Goal: Communication & Community: Answer question/provide support

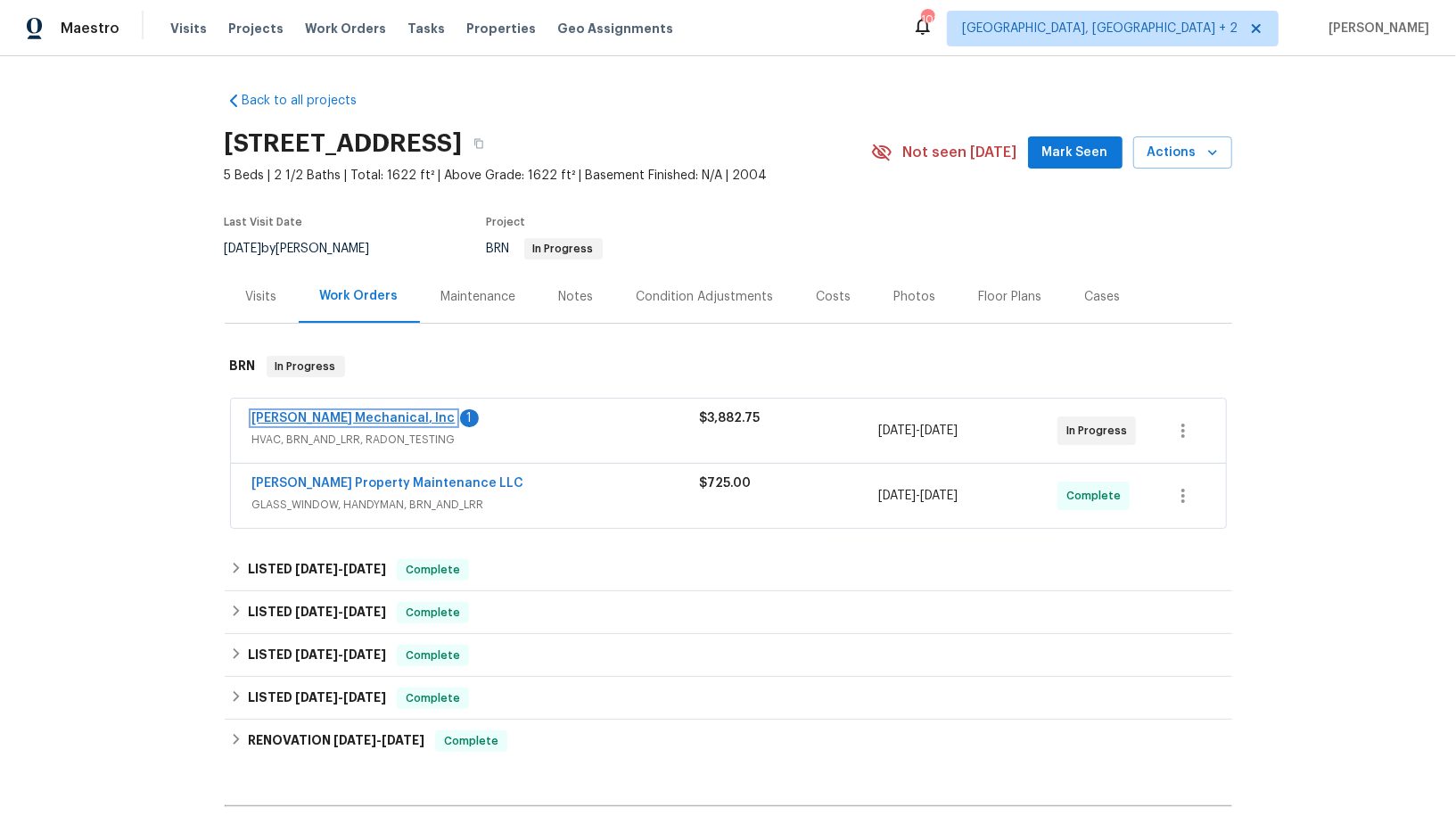
click at [341, 424] on span "JH Martin Mechanical, Inc" at bounding box center [354, 418] width 203 height 18
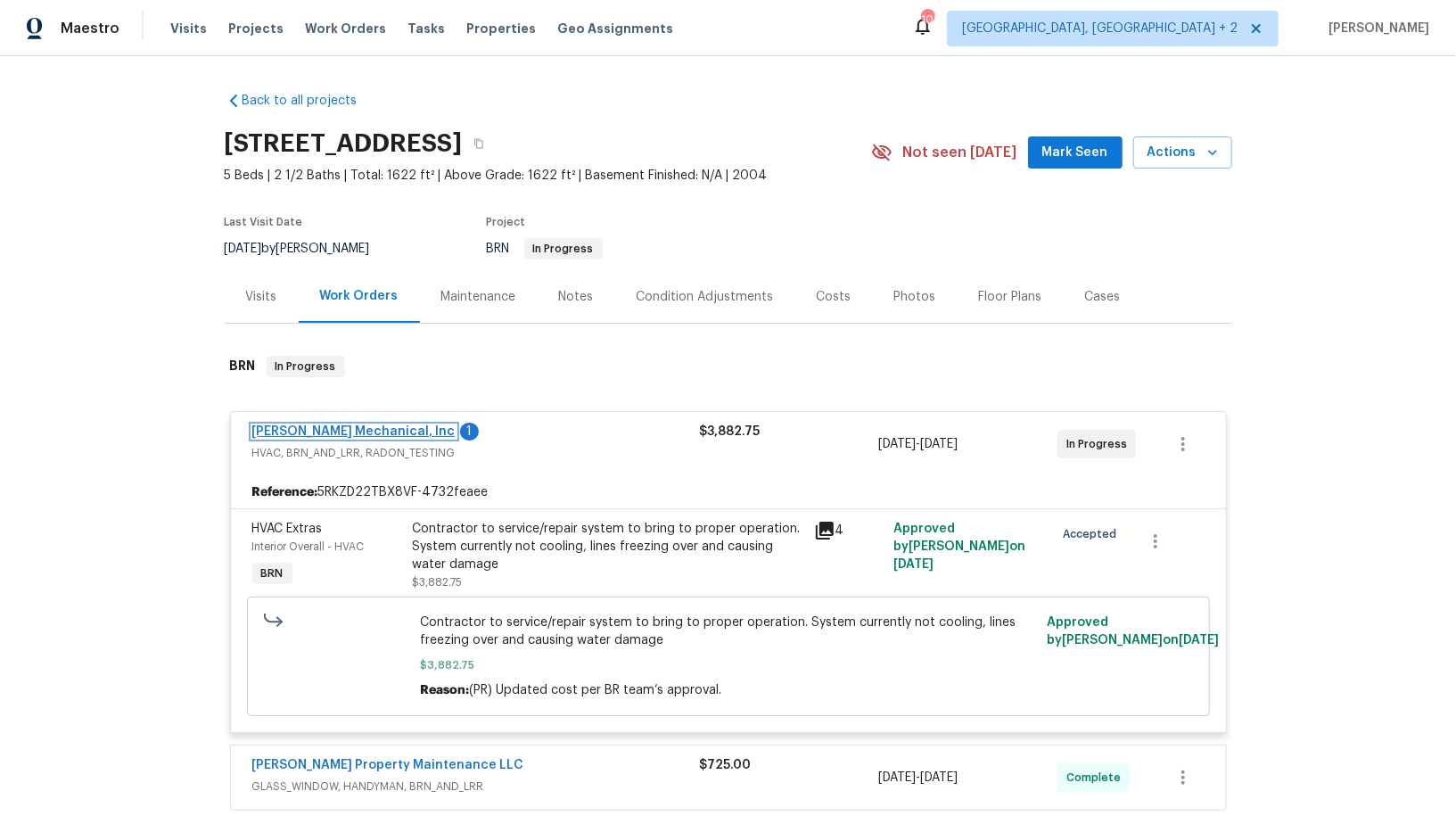
click at [339, 428] on link "JH Martin Mechanical, Inc" at bounding box center [354, 431] width 203 height 13
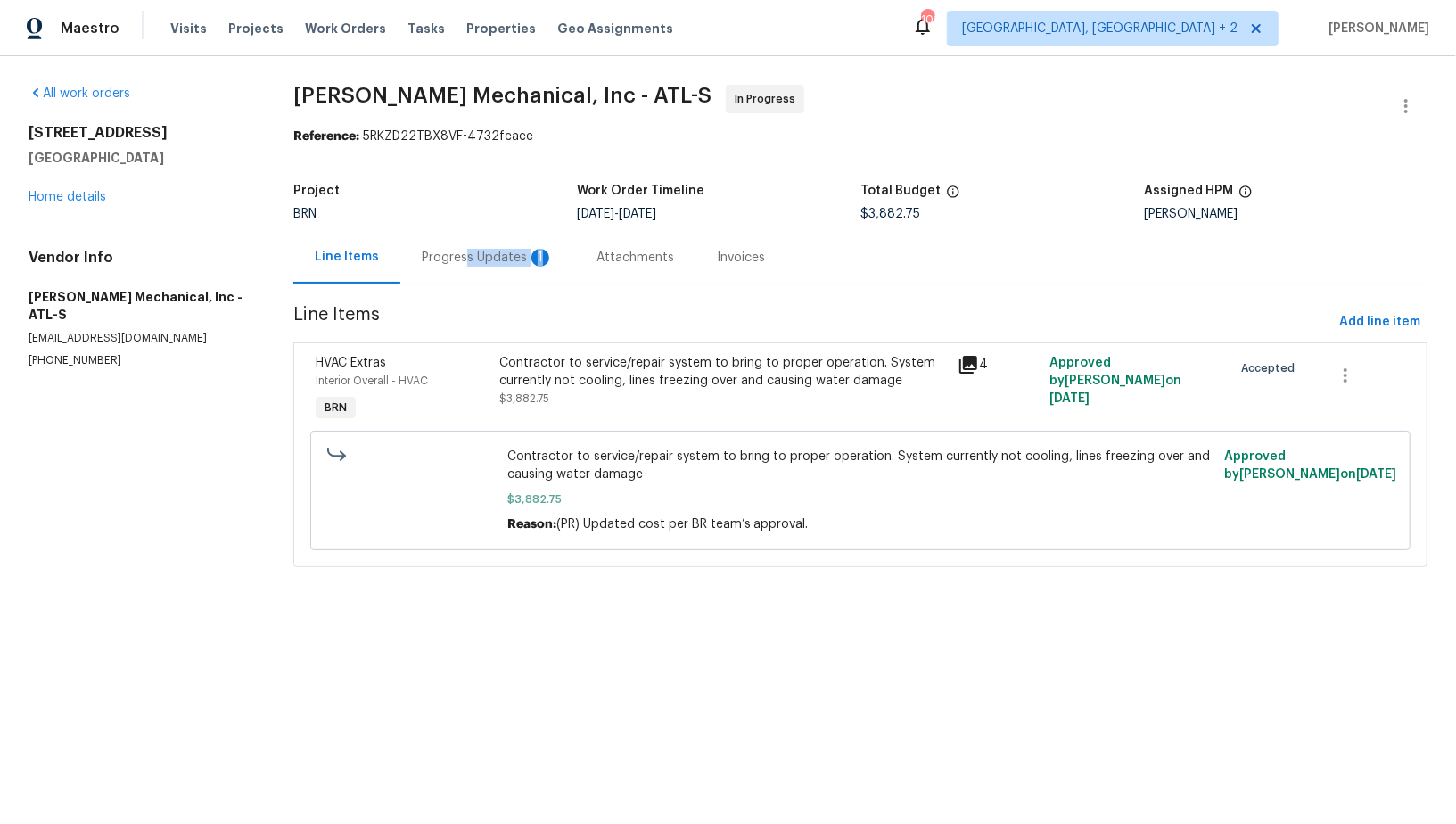
click at [467, 266] on div "Progress Updates 1" at bounding box center [488, 257] width 175 height 53
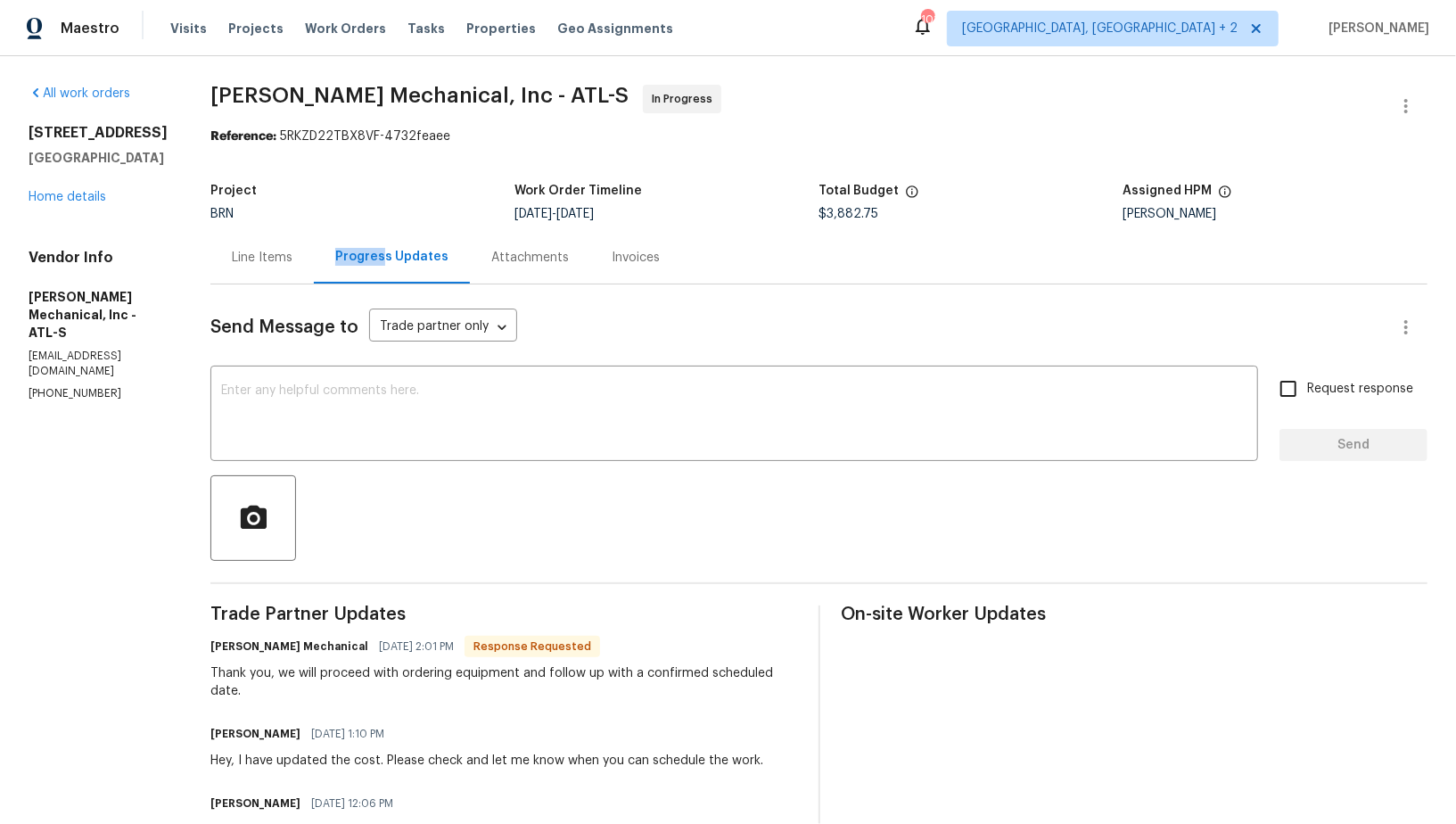
scroll to position [41, 0]
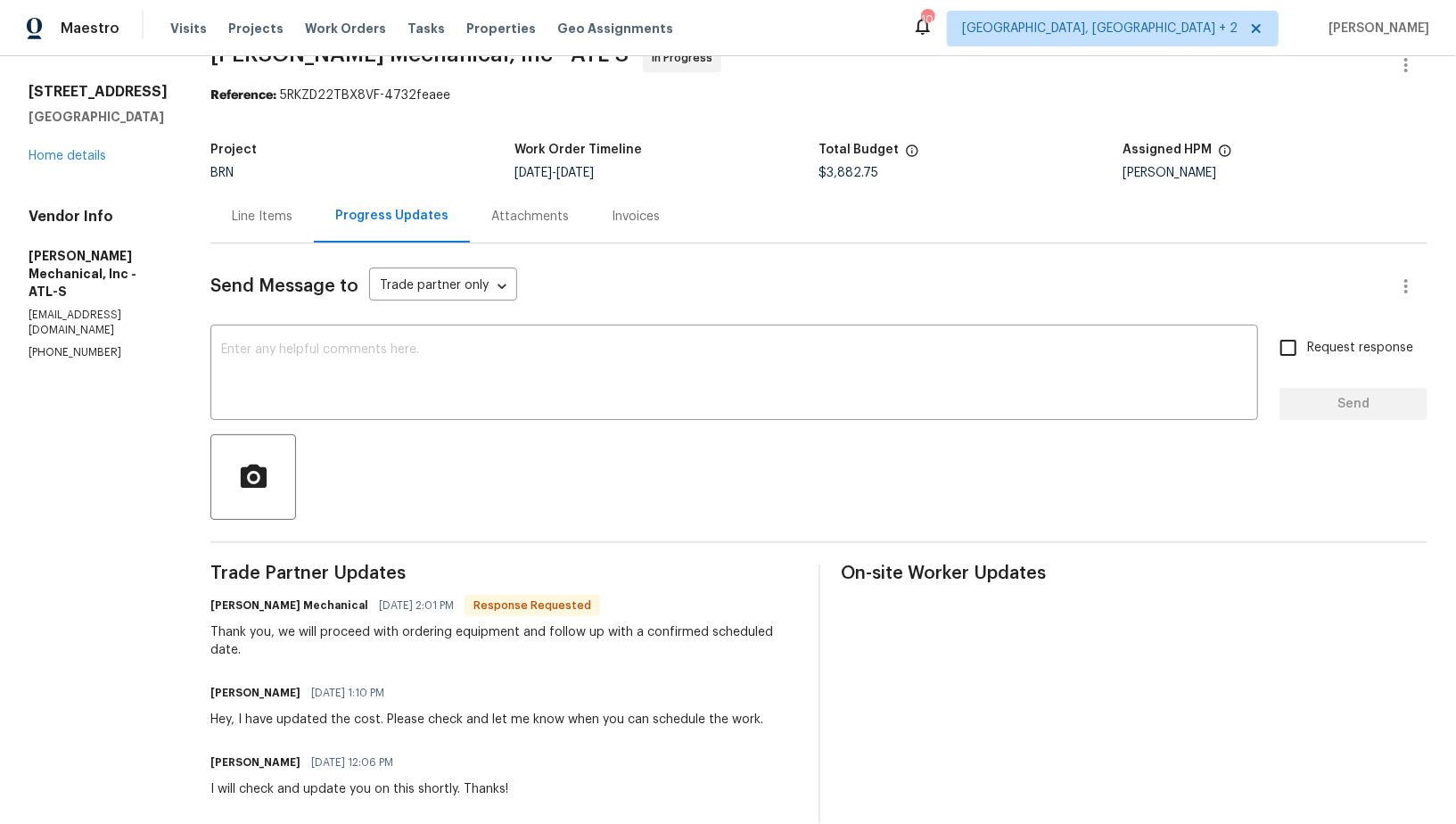
click at [437, 380] on textarea at bounding box center [733, 374] width 1026 height 63
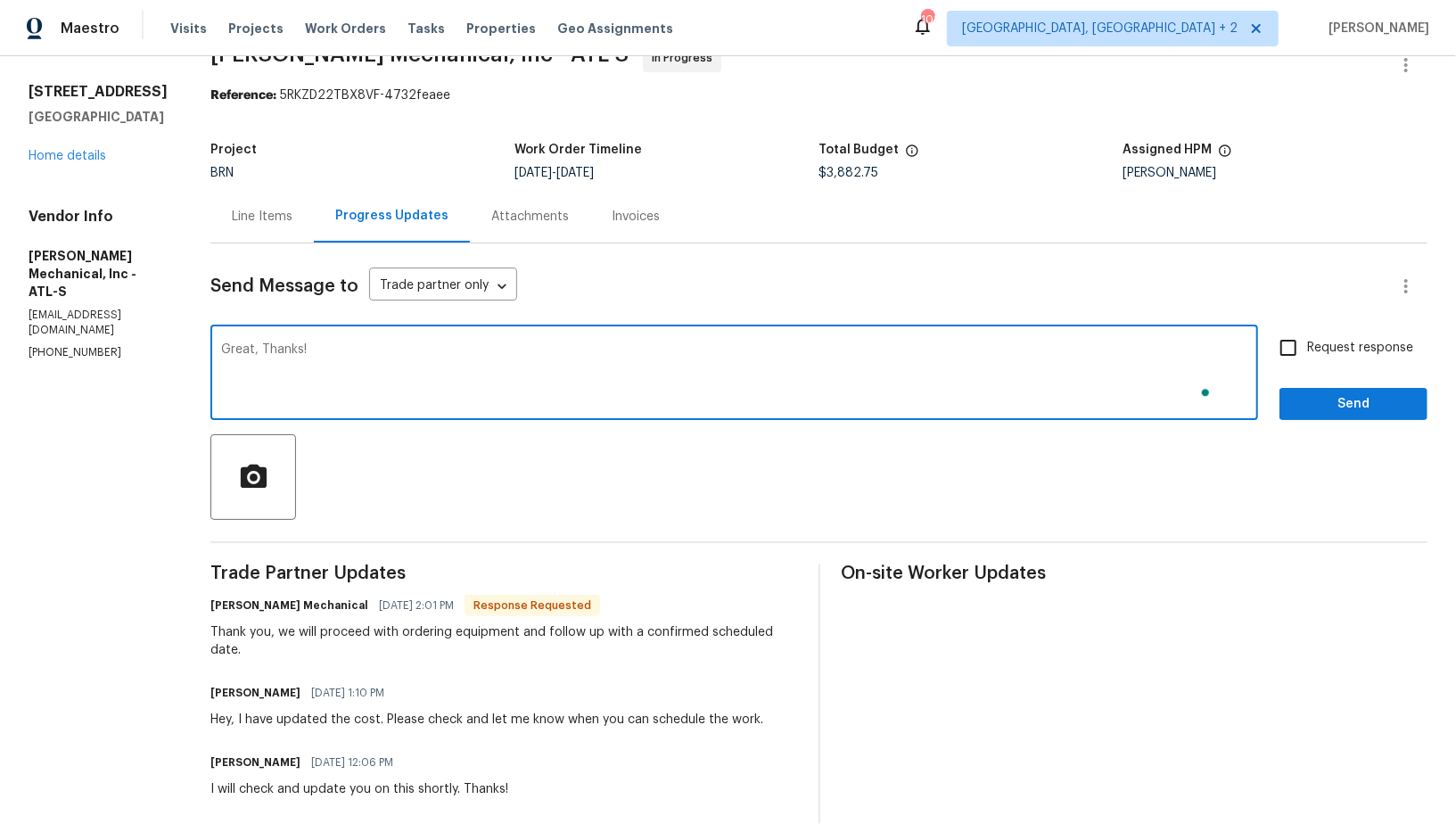
type textarea "Great, Thanks!"
click at [1296, 342] on input "Request response" at bounding box center [1289, 348] width 38 height 38
checkbox input "true"
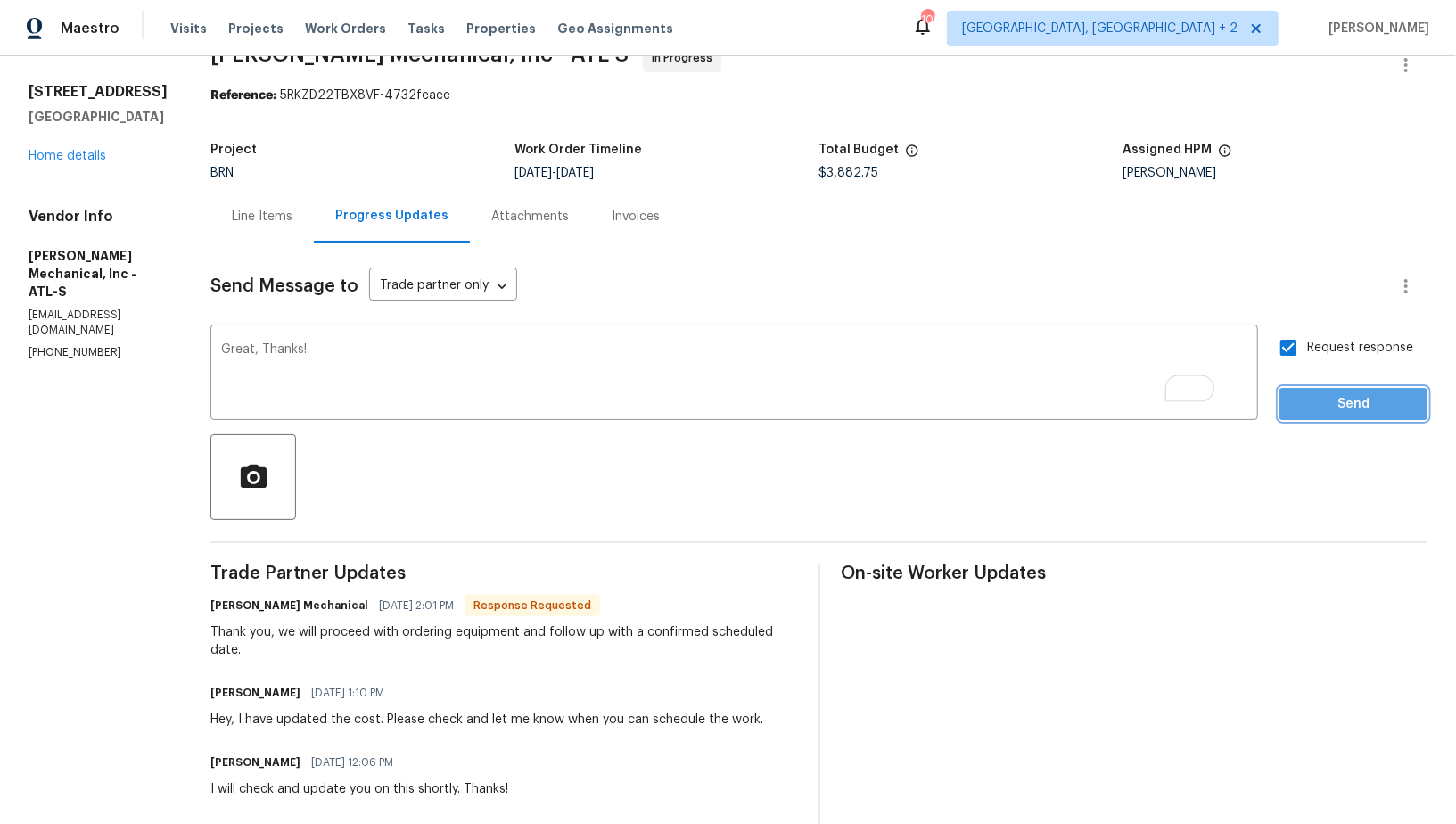
click at [1316, 390] on button "Send" at bounding box center [1353, 404] width 148 height 33
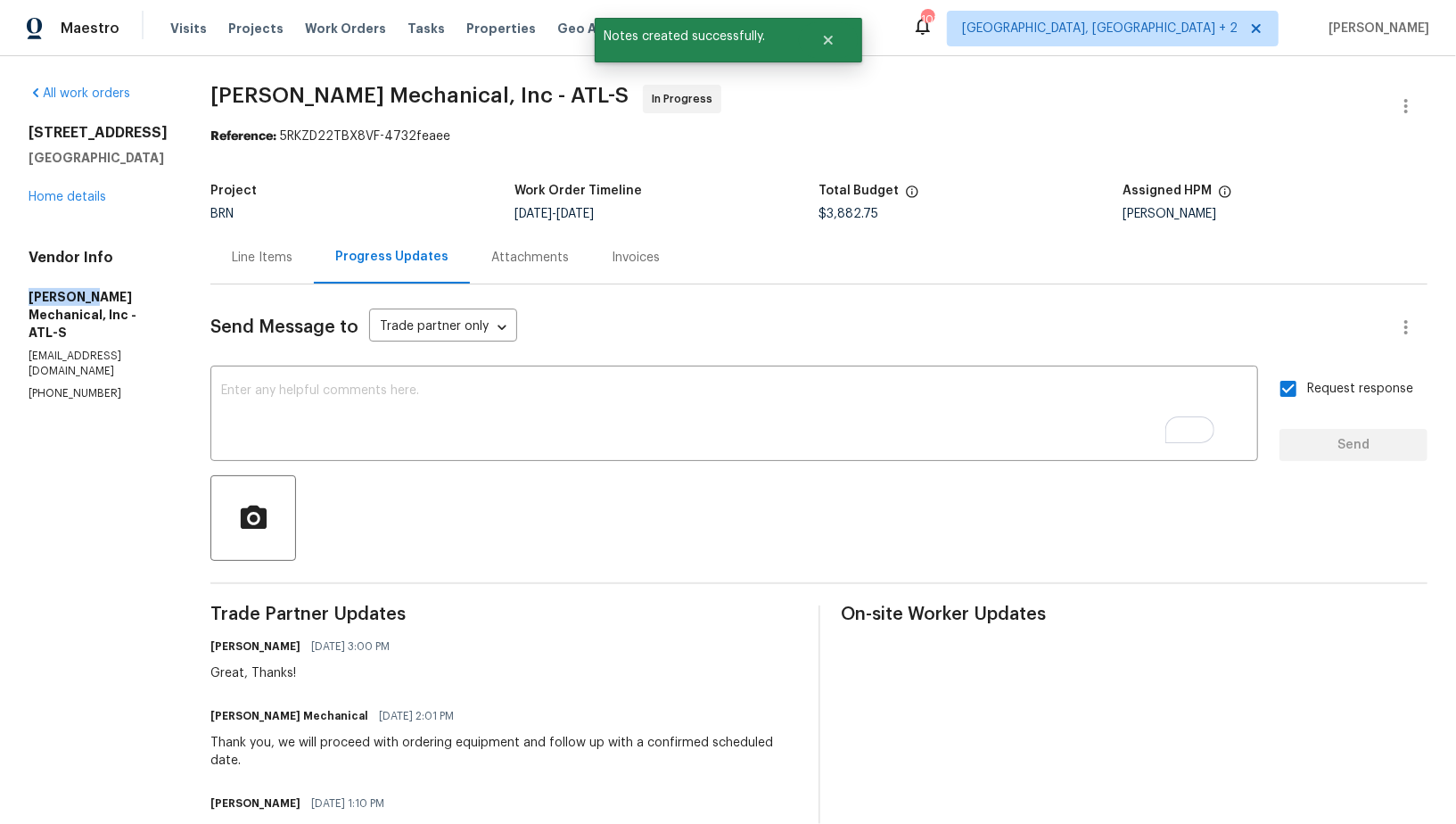
drag, startPoint x: 16, startPoint y: 284, endPoint x: 87, endPoint y: 290, distance: 71.3
copy h5 "JH Martin"
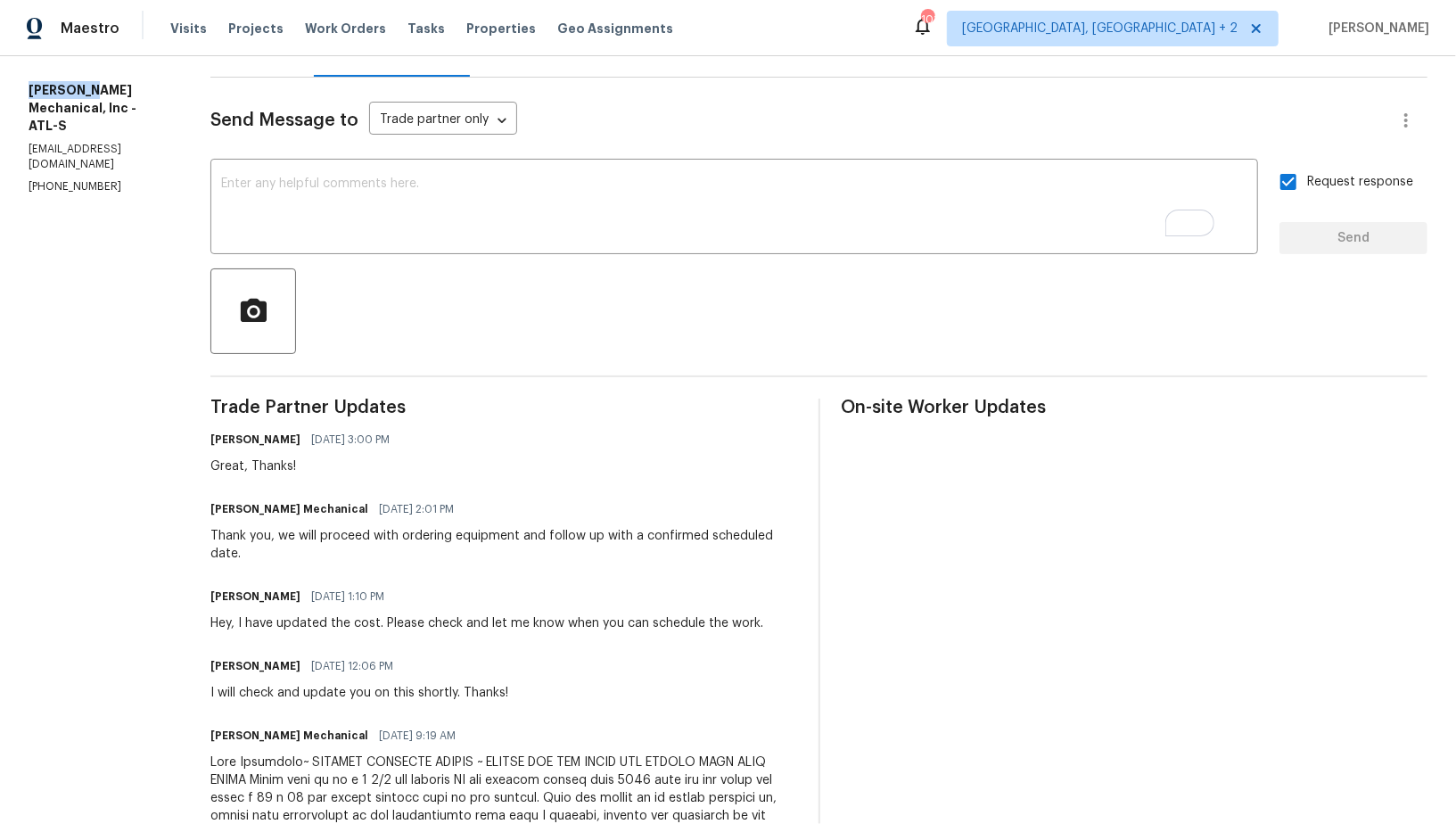
scroll to position [224, 0]
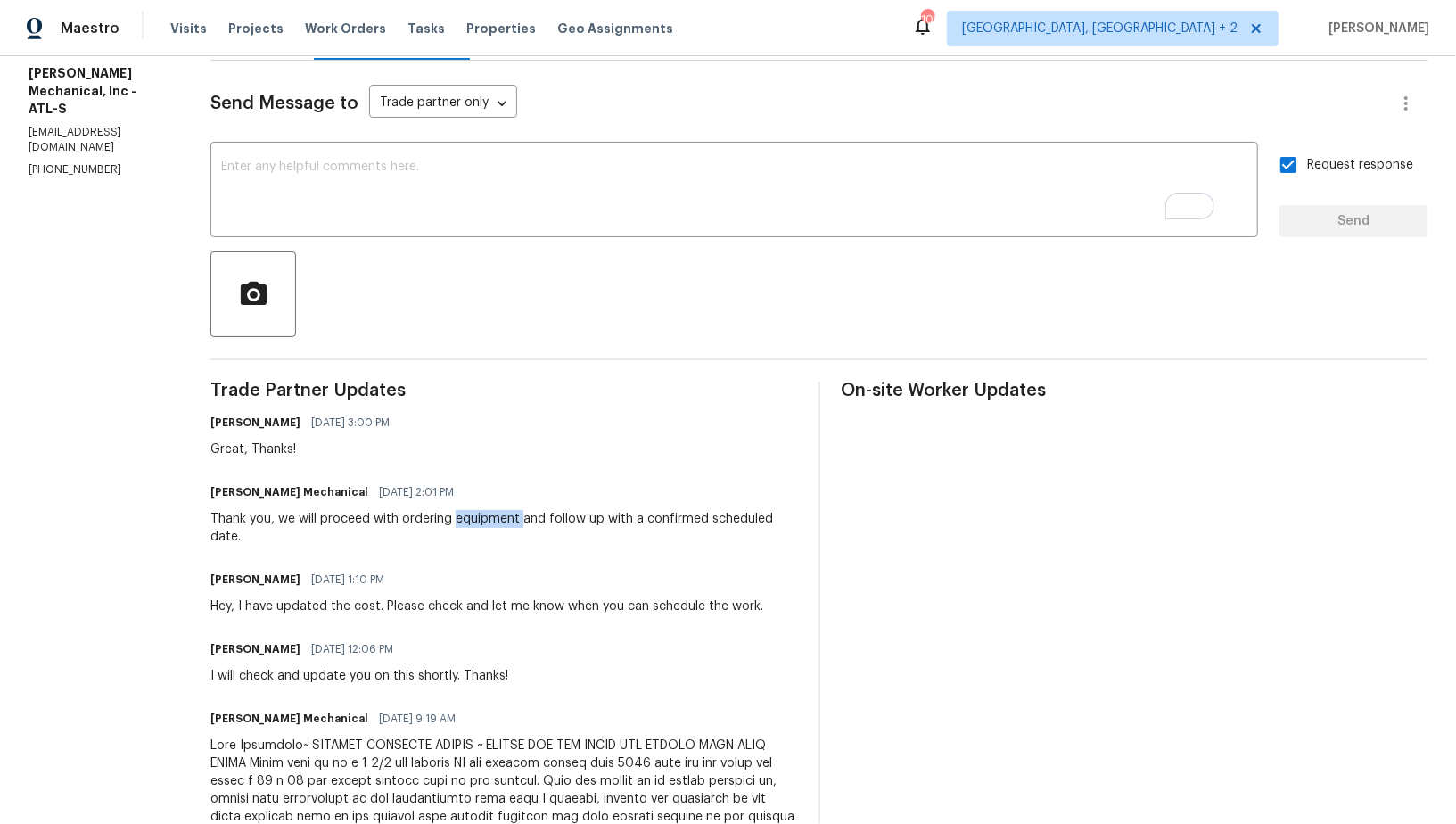
drag, startPoint x: 486, startPoint y: 517, endPoint x: 552, endPoint y: 517, distance: 66.0
click at [552, 517] on div "Thank you, we will proceed with ordering equipment and follow up with a confirm…" at bounding box center [503, 527] width 586 height 36
copy div "equipment"
drag, startPoint x: 671, startPoint y: 515, endPoint x: 735, endPoint y: 539, distance: 68.4
click at [735, 539] on div "Thank you, we will proceed with ordering equipment and follow up with a confirm…" at bounding box center [503, 527] width 586 height 36
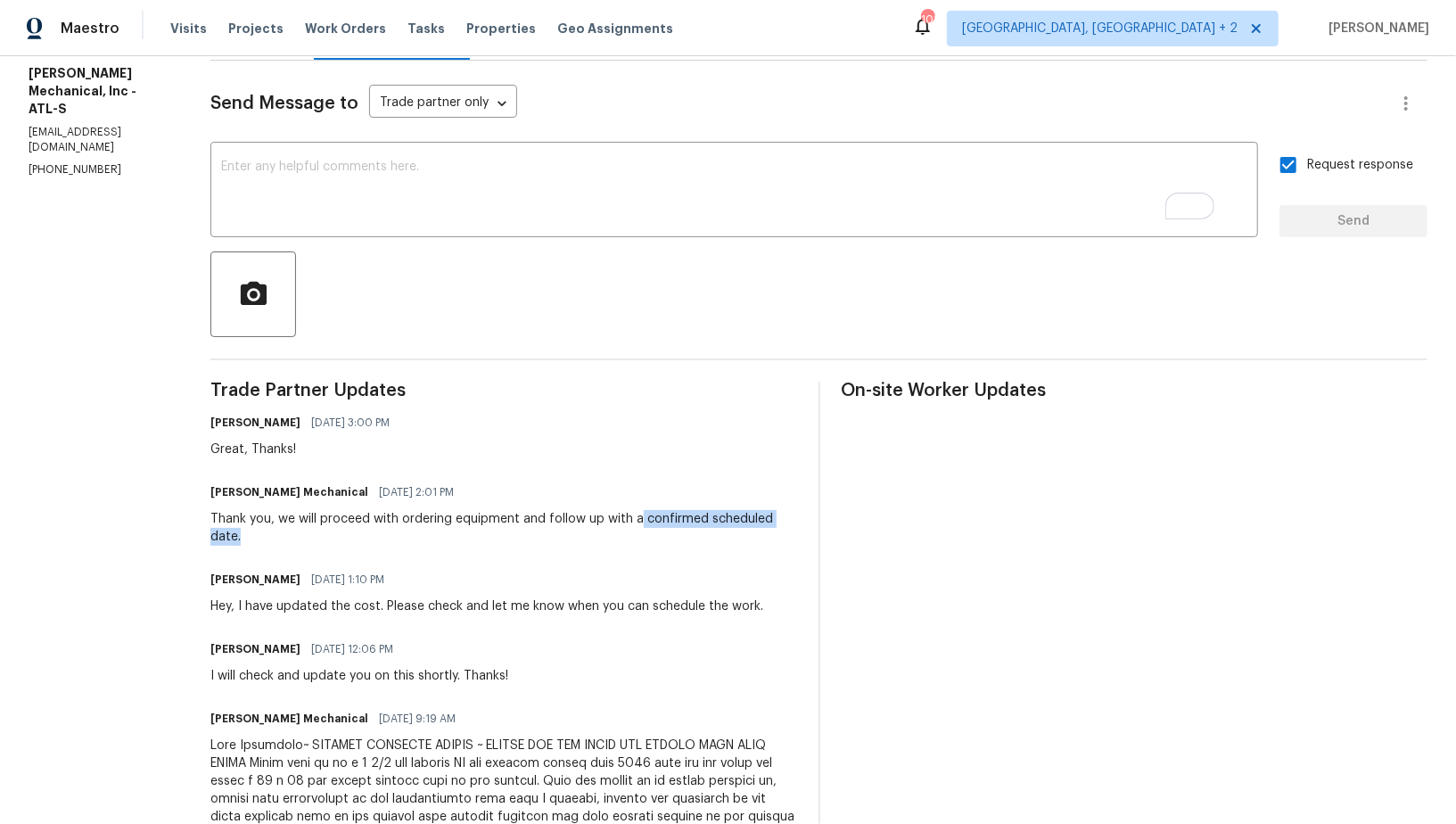
copy div "confirmed scheduled date."
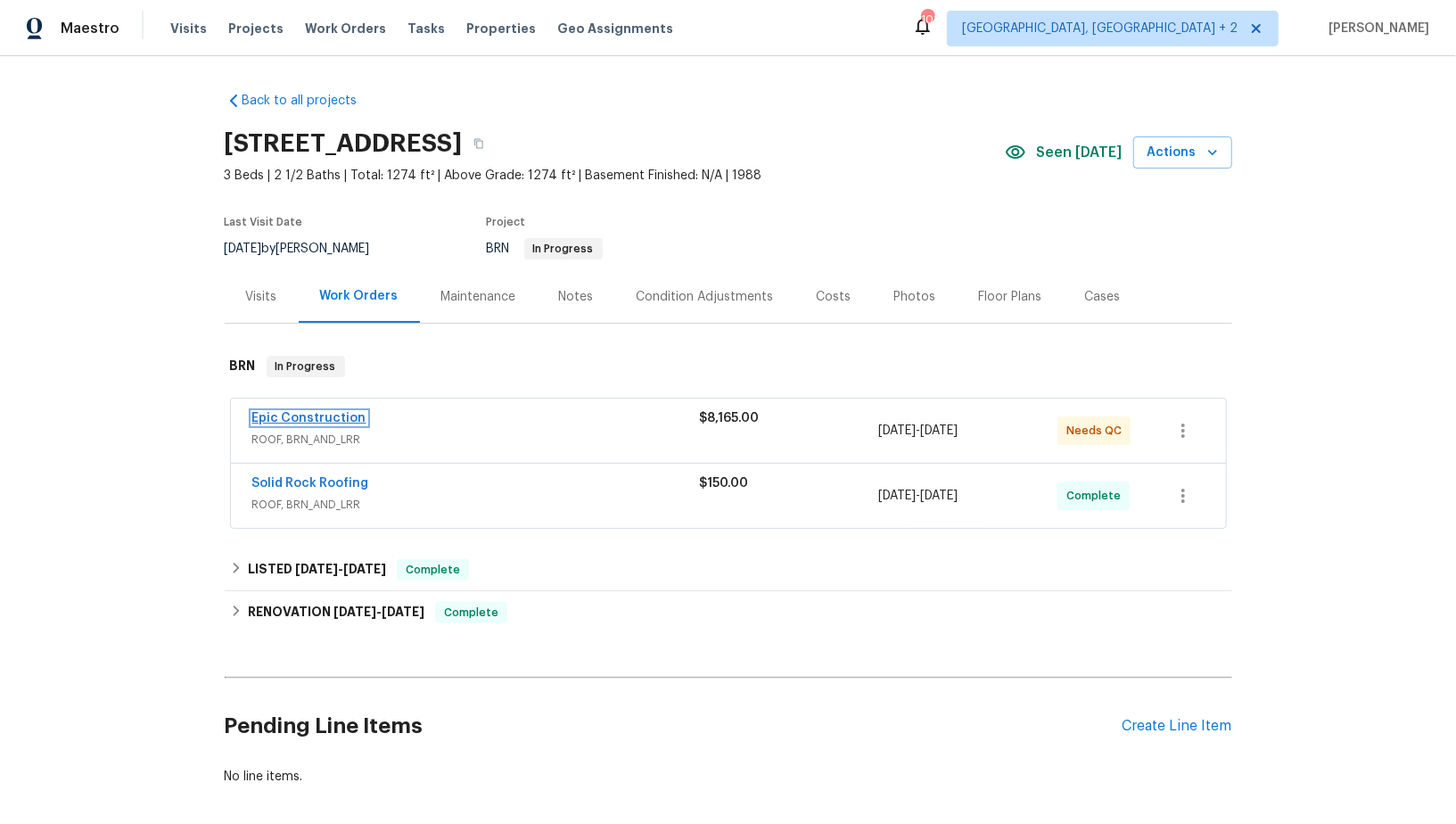
click at [321, 420] on link "Epic Construction" at bounding box center [310, 418] width 114 height 13
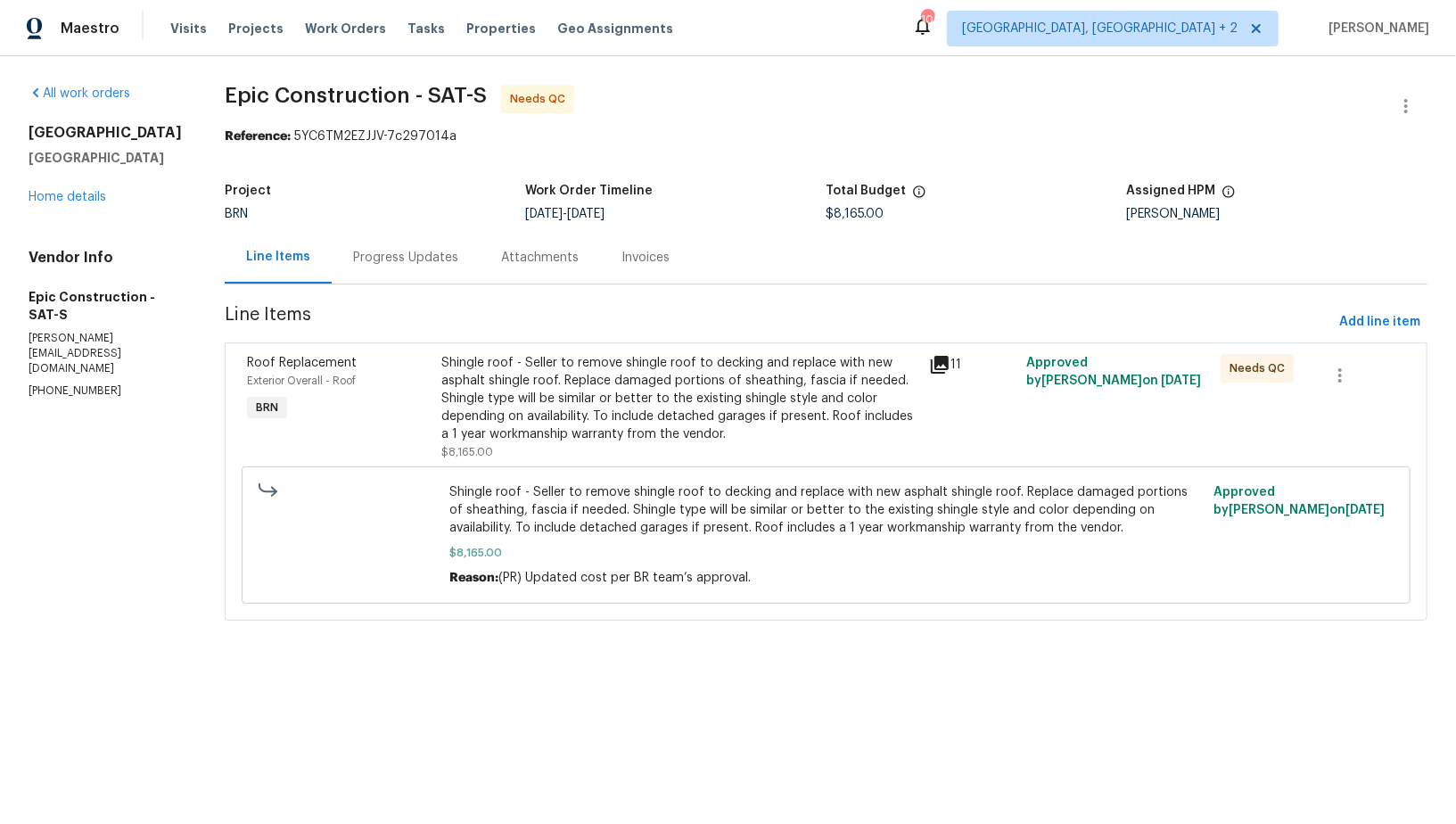
click at [526, 409] on div "Shingle roof - Seller to remove shingle roof to decking and replace with new as…" at bounding box center [680, 399] width 476 height 90
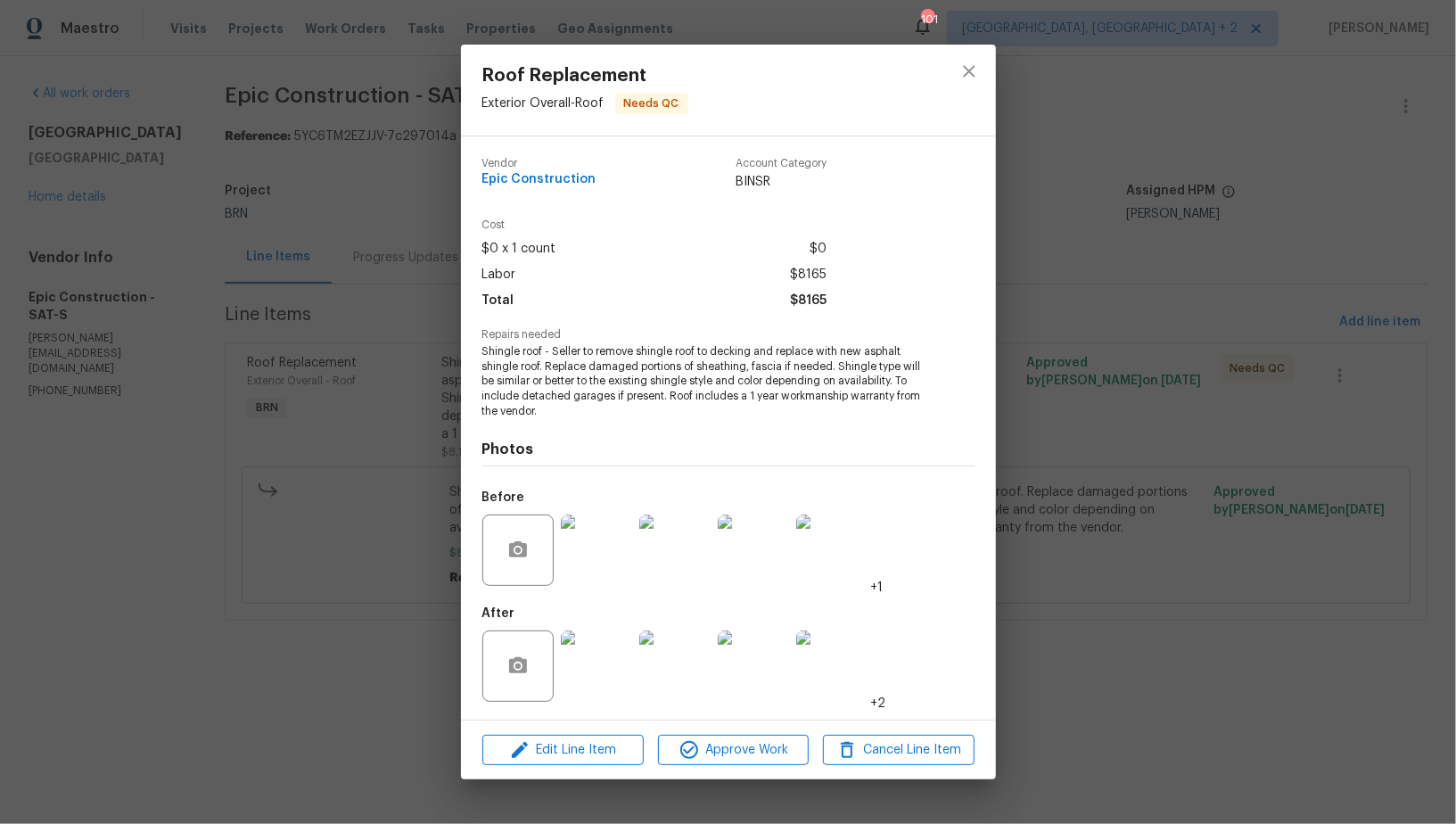
click at [603, 683] on img at bounding box center [596, 666] width 72 height 72
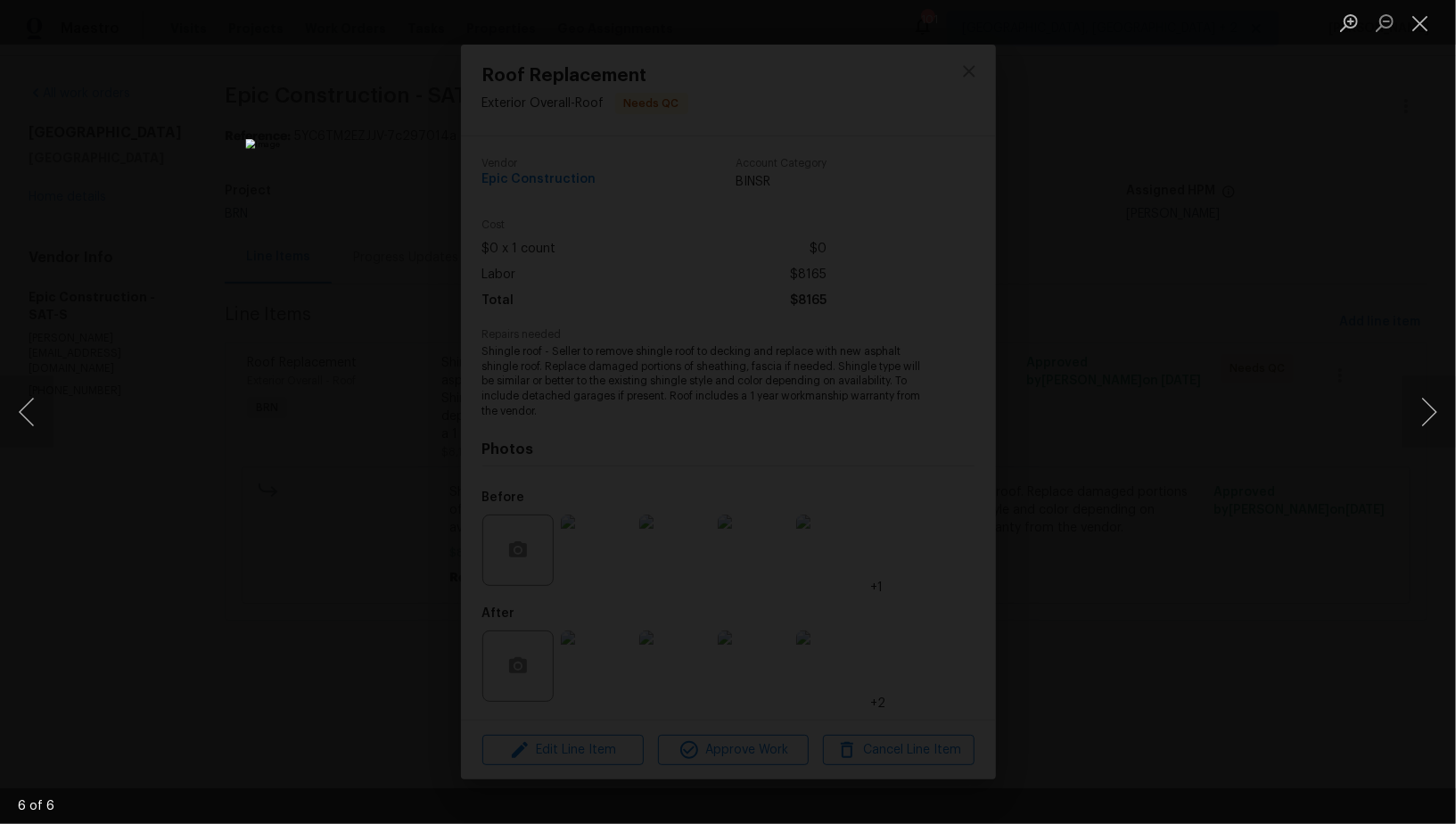
click at [1130, 597] on div "Lightbox" at bounding box center [728, 412] width 1456 height 824
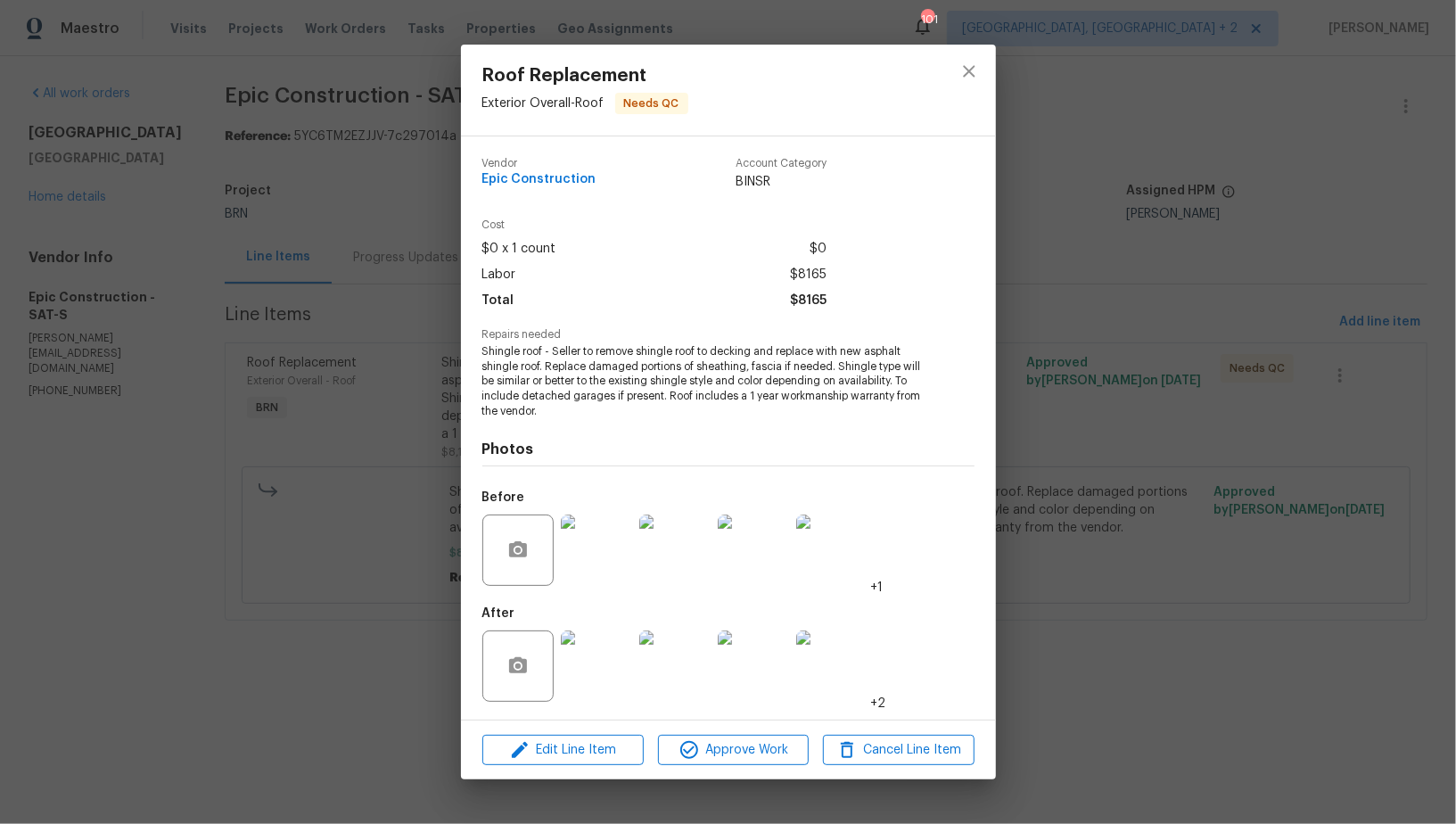
click at [1128, 595] on div "Roof Replacement Exterior Overall - Roof Needs QC Vendor Epic Construction Acco…" at bounding box center [728, 412] width 1456 height 824
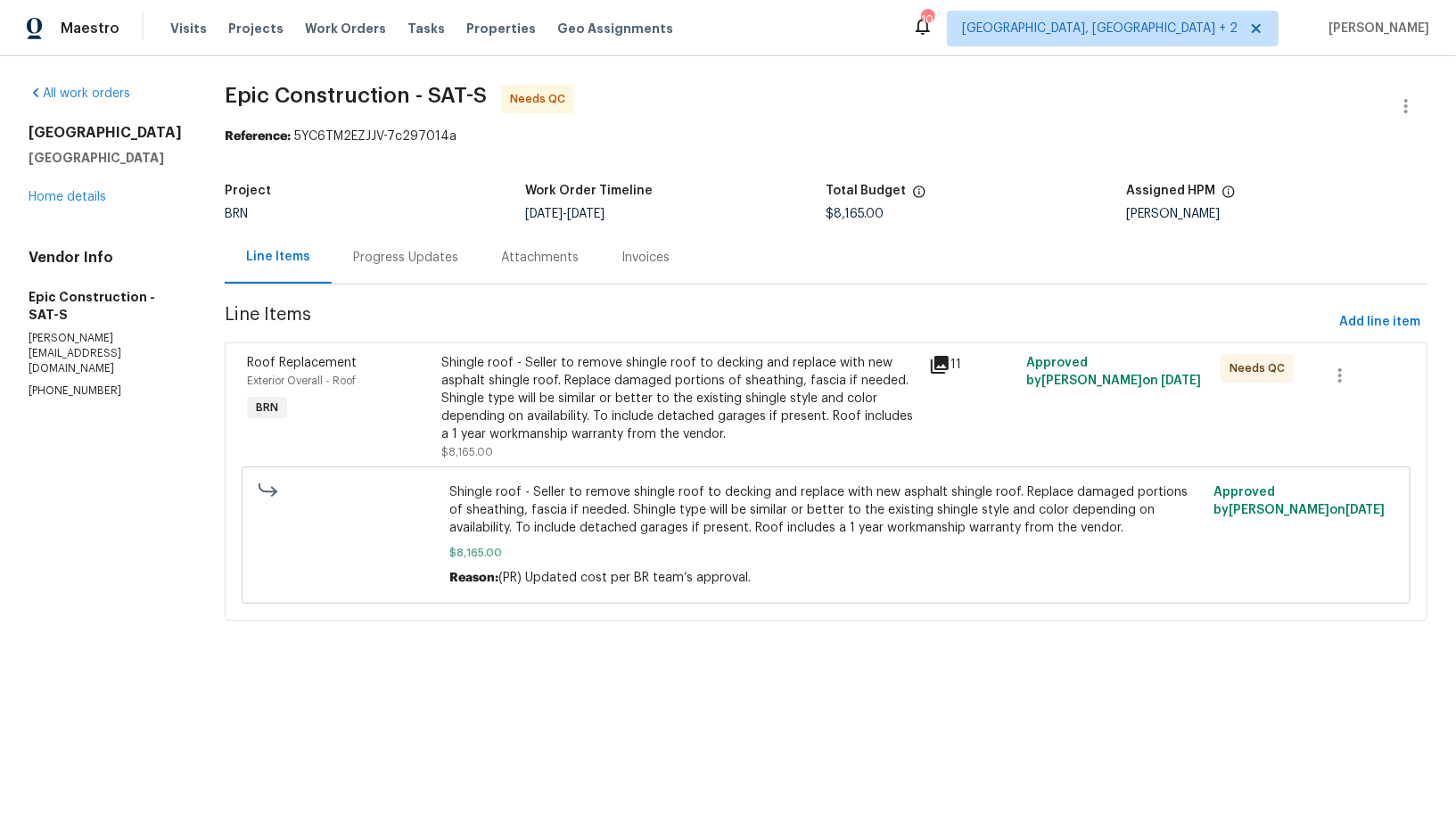
click at [439, 267] on div "Progress Updates" at bounding box center [405, 257] width 148 height 53
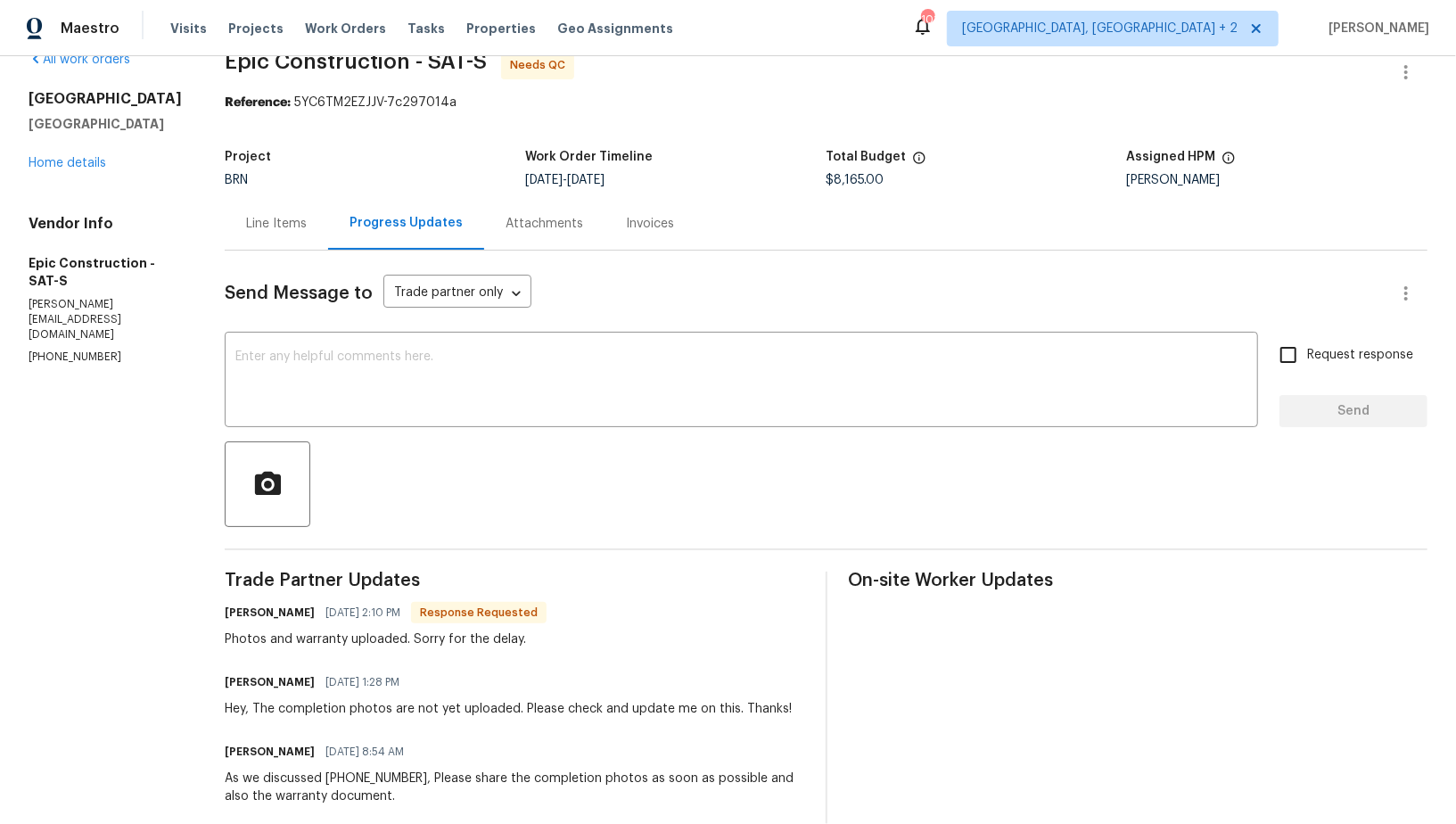
scroll to position [67, 0]
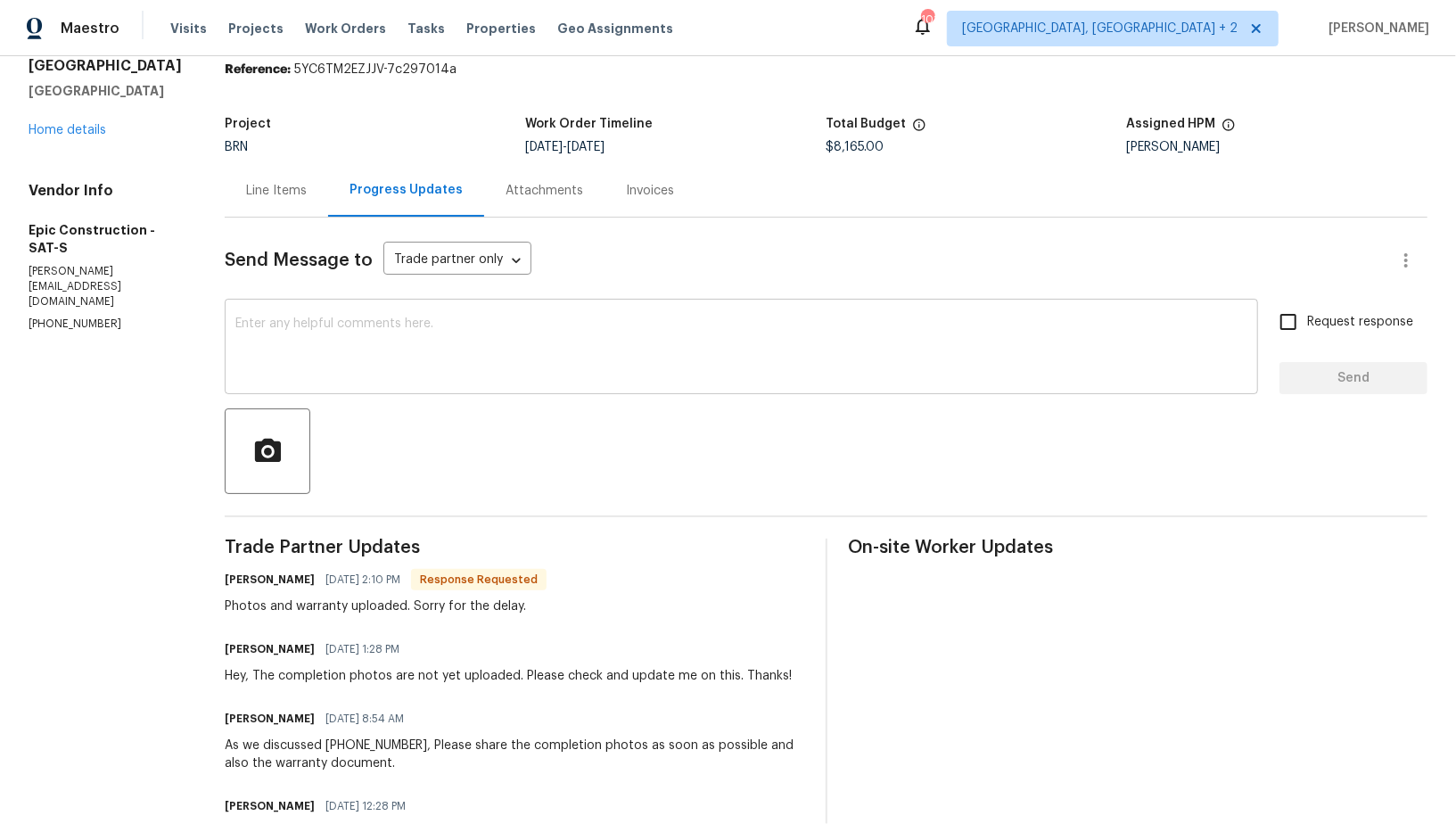
click at [378, 365] on textarea at bounding box center [741, 348] width 1012 height 63
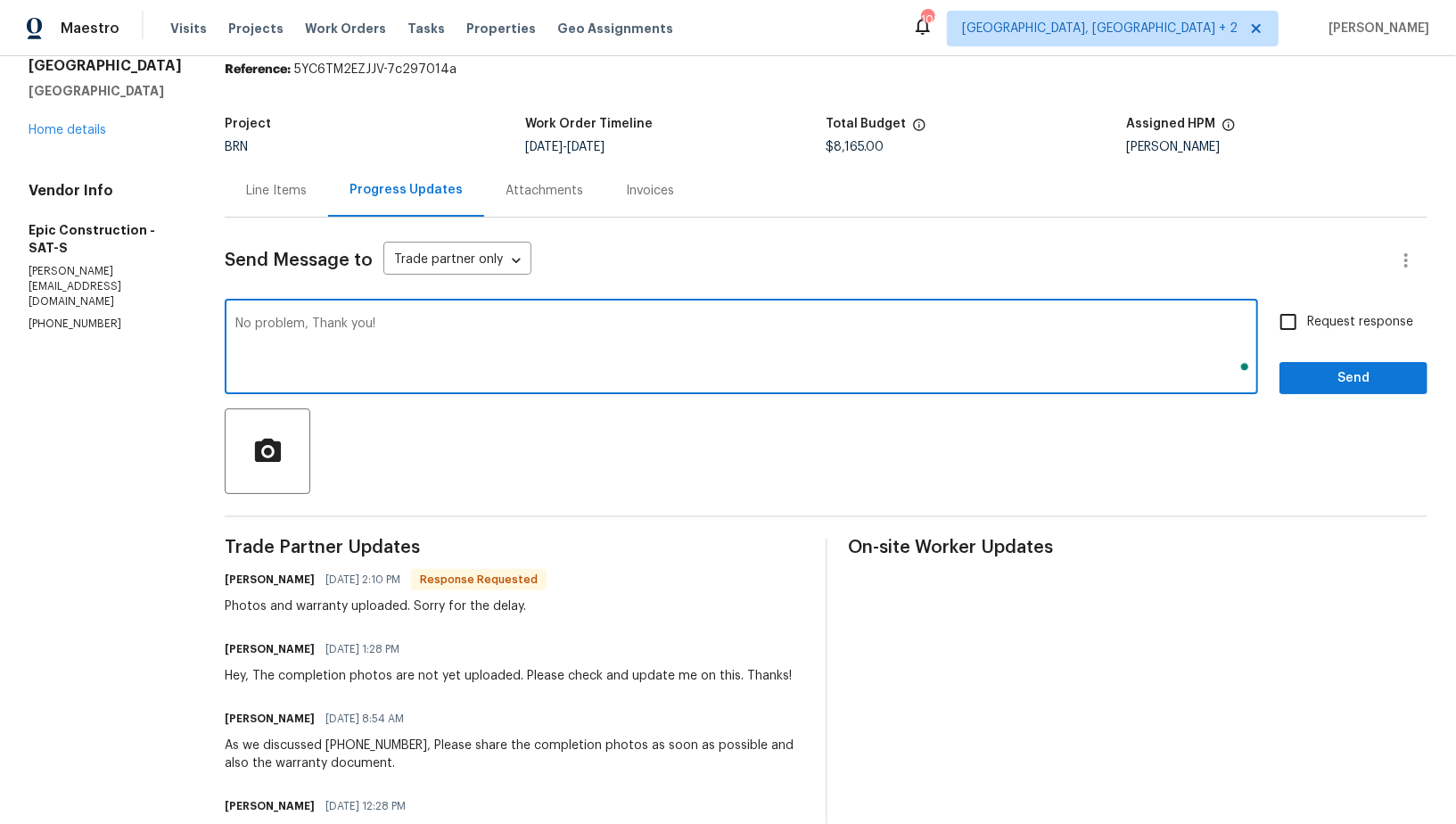
type textarea "No problem, Thank you!"
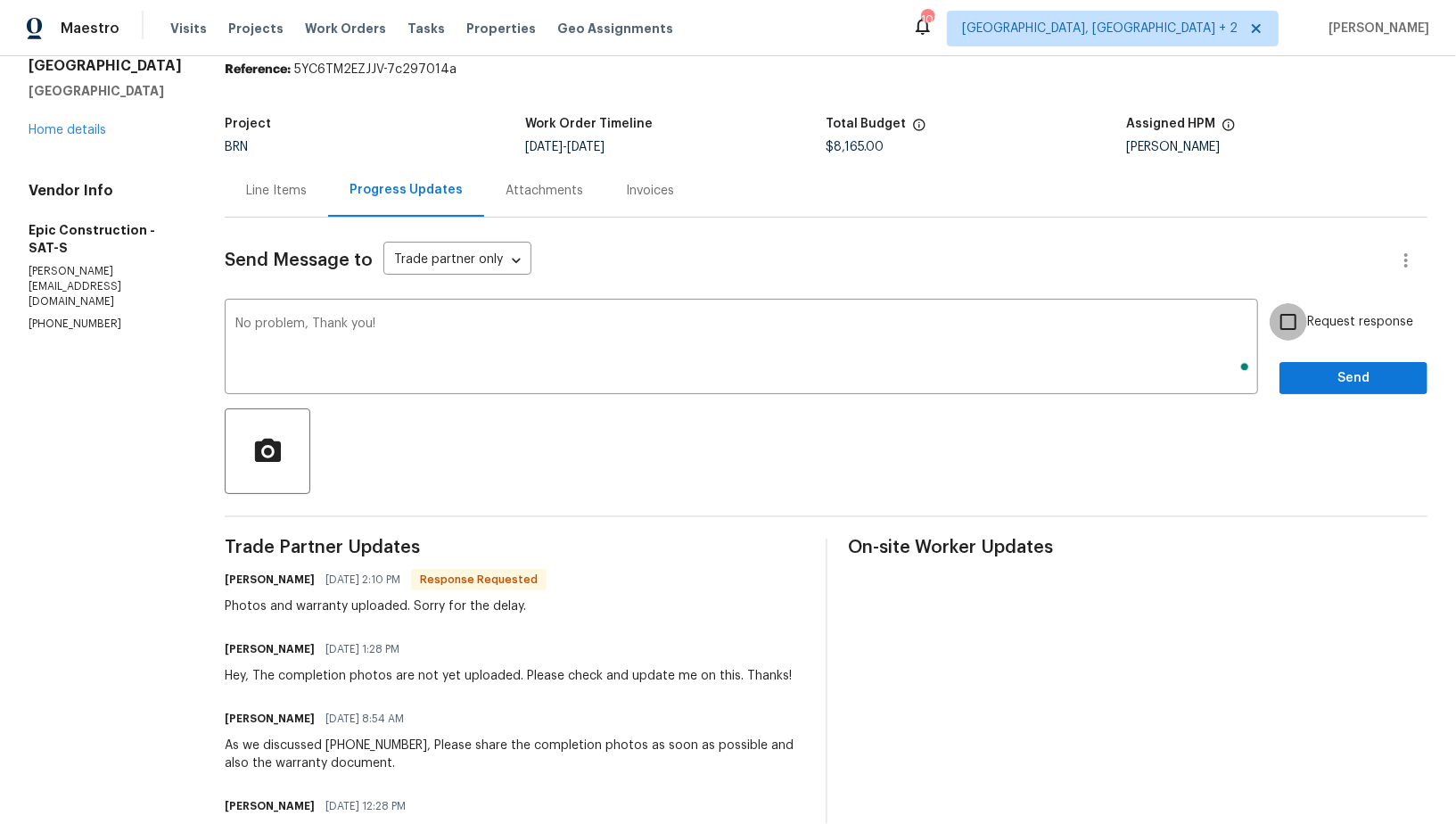
click at [1297, 321] on input "Request response" at bounding box center [1289, 322] width 38 height 38
checkbox input "true"
click at [1306, 372] on span "Send" at bounding box center [1353, 378] width 119 height 22
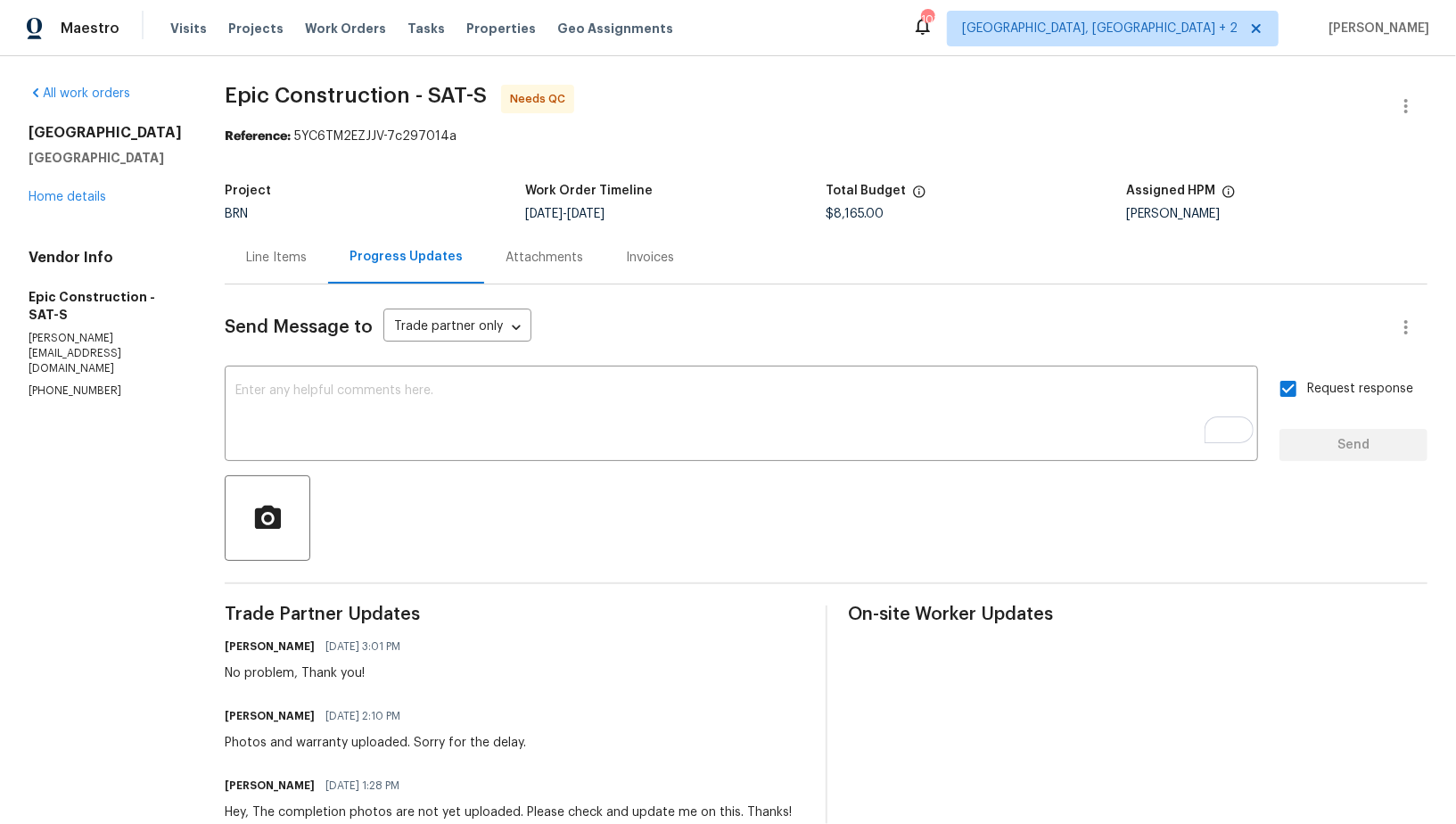
click at [280, 260] on div "Line Items" at bounding box center [276, 258] width 61 height 18
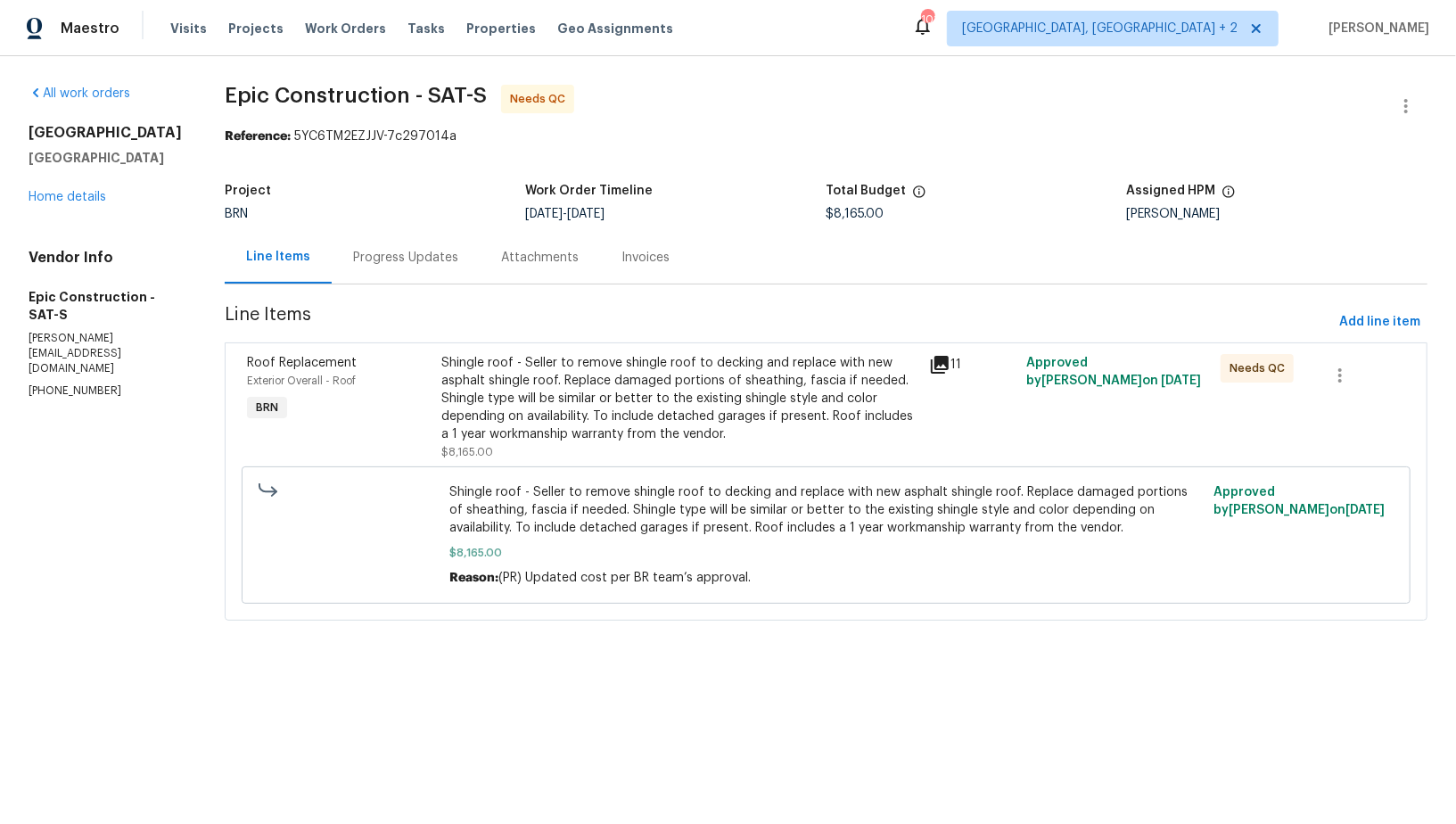
click at [559, 358] on div "Shingle roof - Seller to remove shingle roof to decking and replace with new as…" at bounding box center [680, 399] width 476 height 90
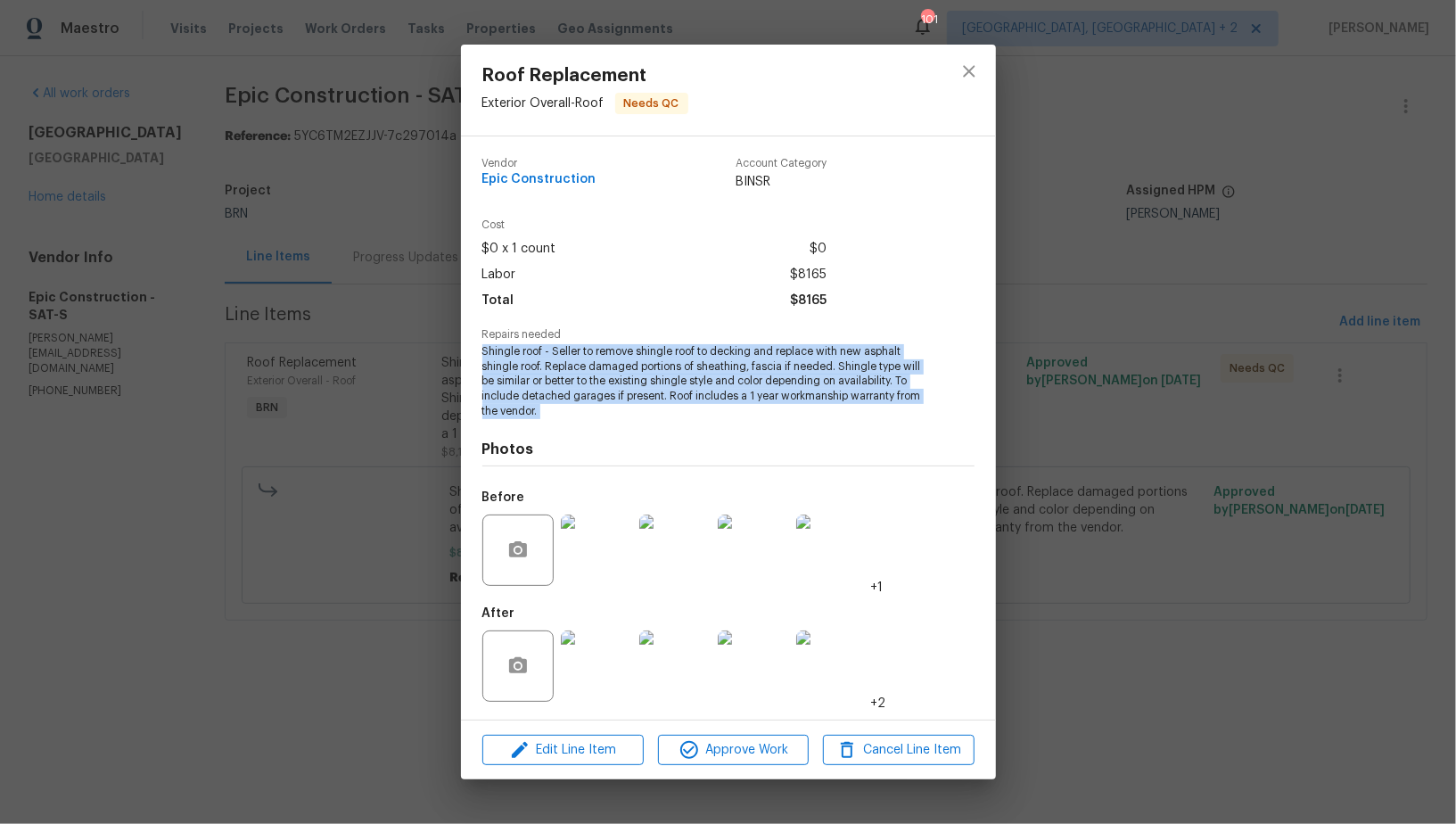
drag, startPoint x: 472, startPoint y: 348, endPoint x: 574, endPoint y: 431, distance: 131.5
click at [574, 432] on div "Vendor Epic Construction Account Category BINSR Cost $0 x 1 count $0 Labor $816…" at bounding box center [728, 428] width 535 height 583
copy span "Shingle roof - Seller to remove shingle roof to decking and replace with new as…"
click at [602, 563] on img at bounding box center [596, 550] width 72 height 72
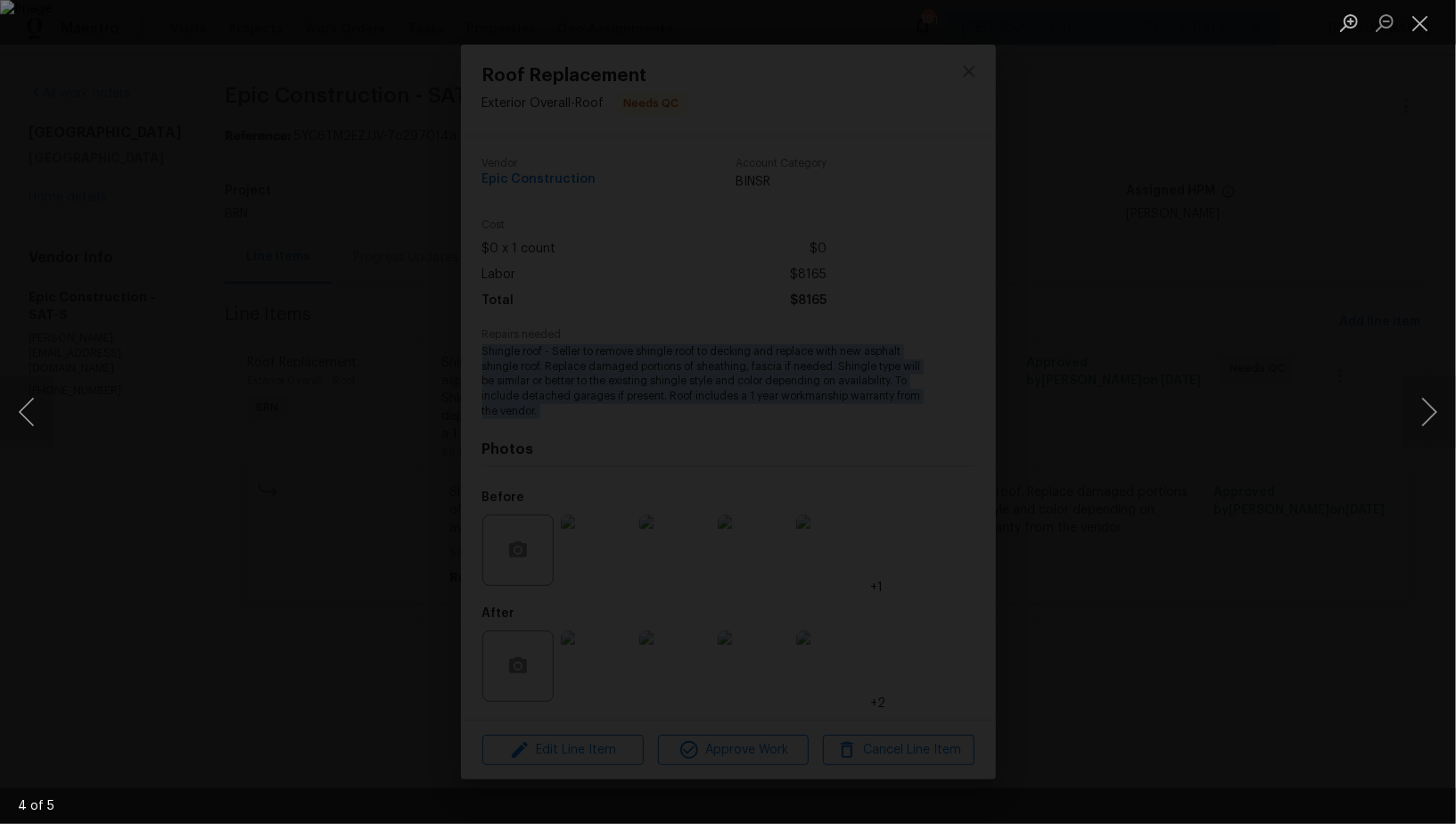
click at [1272, 454] on div "Lightbox" at bounding box center [728, 412] width 1456 height 824
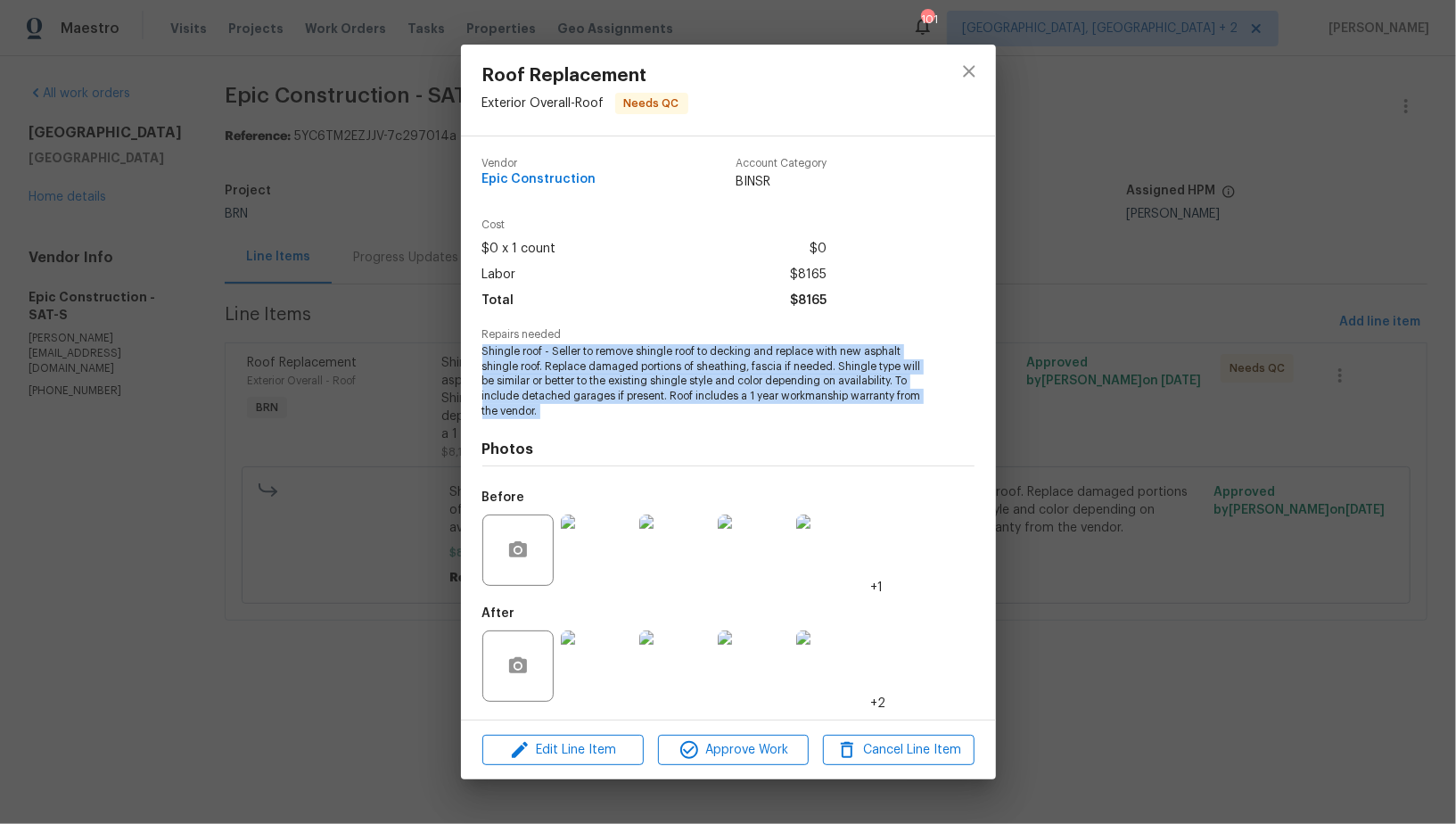
click at [588, 660] on img at bounding box center [596, 666] width 72 height 72
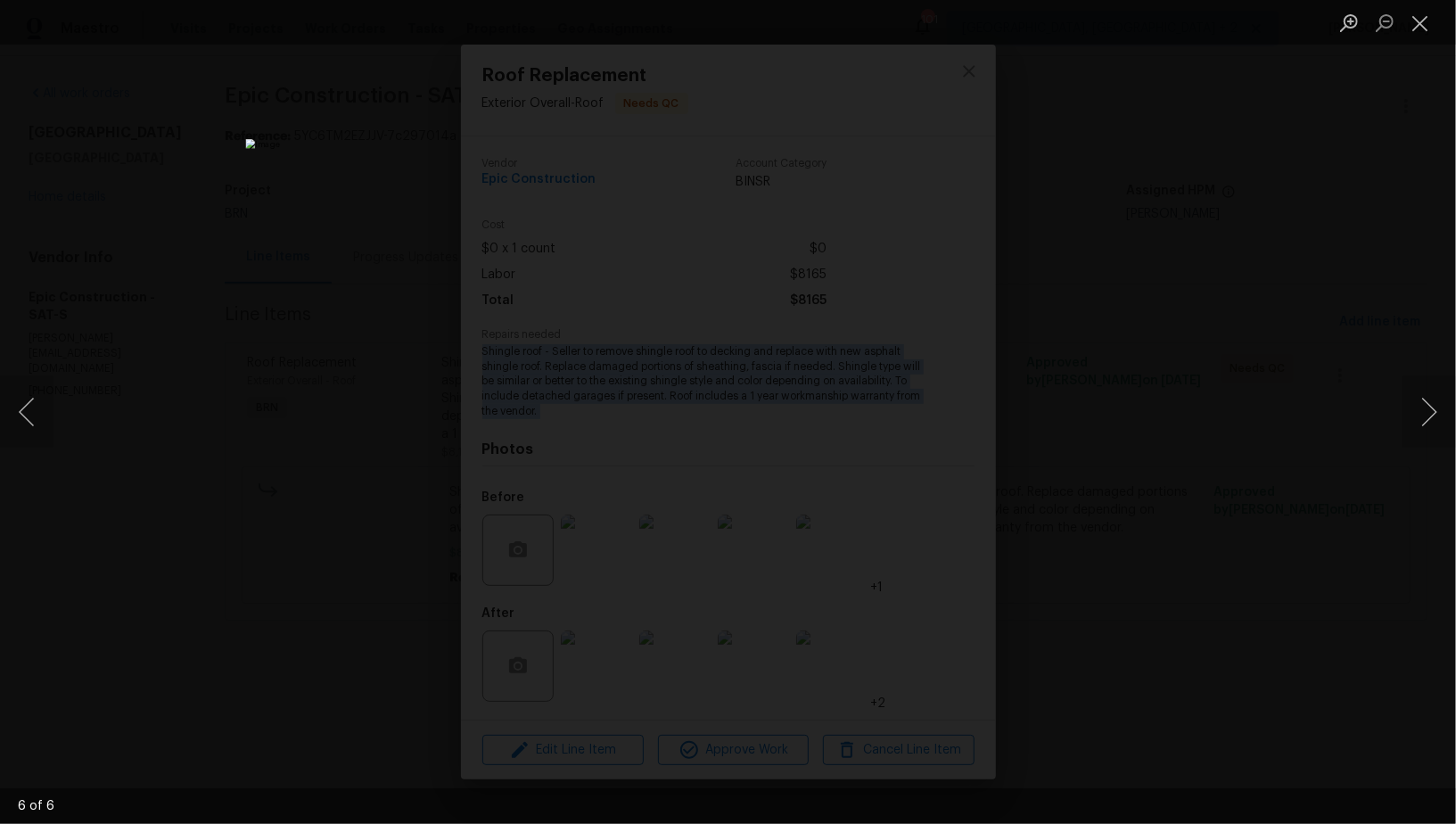
click at [1189, 413] on div "Lightbox" at bounding box center [728, 412] width 1456 height 824
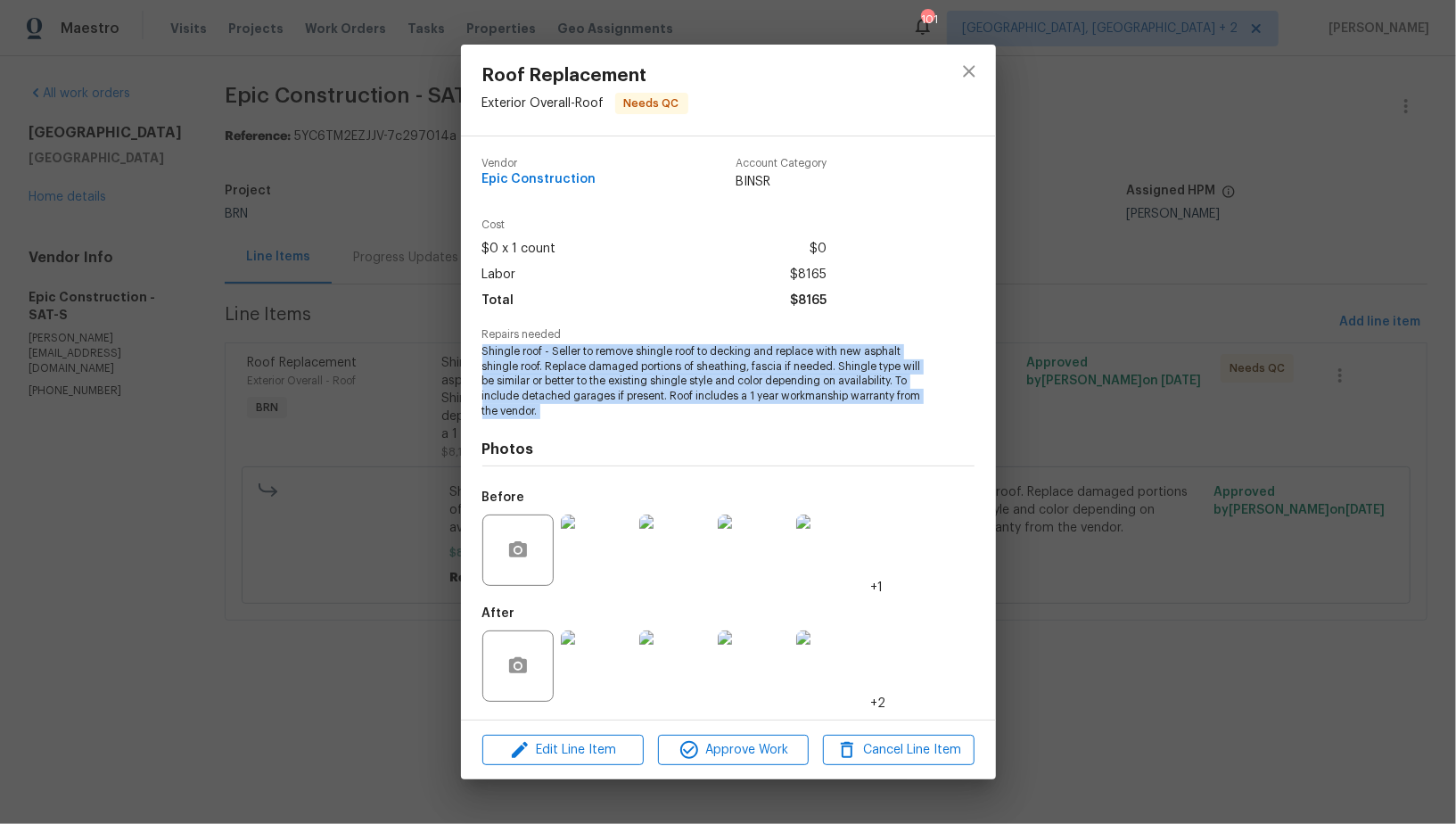
click at [1189, 413] on div "Roof Replacement Exterior Overall - Roof Needs QC Vendor Epic Construction Acco…" at bounding box center [728, 412] width 1456 height 824
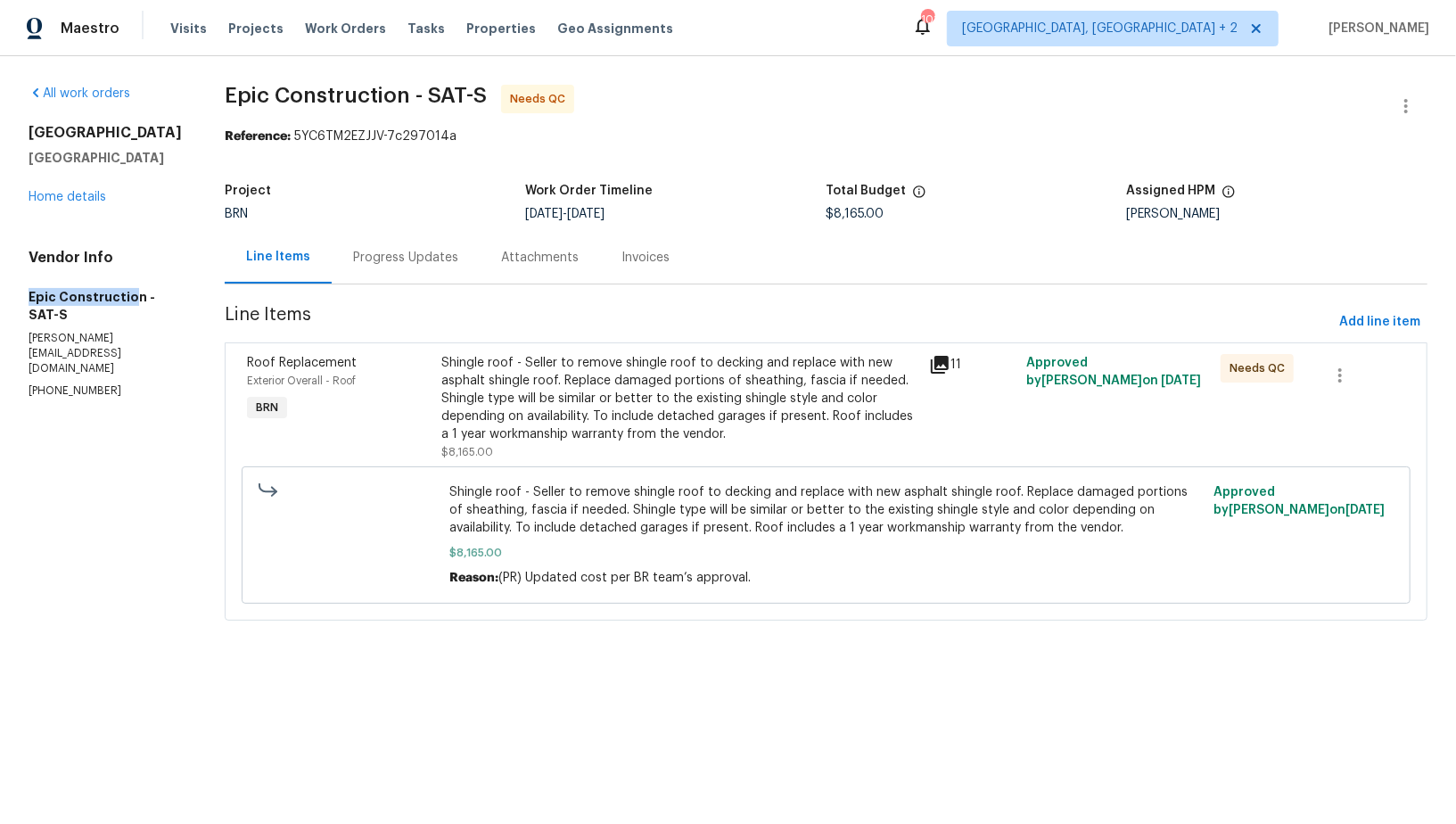
drag, startPoint x: 28, startPoint y: 307, endPoint x: 132, endPoint y: 306, distance: 104.0
click at [132, 306] on h5 "Epic Construction - SAT-S" at bounding box center [105, 306] width 153 height 36
drag, startPoint x: 133, startPoint y: 309, endPoint x: 0, endPoint y: 314, distance: 133.1
click at [0, 314] on div "All work orders 10206 Canton Fld San Antonio, TX 78245 Home details Vendor Info…" at bounding box center [728, 362] width 1456 height 614
copy h5 "Epic Construction"
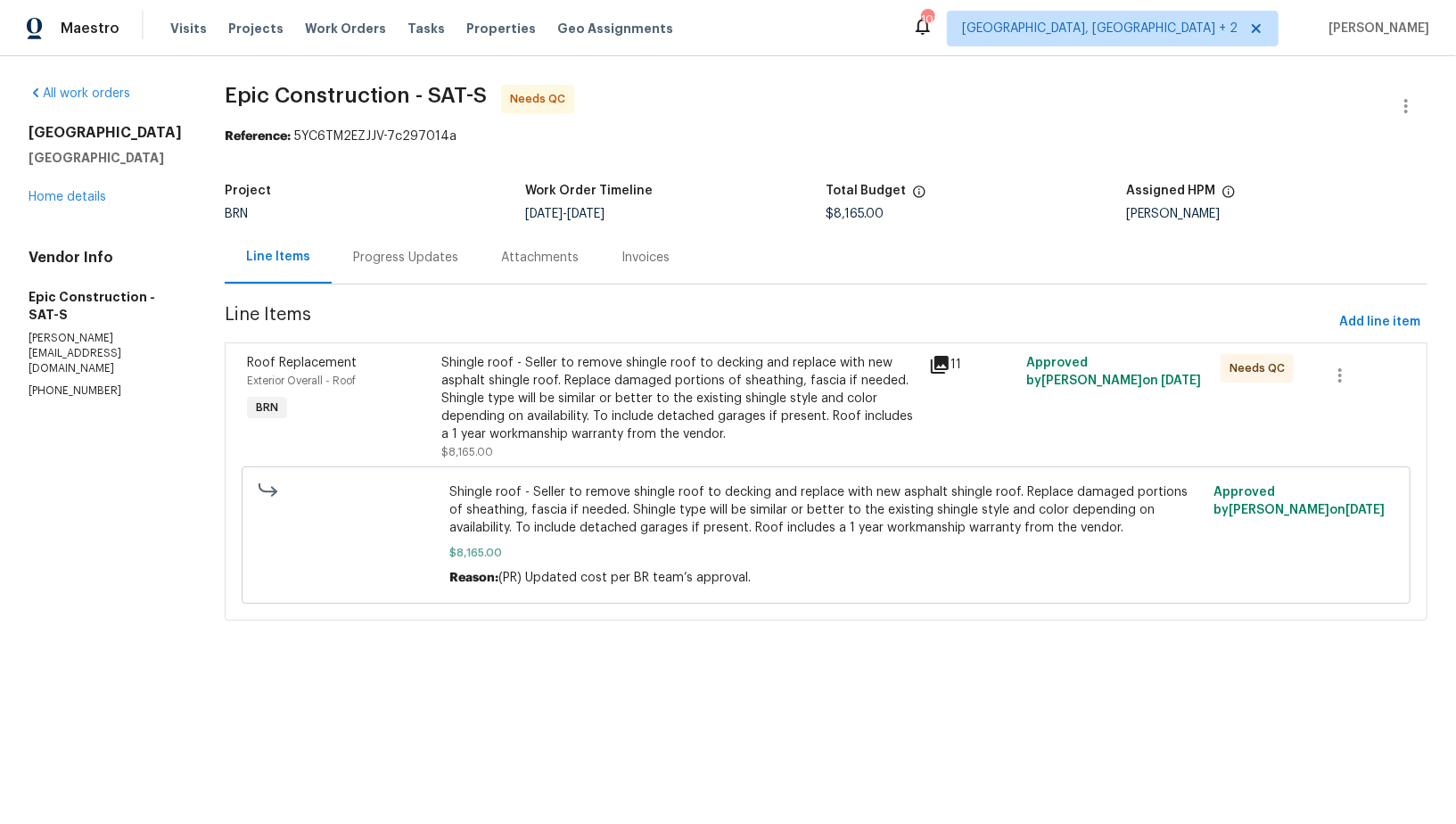
click at [478, 399] on div "Shingle roof - Seller to remove shingle roof to decking and replace with new as…" at bounding box center [680, 399] width 476 height 90
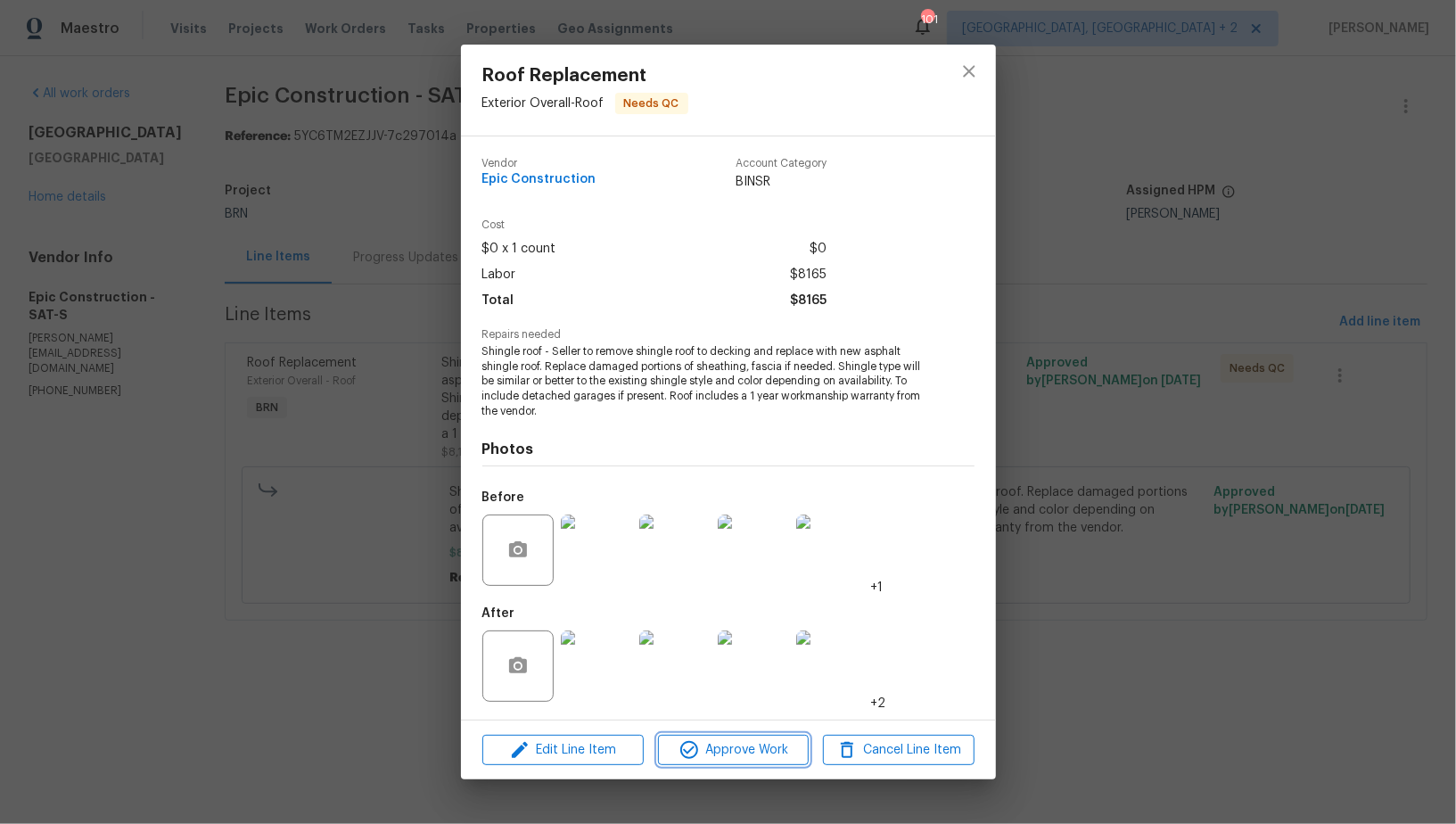
click at [680, 741] on icon "button" at bounding box center [690, 750] width 22 height 22
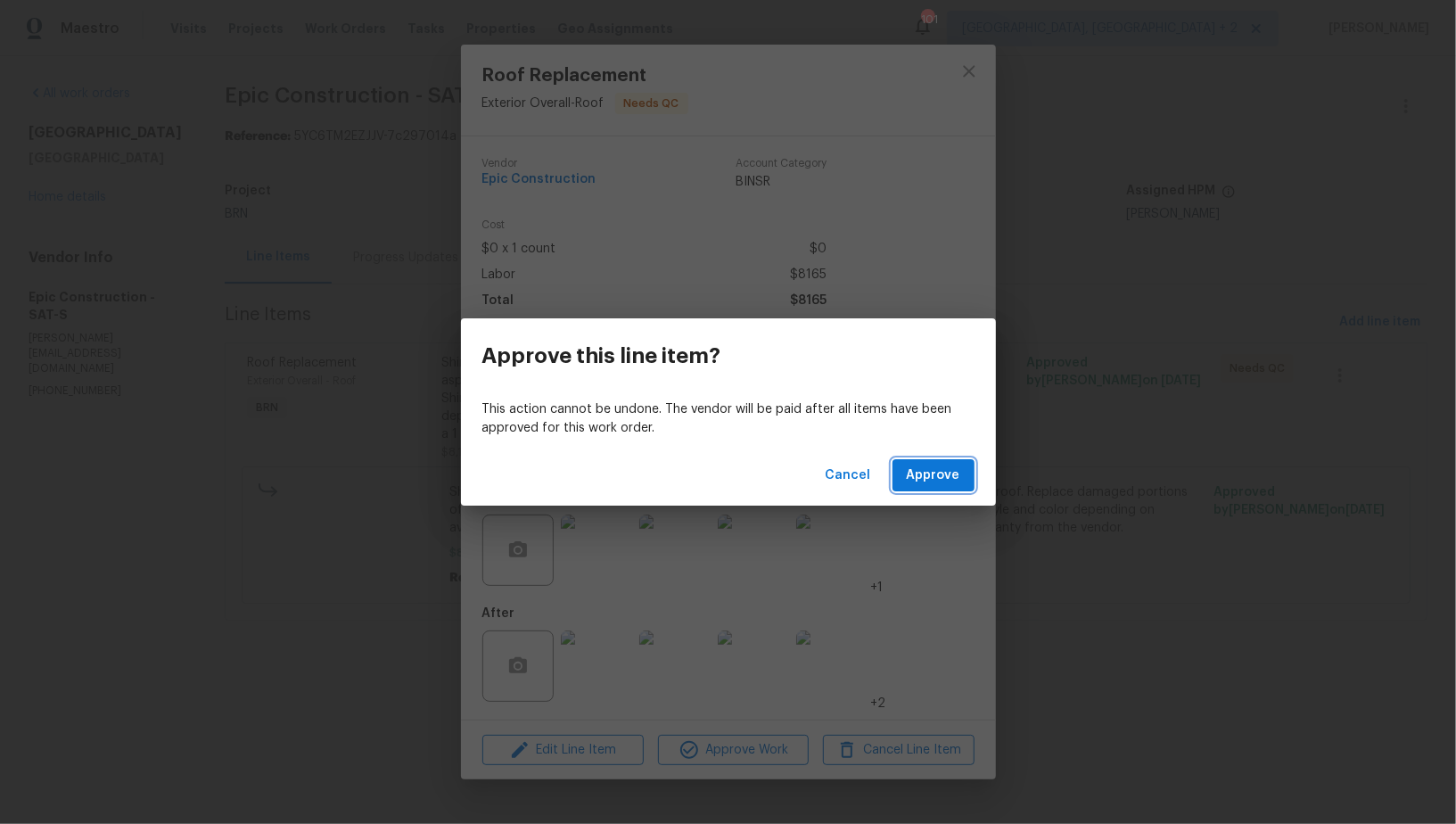
click at [940, 463] on button "Approve" at bounding box center [934, 475] width 82 height 33
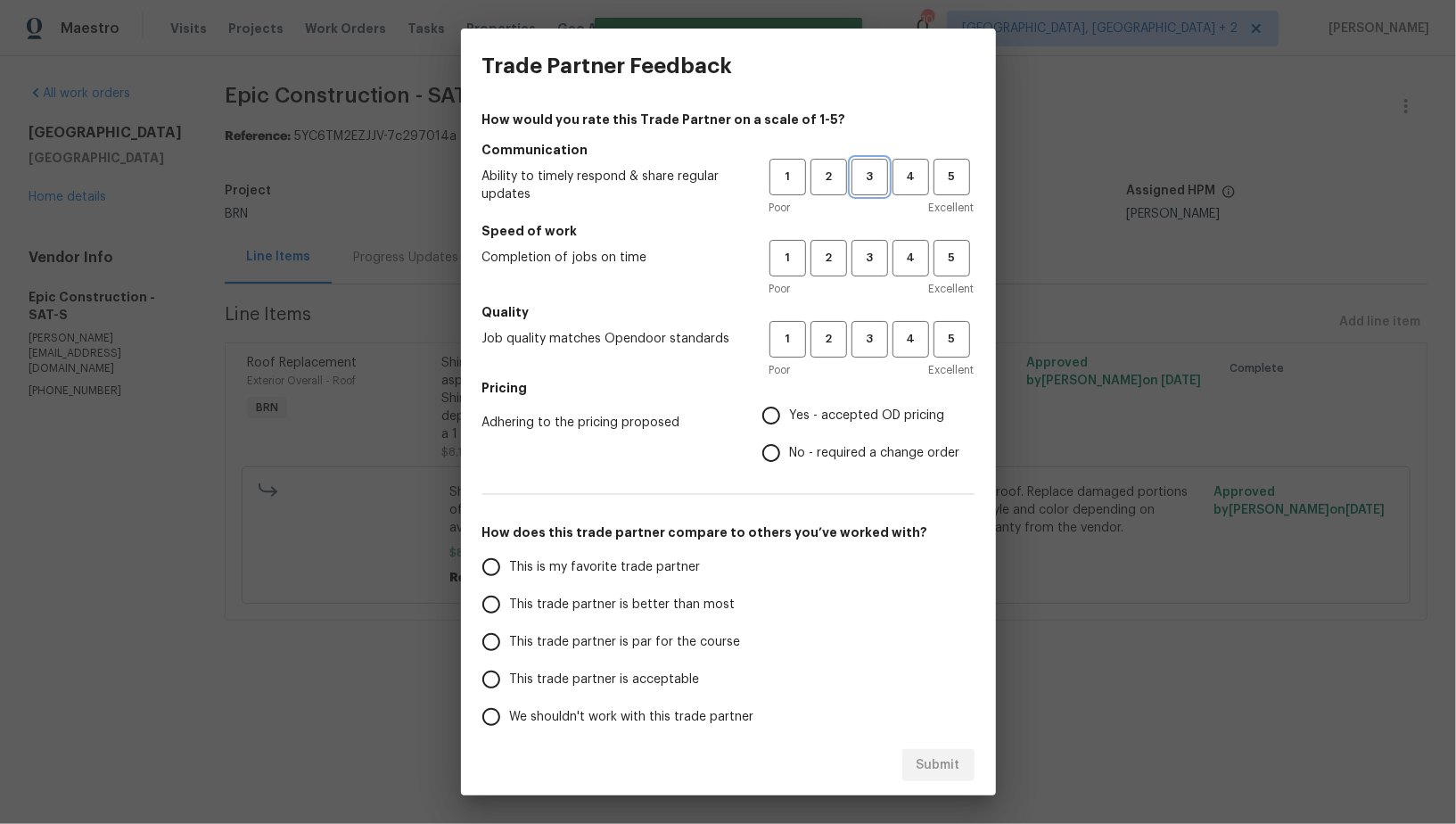
click at [870, 179] on span "3" at bounding box center [869, 177] width 33 height 21
click at [870, 253] on span "3" at bounding box center [869, 258] width 33 height 21
click at [870, 316] on h5 "Quality" at bounding box center [728, 312] width 493 height 18
click at [869, 341] on span "3" at bounding box center [869, 339] width 33 height 21
click at [768, 456] on input "No - required a change order" at bounding box center [771, 453] width 38 height 38
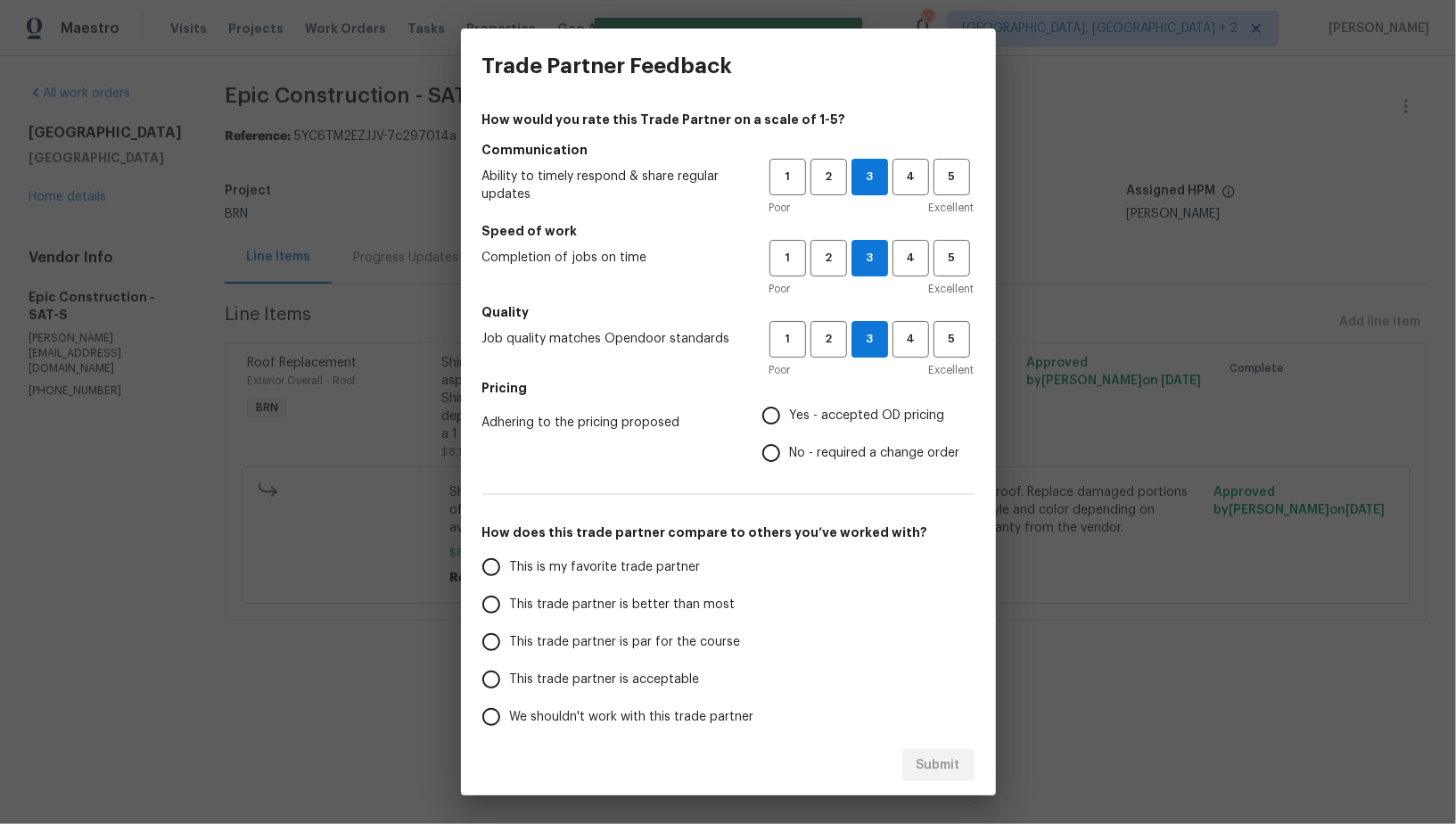
radio input "true"
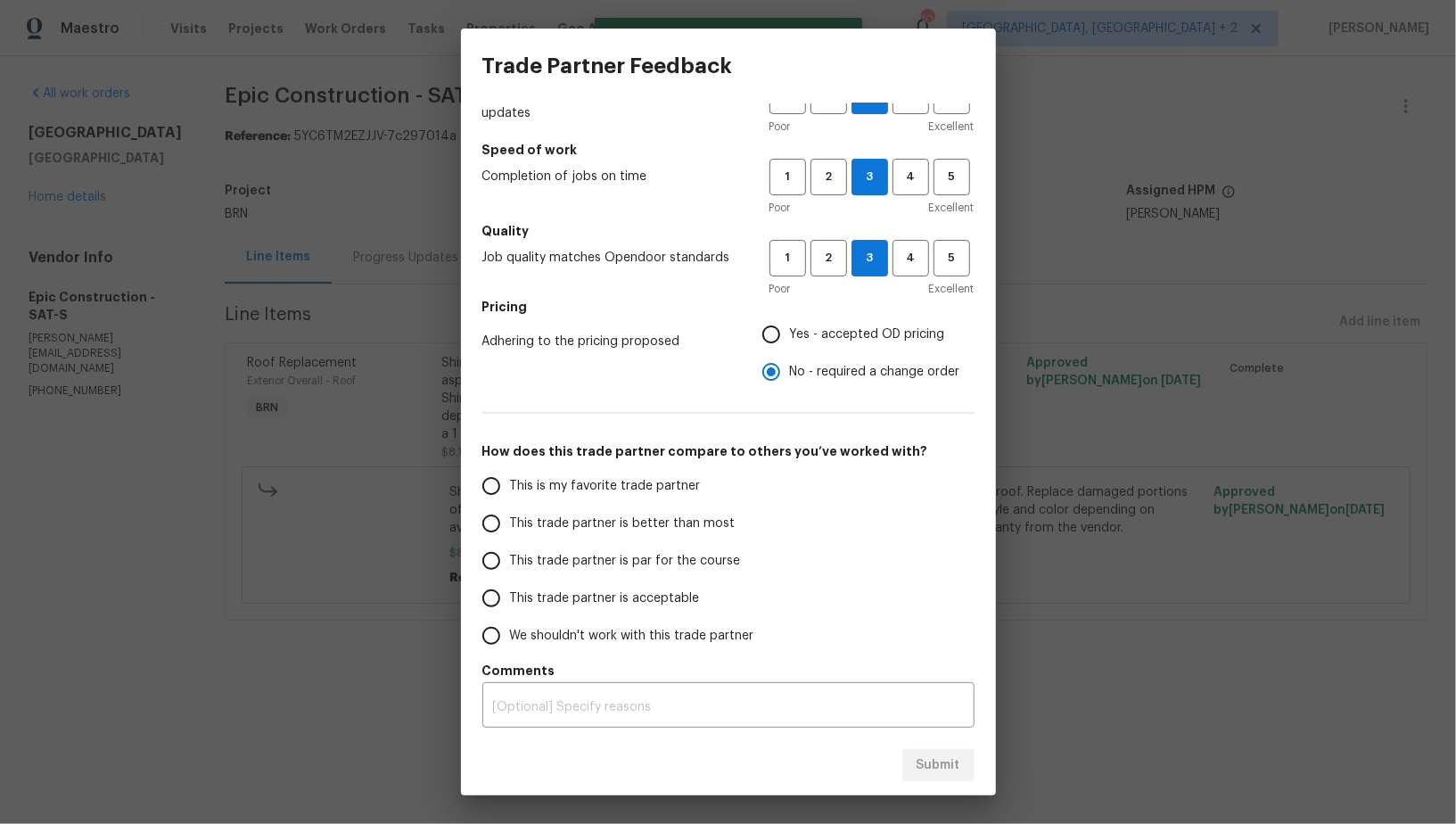
click at [503, 560] on input "This trade partner is par for the course" at bounding box center [492, 561] width 38 height 38
radio input "false"
click at [499, 510] on input "This trade partner is better than most" at bounding box center [492, 523] width 38 height 38
click at [966, 789] on div "Submit" at bounding box center [728, 765] width 535 height 62
click at [955, 775] on button "Submit" at bounding box center [938, 765] width 73 height 33
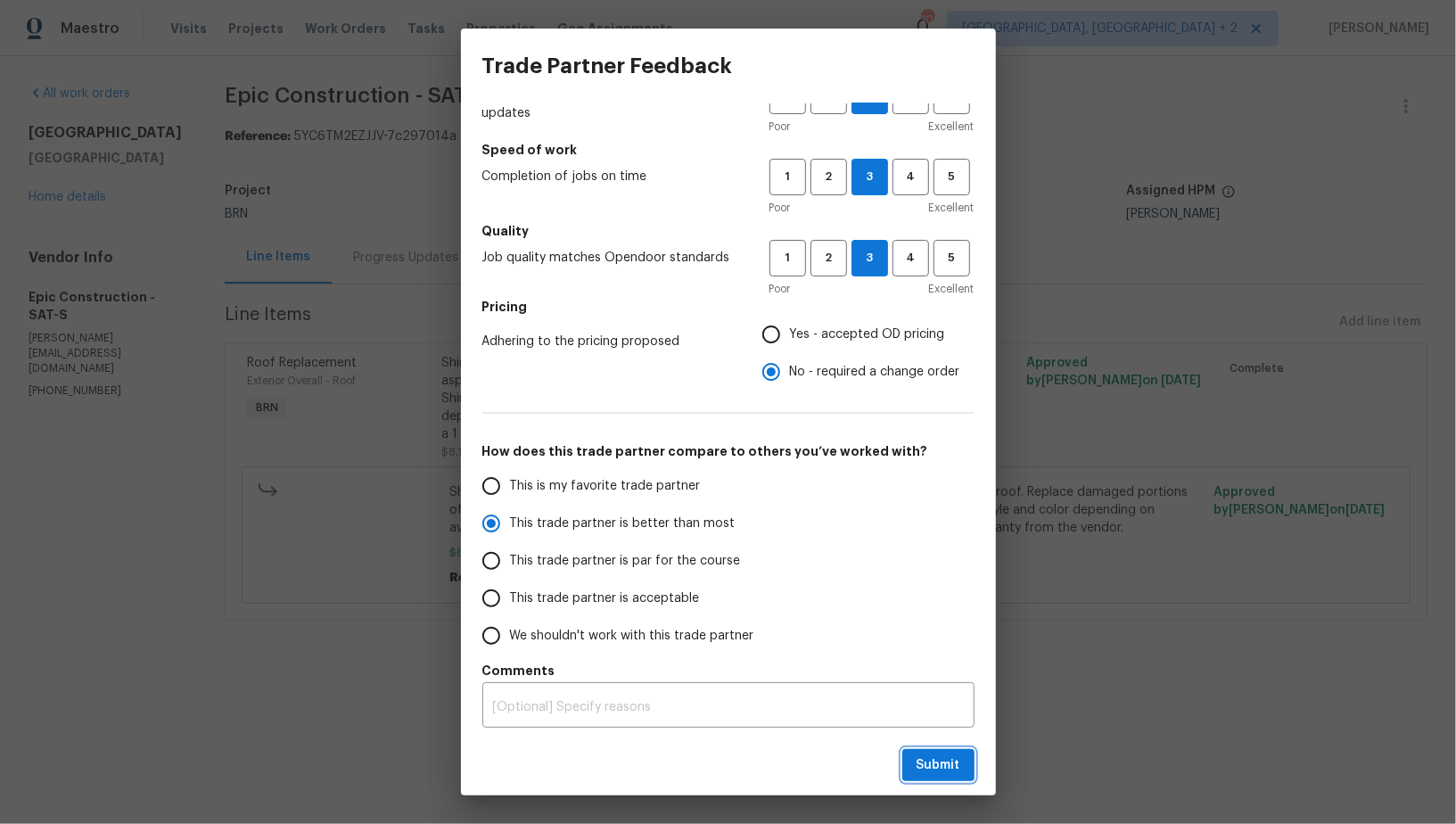
radio input "true"
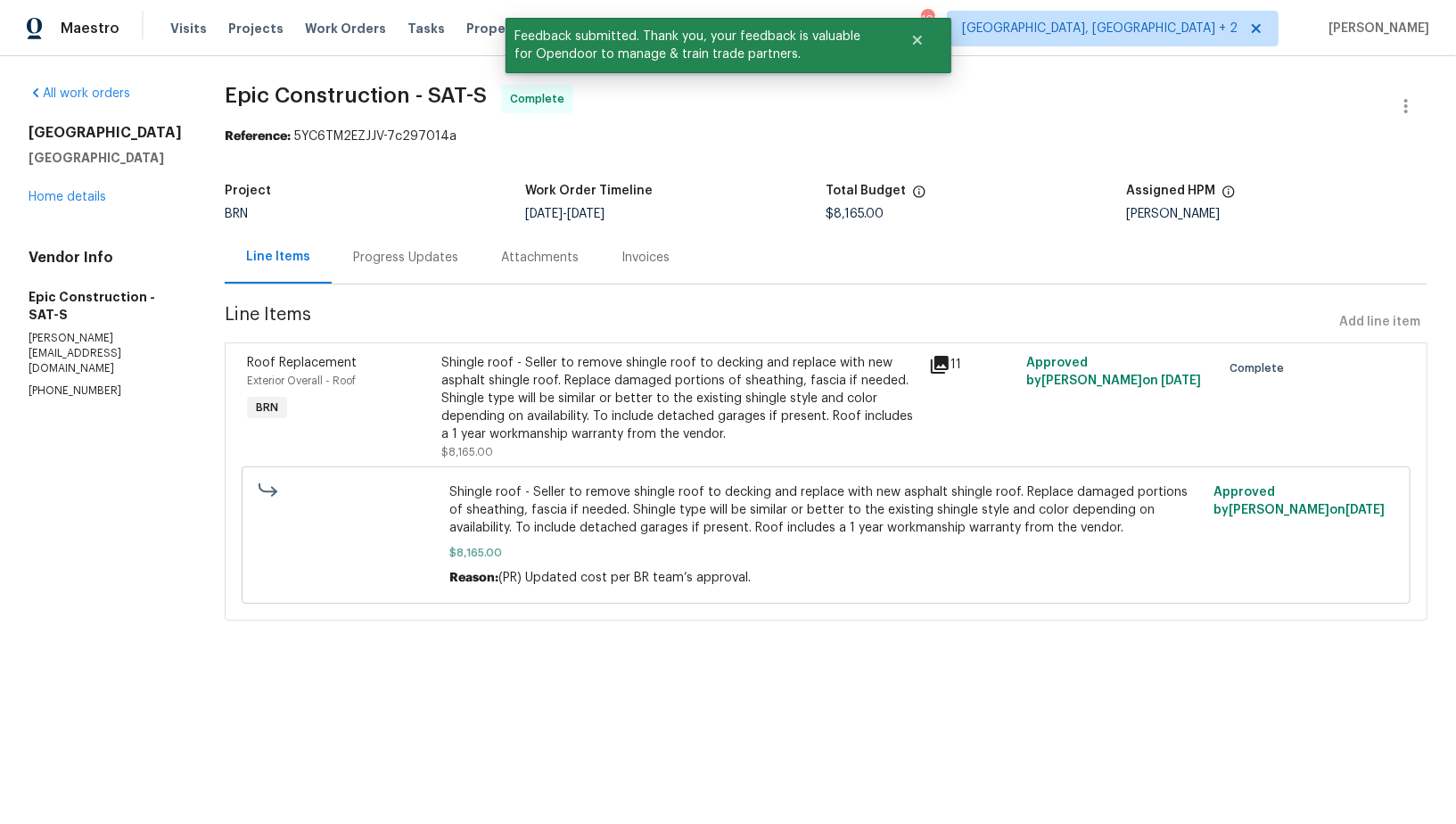
click at [621, 261] on div "Invoices" at bounding box center [645, 258] width 48 height 18
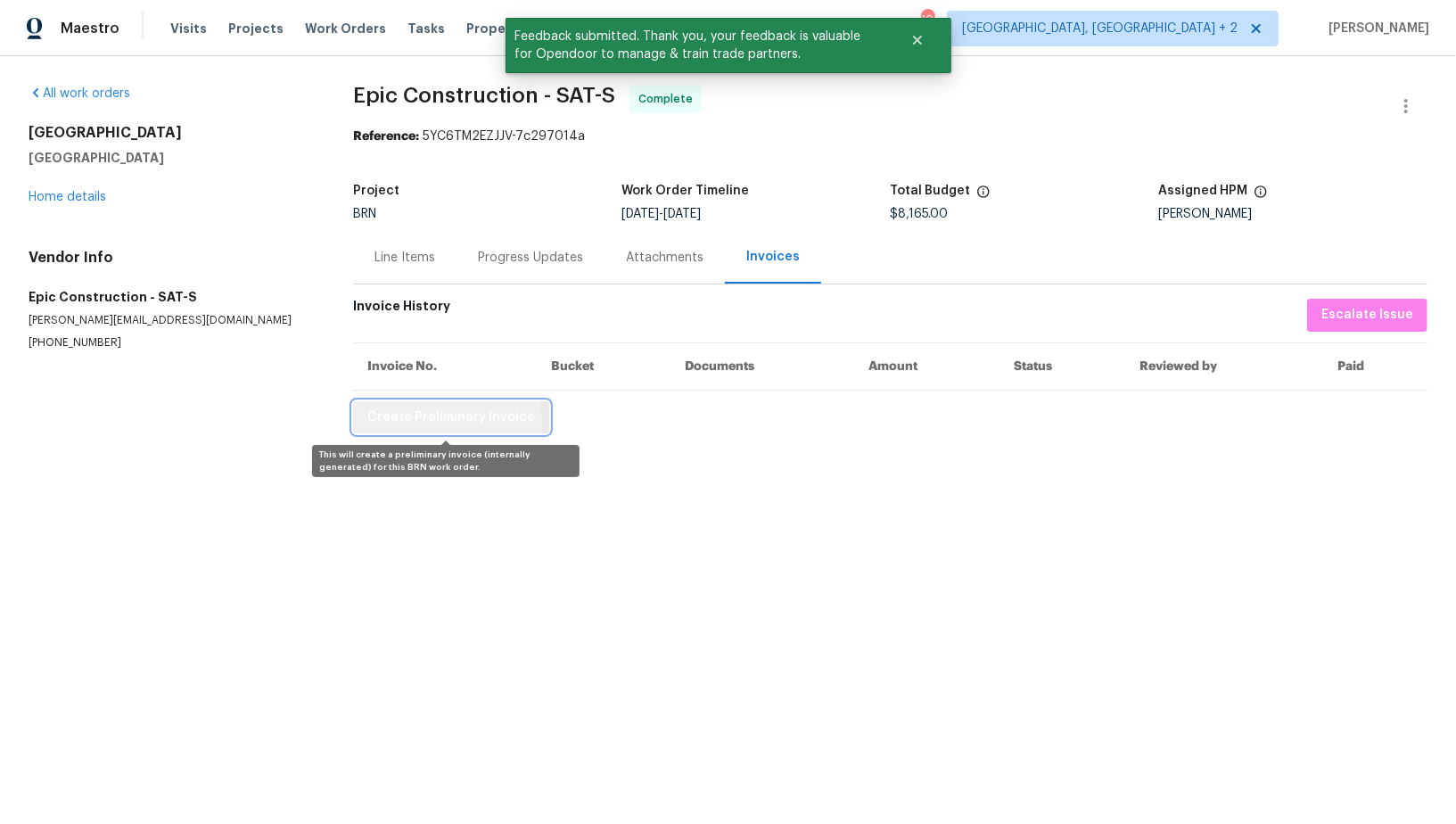
click at [438, 421] on span "Create Preliminary Invoice" at bounding box center [451, 418] width 167 height 22
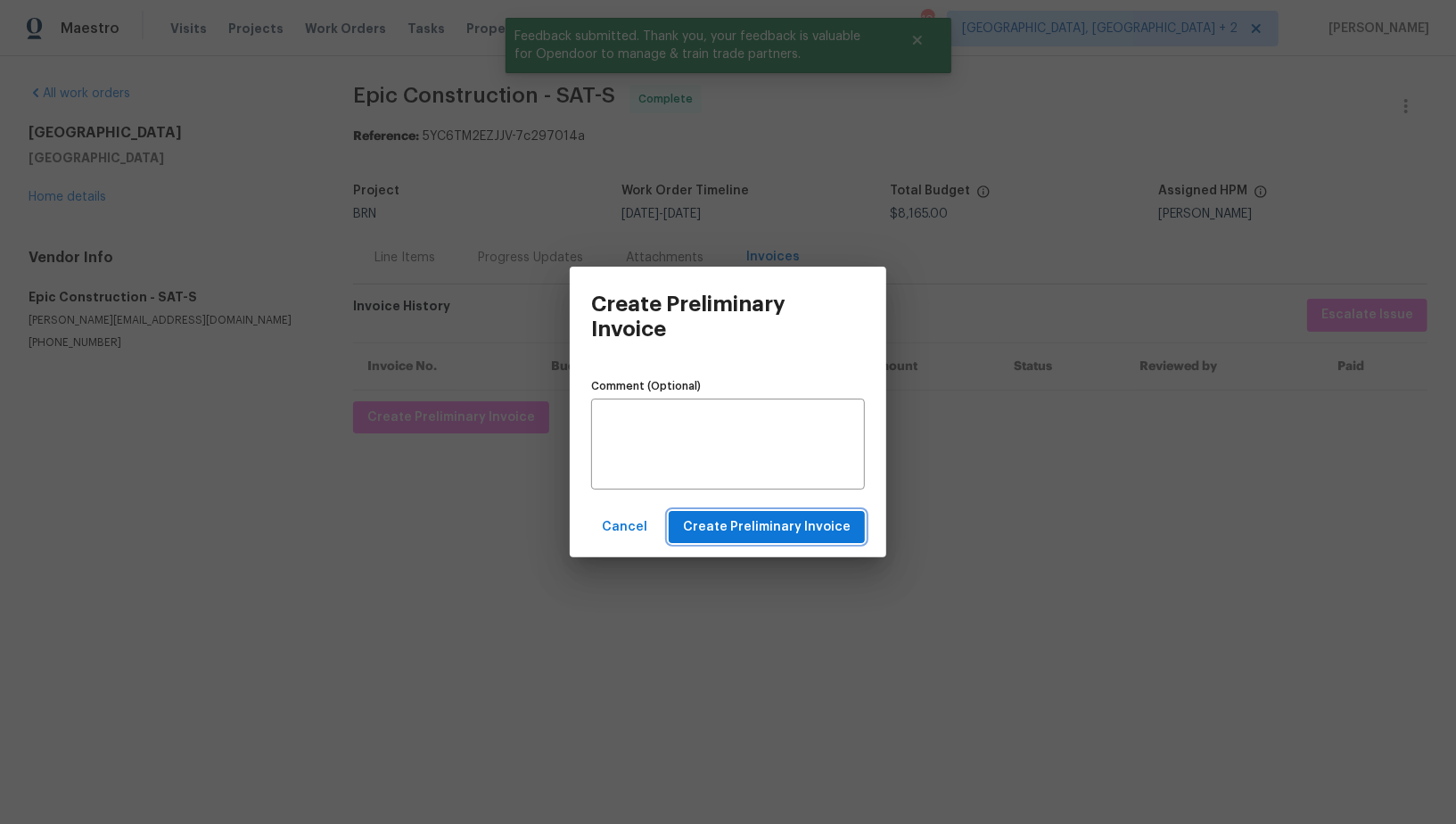
click at [755, 535] on span "Create Preliminary Invoice" at bounding box center [766, 527] width 167 height 22
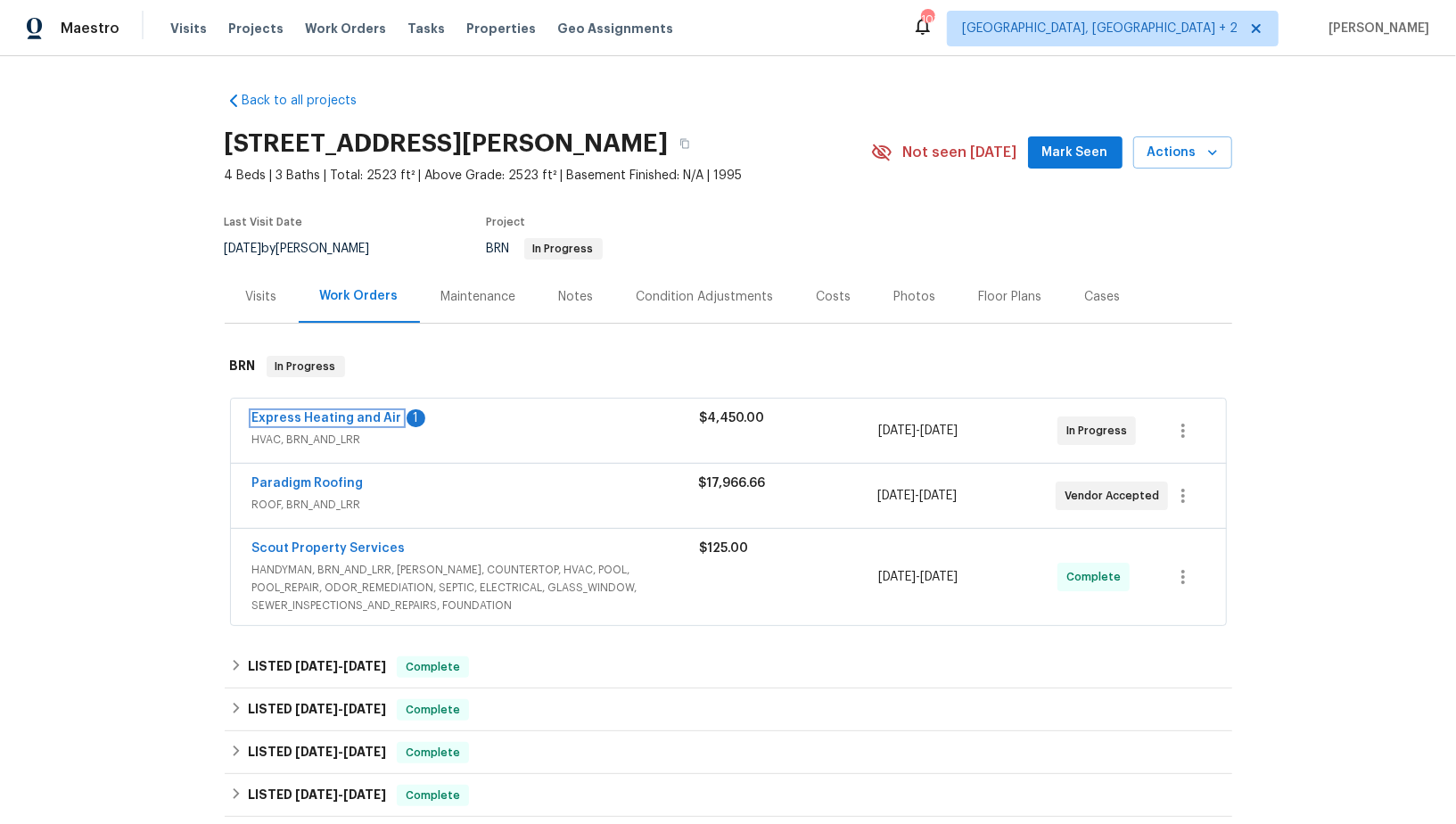
click at [351, 414] on link "Express Heating and Air" at bounding box center [327, 418] width 150 height 13
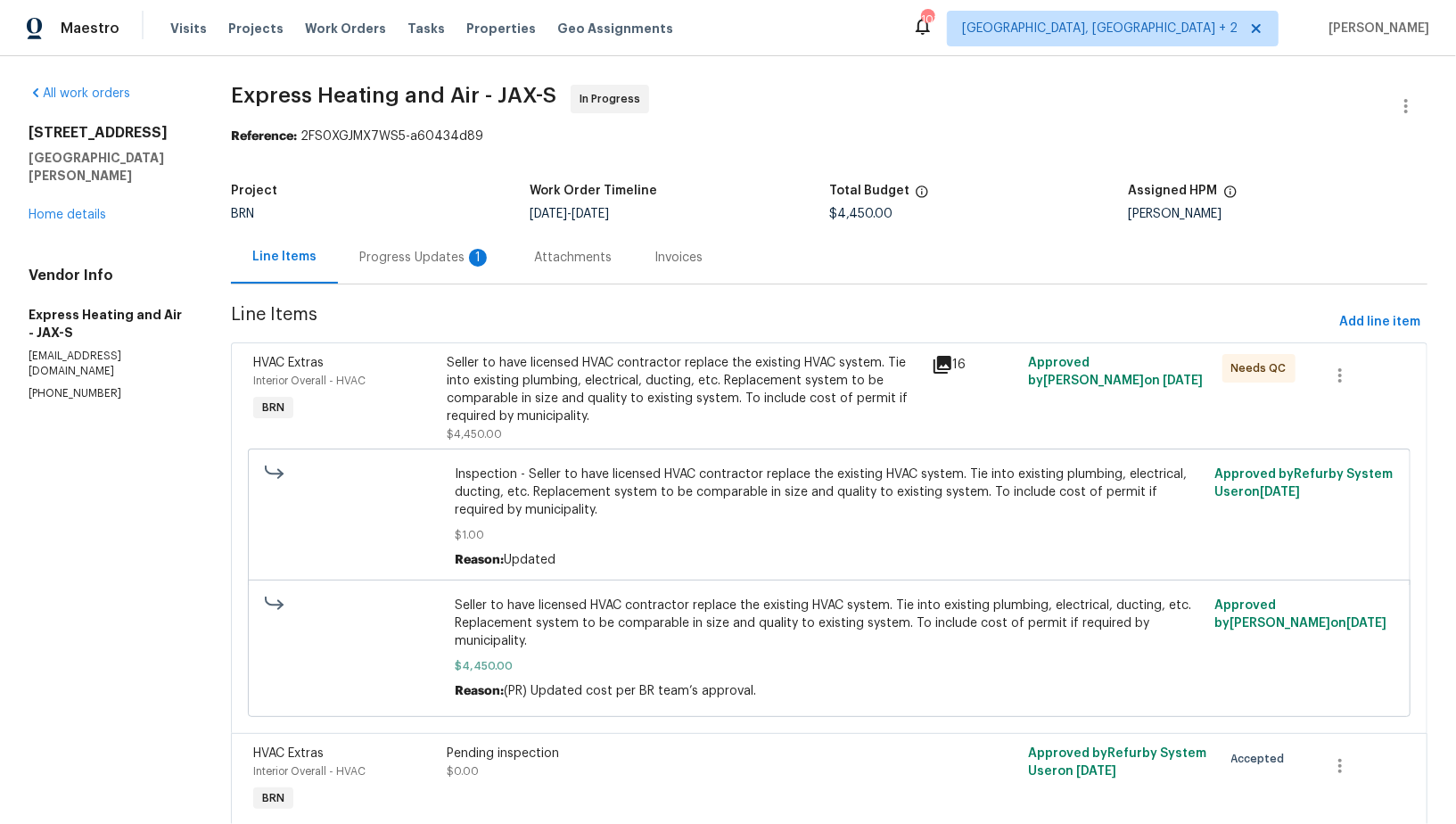
click at [593, 410] on div "Seller to have licensed HVAC contractor replace the existing HVAC system. Tie i…" at bounding box center [684, 390] width 474 height 72
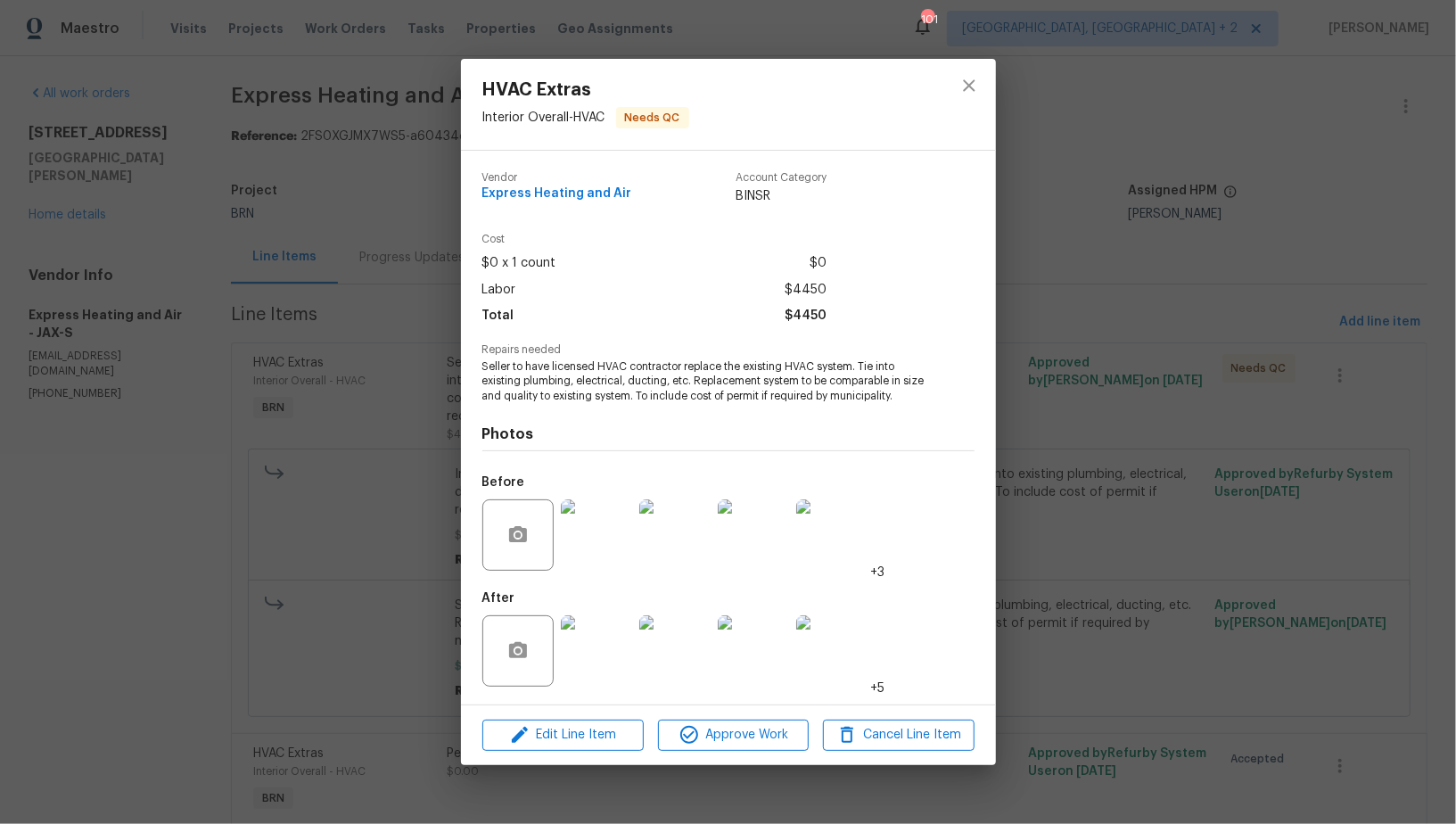
click at [607, 656] on img at bounding box center [596, 651] width 72 height 72
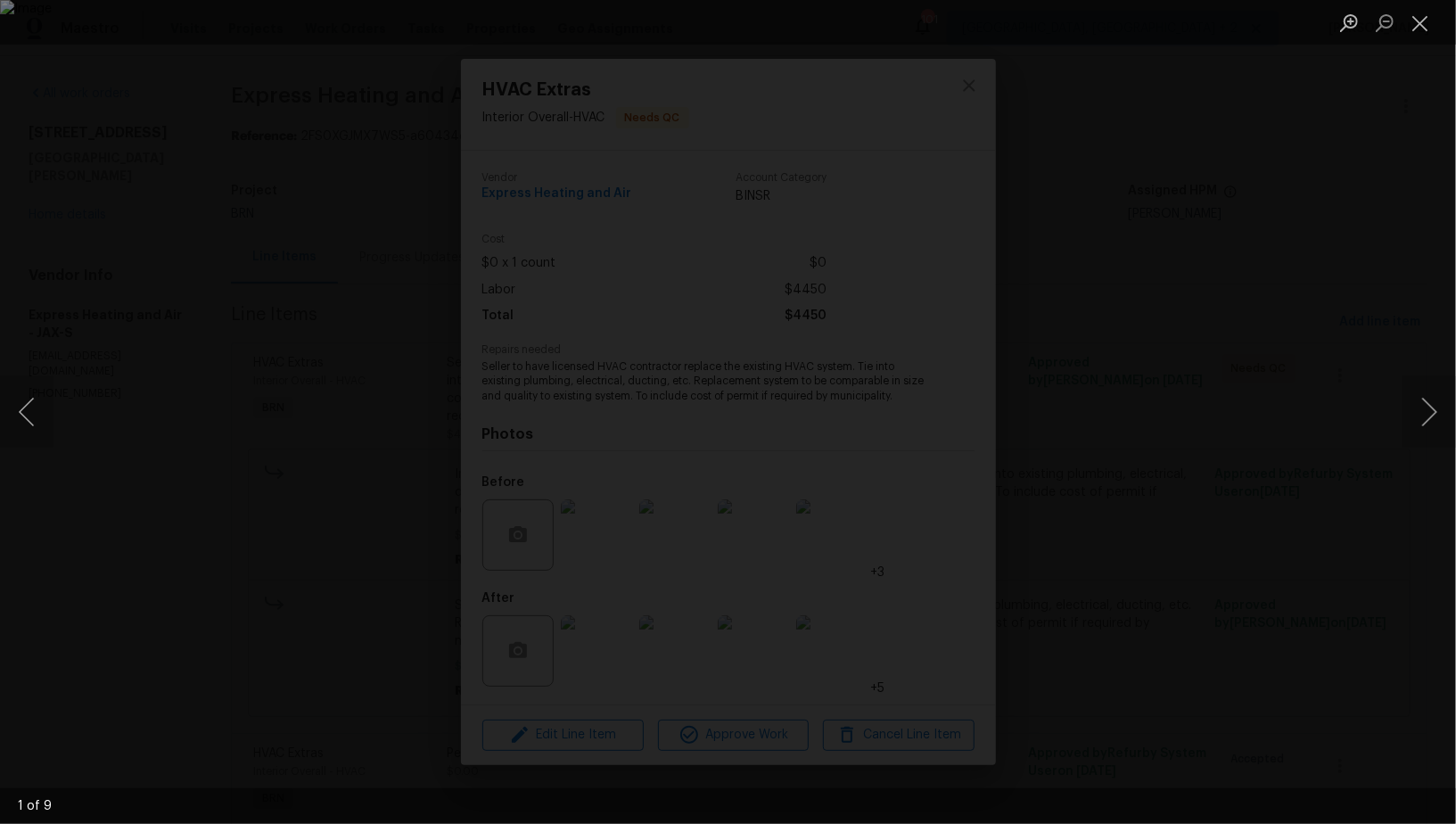
click at [1079, 586] on div "Lightbox" at bounding box center [728, 412] width 1456 height 824
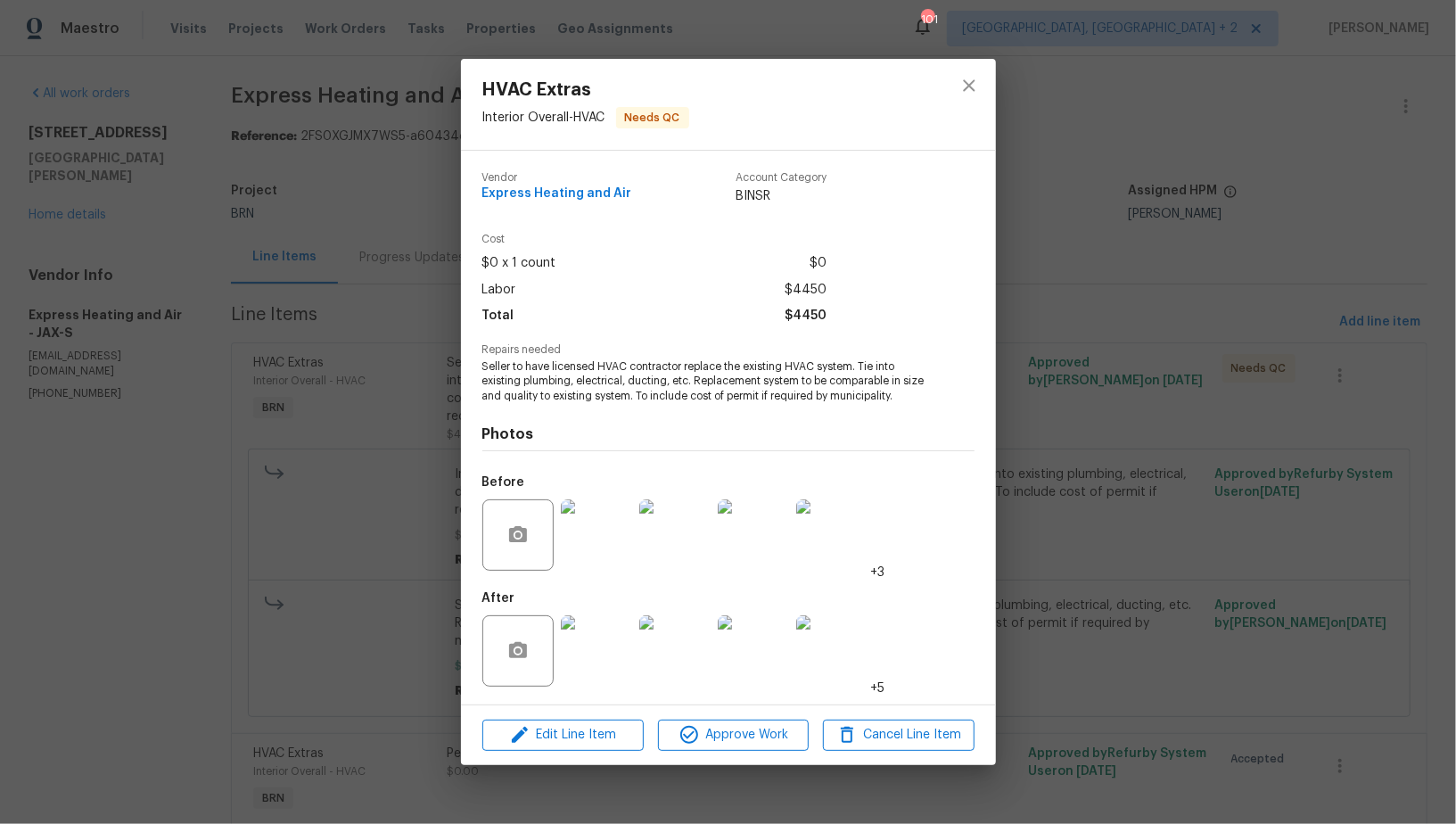
click at [1079, 586] on div "HVAC Extras Interior Overall - HVAC Needs QC Vendor Express Heating and Air Acc…" at bounding box center [728, 412] width 1456 height 824
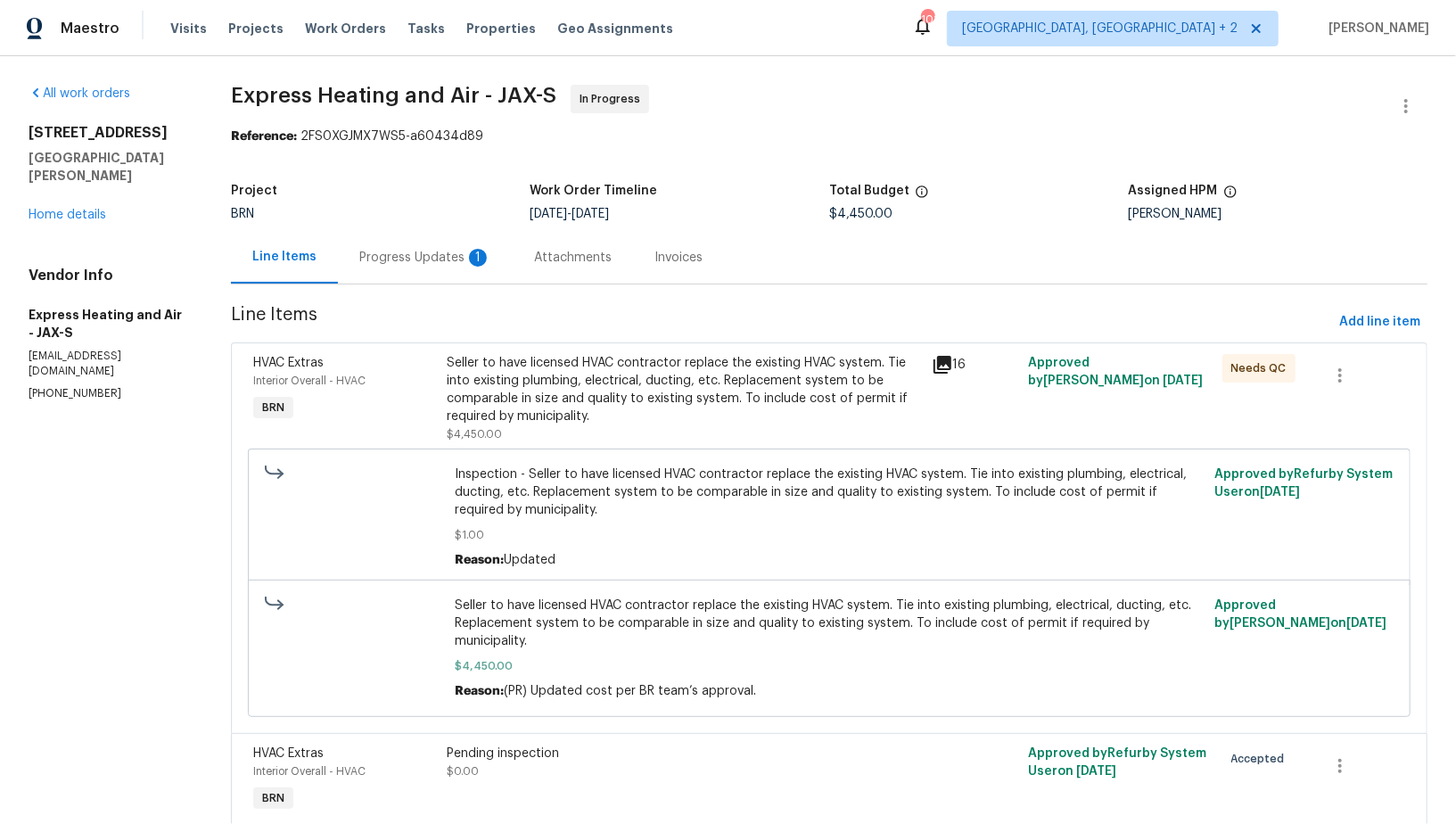
click at [428, 233] on div "Progress Updates 1" at bounding box center [426, 257] width 175 height 53
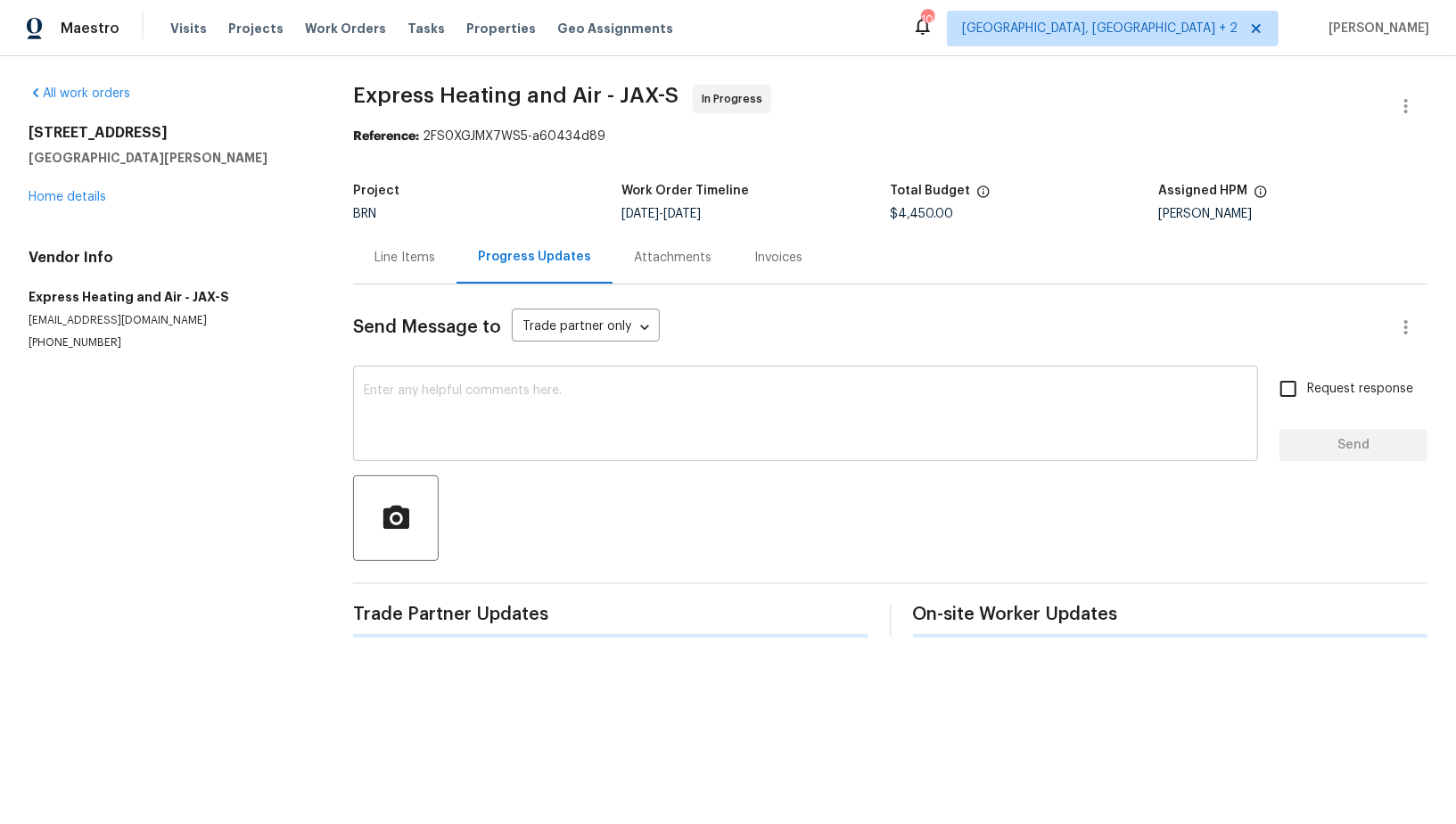
click at [432, 438] on textarea at bounding box center [806, 415] width 884 height 63
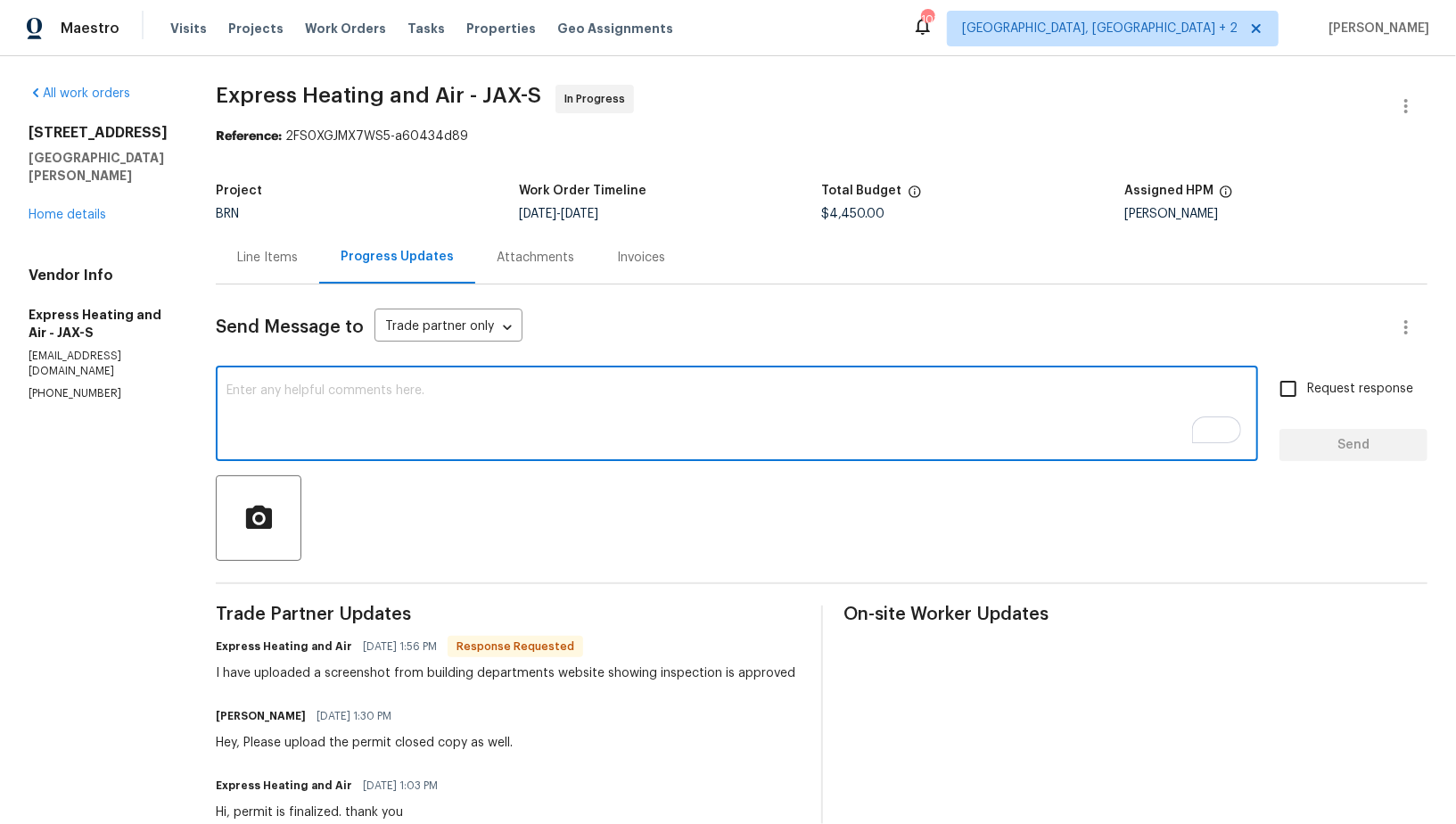
click at [450, 432] on textarea "To enrich screen reader interactions, please activate Accessibility in Grammarl…" at bounding box center [737, 415] width 1021 height 63
paste textarea "WO is approved, Please upload the invoice under invoice section. Thanks!"
type textarea "WO is approved, Please upload the invoice under invoice section. Thanks!"
click at [1285, 380] on input "Request response" at bounding box center [1289, 389] width 38 height 38
checkbox input "true"
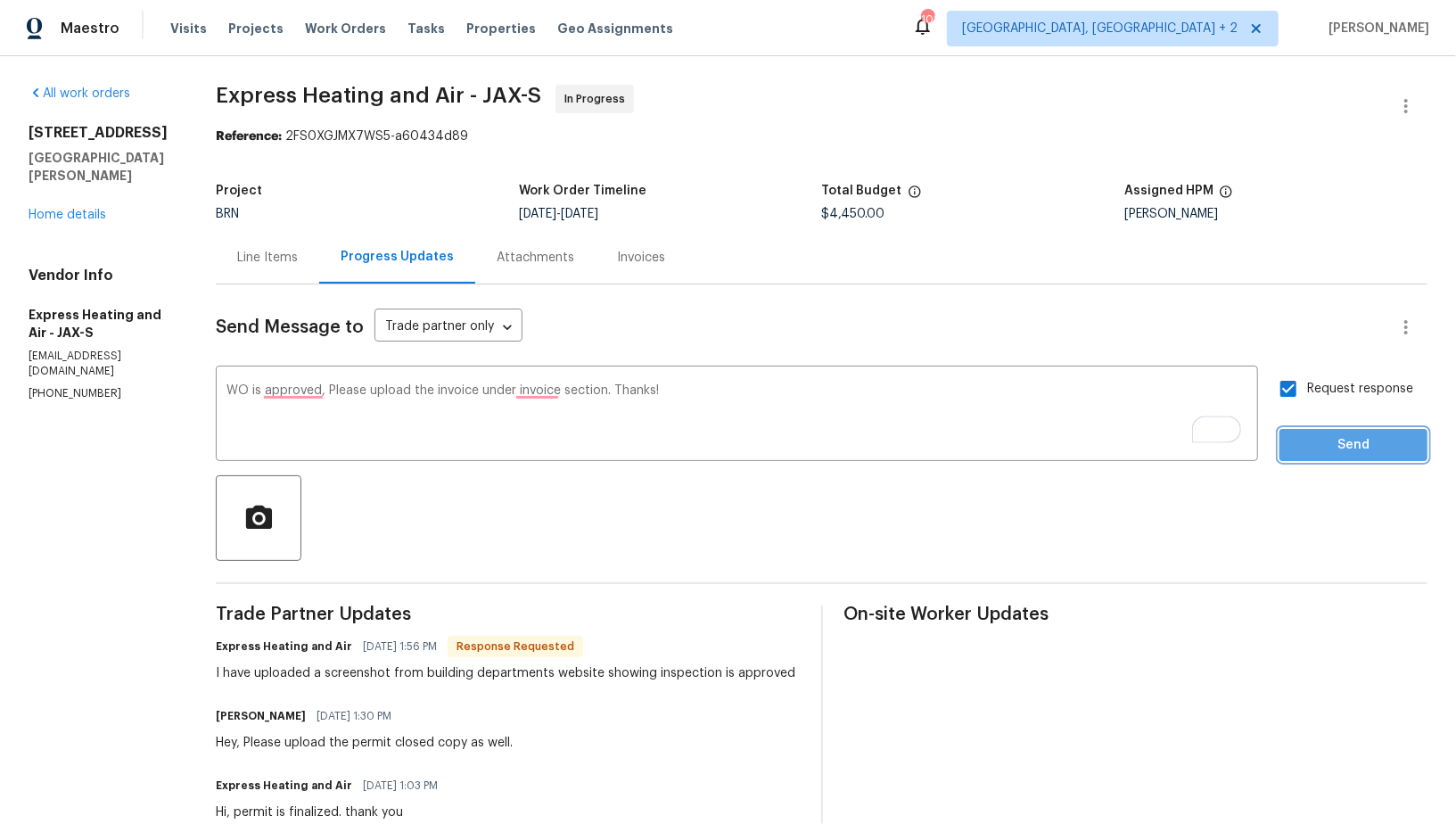
click at [1310, 430] on button "Send" at bounding box center [1353, 445] width 148 height 33
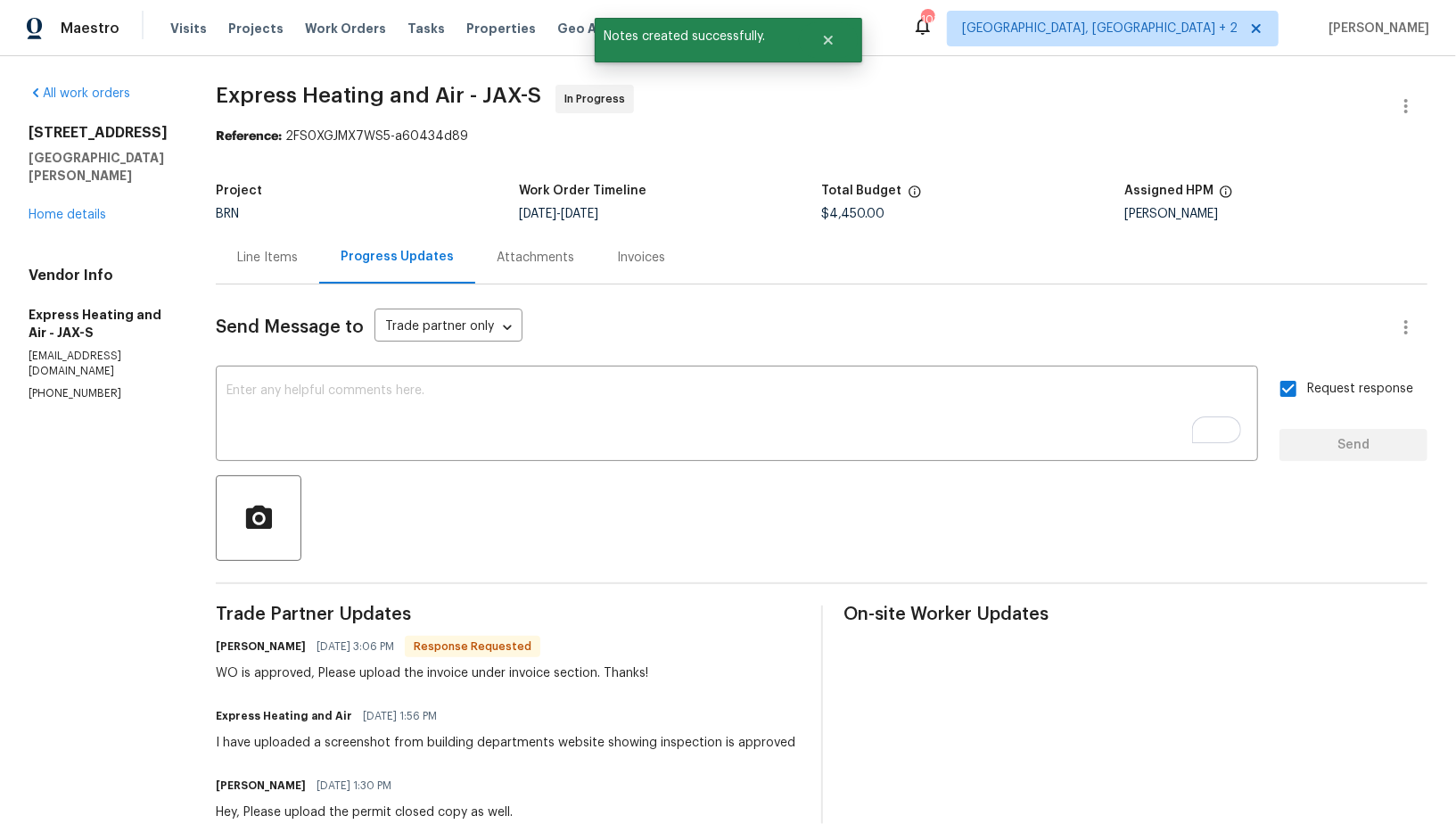
click at [264, 262] on div "Line Items" at bounding box center [267, 258] width 61 height 18
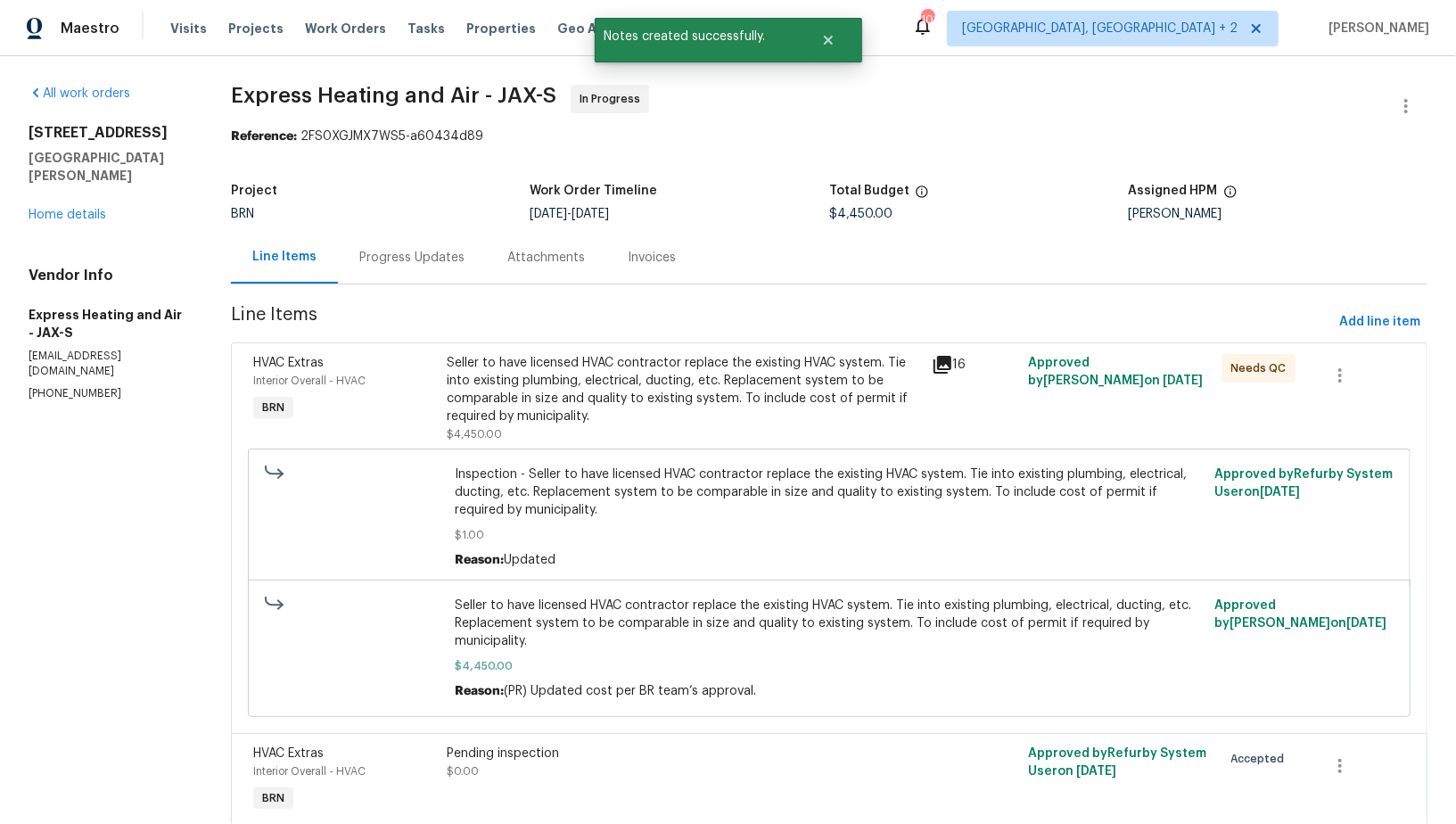
scroll to position [73, 0]
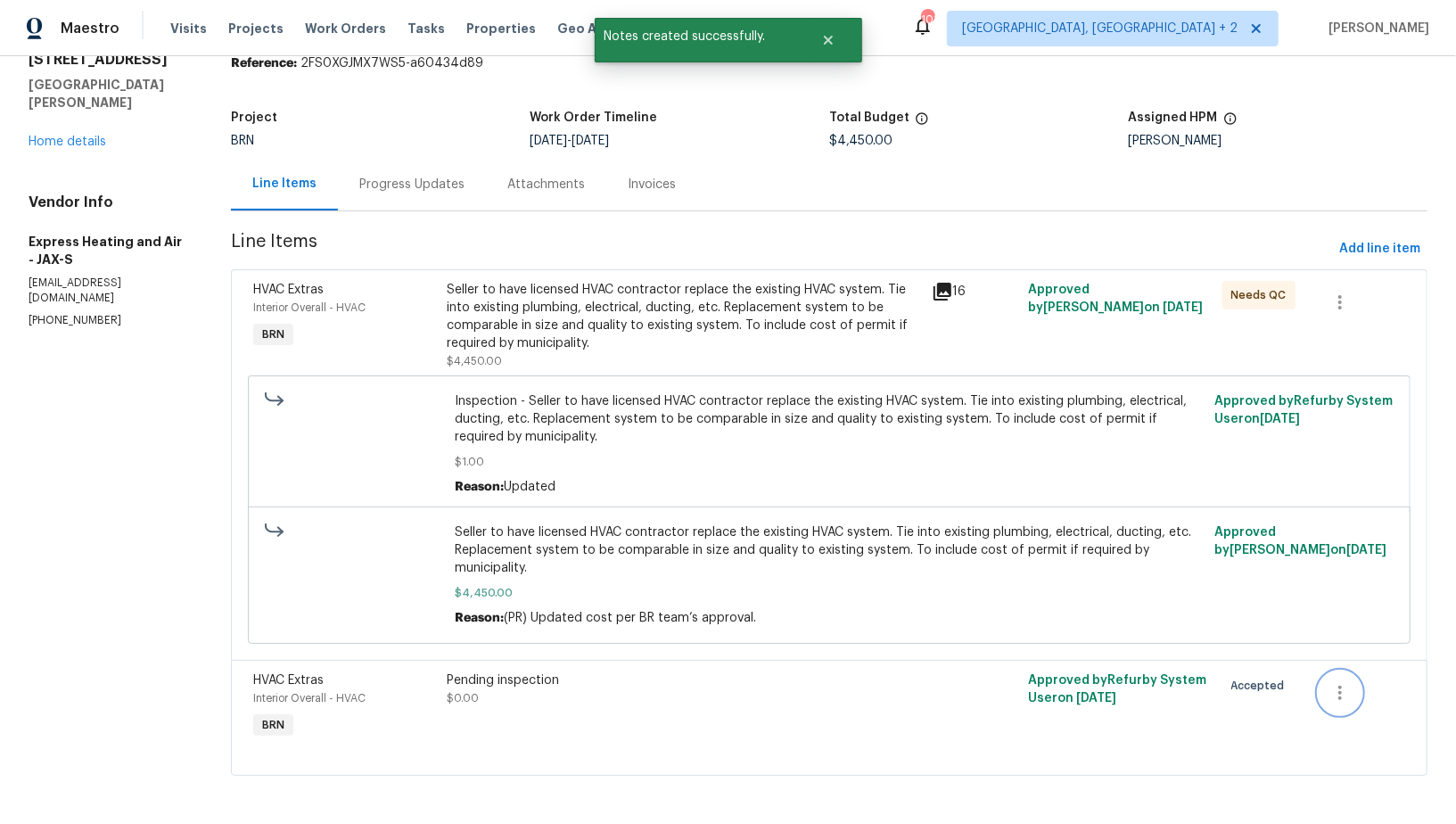
click at [1341, 687] on icon "button" at bounding box center [1341, 693] width 4 height 14
click at [1346, 674] on ul "Cancel" at bounding box center [1353, 692] width 69 height 44
click at [1346, 700] on li "Cancel" at bounding box center [1353, 692] width 69 height 30
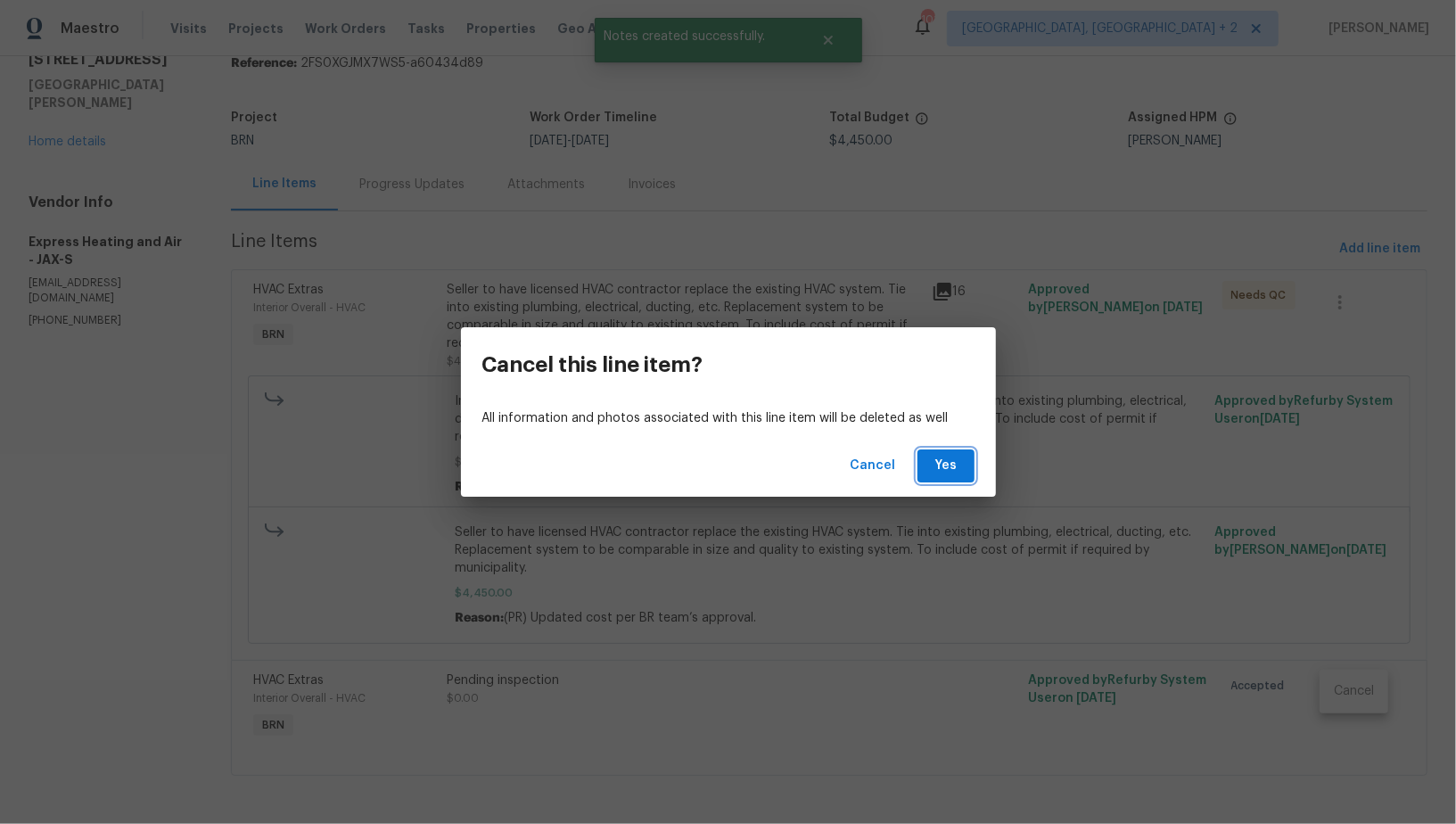
click at [943, 460] on span "Yes" at bounding box center [945, 466] width 29 height 22
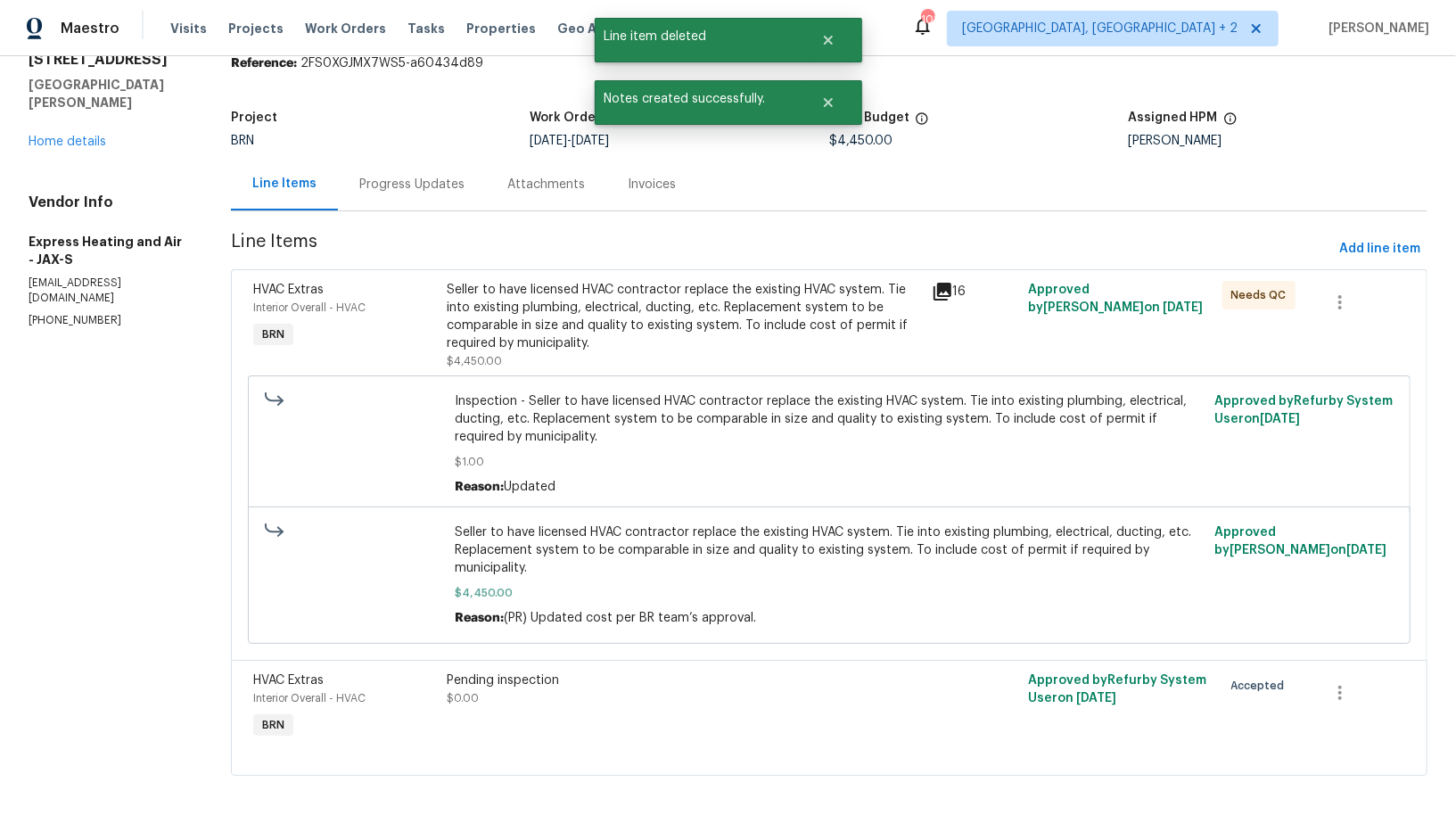
scroll to position [0, 0]
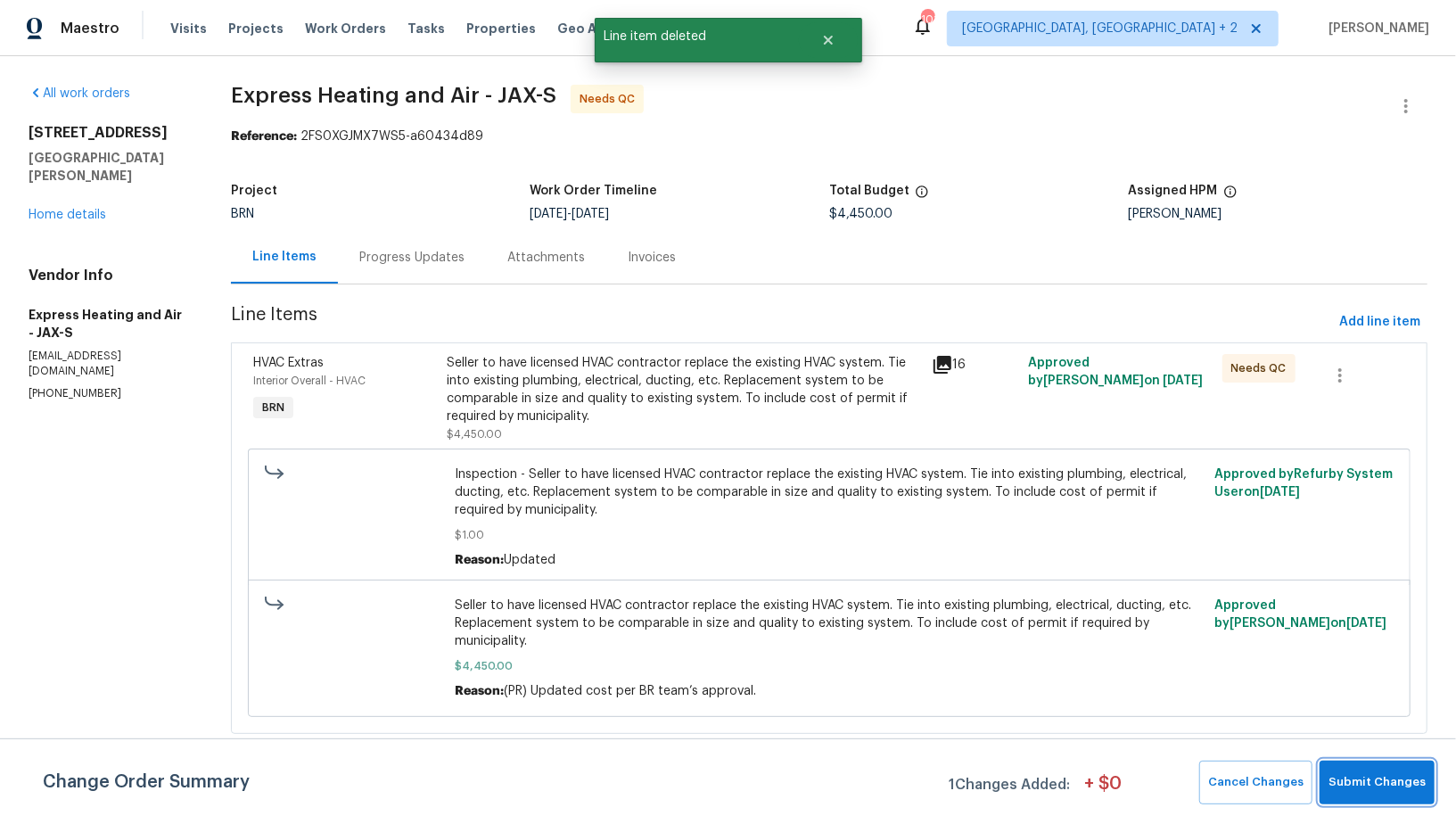
click at [1349, 773] on span "Submit Changes" at bounding box center [1377, 782] width 98 height 21
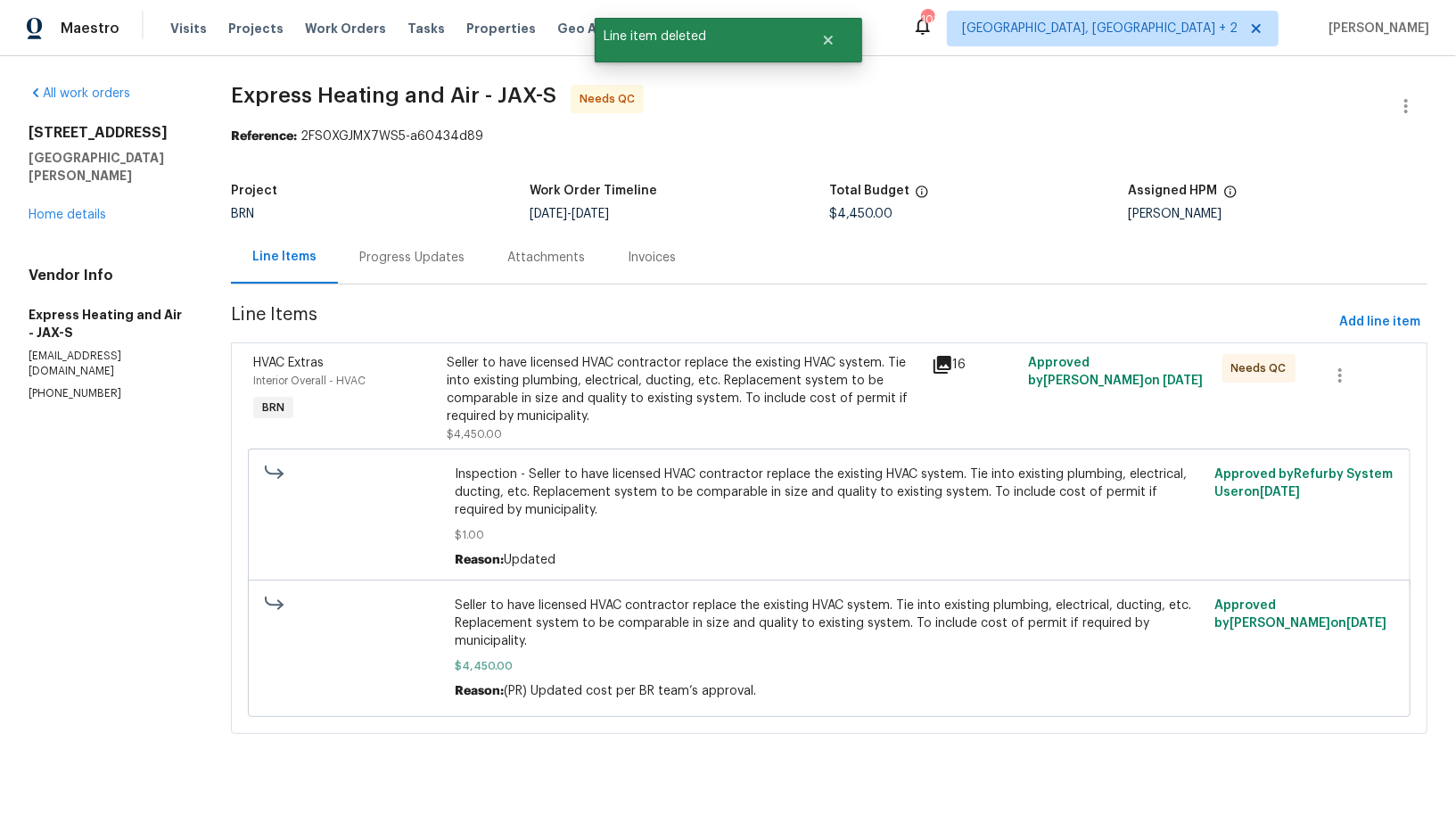
click at [451, 265] on div "Progress Updates" at bounding box center [412, 258] width 105 height 18
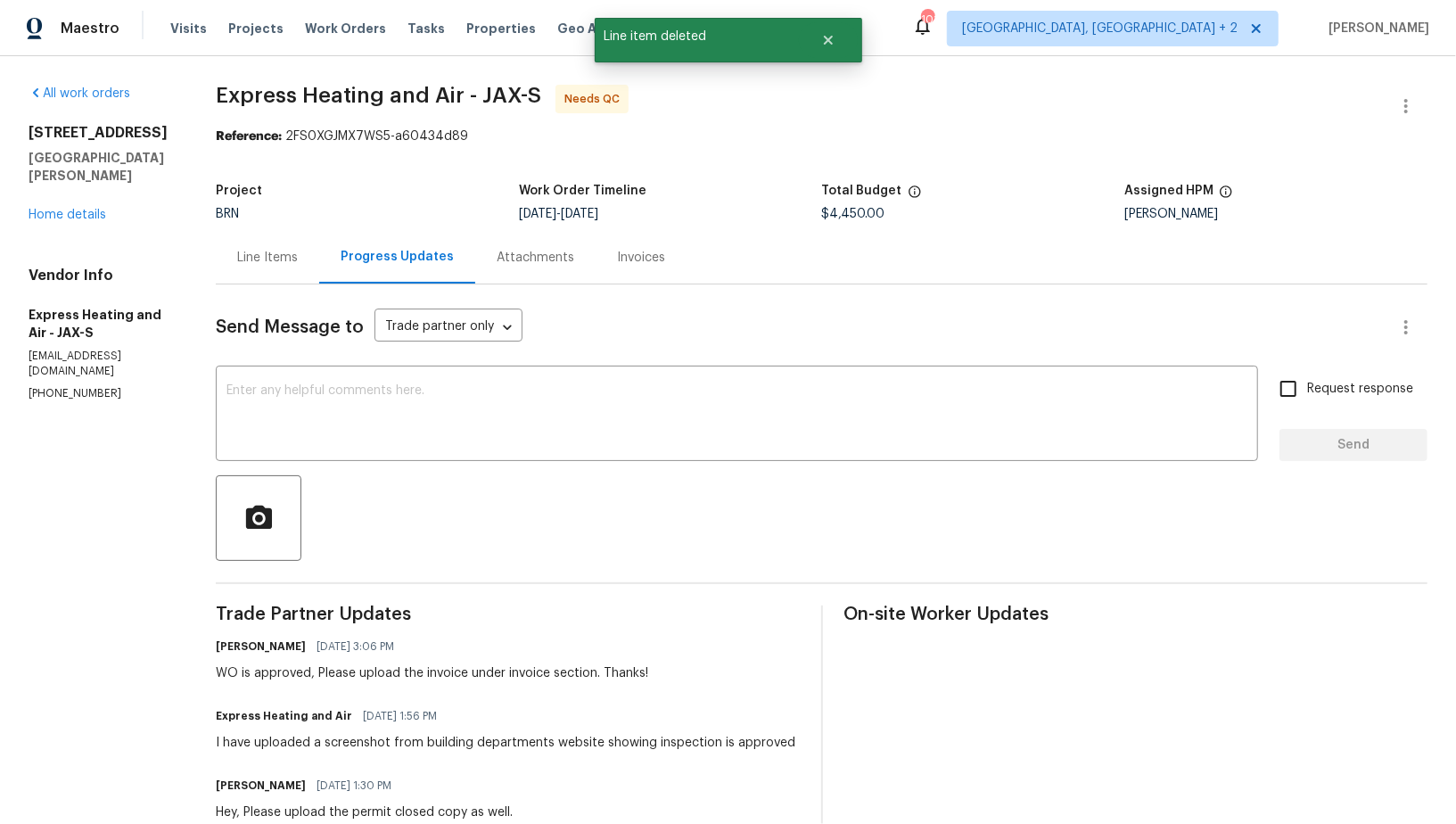
click at [268, 261] on div "Line Items" at bounding box center [267, 258] width 61 height 18
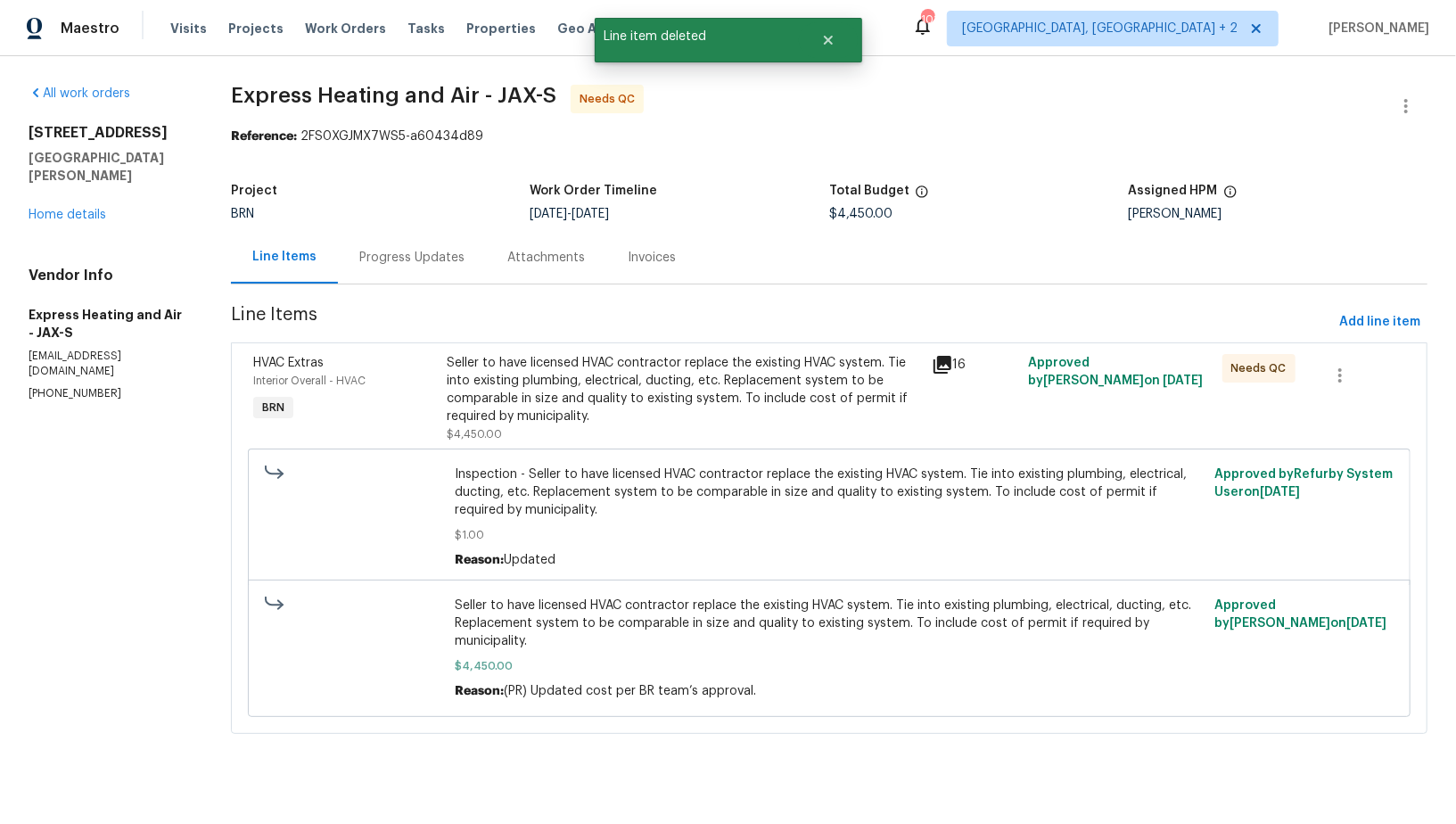
click at [520, 378] on div "Seller to have licensed HVAC contractor replace the existing HVAC system. Tie i…" at bounding box center [684, 390] width 474 height 72
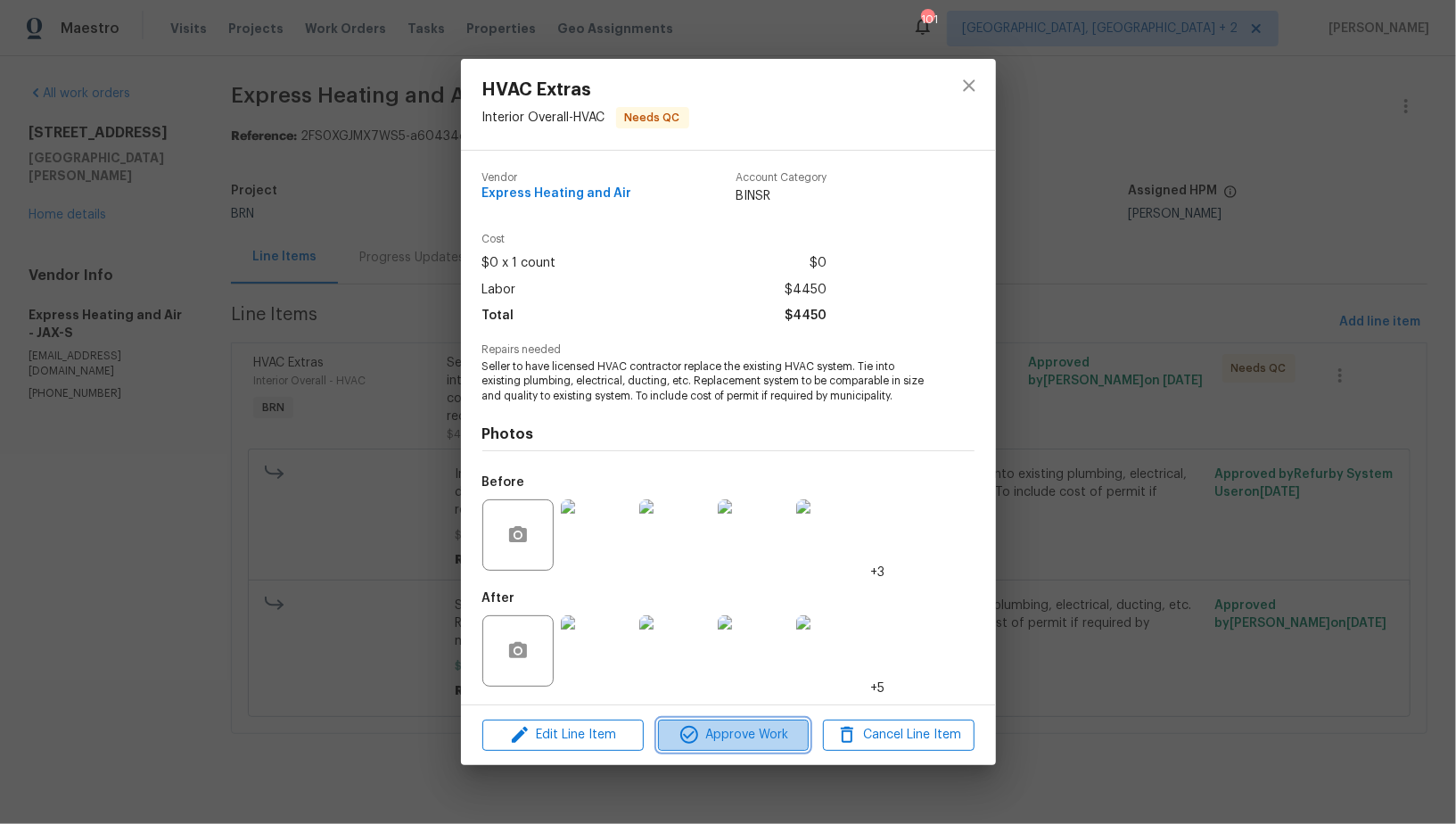
click at [742, 731] on span "Approve Work" at bounding box center [733, 734] width 140 height 22
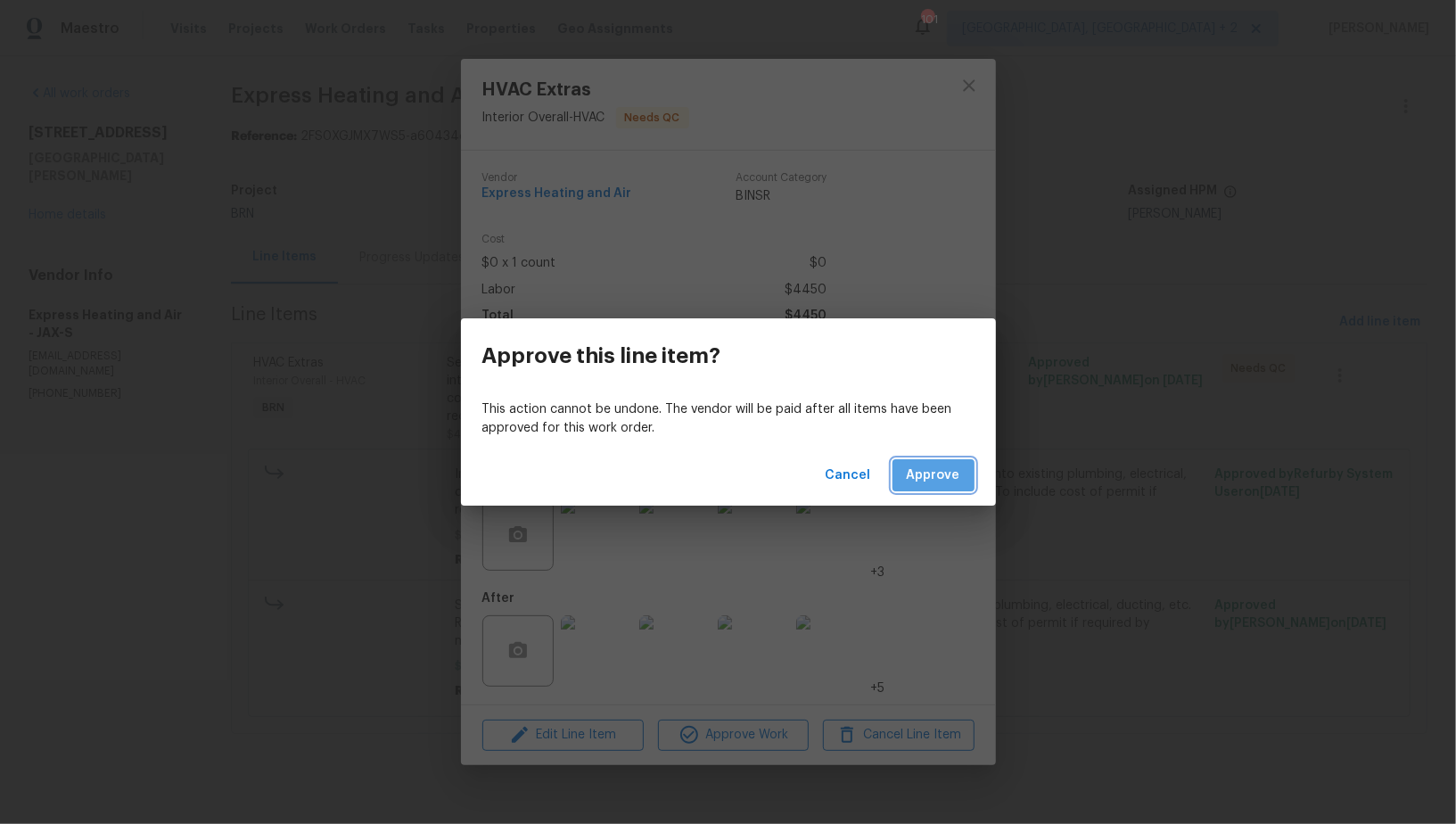
click at [945, 484] on span "Approve" at bounding box center [934, 476] width 54 height 22
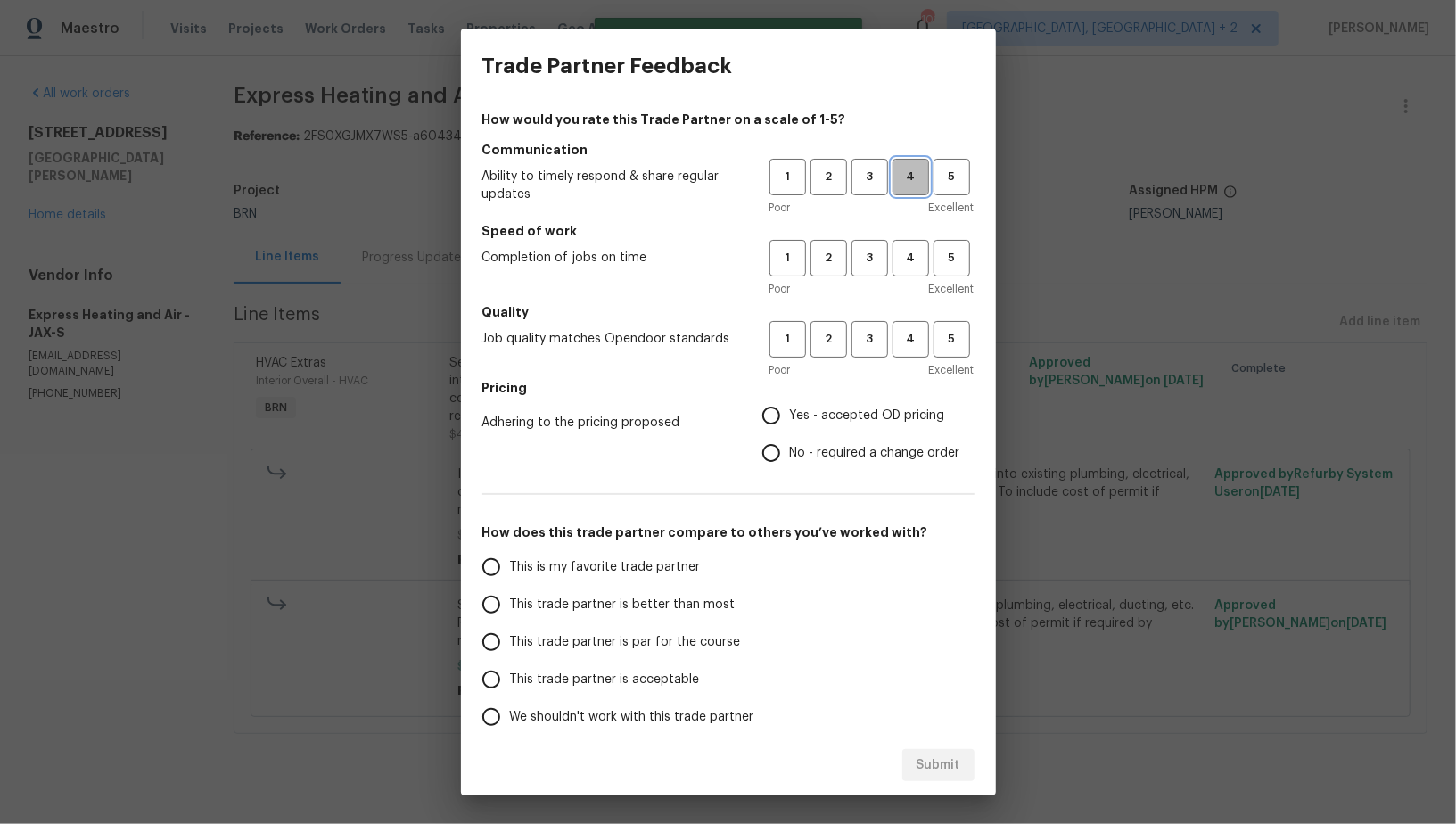
click at [900, 175] on span "4" at bounding box center [911, 177] width 33 height 21
click at [905, 253] on span "4" at bounding box center [911, 258] width 33 height 21
click at [906, 338] on span "4" at bounding box center [911, 339] width 33 height 21
click at [765, 444] on input "No - required a change order" at bounding box center [771, 453] width 38 height 38
radio input "true"
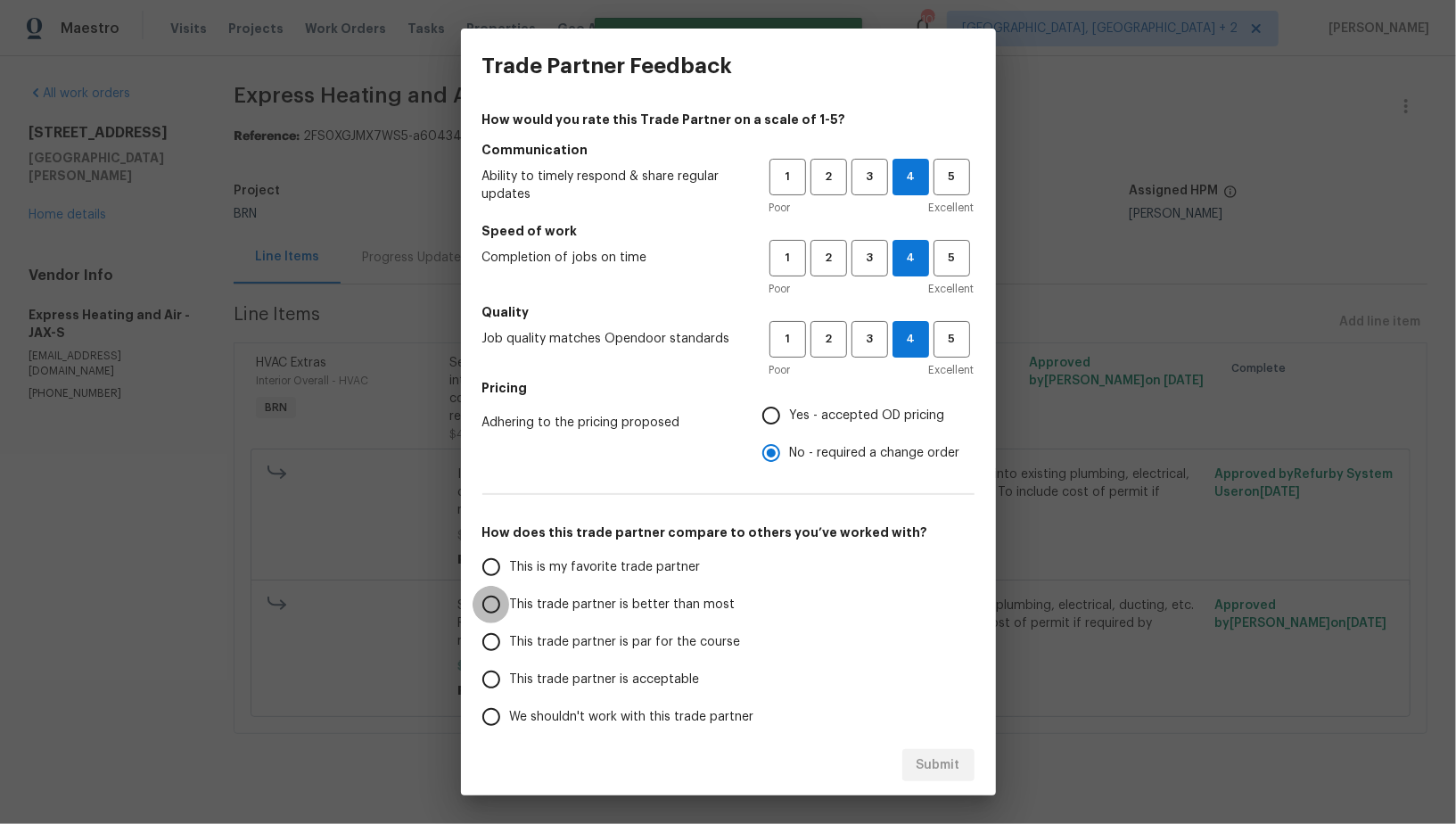
click at [488, 620] on input "This trade partner is better than most" at bounding box center [492, 605] width 38 height 38
click at [936, 781] on button "Submit" at bounding box center [938, 765] width 73 height 33
radio input "true"
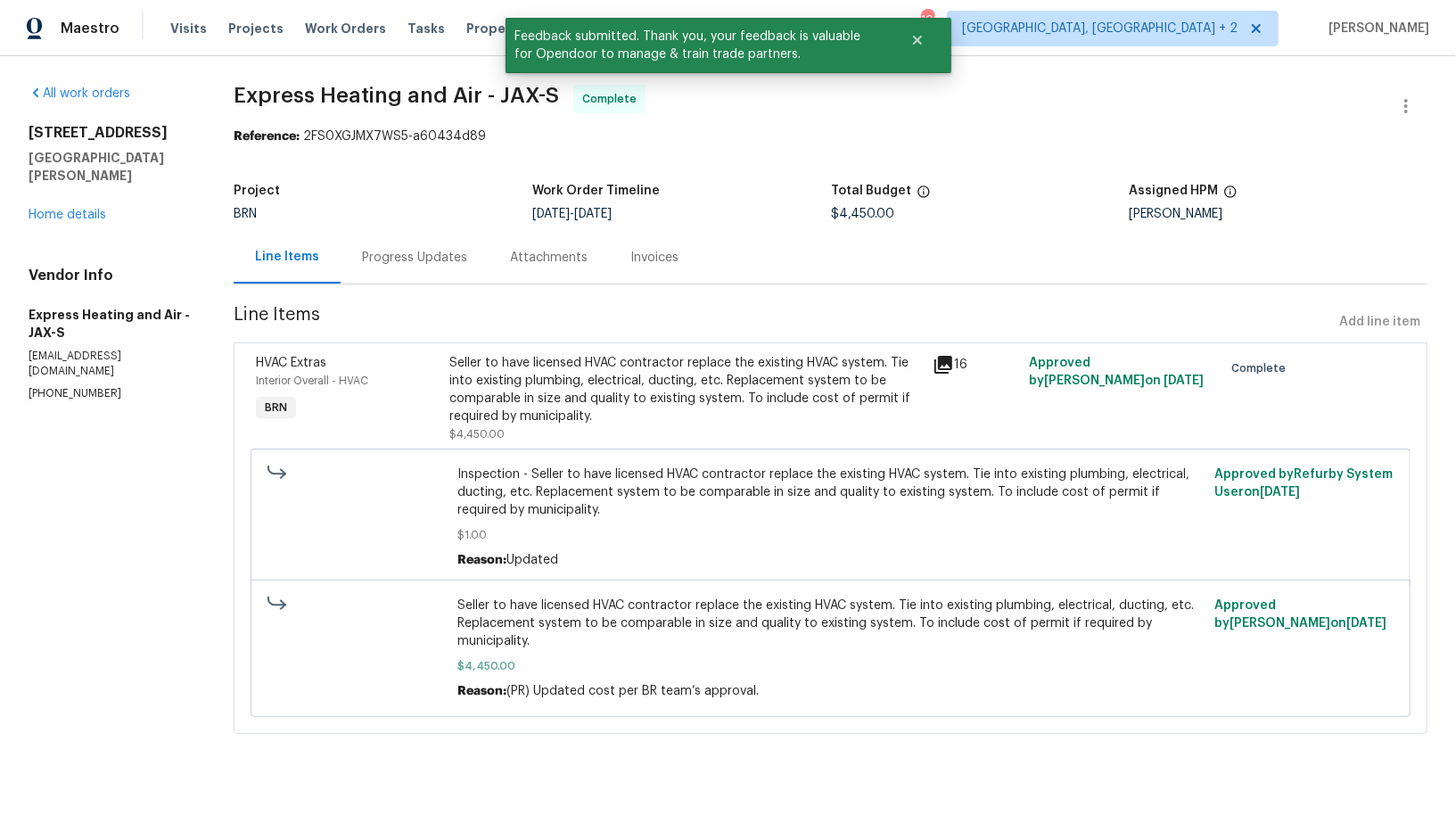
click at [415, 240] on div "Progress Updates" at bounding box center [414, 257] width 148 height 53
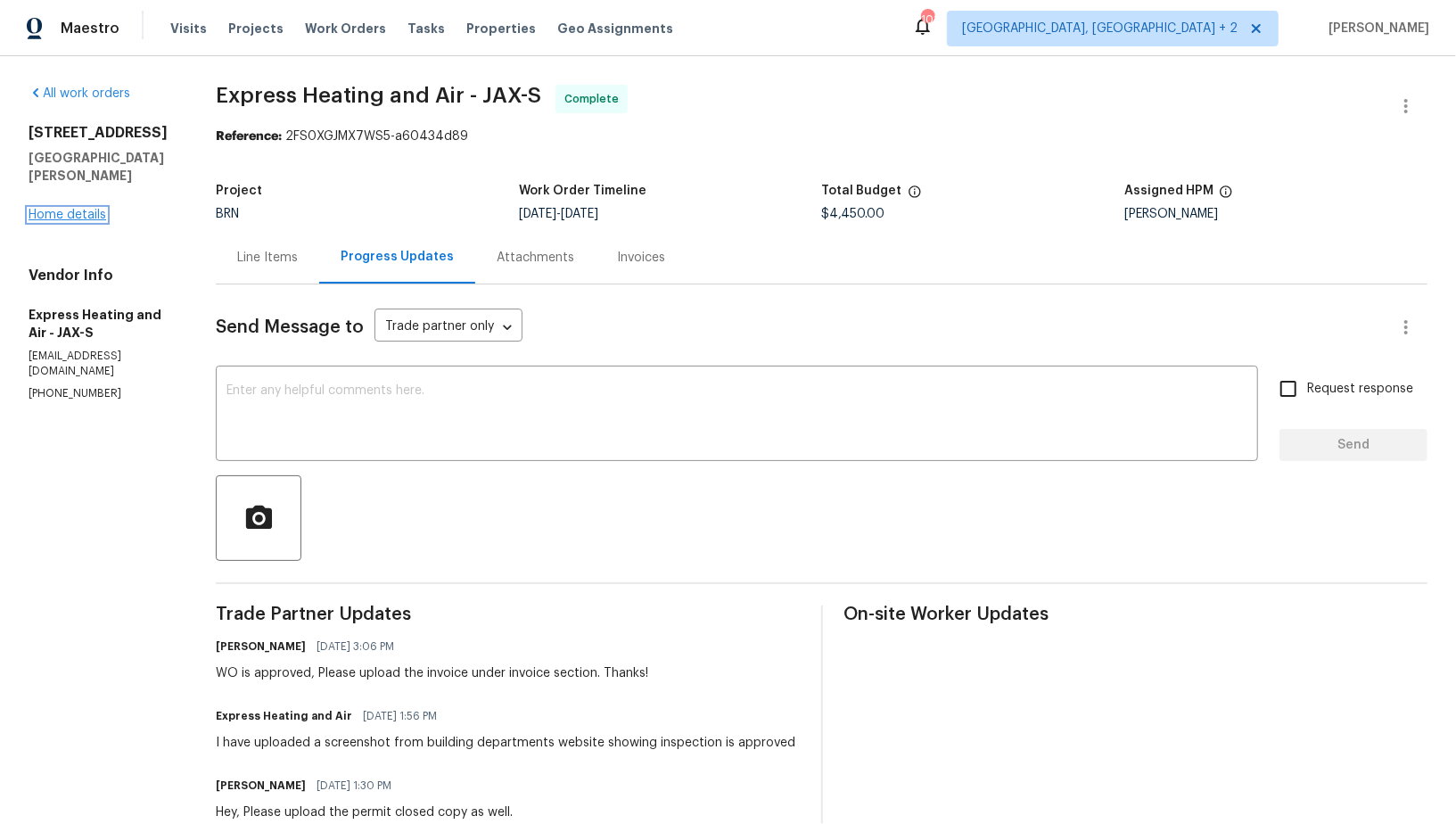
click at [99, 209] on link "Home details" at bounding box center [68, 215] width 78 height 13
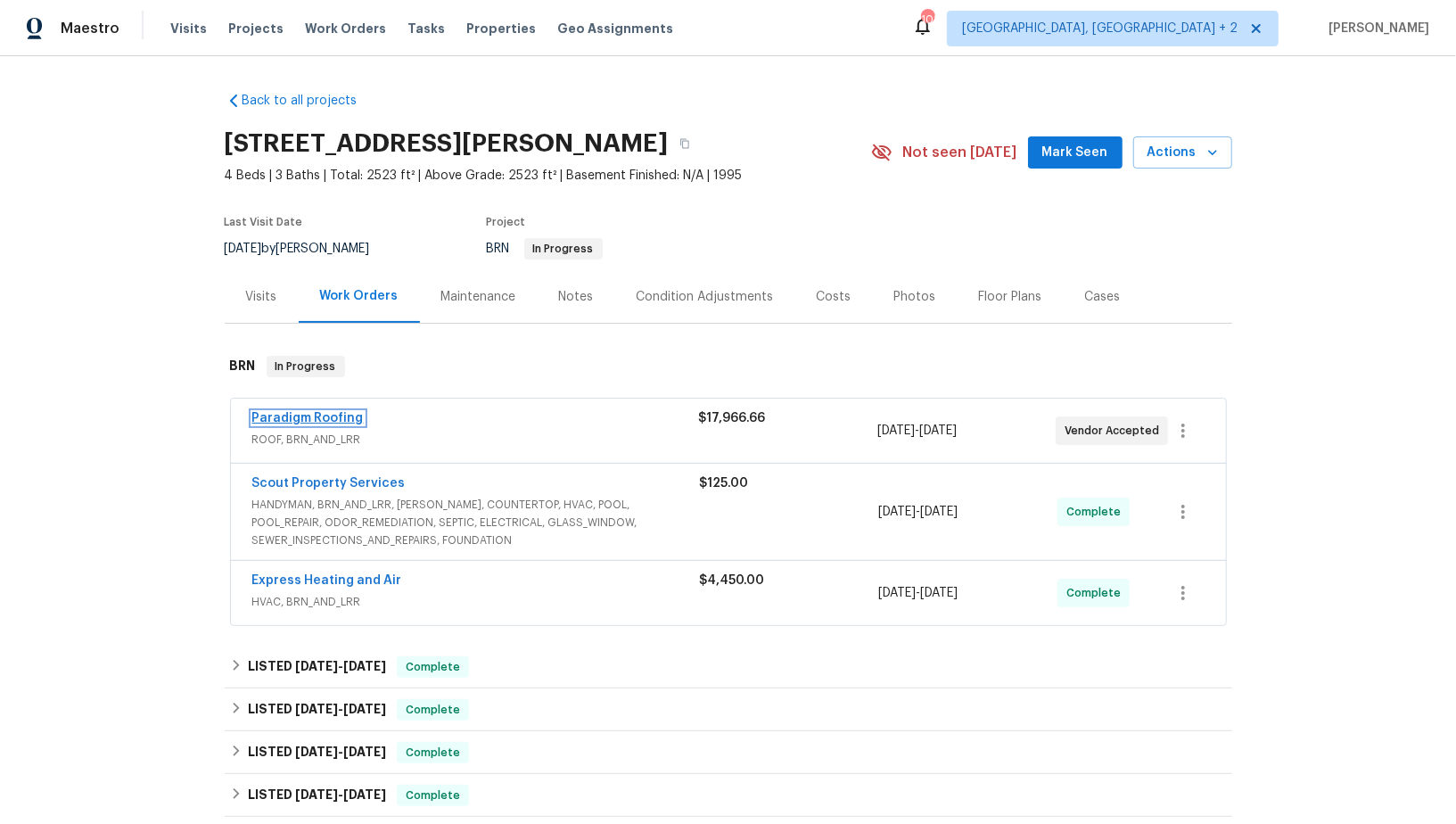
click at [312, 413] on link "Paradigm Roofing" at bounding box center [309, 418] width 111 height 13
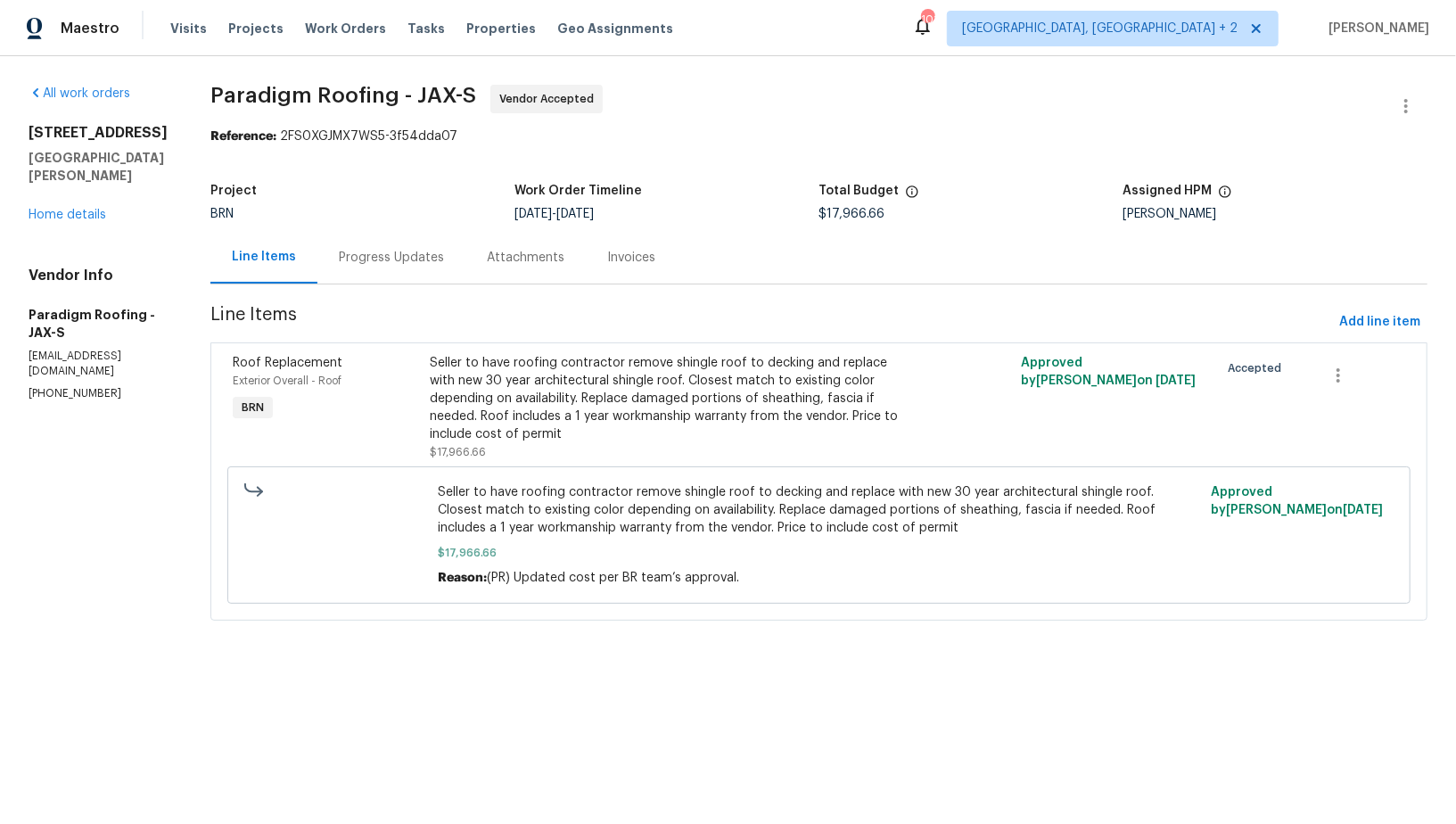
click at [424, 257] on div "Progress Updates" at bounding box center [391, 258] width 105 height 18
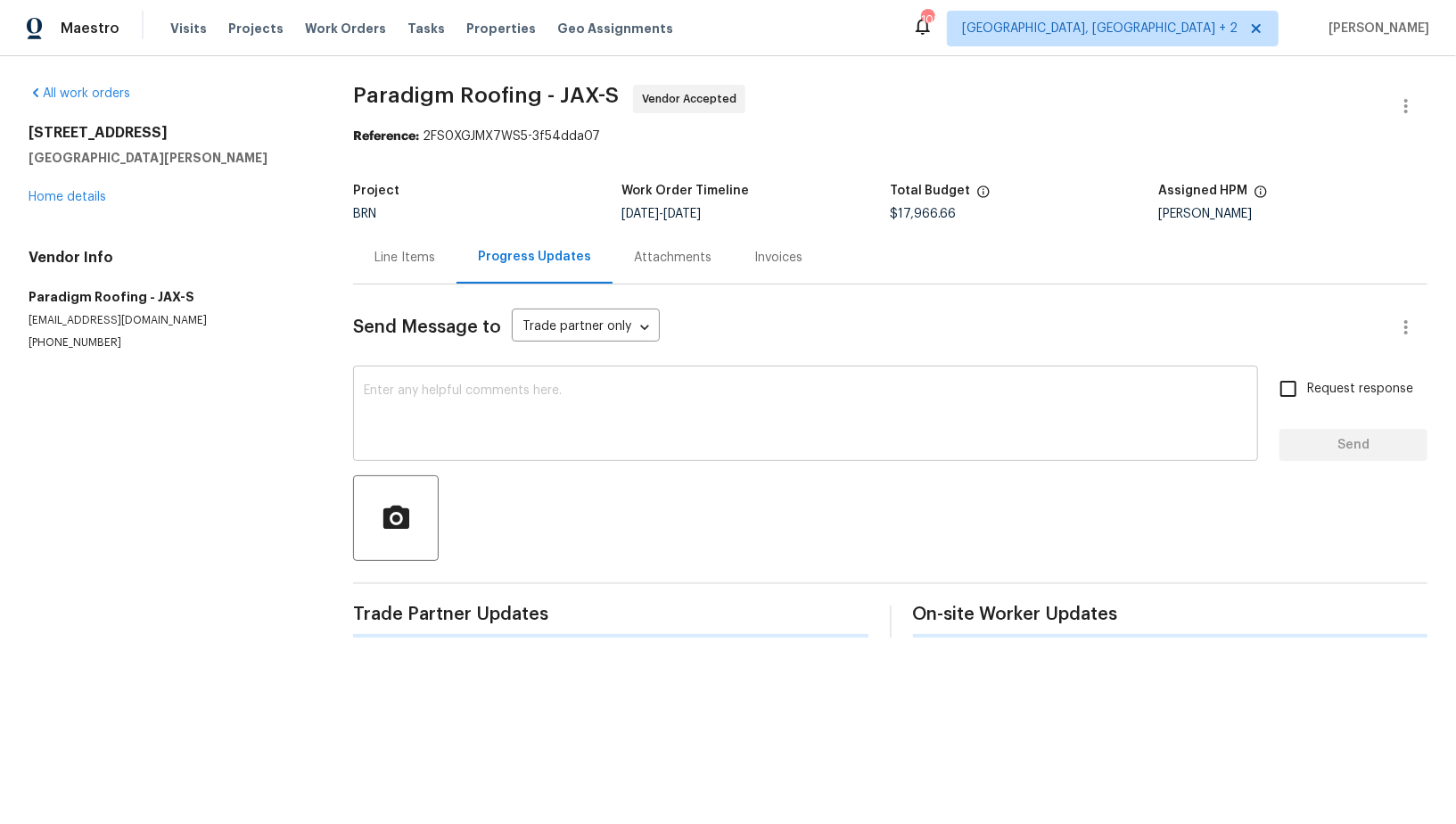
click at [452, 411] on textarea at bounding box center [806, 415] width 884 height 63
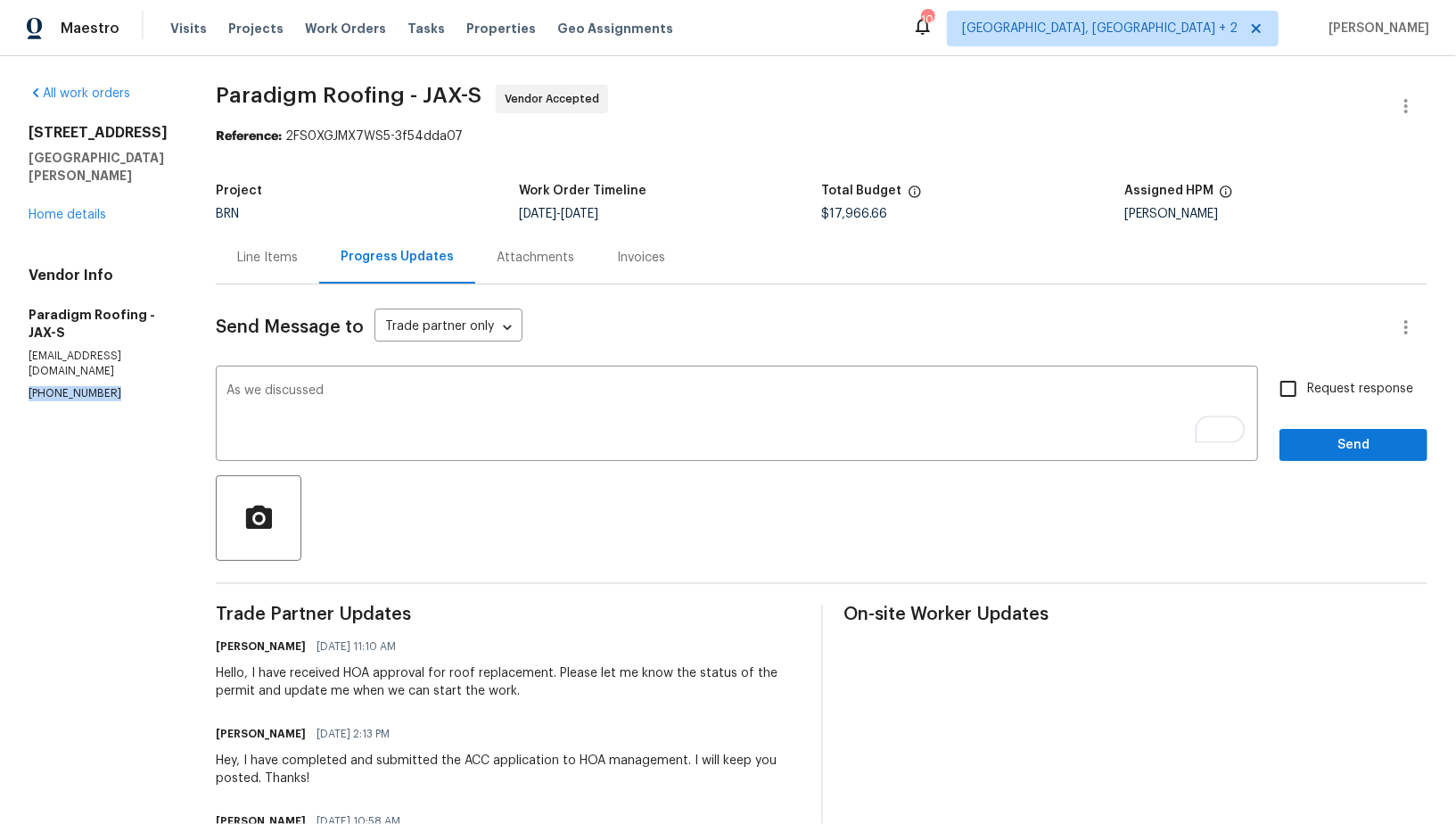
drag, startPoint x: 104, startPoint y: 364, endPoint x: 0, endPoint y: 364, distance: 104.0
copy p "(904) 257-1827"
click at [407, 396] on textarea "As we discussed" at bounding box center [737, 415] width 1021 height 63
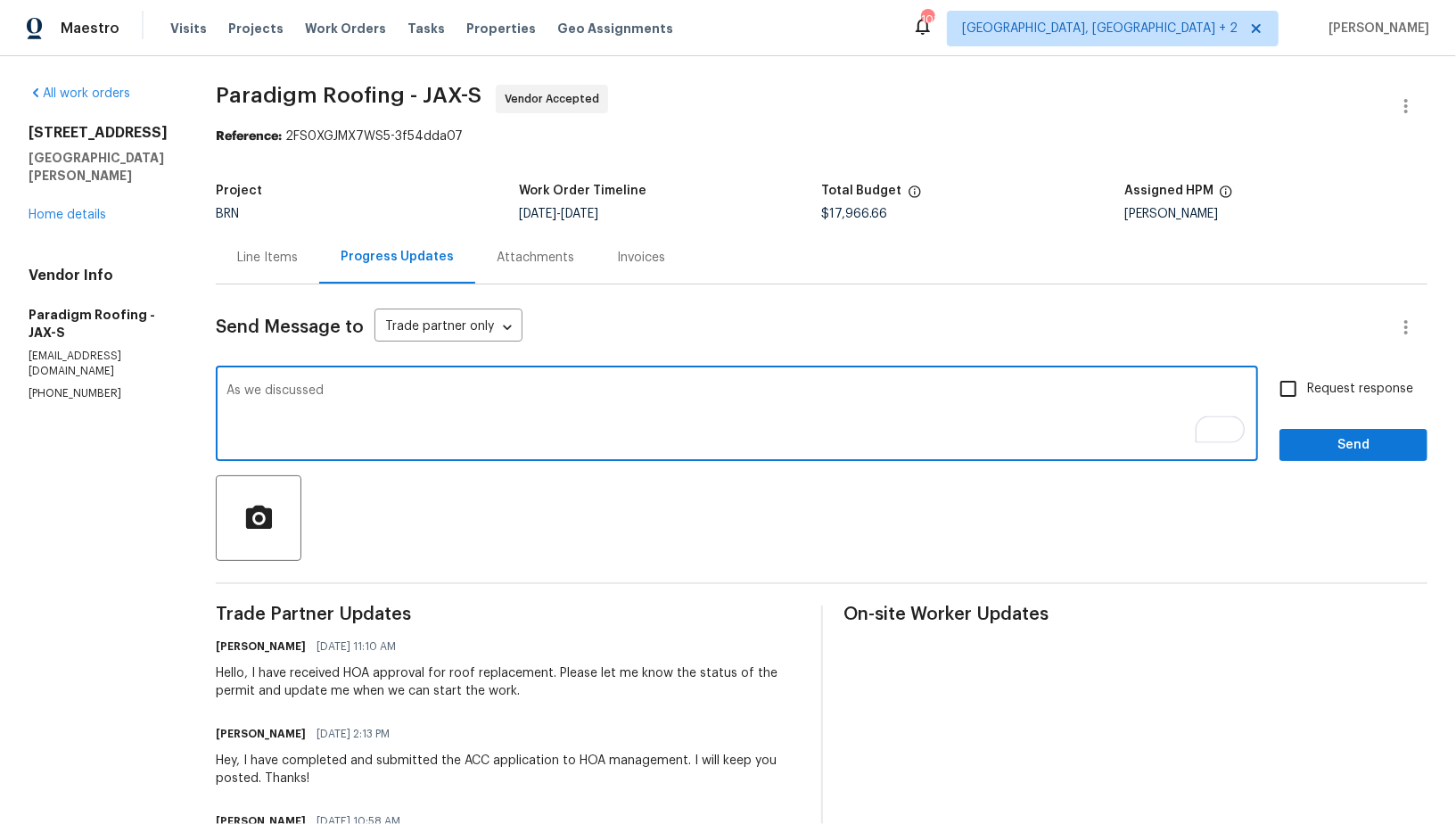
paste textarea "(904) 257-1827"
type textarea "As we discussed (904) 257-1827, Please check with on the status of the permit a…"
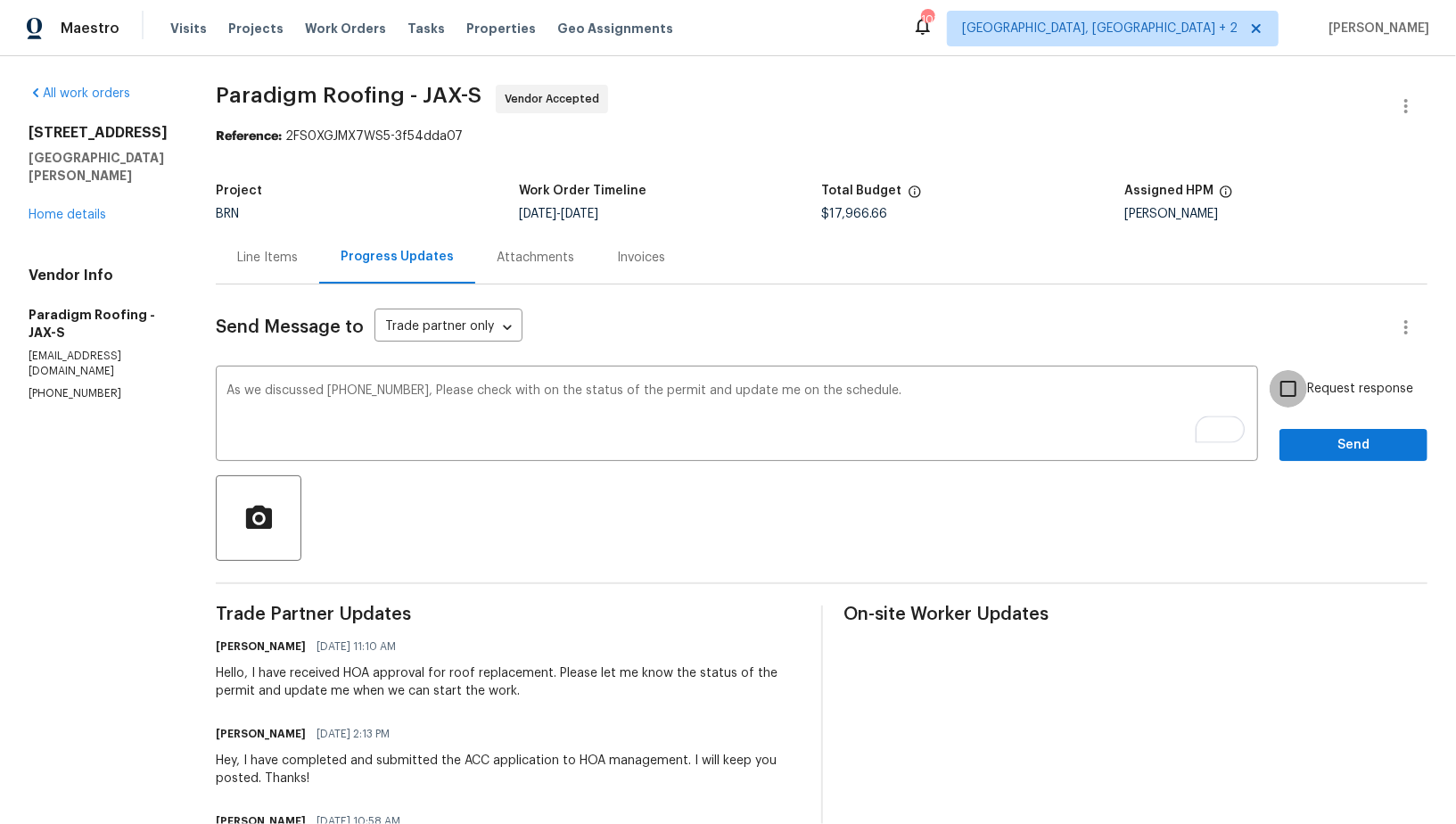
click at [1304, 379] on input "Request response" at bounding box center [1289, 389] width 38 height 38
checkbox input "true"
click at [1324, 437] on span "Send" at bounding box center [1353, 445] width 119 height 22
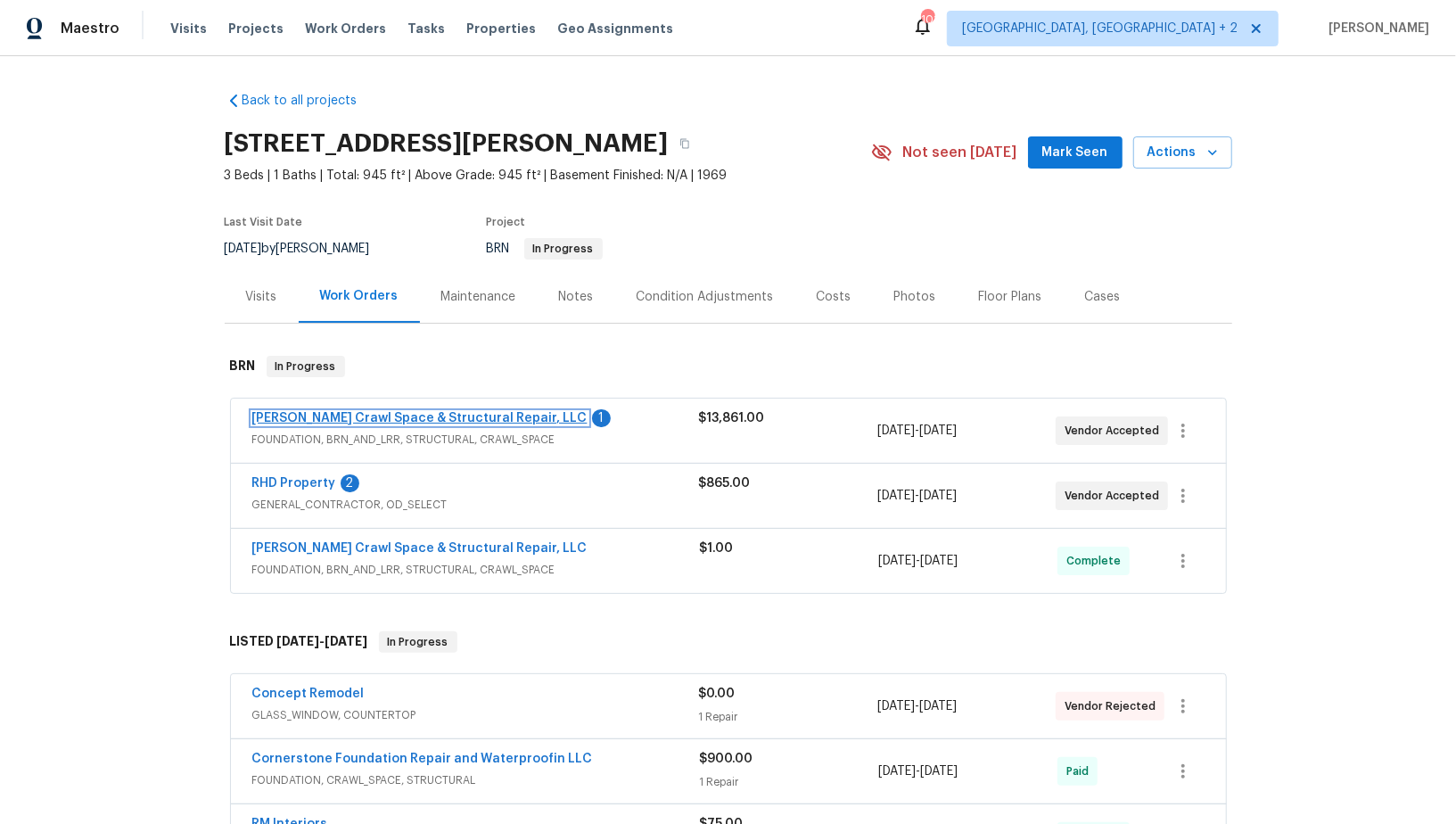
click at [393, 416] on link "Falcone Crawl Space & Structural Repair, LLC" at bounding box center [420, 418] width 335 height 13
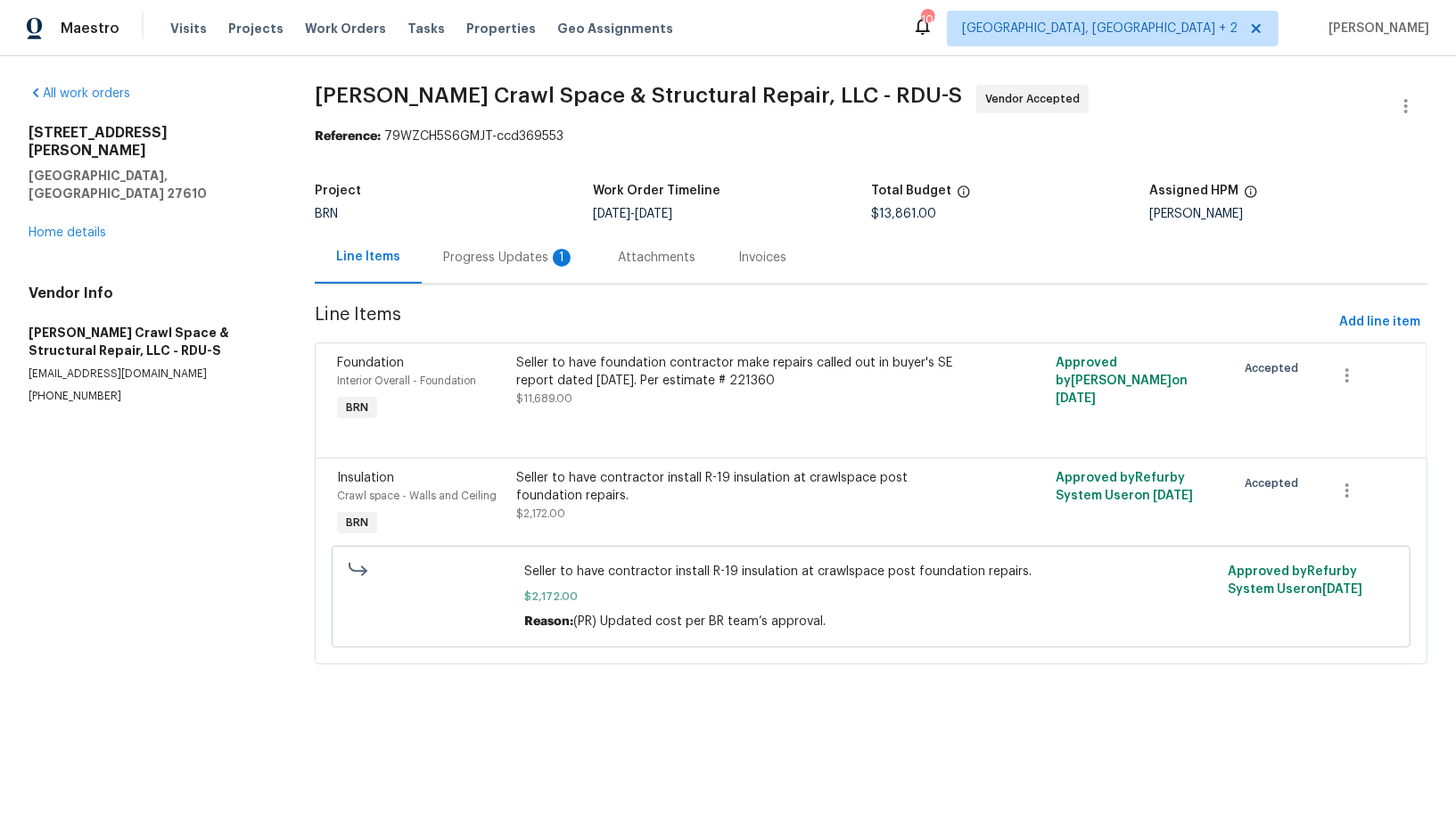
click at [483, 253] on div "Progress Updates 1" at bounding box center [509, 258] width 132 height 18
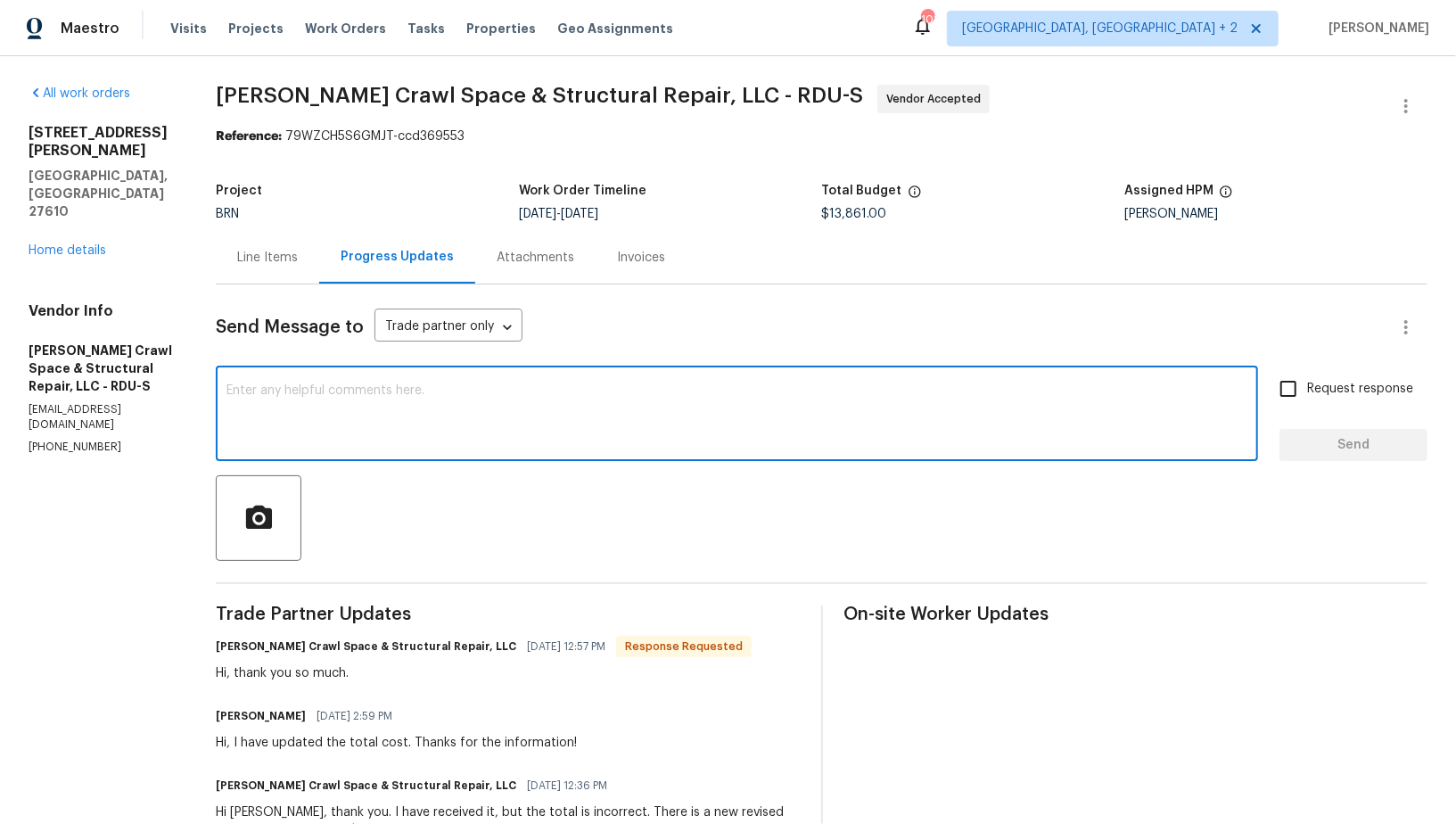
click at [511, 421] on textarea at bounding box center [737, 415] width 1021 height 63
type textarea "No problem! Please let me know if there is any possibility to start the work so…"
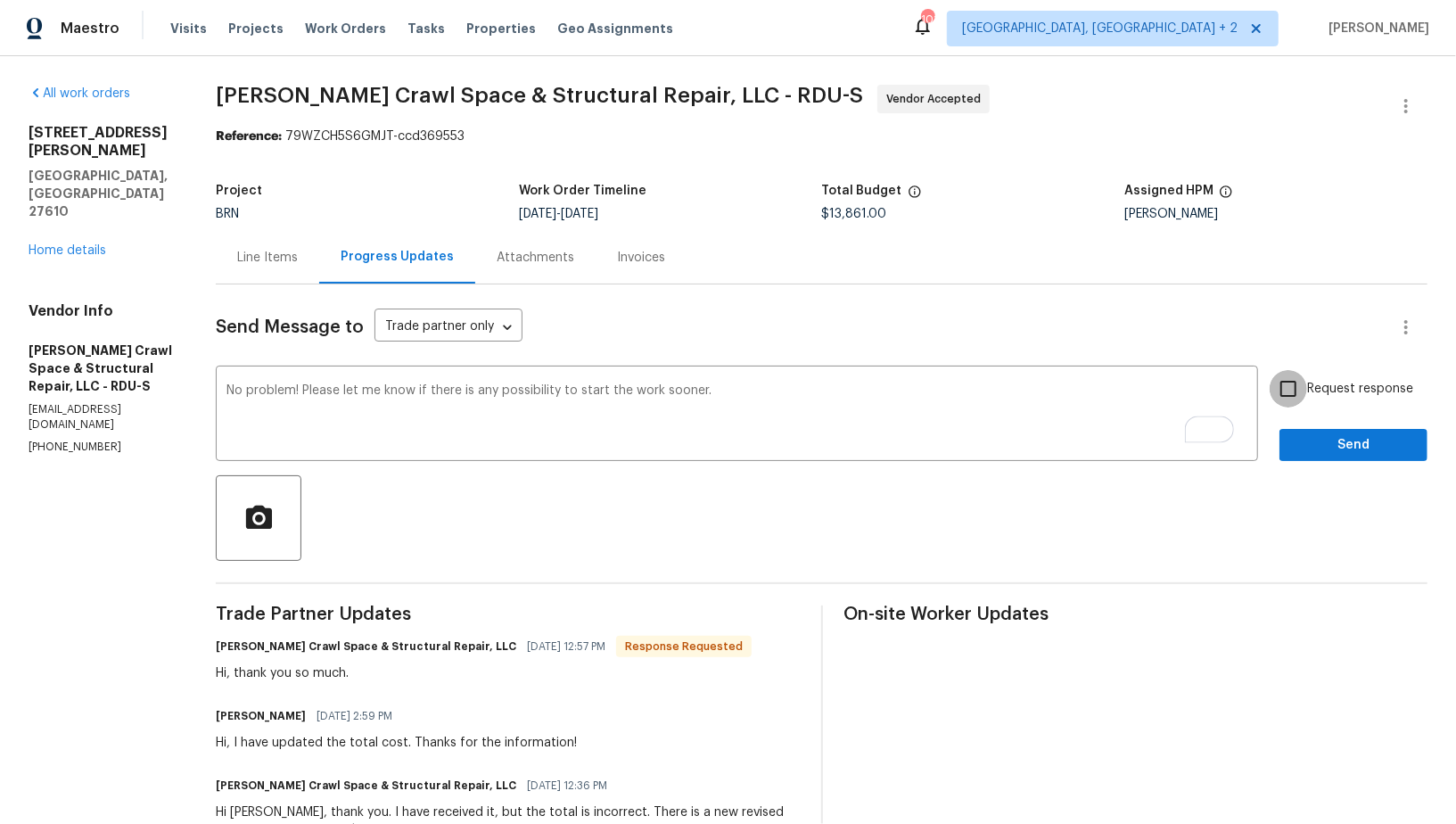
click at [1293, 395] on input "Request response" at bounding box center [1289, 389] width 38 height 38
checkbox input "true"
click at [1311, 446] on span "Send" at bounding box center [1353, 445] width 119 height 22
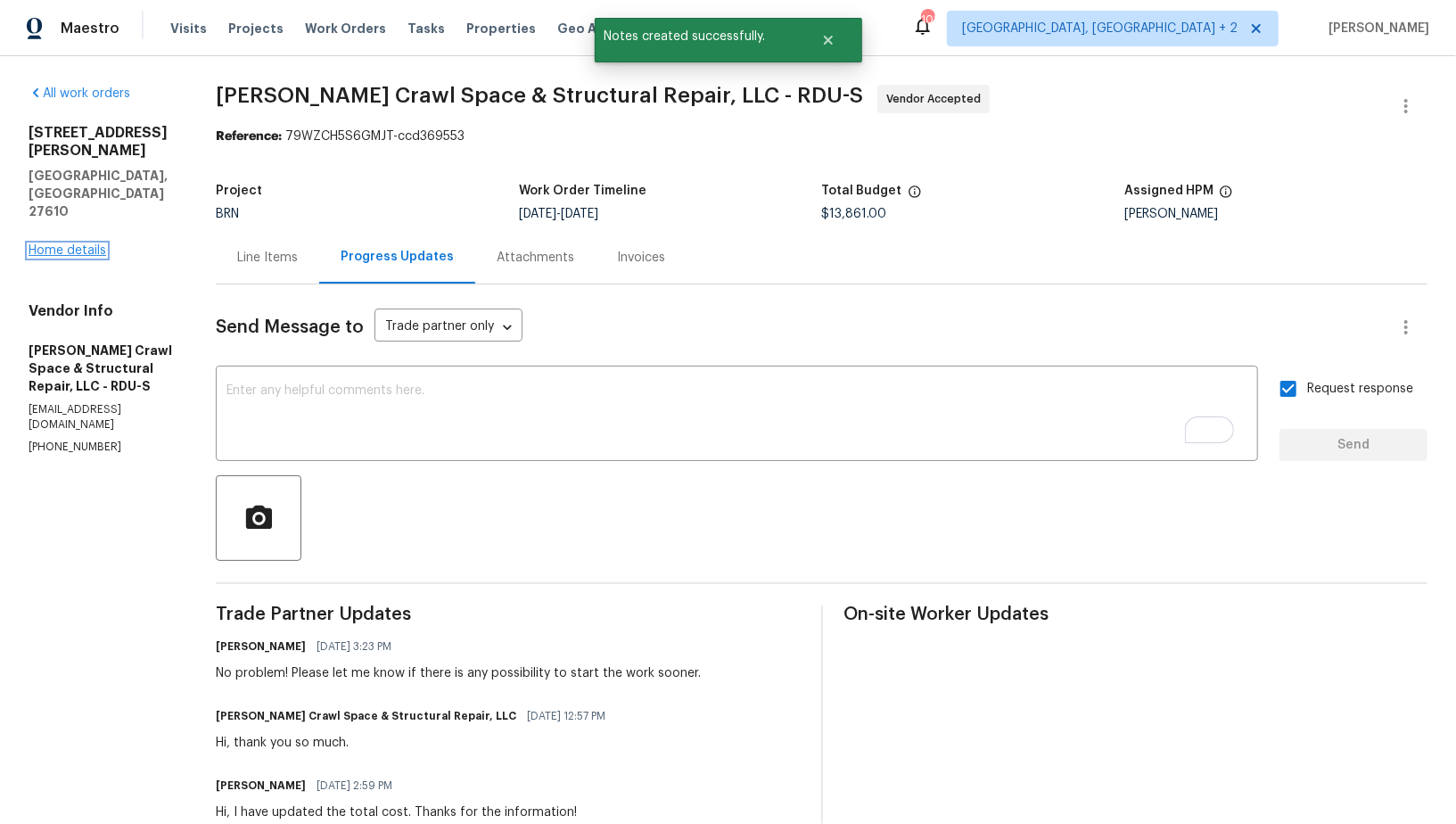
click at [84, 244] on link "Home details" at bounding box center [68, 250] width 78 height 13
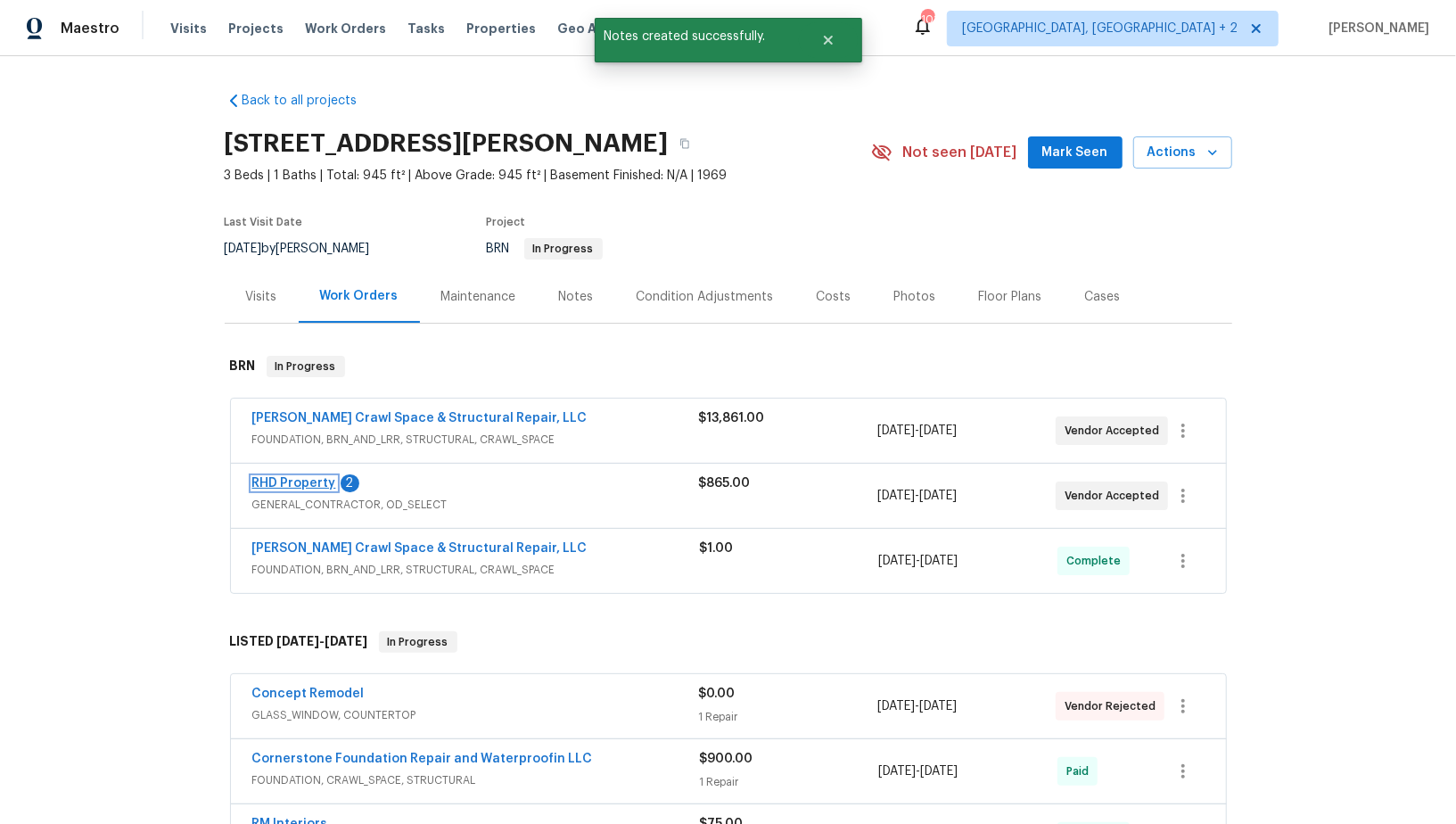
click at [303, 477] on link "RHD Property" at bounding box center [295, 483] width 84 height 13
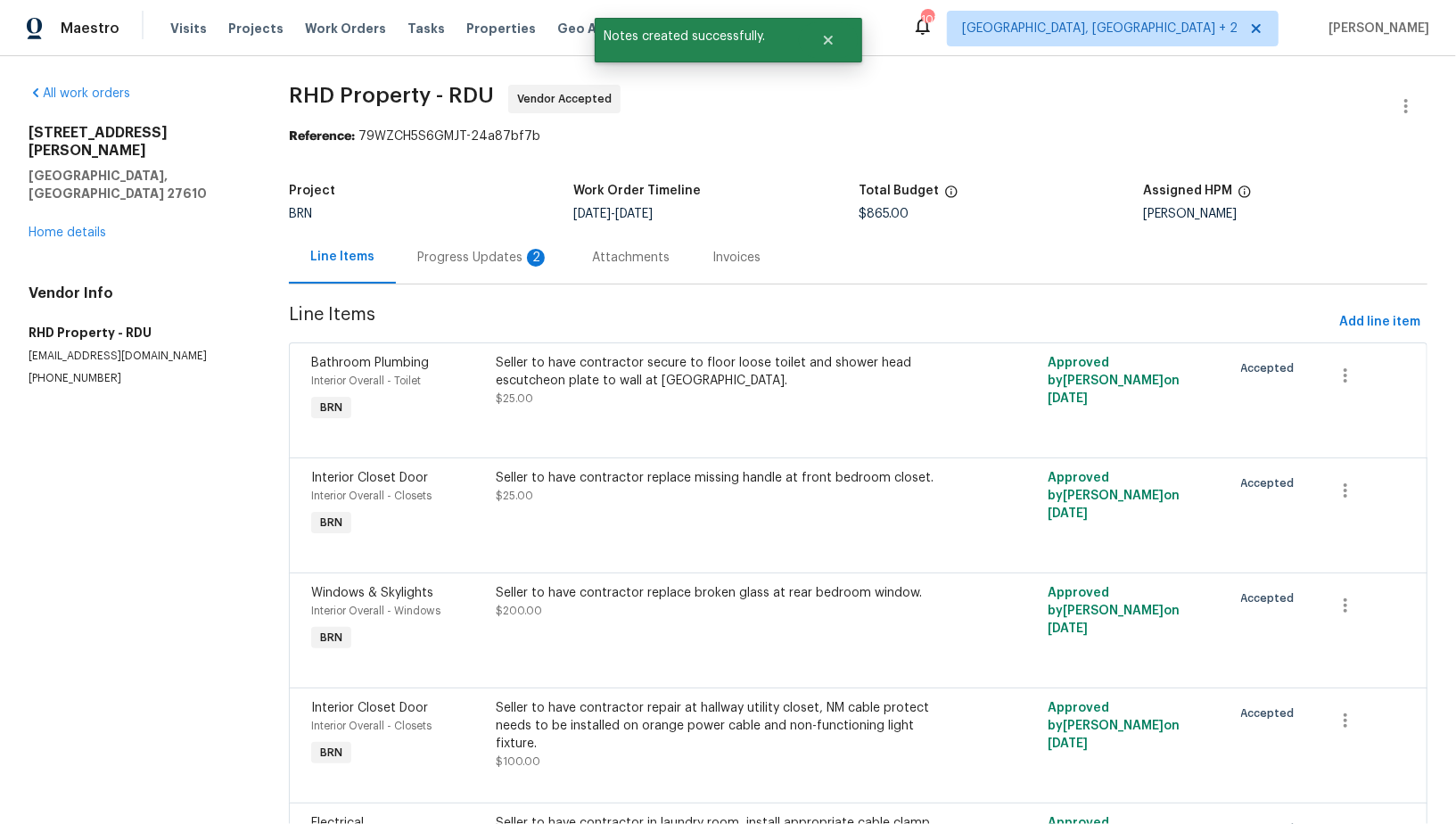
click at [488, 265] on div "Progress Updates 2" at bounding box center [483, 258] width 132 height 18
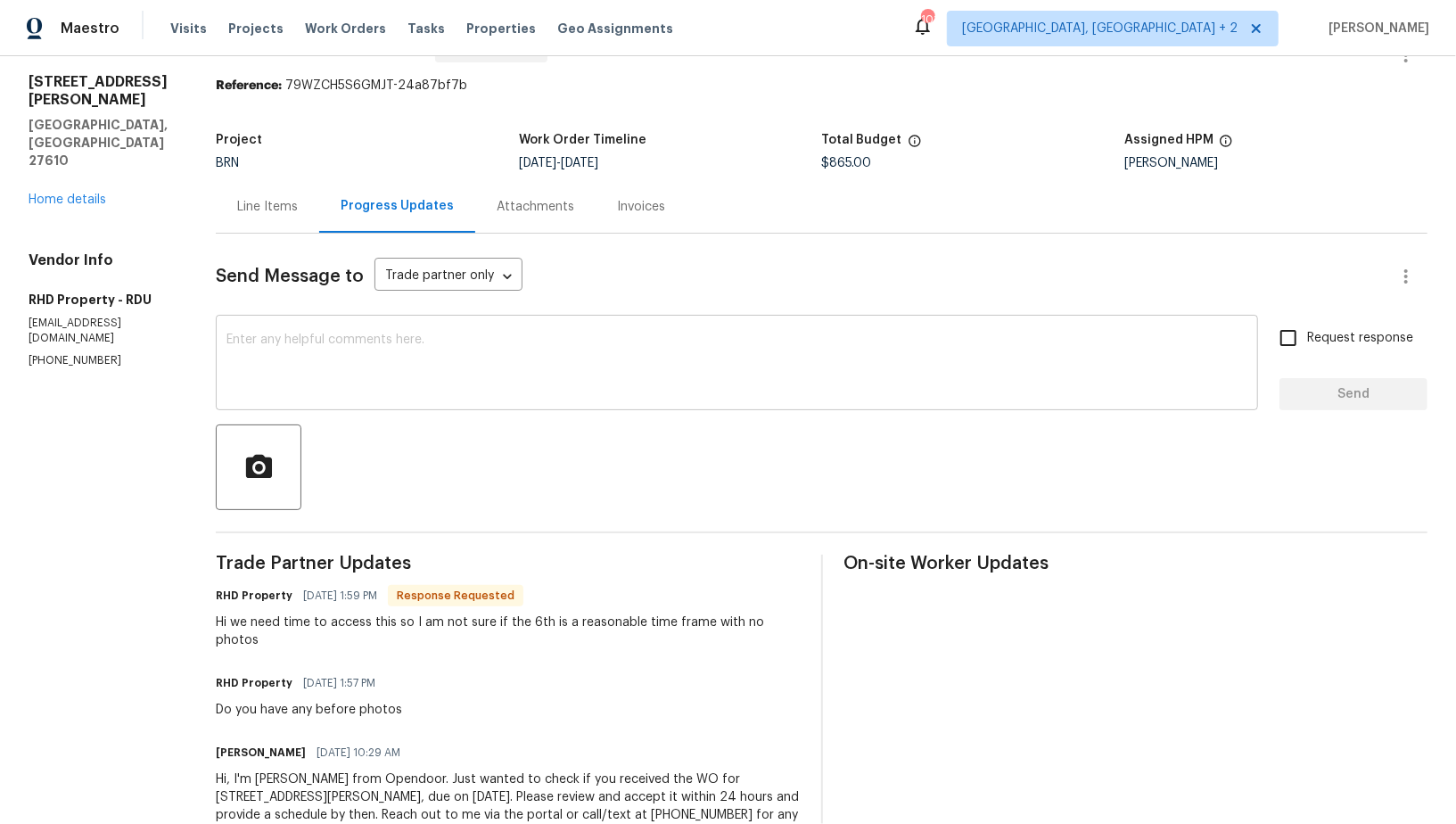
scroll to position [54, 0]
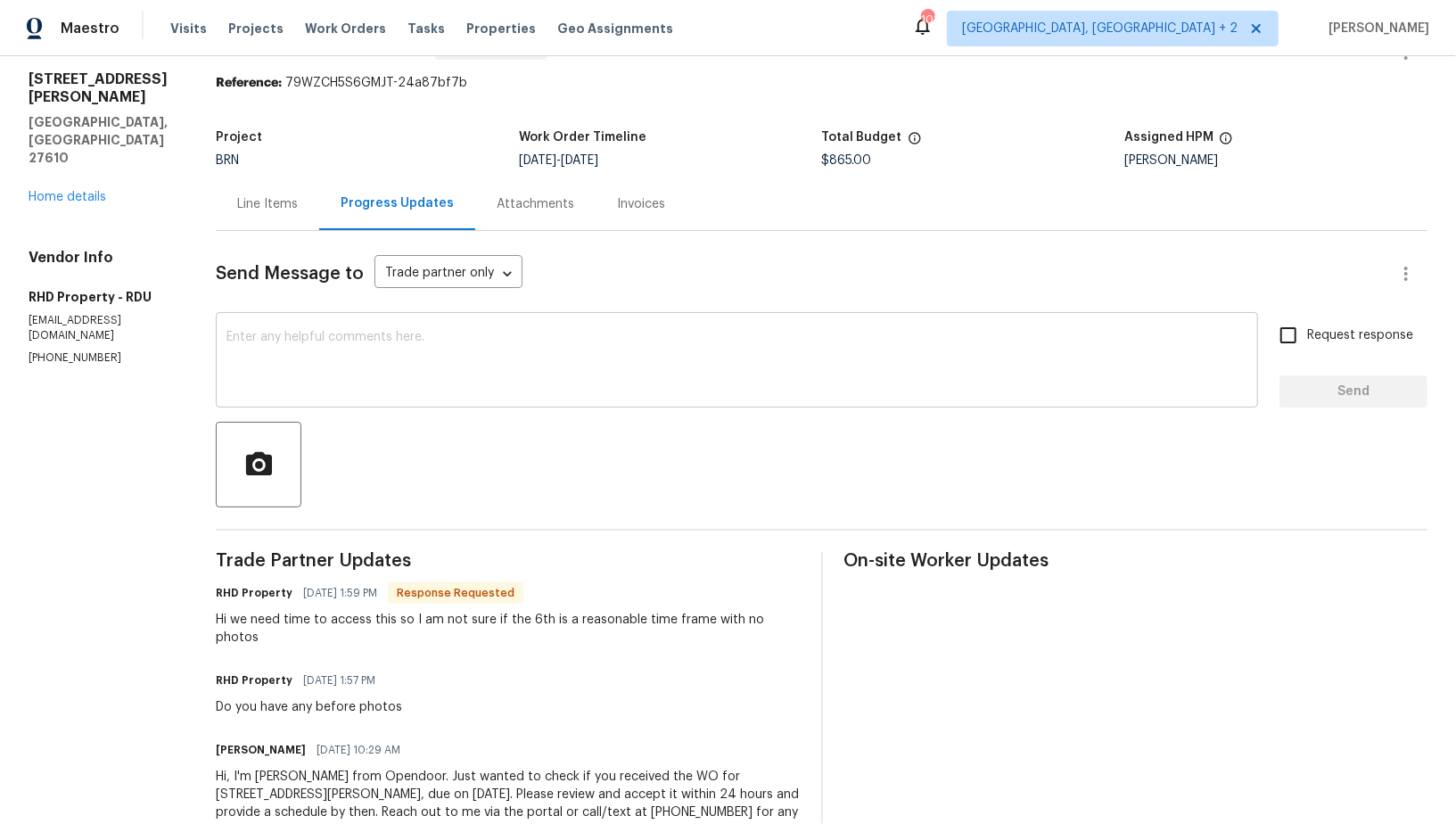
click at [424, 360] on textarea at bounding box center [737, 361] width 1021 height 63
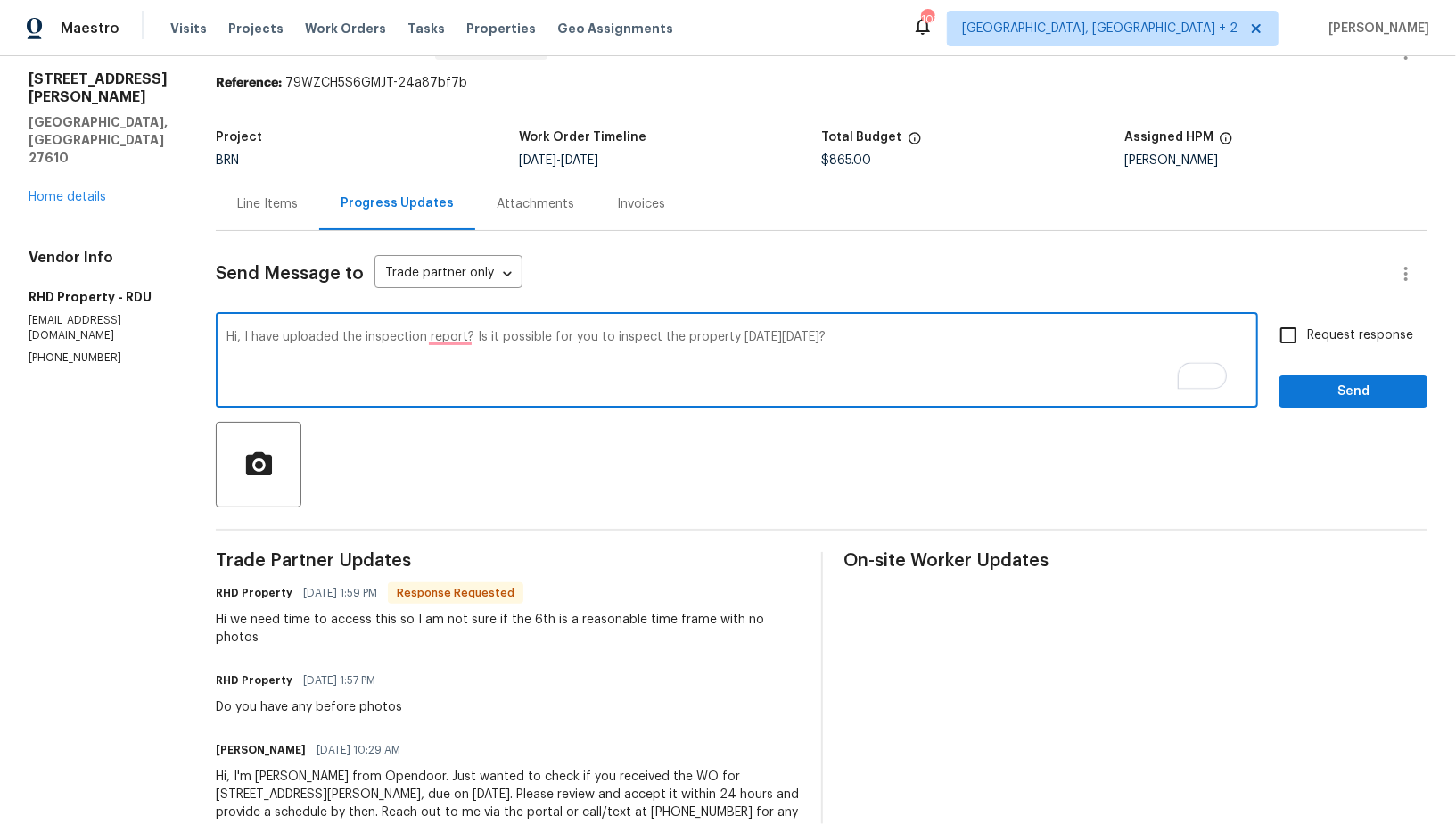
click at [460, 337] on textarea "Hi, I have uploaded the inspection report? Is it possible for you to inspect th…" at bounding box center [737, 361] width 1021 height 63
type textarea "Hi, I have uploaded the inspection report. Is it possible for you to inspect th…"
click at [1280, 341] on input "Request response" at bounding box center [1289, 335] width 38 height 38
checkbox input "true"
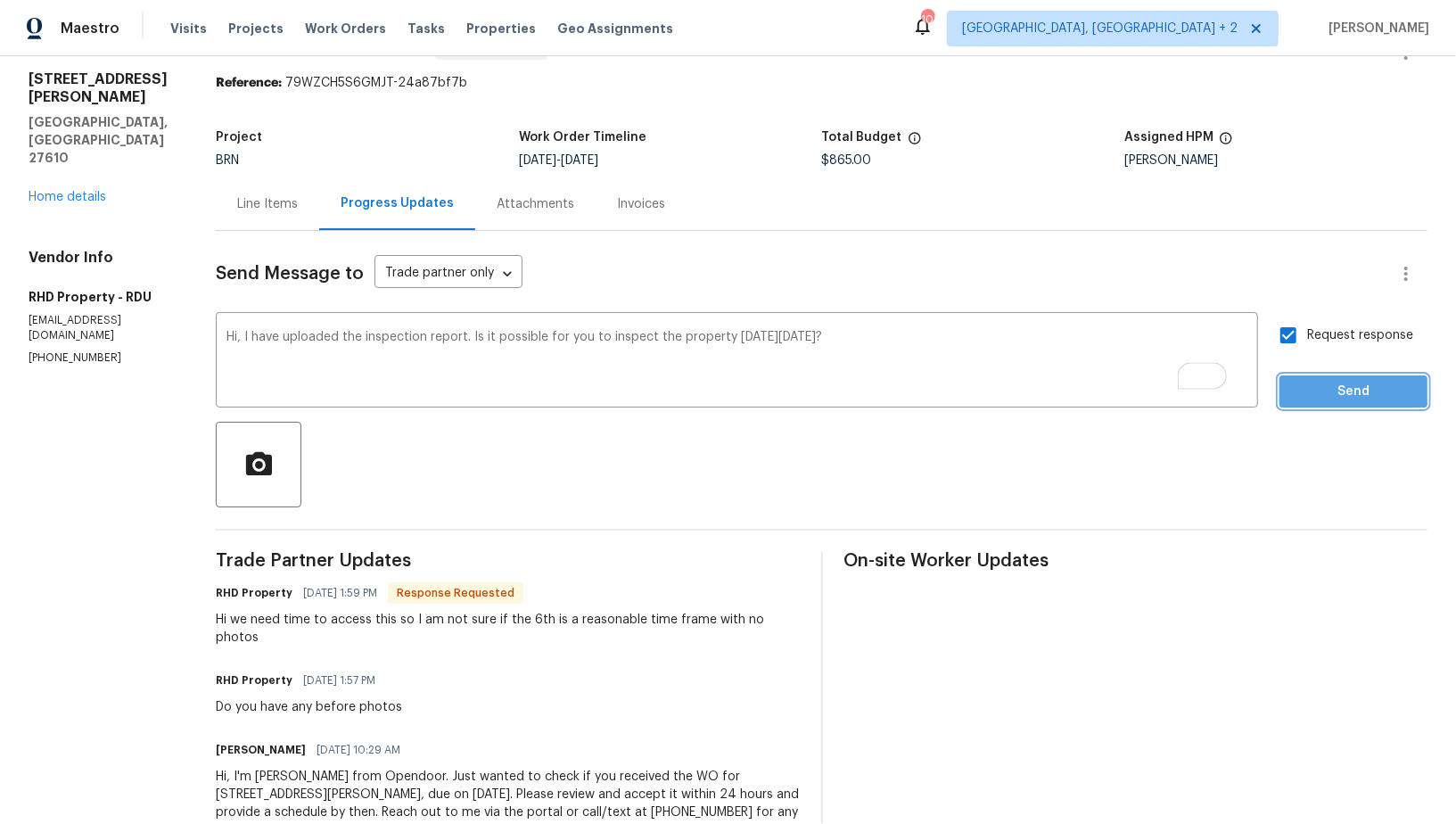
click at [1314, 387] on span "Send" at bounding box center [1353, 392] width 119 height 22
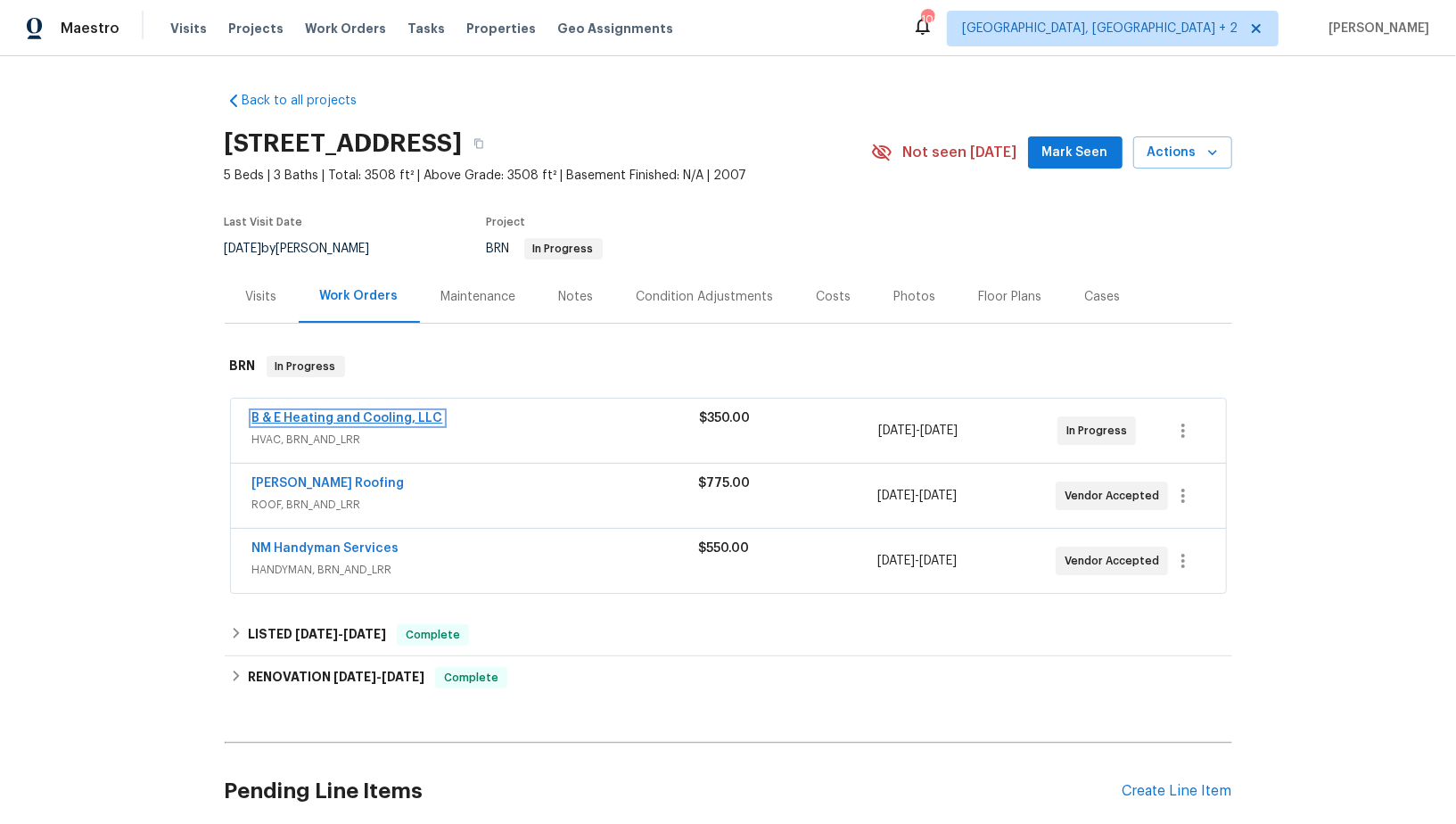
click at [331, 418] on link "B & E Heating and Cooling, LLC" at bounding box center [348, 418] width 191 height 13
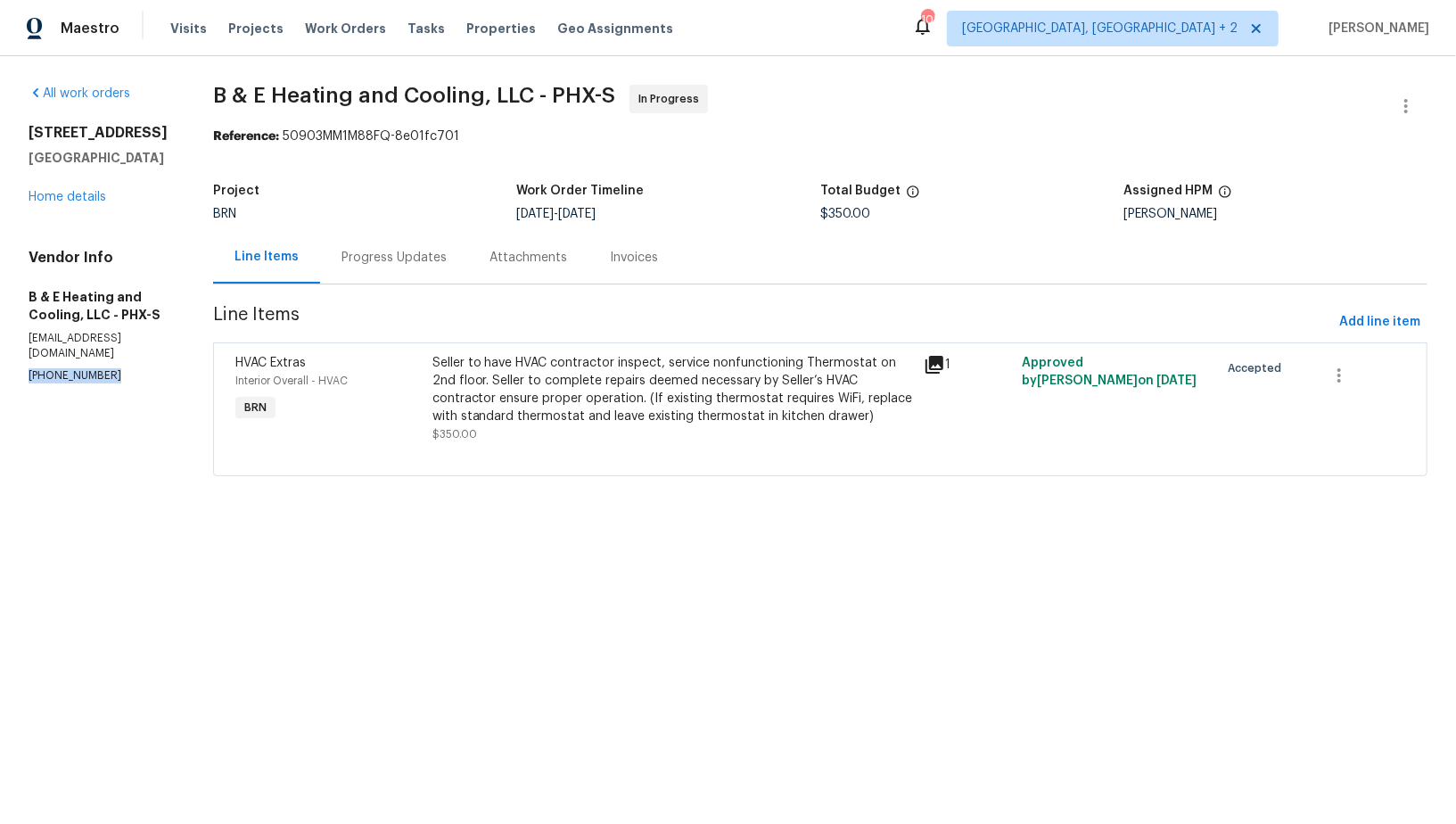
drag, startPoint x: 120, startPoint y: 361, endPoint x: 0, endPoint y: 365, distance: 120.1
click at [0, 365] on div "All work orders [STREET_ADDRESS] Home details Vendor Info B & E Heating and Coo…" at bounding box center [728, 291] width 1456 height 470
copy p "[PHONE_NUMBER]"
click at [46, 193] on link "Home details" at bounding box center [68, 197] width 78 height 13
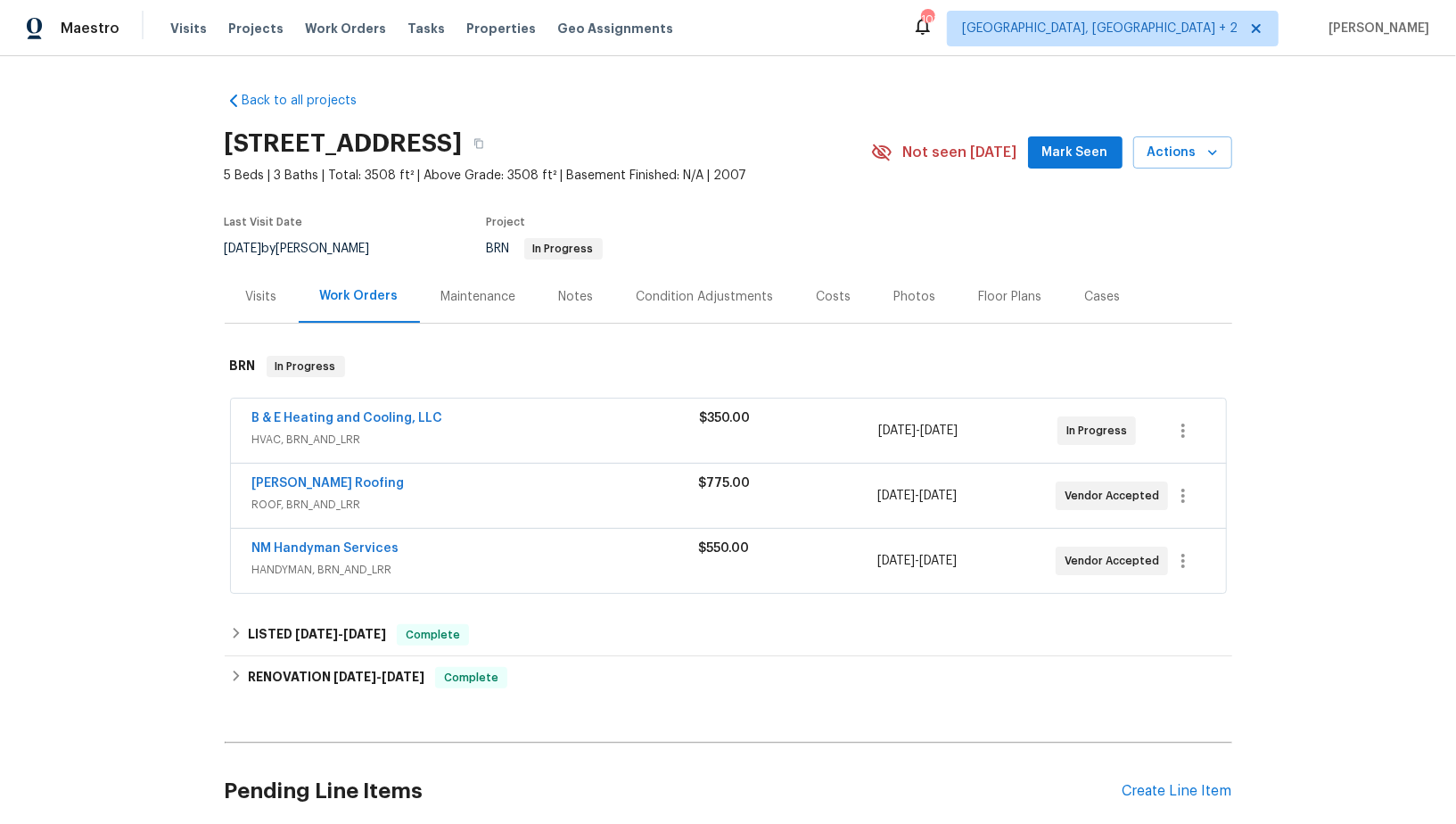
click at [297, 488] on span "[PERSON_NAME] Roofing" at bounding box center [328, 484] width 152 height 18
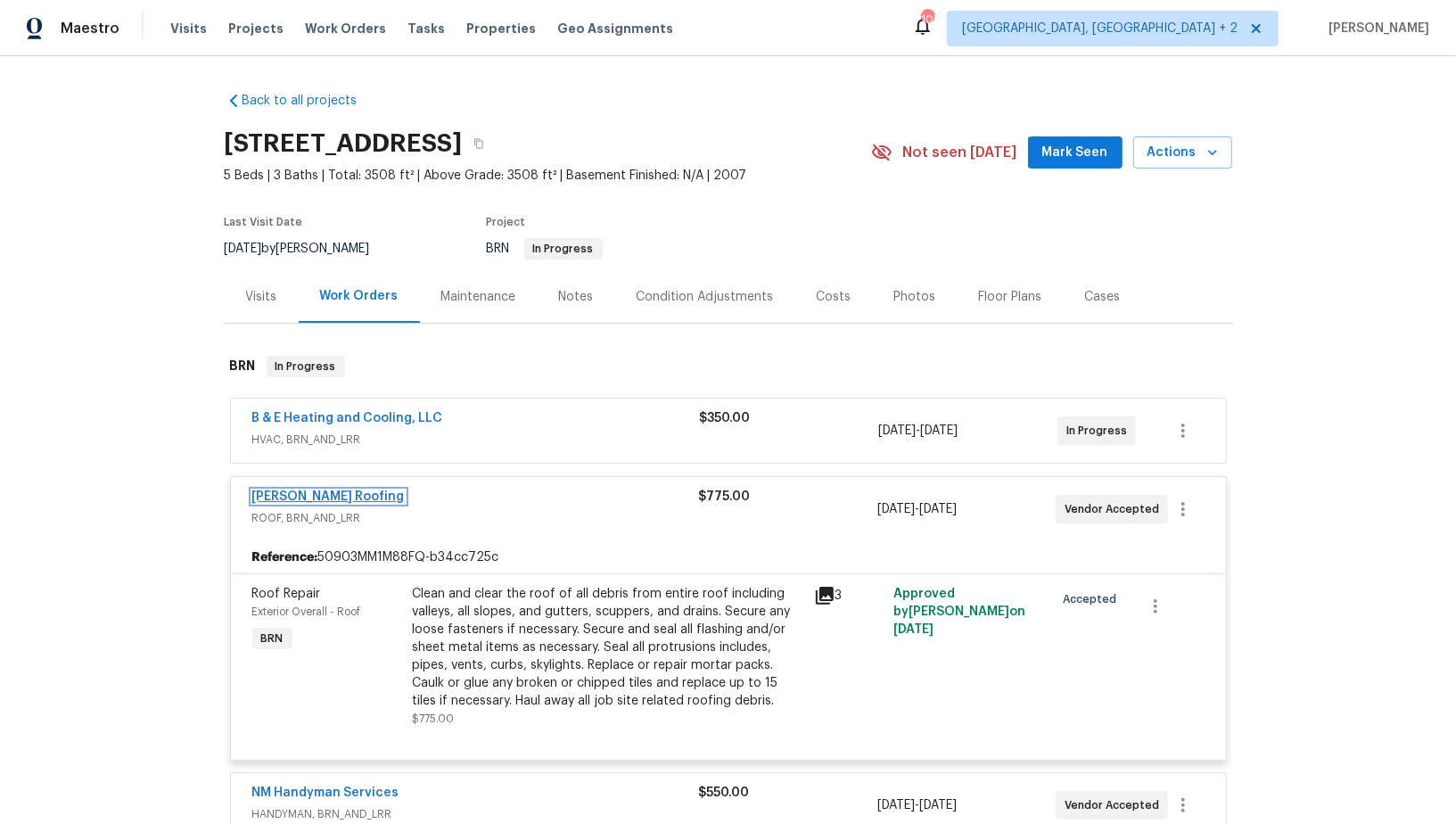
click at [294, 493] on link "[PERSON_NAME] Roofing" at bounding box center [328, 497] width 152 height 13
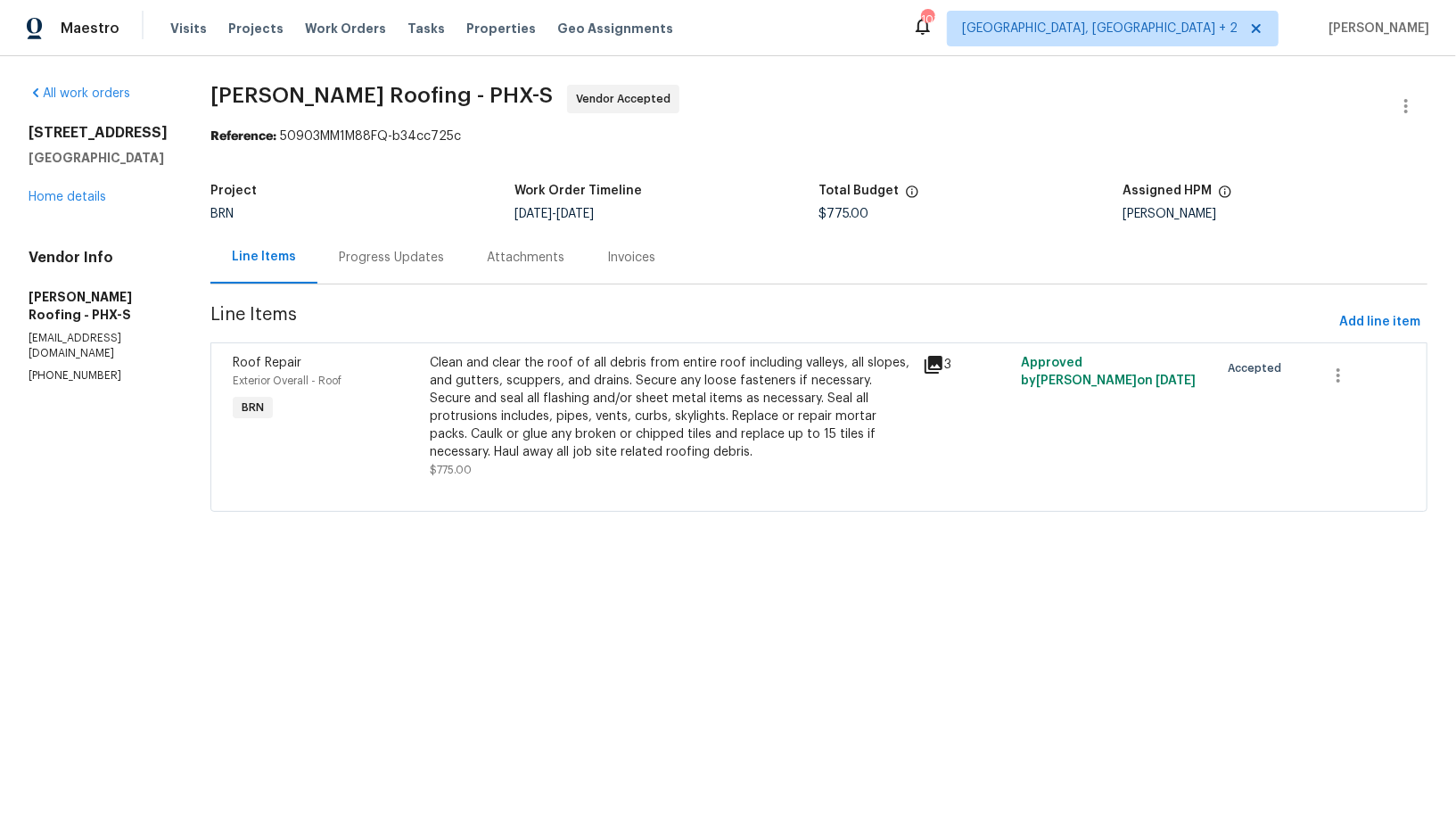
click at [361, 246] on div "Progress Updates" at bounding box center [391, 257] width 148 height 53
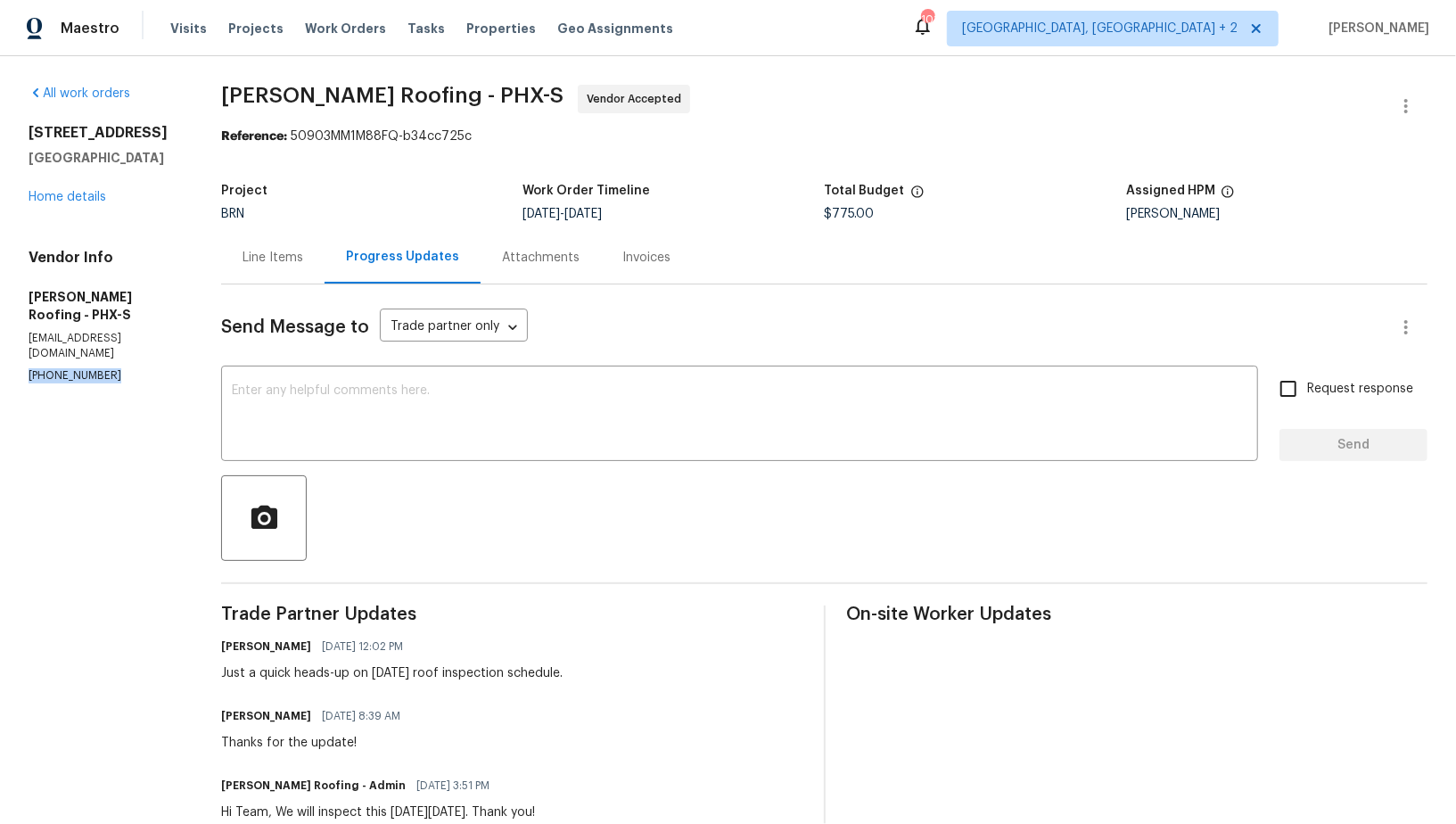
drag, startPoint x: 115, startPoint y: 354, endPoint x: 0, endPoint y: 353, distance: 115.0
click at [0, 353] on div "All work orders [STREET_ADDRESS] Home details Vendor Info [PERSON_NAME] Roofing…" at bounding box center [728, 524] width 1456 height 937
copy p "[PHONE_NUMBER]"
click at [291, 263] on div "Line Items" at bounding box center [273, 258] width 61 height 18
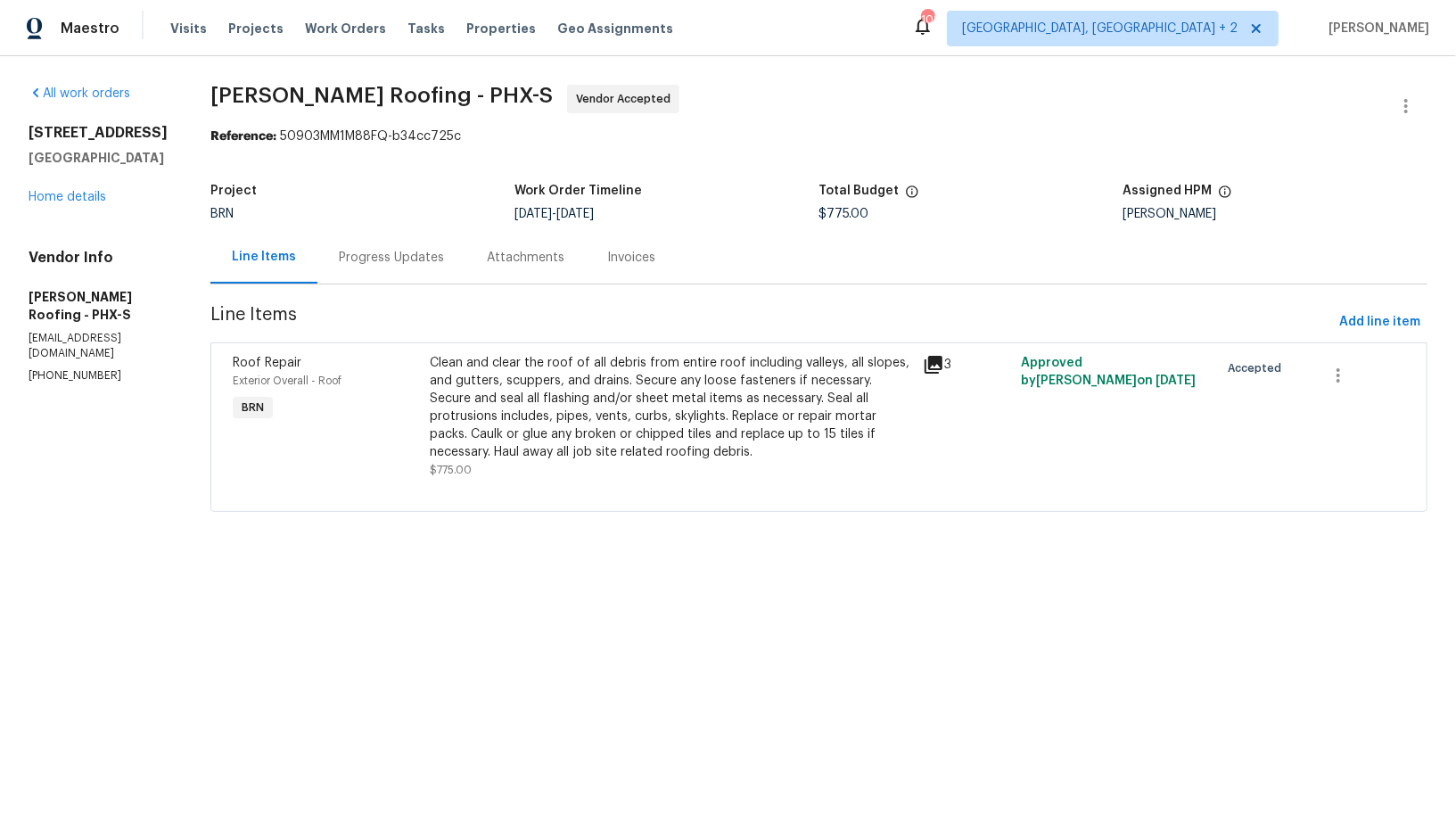
click at [387, 255] on div "Progress Updates" at bounding box center [391, 258] width 105 height 18
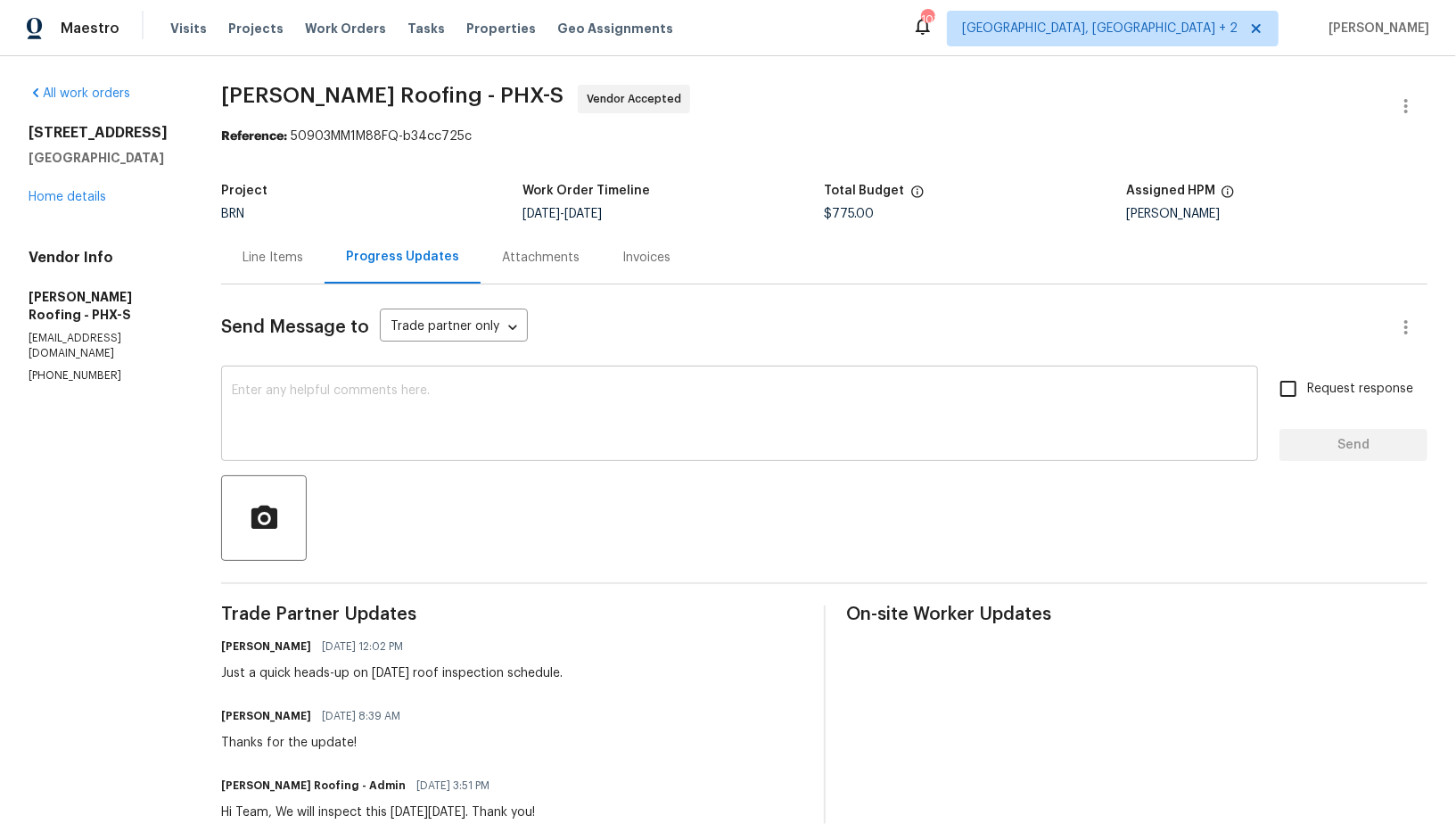
click at [369, 435] on textarea at bounding box center [739, 415] width 1015 height 63
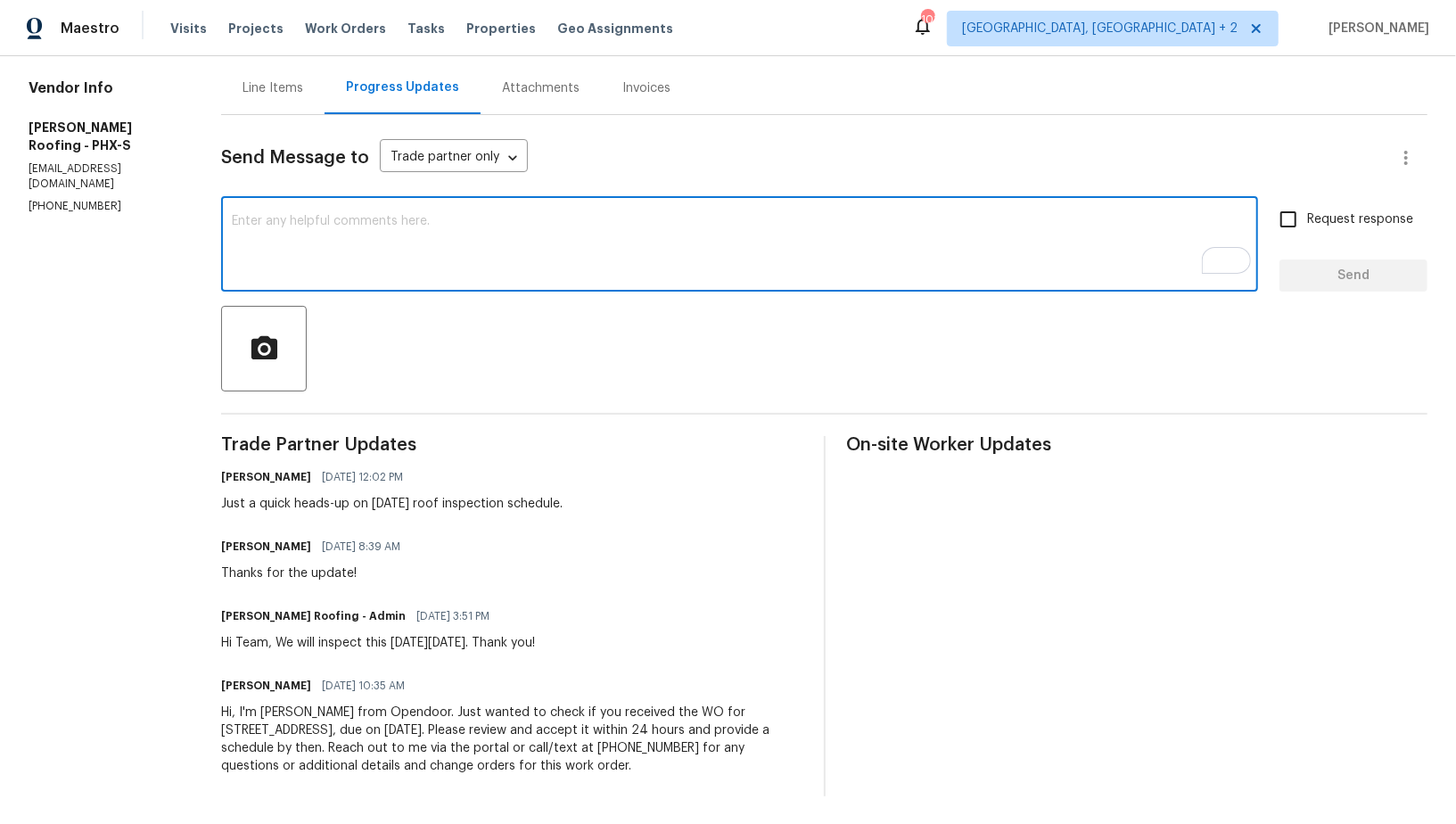
scroll to position [169, 0]
type textarea "[PHONE_NUMBER]"
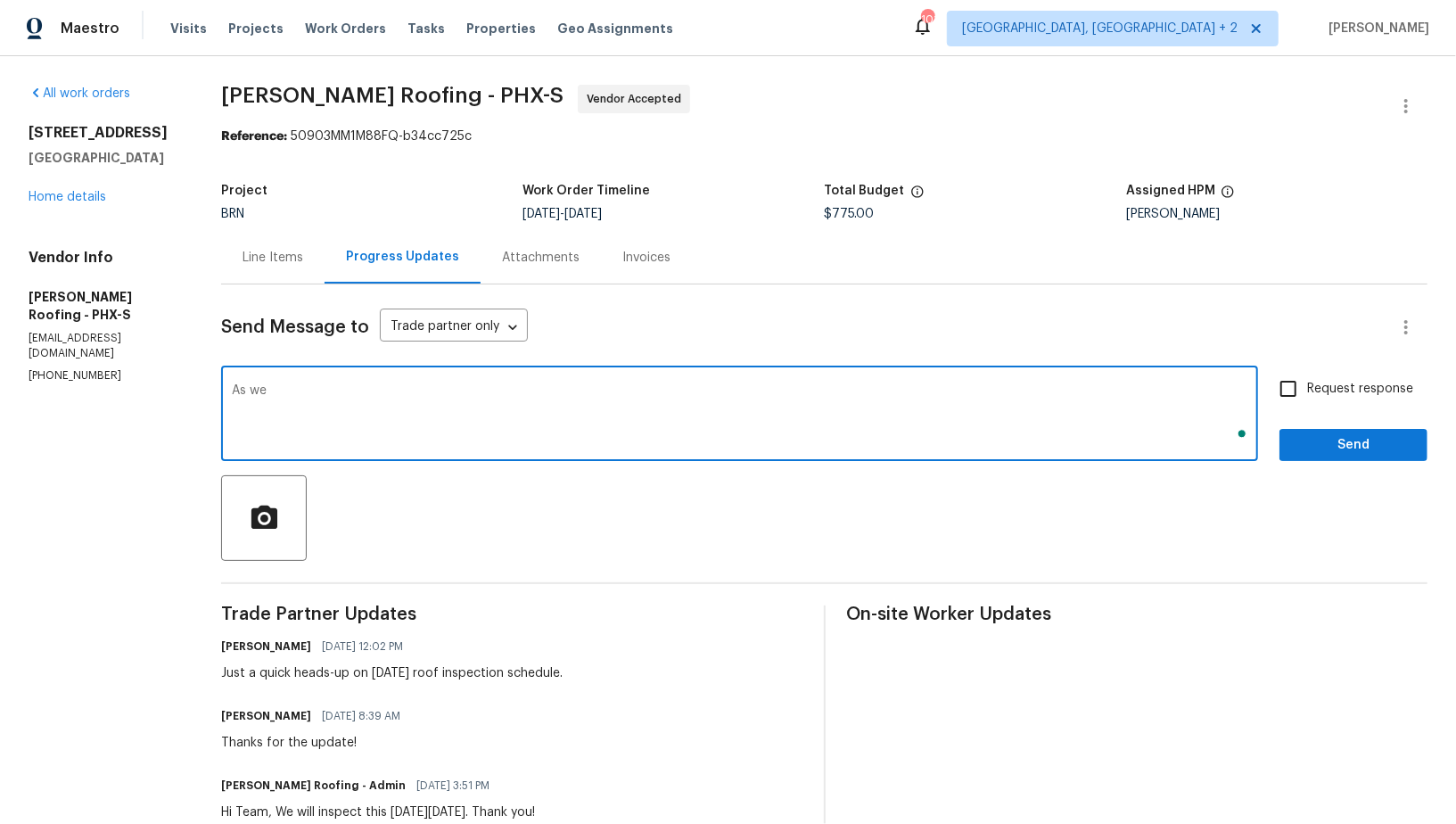
type textarea "As we"
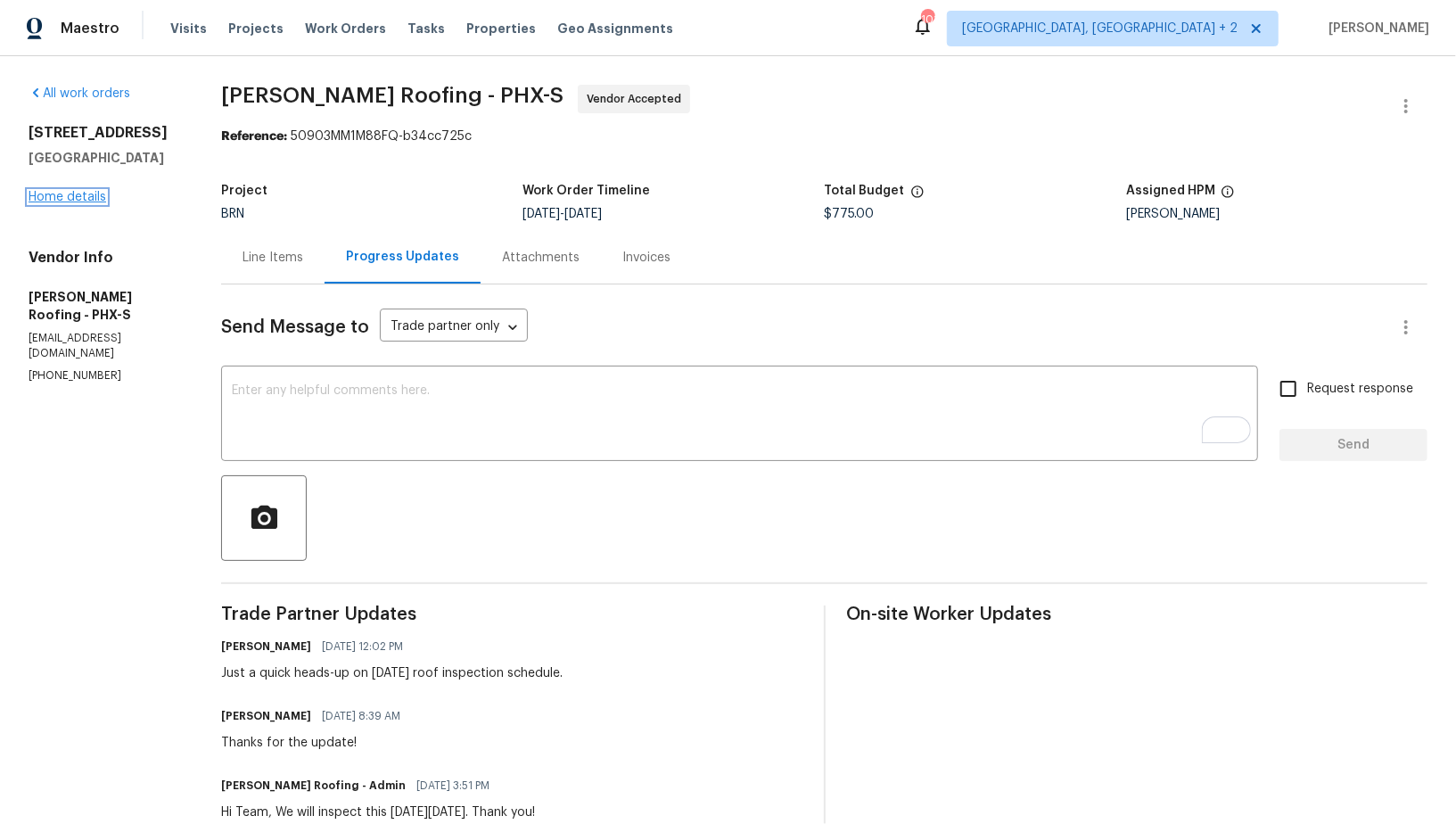
click at [54, 203] on link "Home details" at bounding box center [68, 197] width 78 height 13
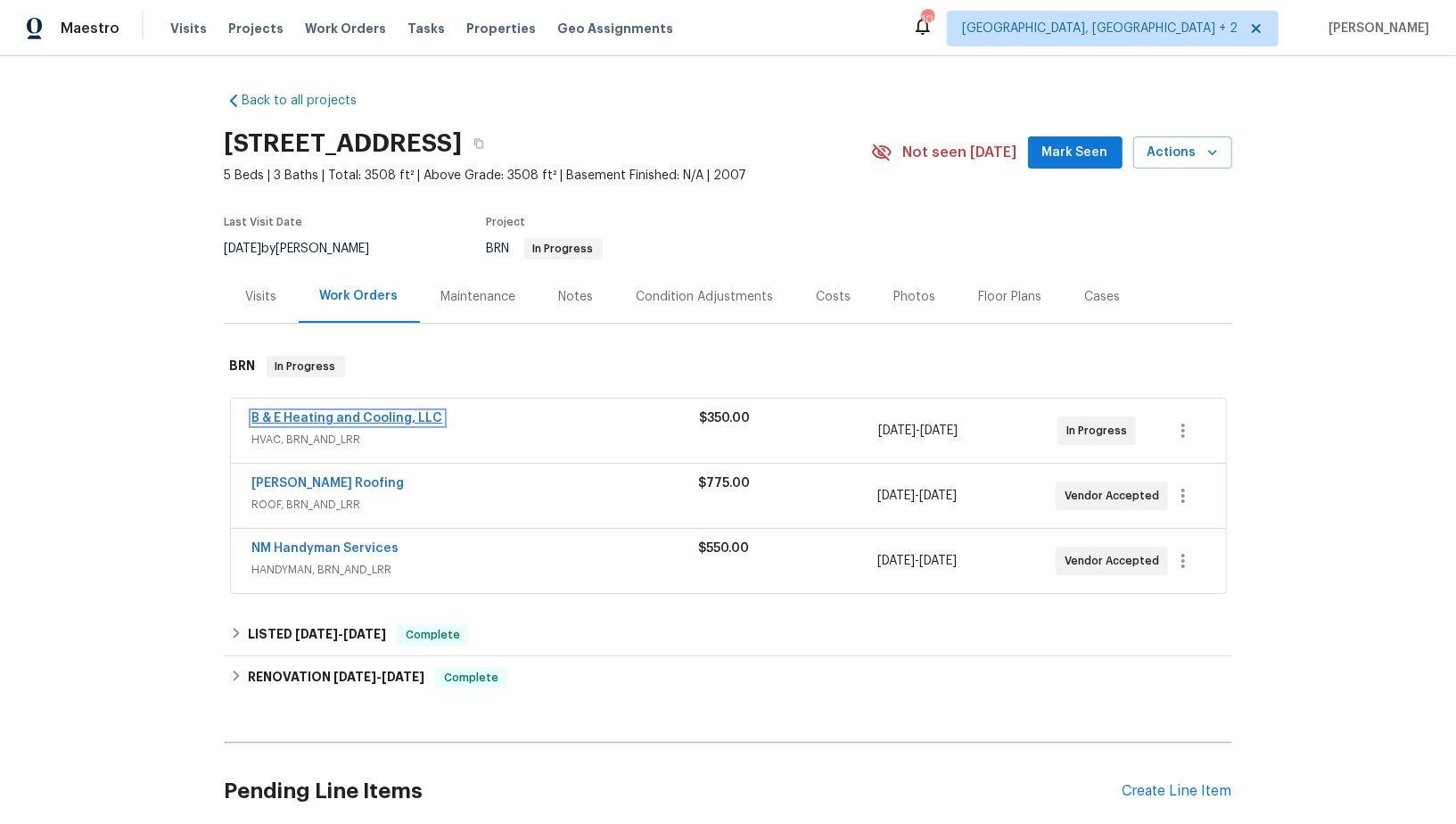
click at [316, 418] on link "B & E Heating and Cooling, LLC" at bounding box center [348, 418] width 191 height 13
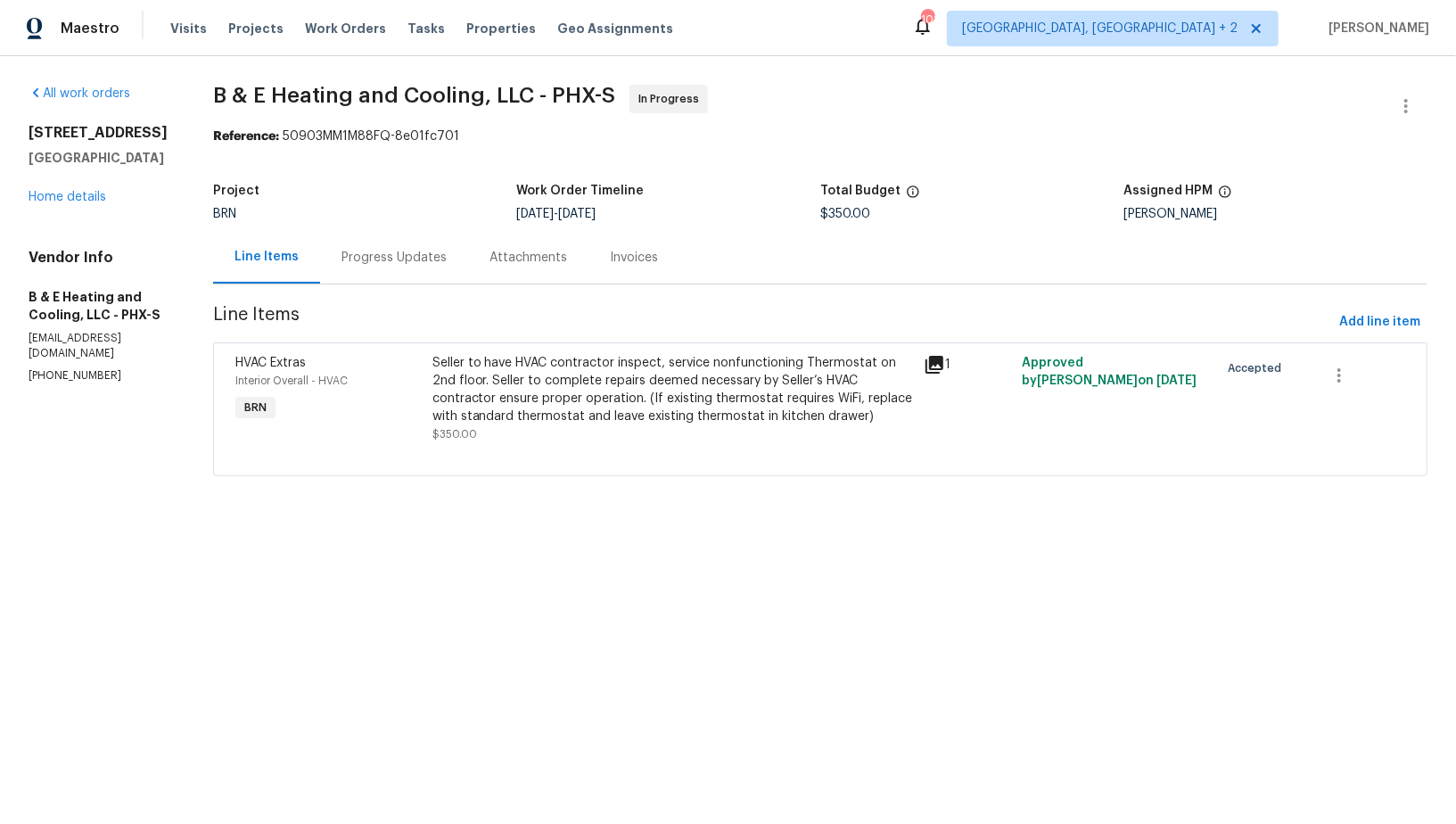
click at [398, 254] on div "Progress Updates" at bounding box center [394, 258] width 105 height 18
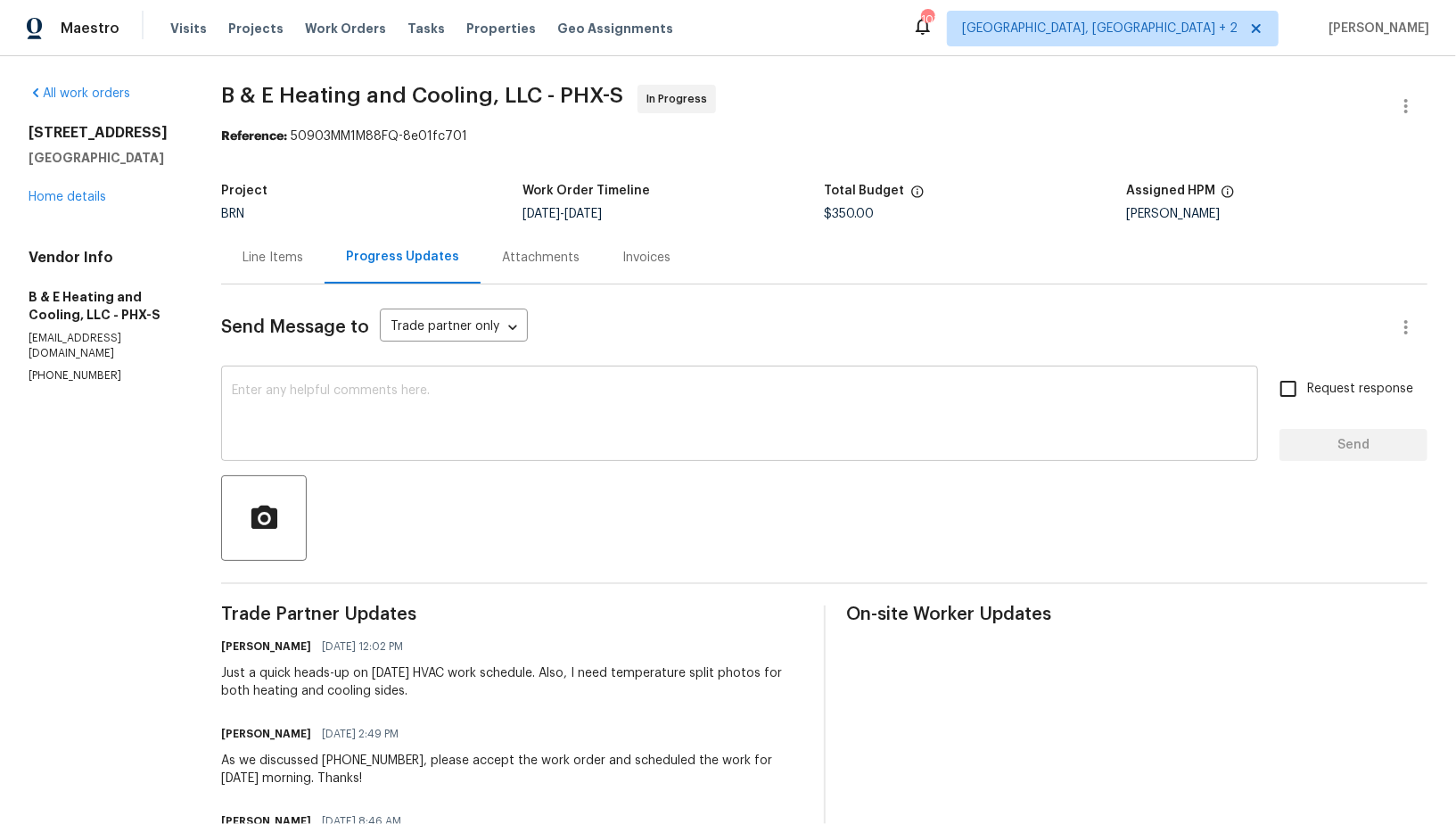
click at [441, 432] on textarea at bounding box center [739, 415] width 1015 height 63
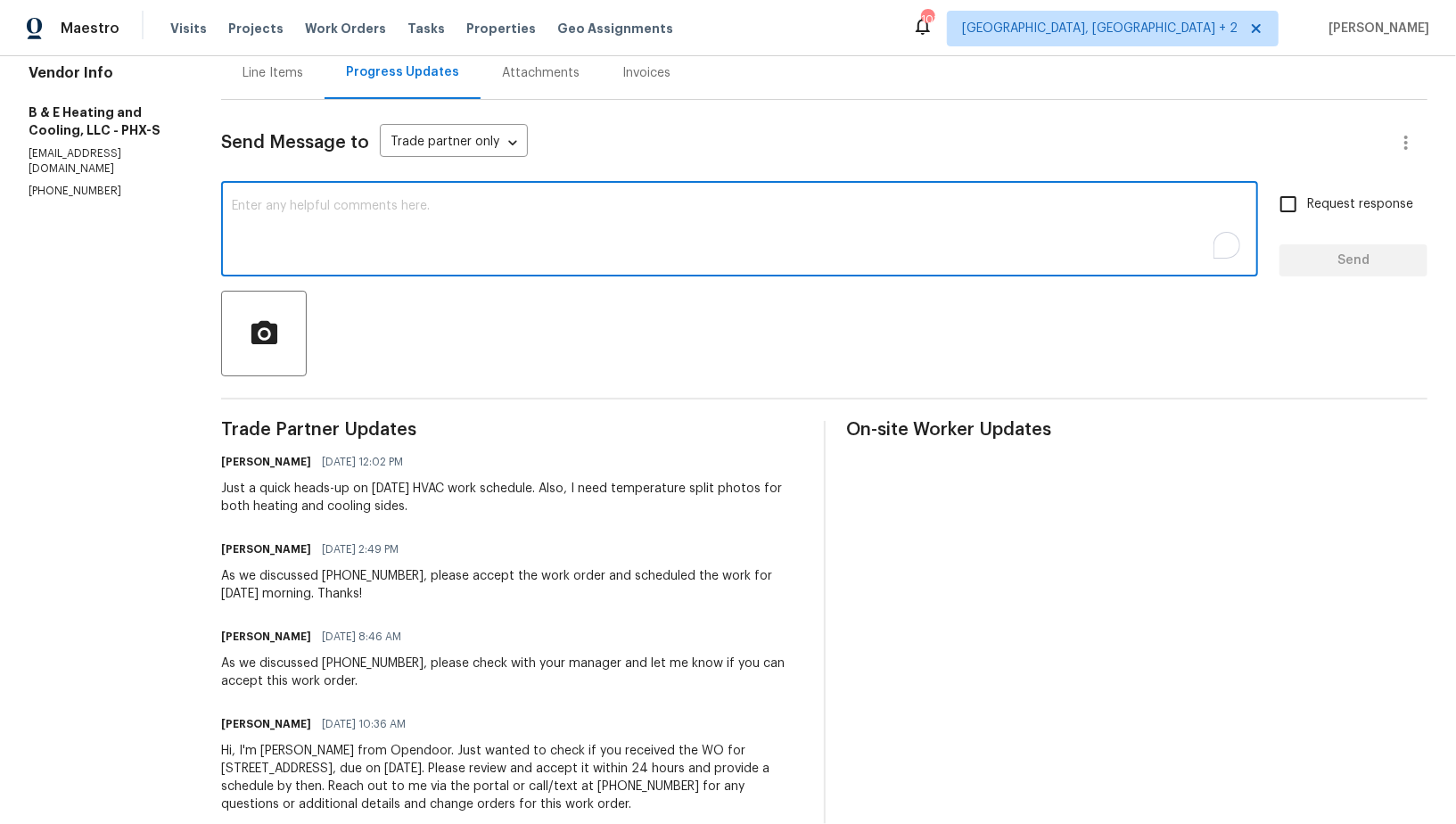
scroll to position [197, 0]
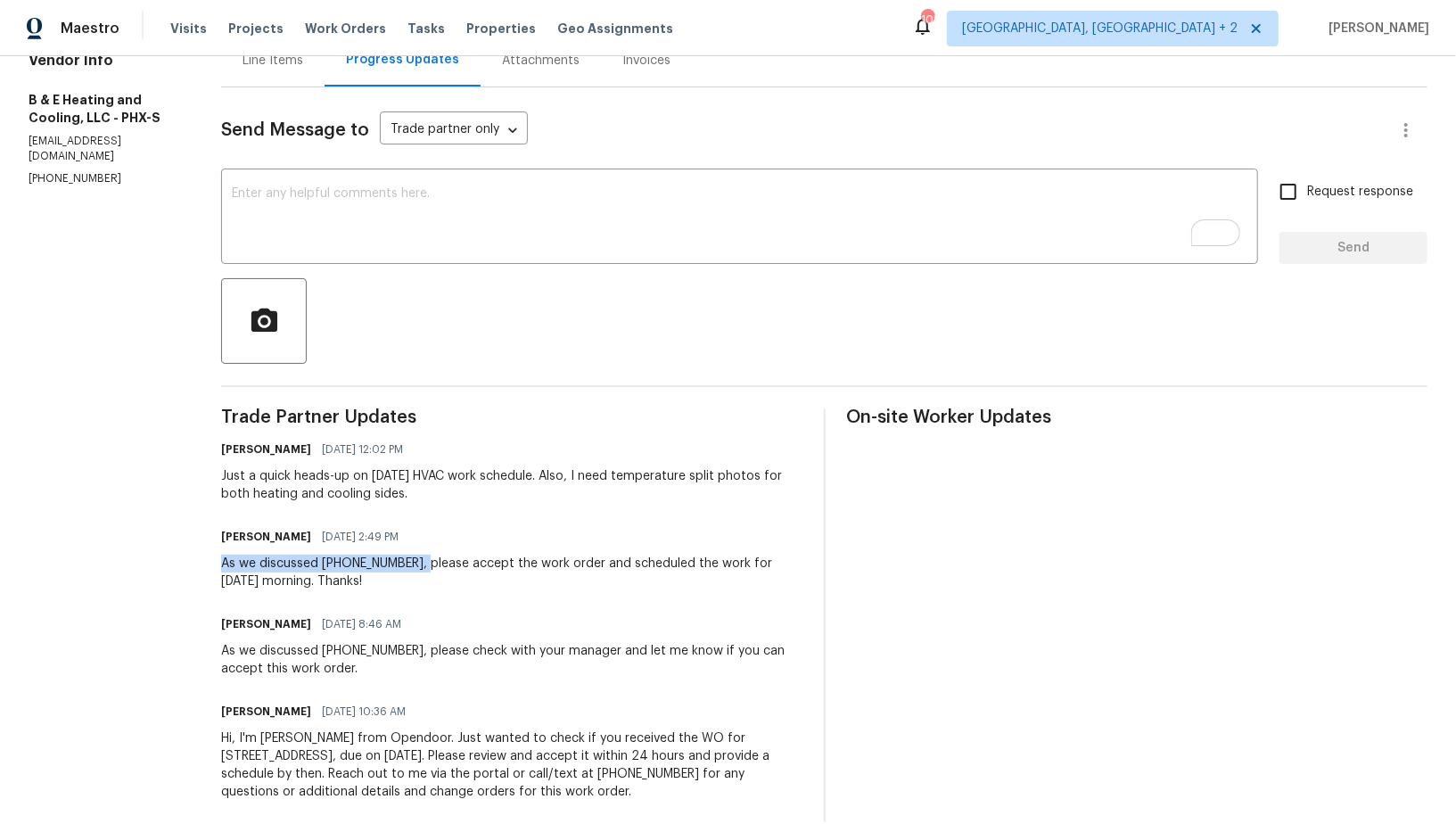
drag, startPoint x: 209, startPoint y: 563, endPoint x: 418, endPoint y: 562, distance: 209.0
click at [418, 562] on div "All work orders 4990 E Odessa Dr San Tan Valley, AZ 85140 Home details Vendor I…" at bounding box center [728, 354] width 1456 height 991
copy div "As we discussed (602) 281-6610,"
click at [396, 315] on div at bounding box center [824, 321] width 1206 height 86
click at [378, 279] on div at bounding box center [824, 321] width 1206 height 86
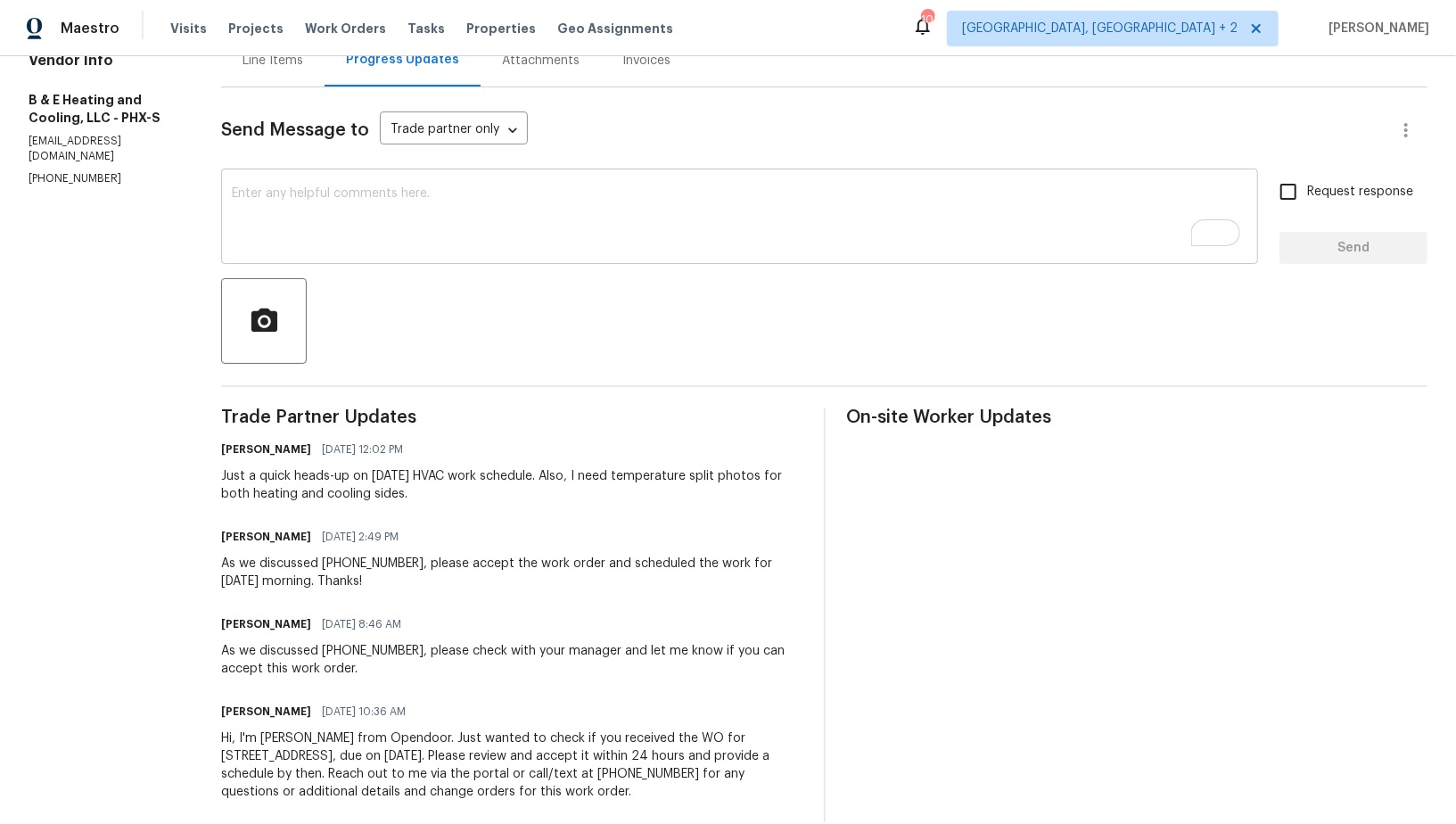
click at [357, 257] on div "x ​" at bounding box center [739, 218] width 1037 height 91
paste textarea "As we discussed (602) 281-6610,"
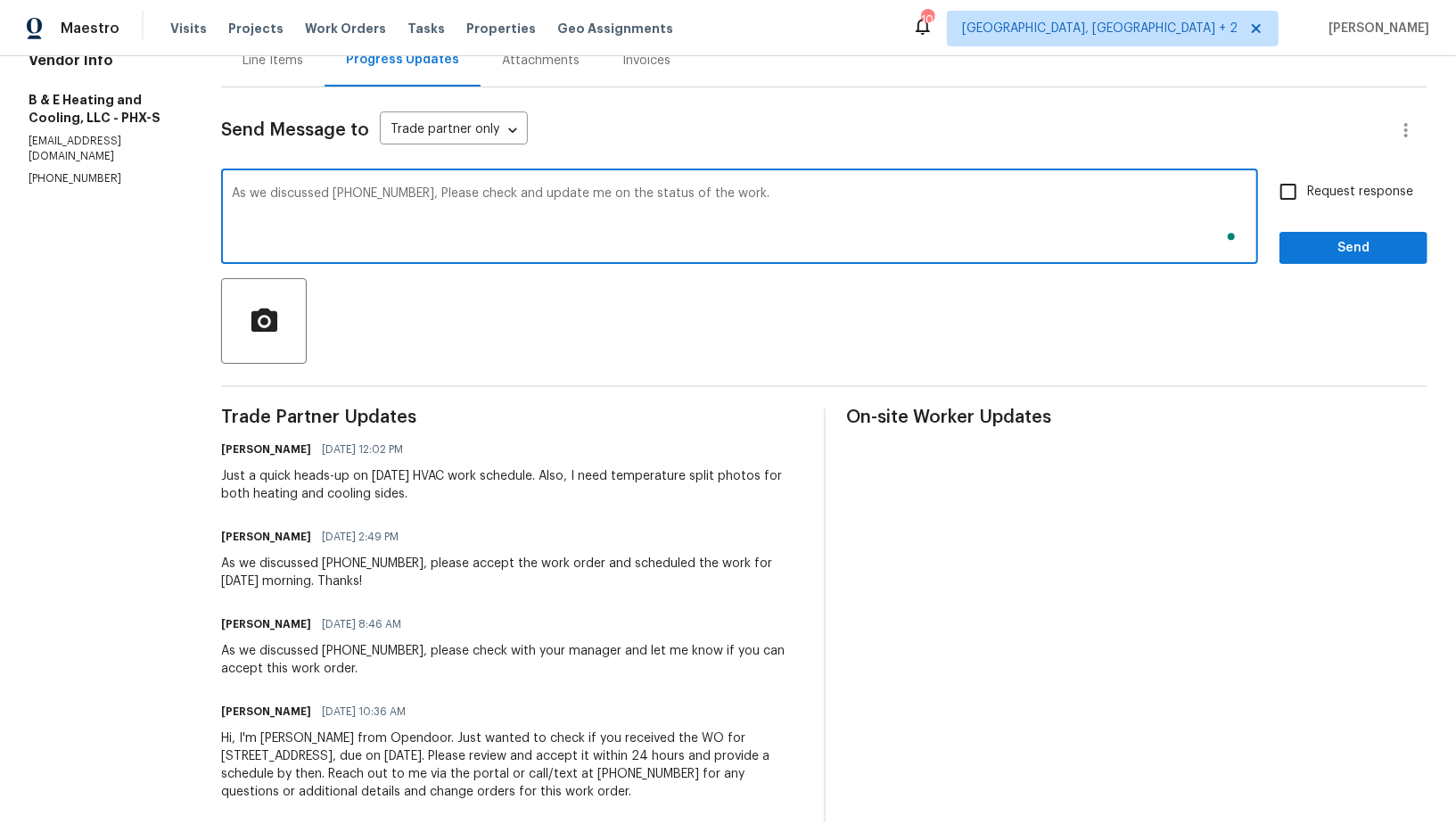
type textarea "As we discussed (602) 281-6610, Please check and update me on the status of the…"
click at [1278, 190] on input "Request response" at bounding box center [1289, 192] width 38 height 38
checkbox input "true"
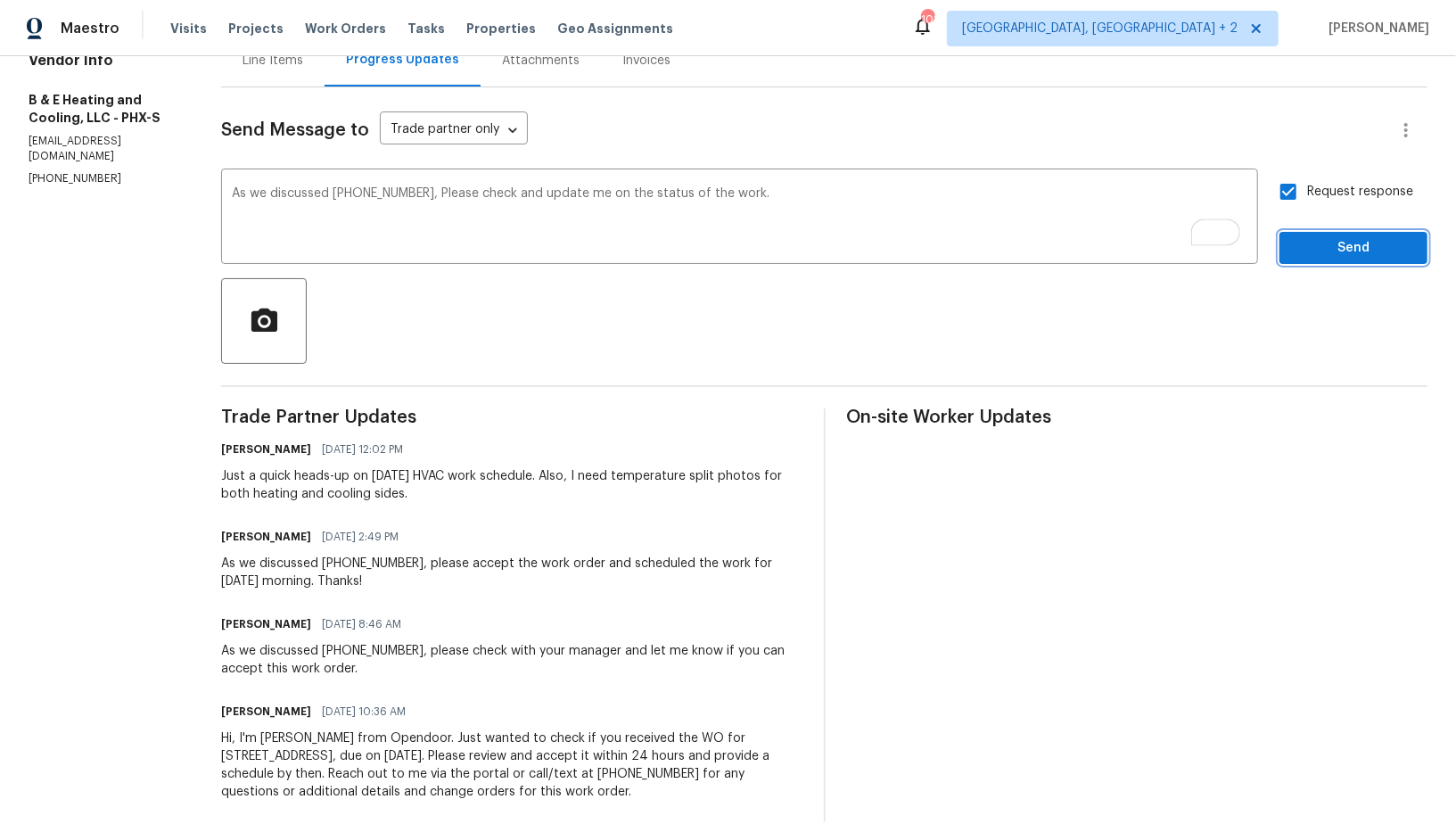
click at [1305, 234] on button "Send" at bounding box center [1353, 248] width 148 height 33
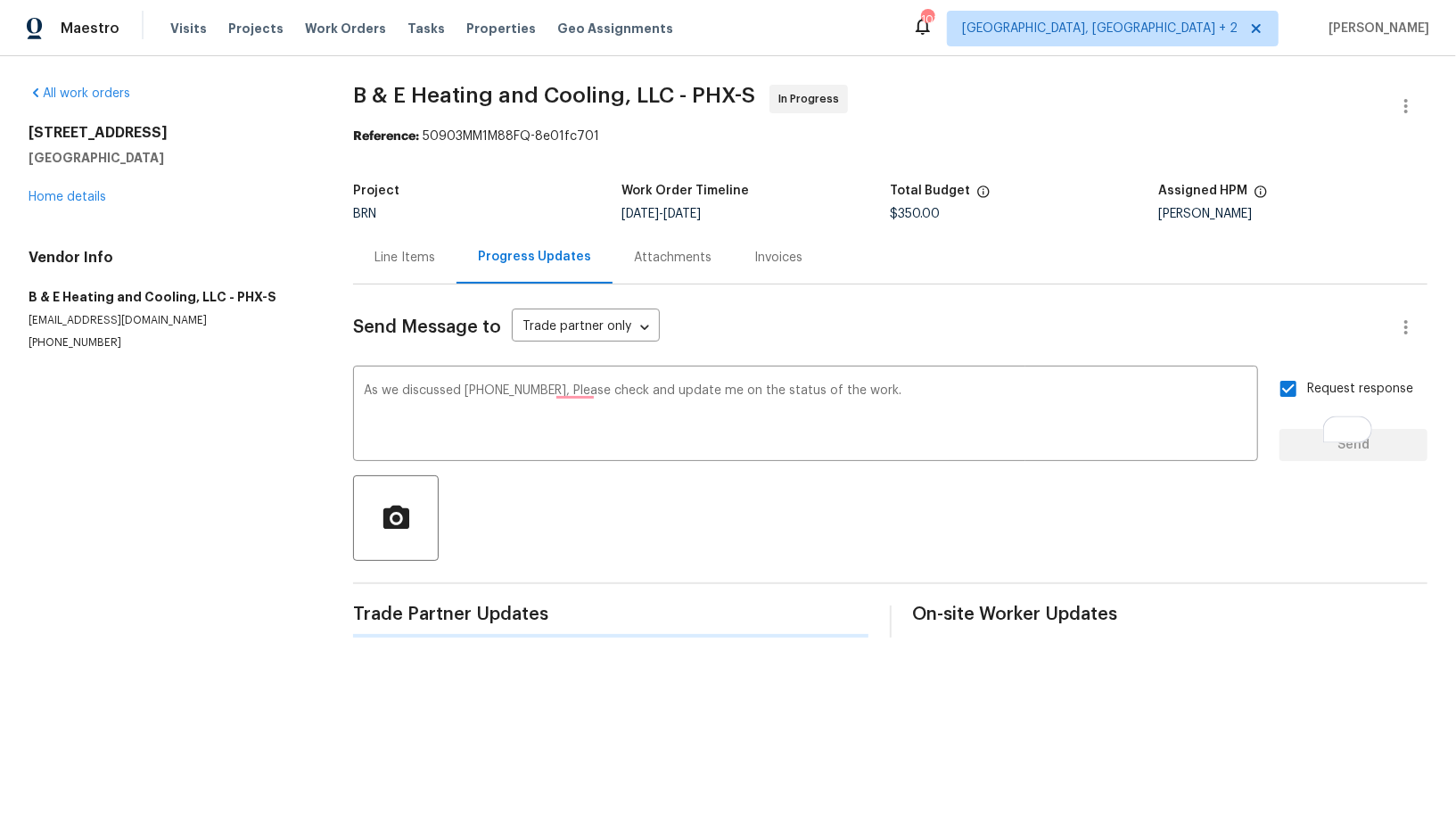
scroll to position [0, 0]
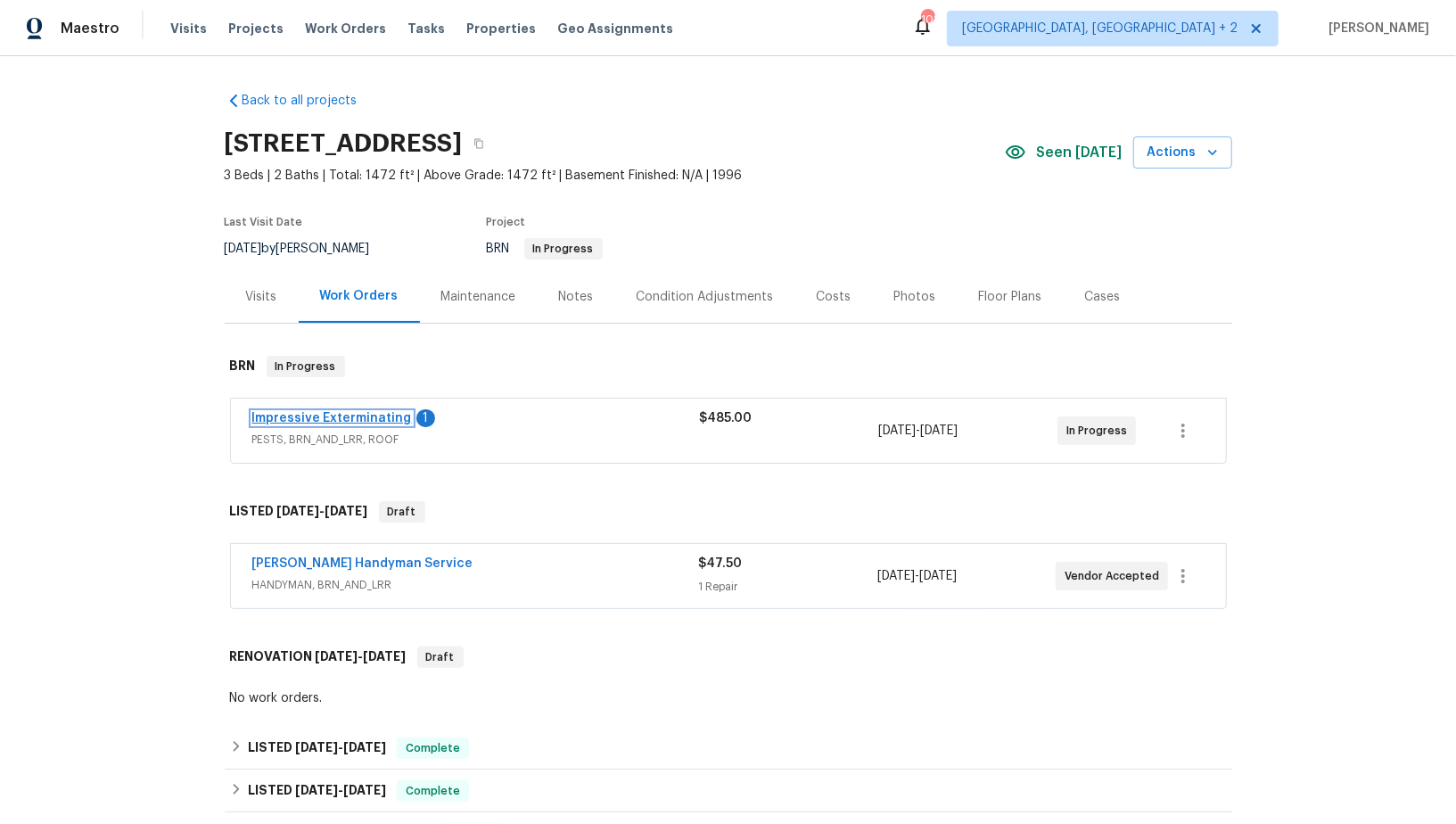
click at [296, 414] on link "Impressive Exterminating" at bounding box center [332, 418] width 159 height 13
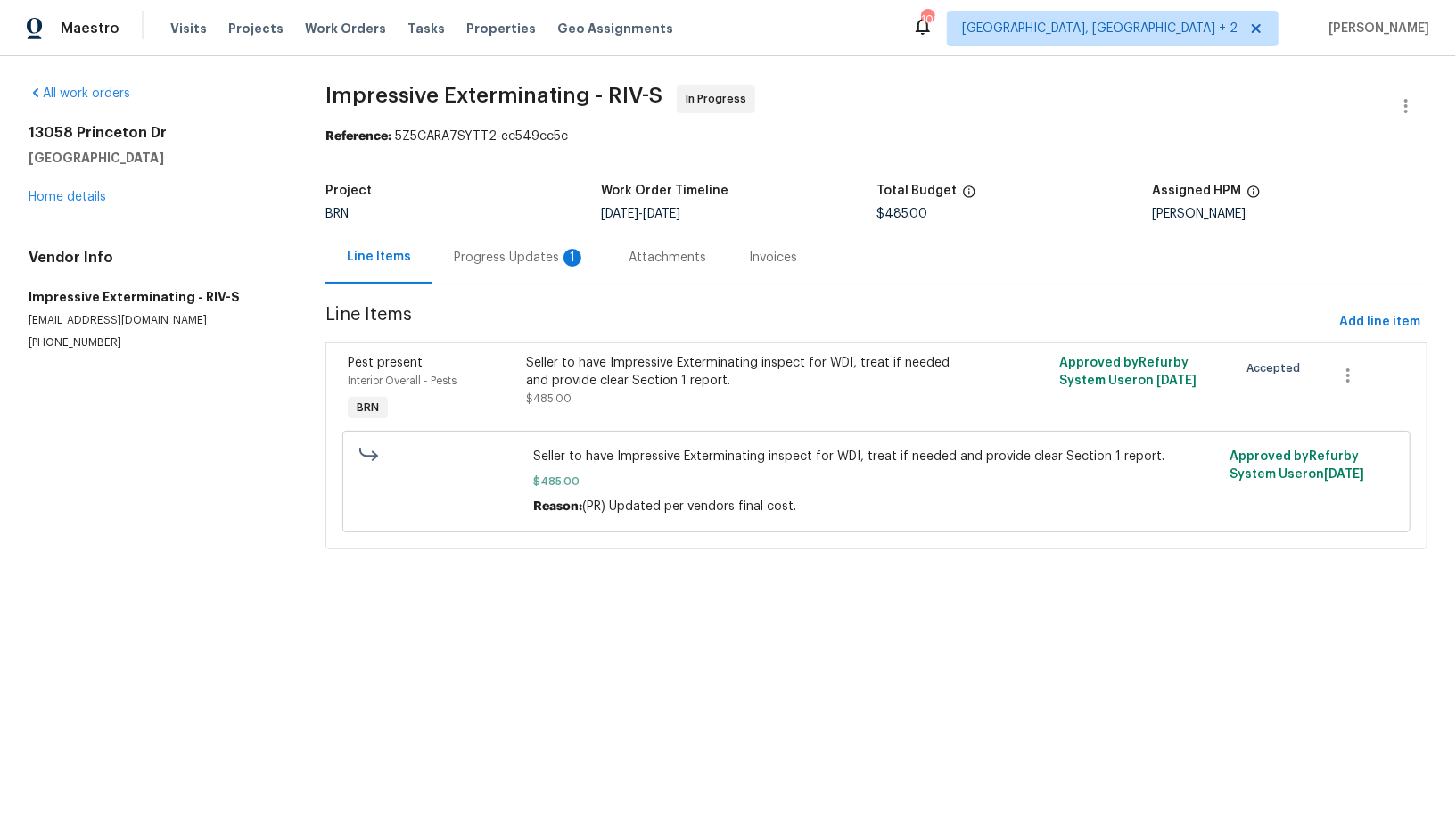
click at [520, 261] on div "Progress Updates 1" at bounding box center [520, 258] width 132 height 18
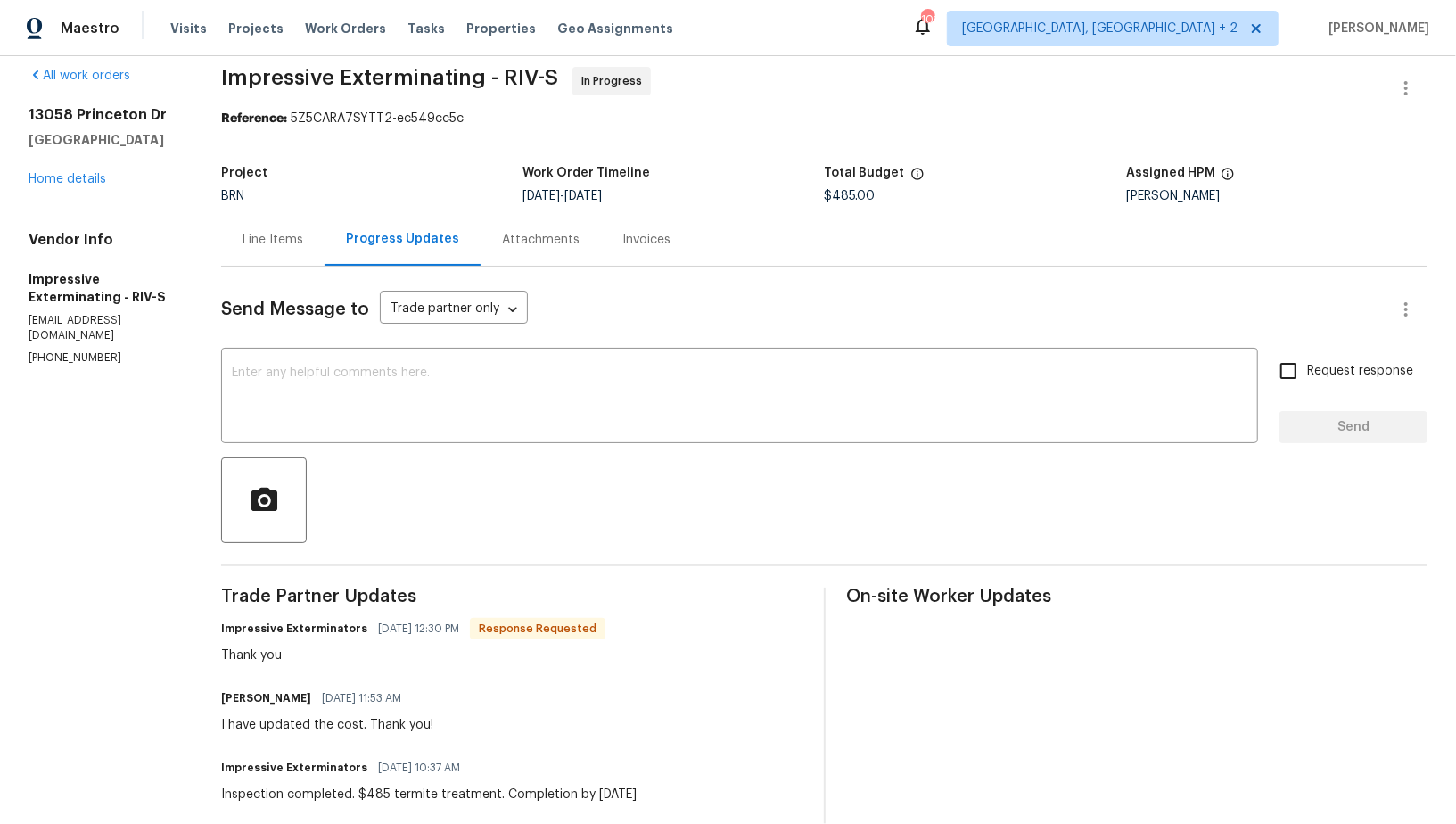
scroll to position [43, 0]
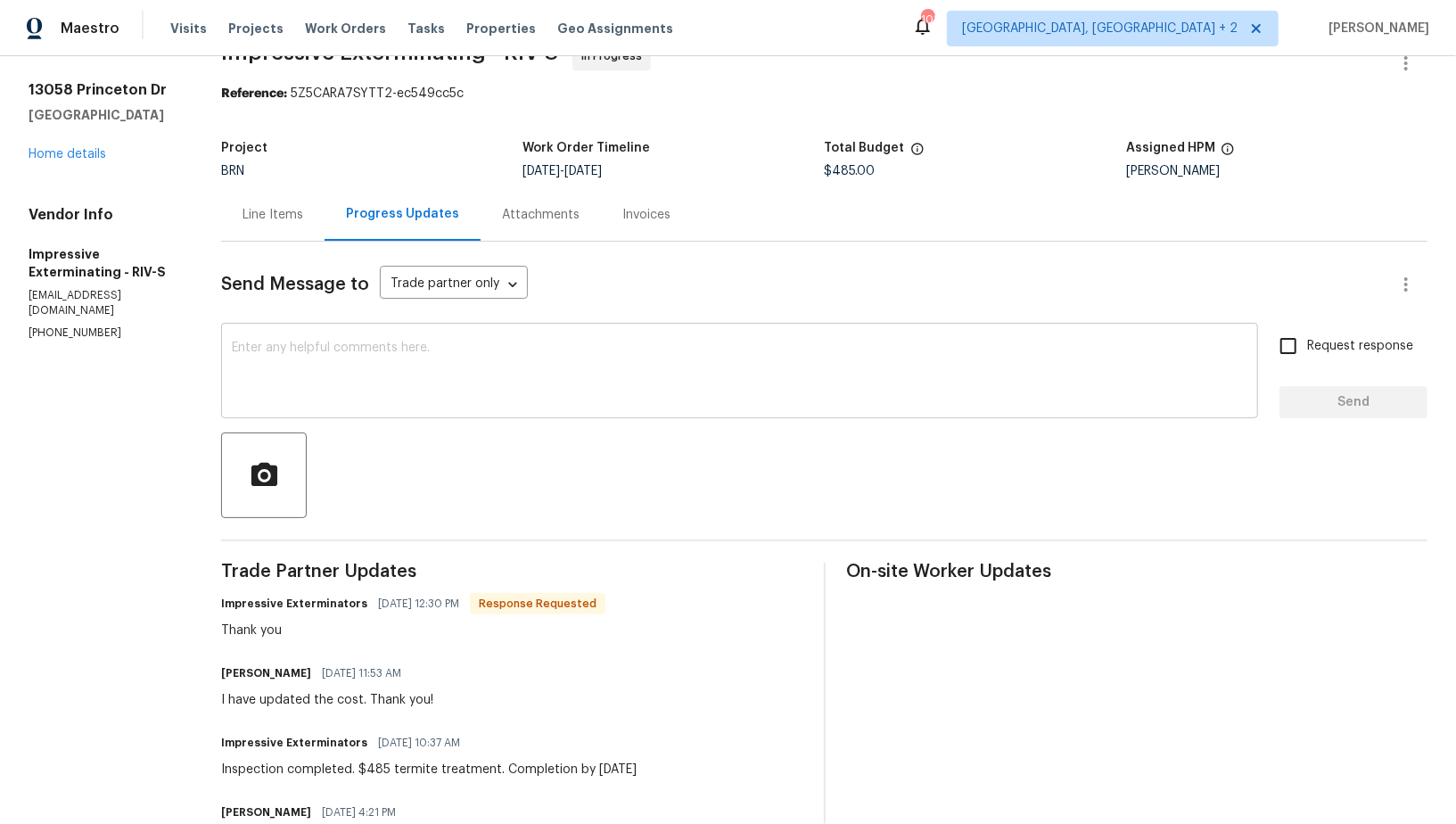
click at [411, 361] on textarea at bounding box center [739, 372] width 1015 height 63
click at [258, 208] on div "Line Items" at bounding box center [273, 215] width 61 height 18
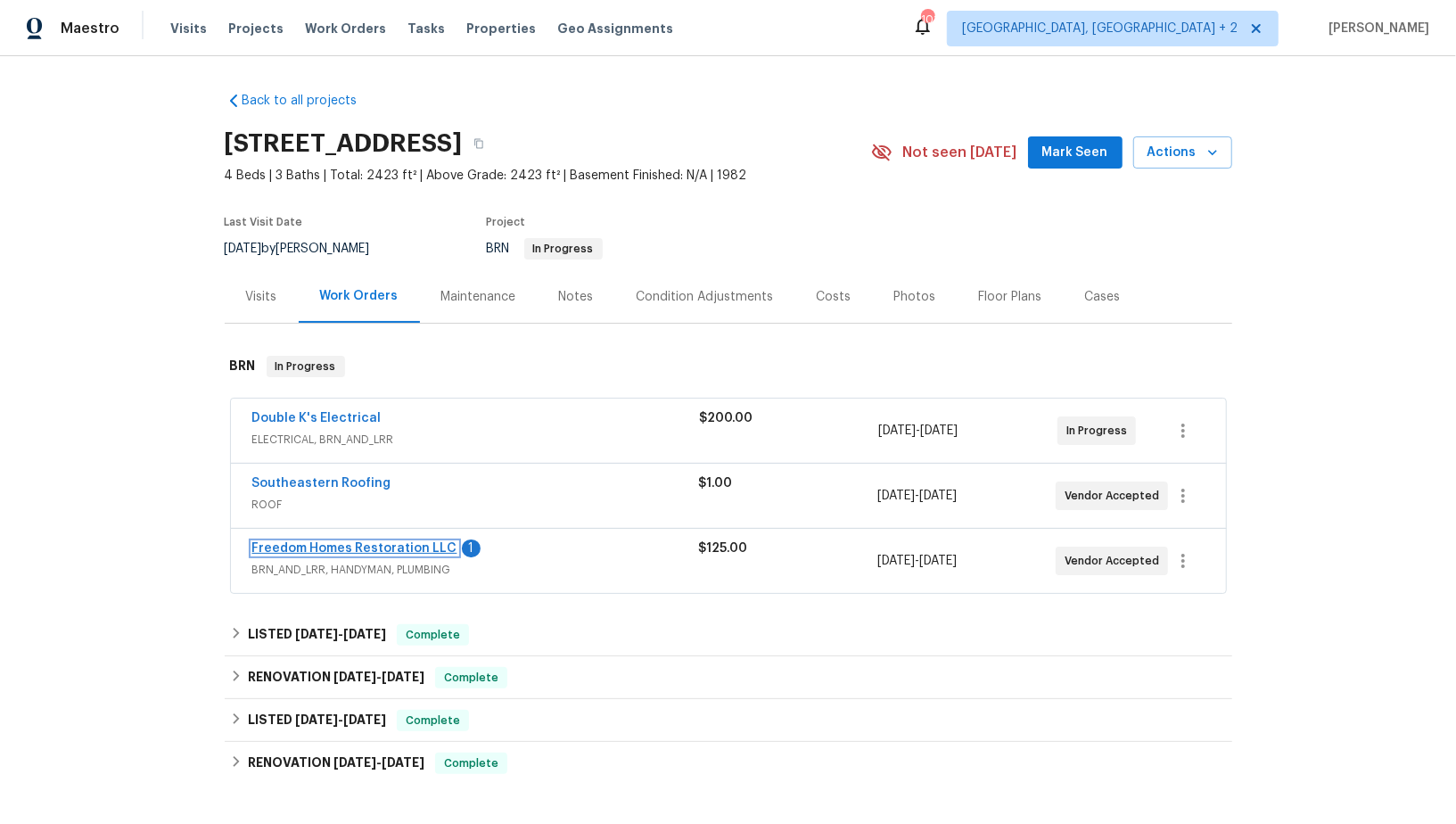
click at [400, 542] on link "Freedom Homes Restoration LLC" at bounding box center [355, 548] width 205 height 13
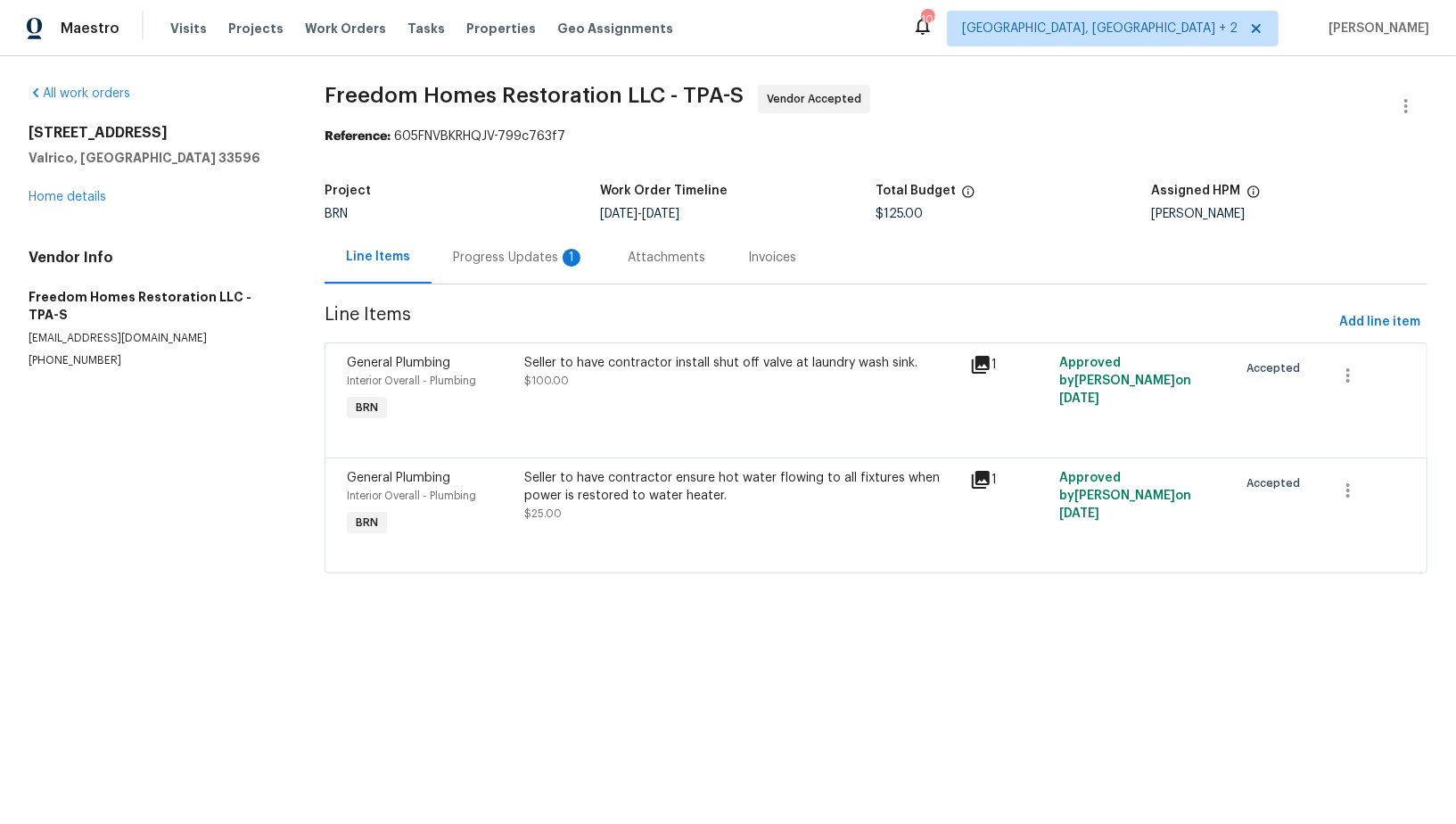
click at [475, 253] on div "Progress Updates 1" at bounding box center [519, 258] width 132 height 18
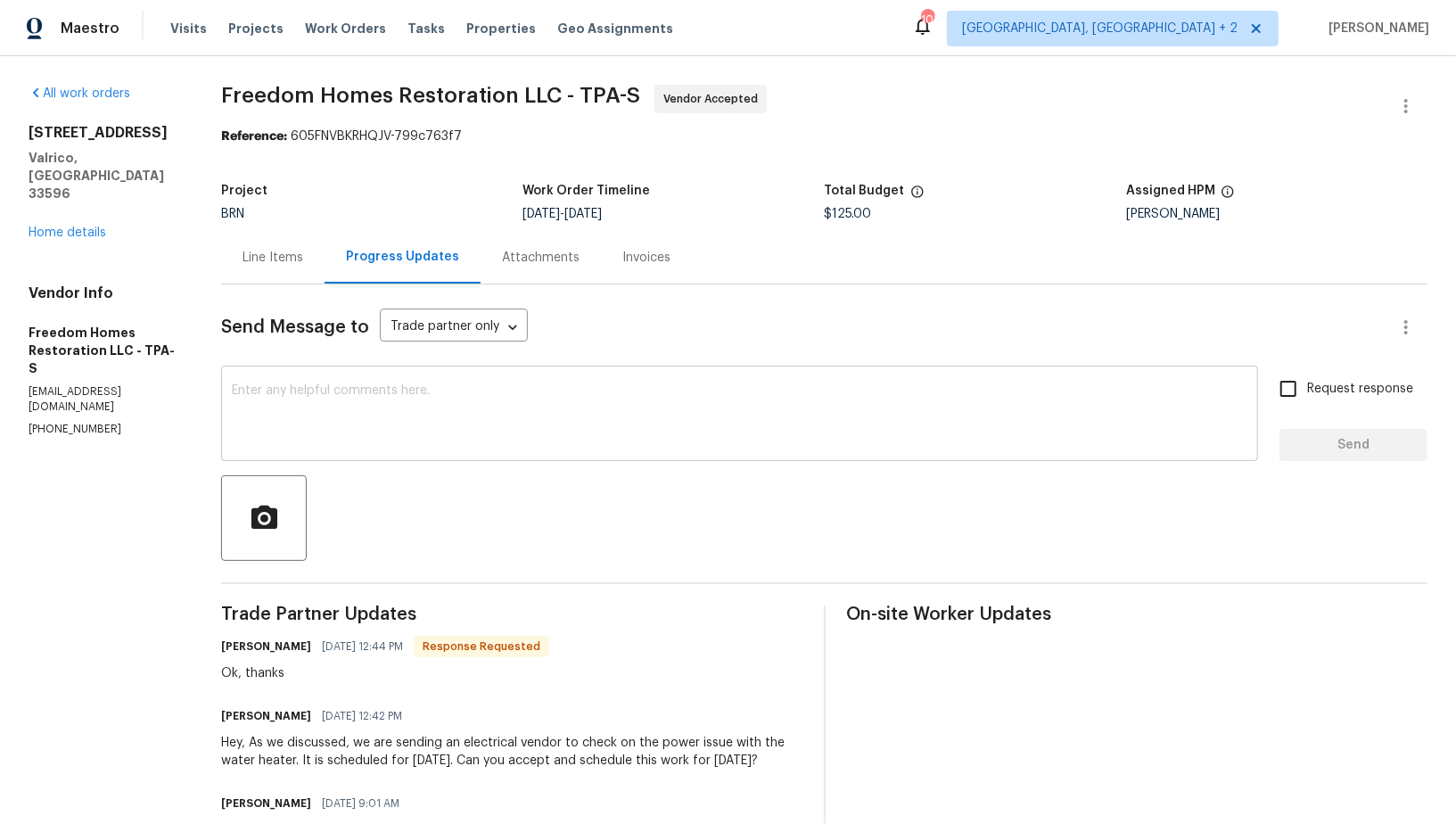
click at [482, 421] on textarea at bounding box center [739, 415] width 1015 height 63
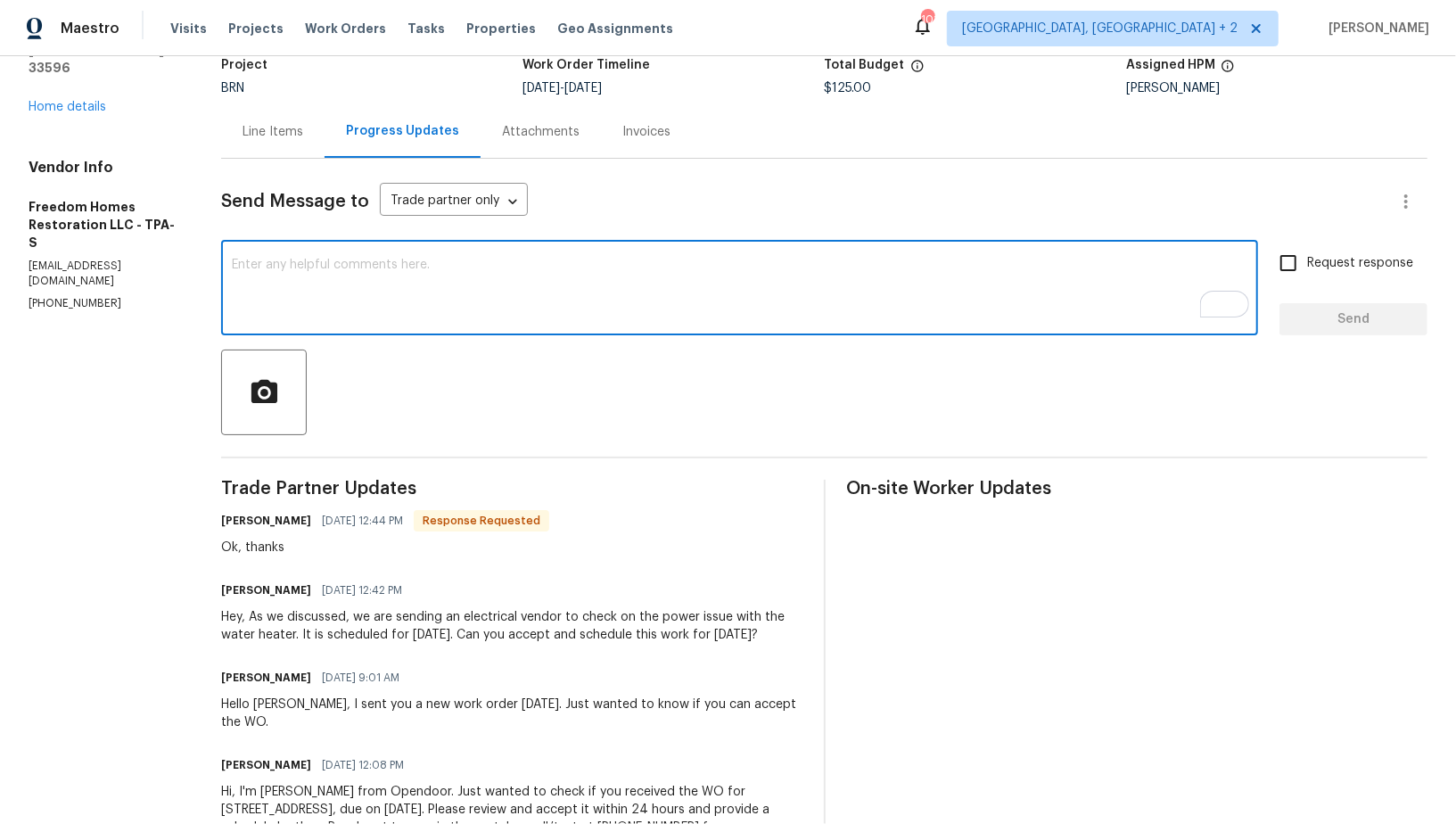
scroll to position [125, 0]
type textarea "Thank you!"
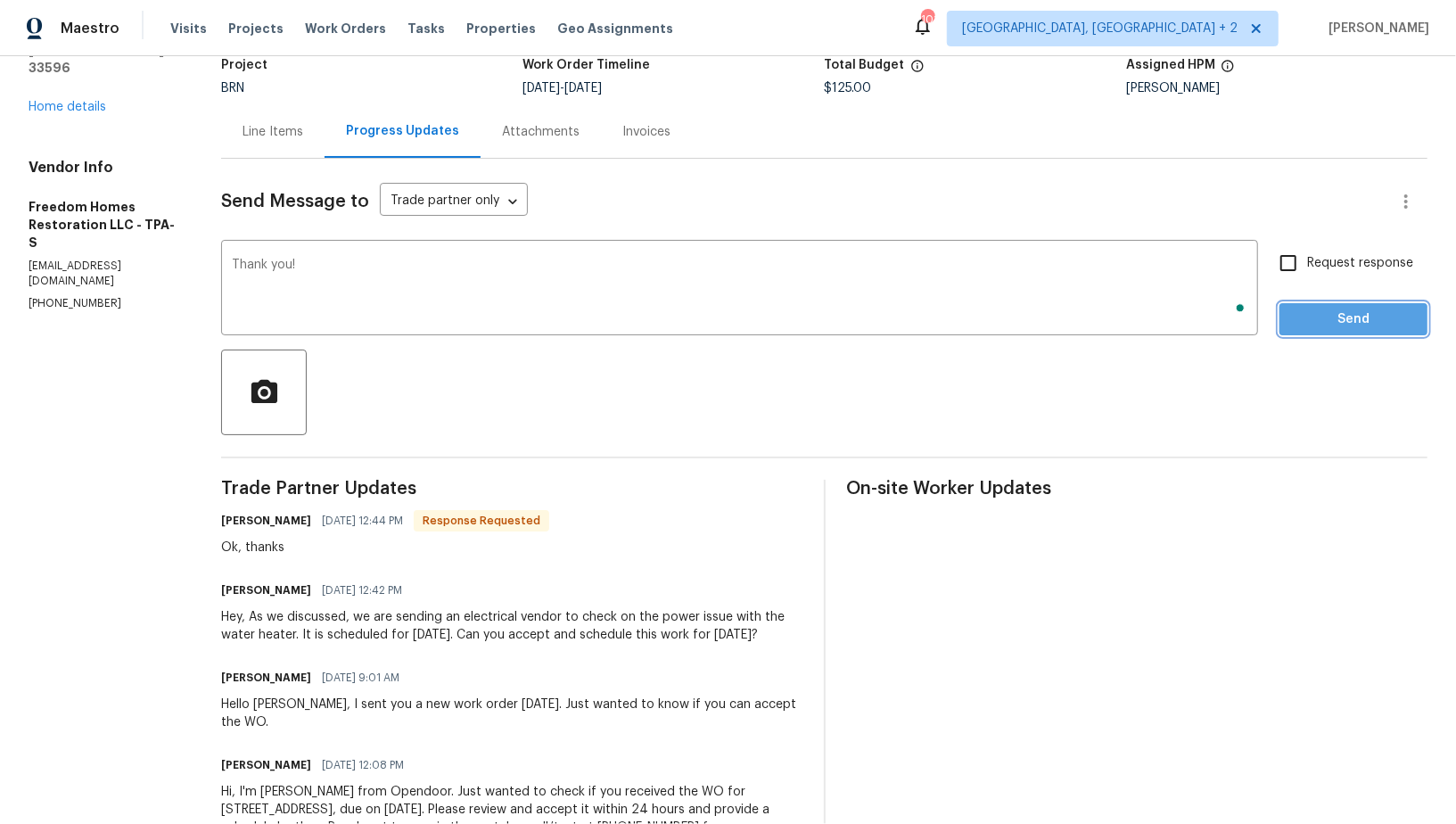
click at [1326, 326] on span "Send" at bounding box center [1353, 319] width 119 height 22
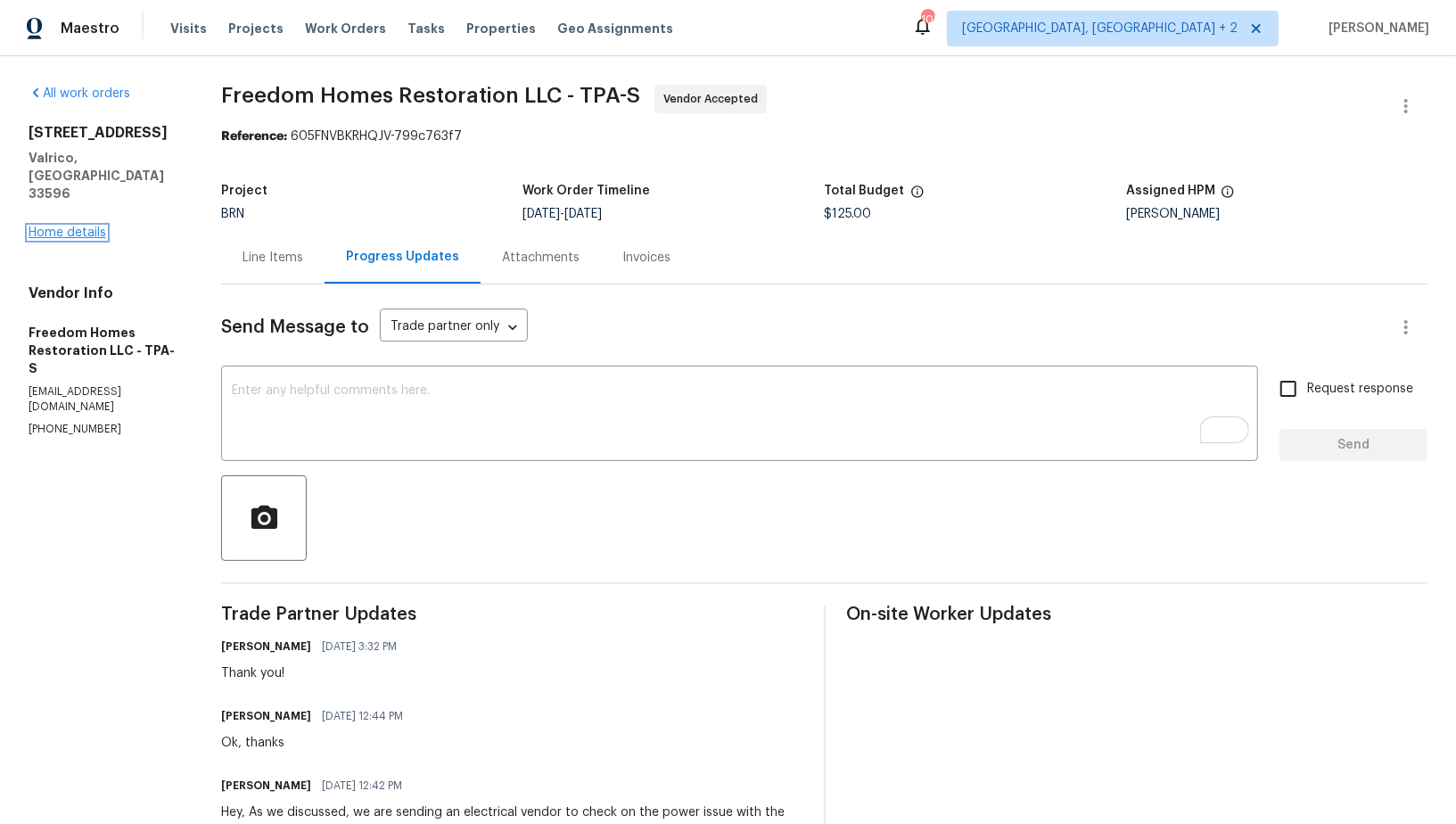
click at [92, 227] on link "Home details" at bounding box center [68, 233] width 78 height 13
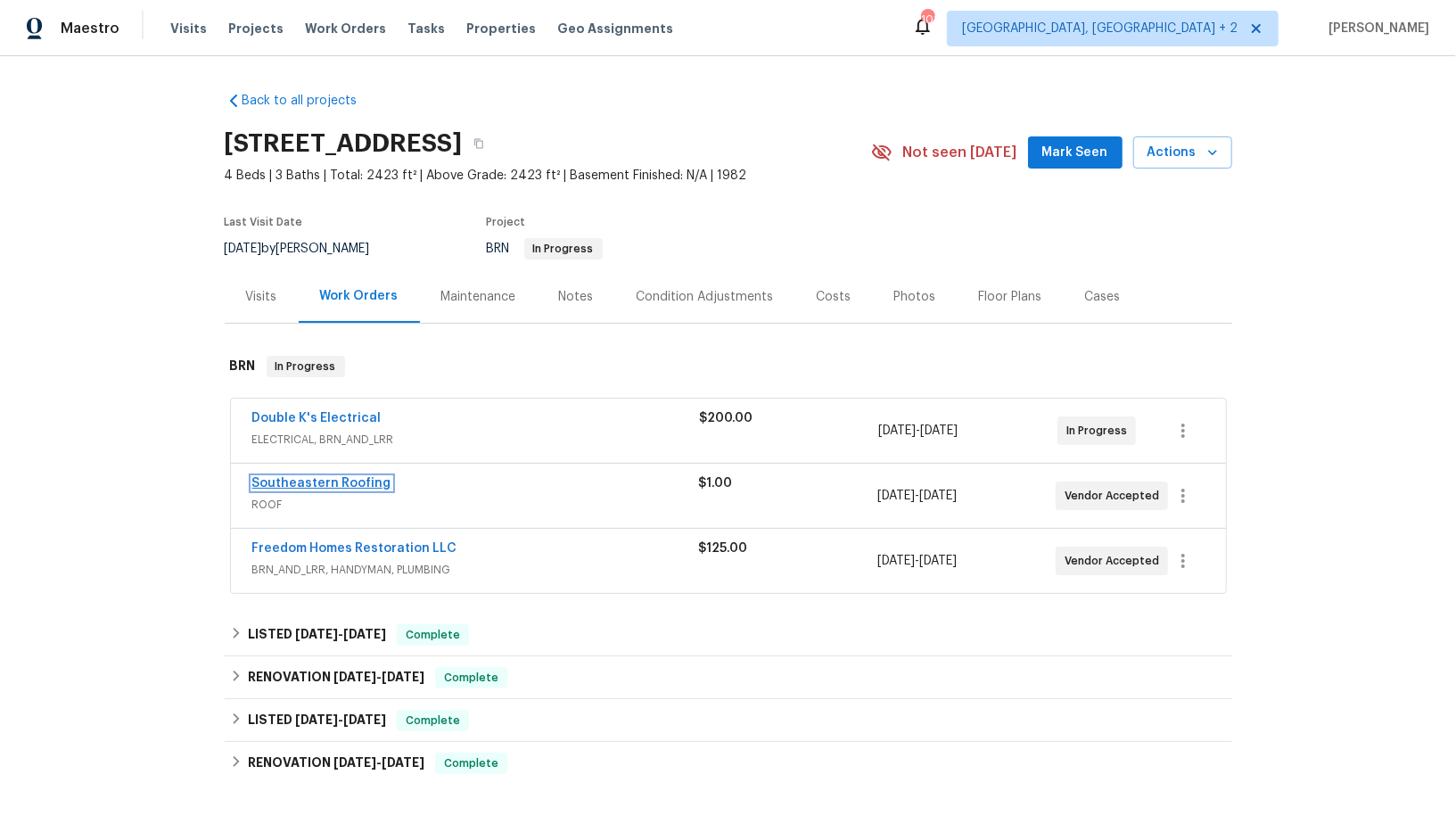
click at [337, 484] on link "Southeastern Roofing" at bounding box center [322, 483] width 139 height 13
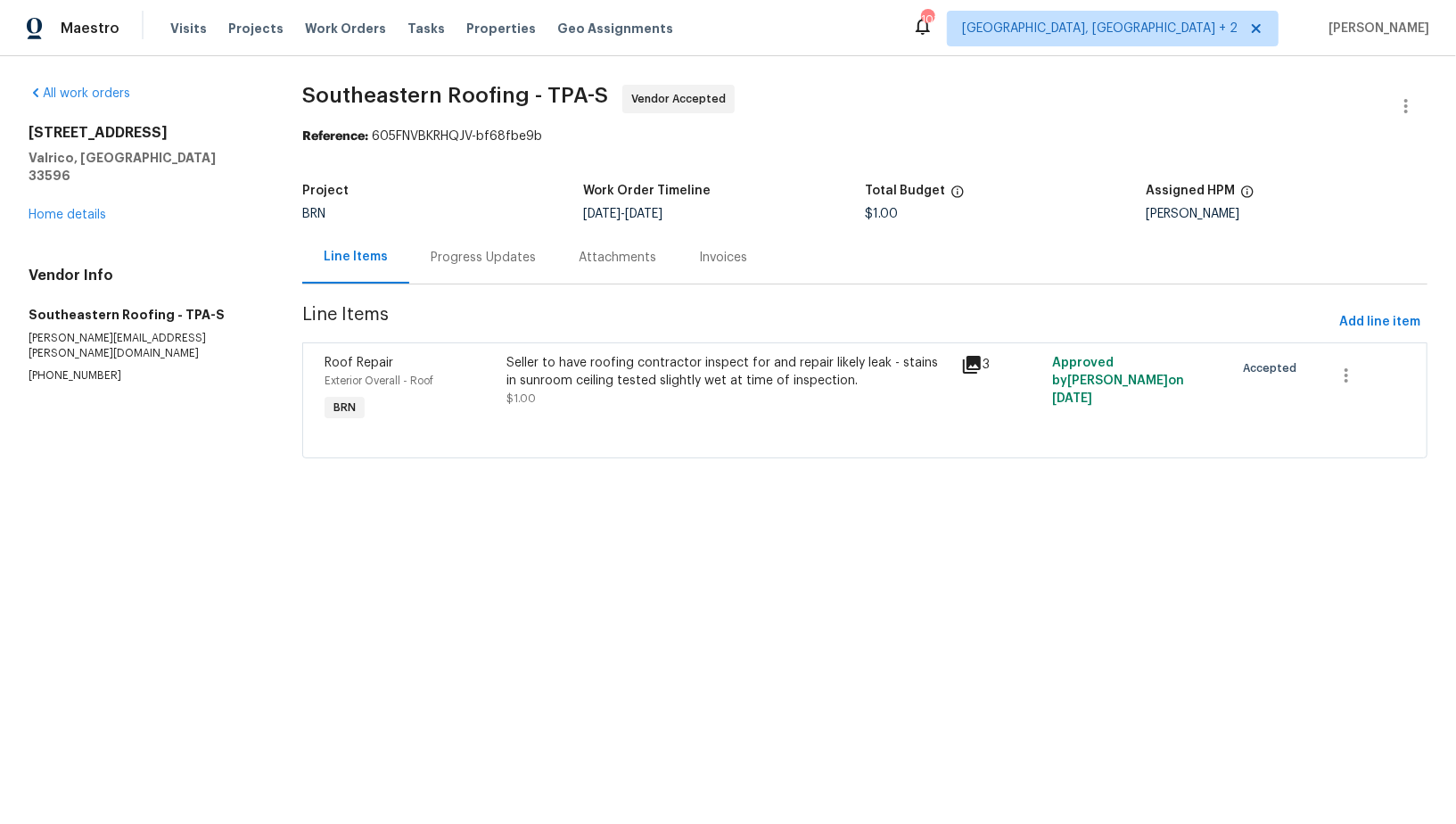
click at [470, 267] on div "Progress Updates" at bounding box center [483, 257] width 148 height 53
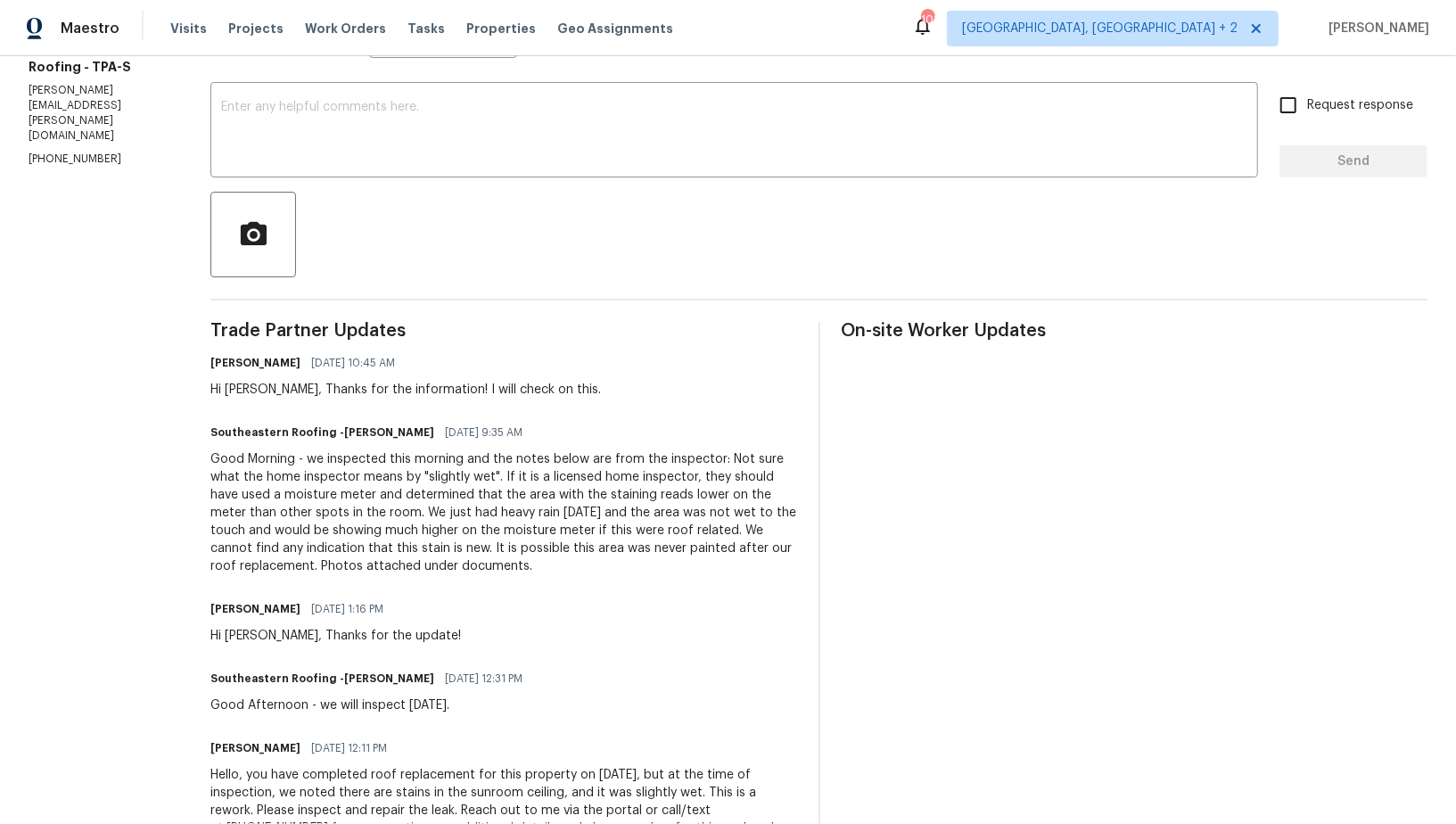
scroll to position [319, 0]
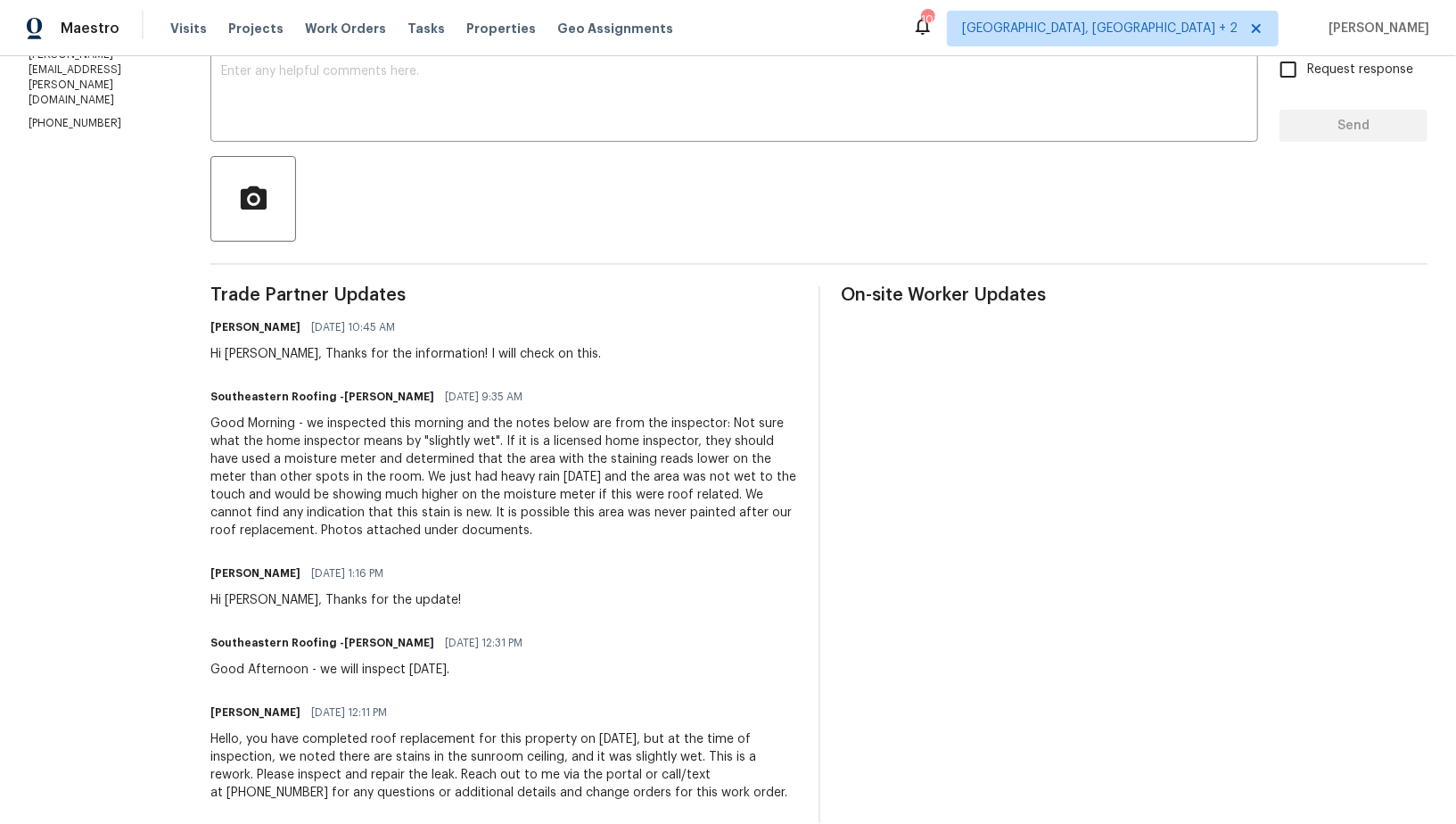
drag, startPoint x: 265, startPoint y: 421, endPoint x: 345, endPoint y: 523, distance: 129.6
click at [345, 524] on div "Good Morning - we inspected this morning and the notes below are from the inspe…" at bounding box center [503, 477] width 586 height 124
copy div "we inspected this morning and the notes below are from the inspector: Not sure …"
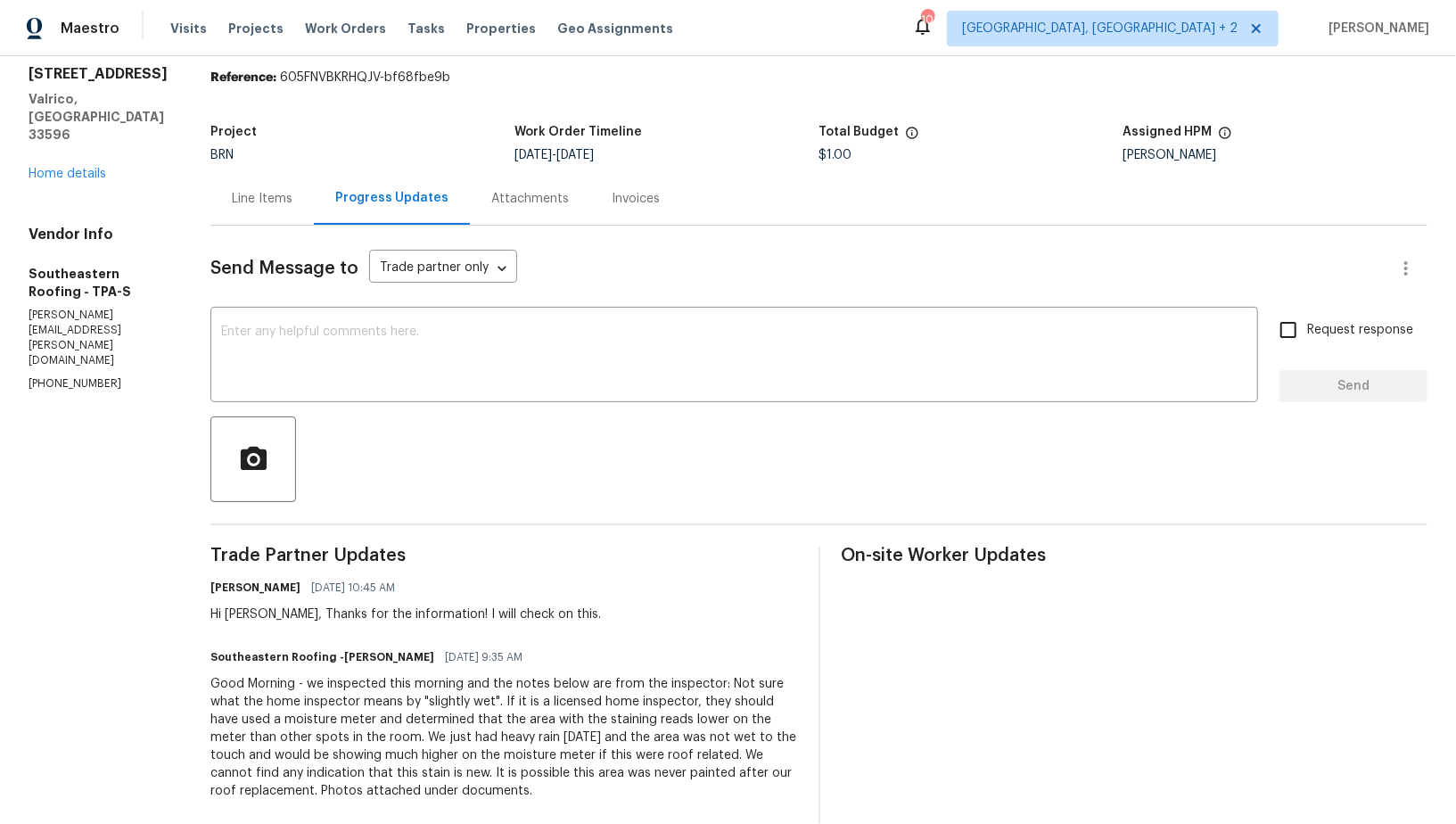
scroll to position [0, 0]
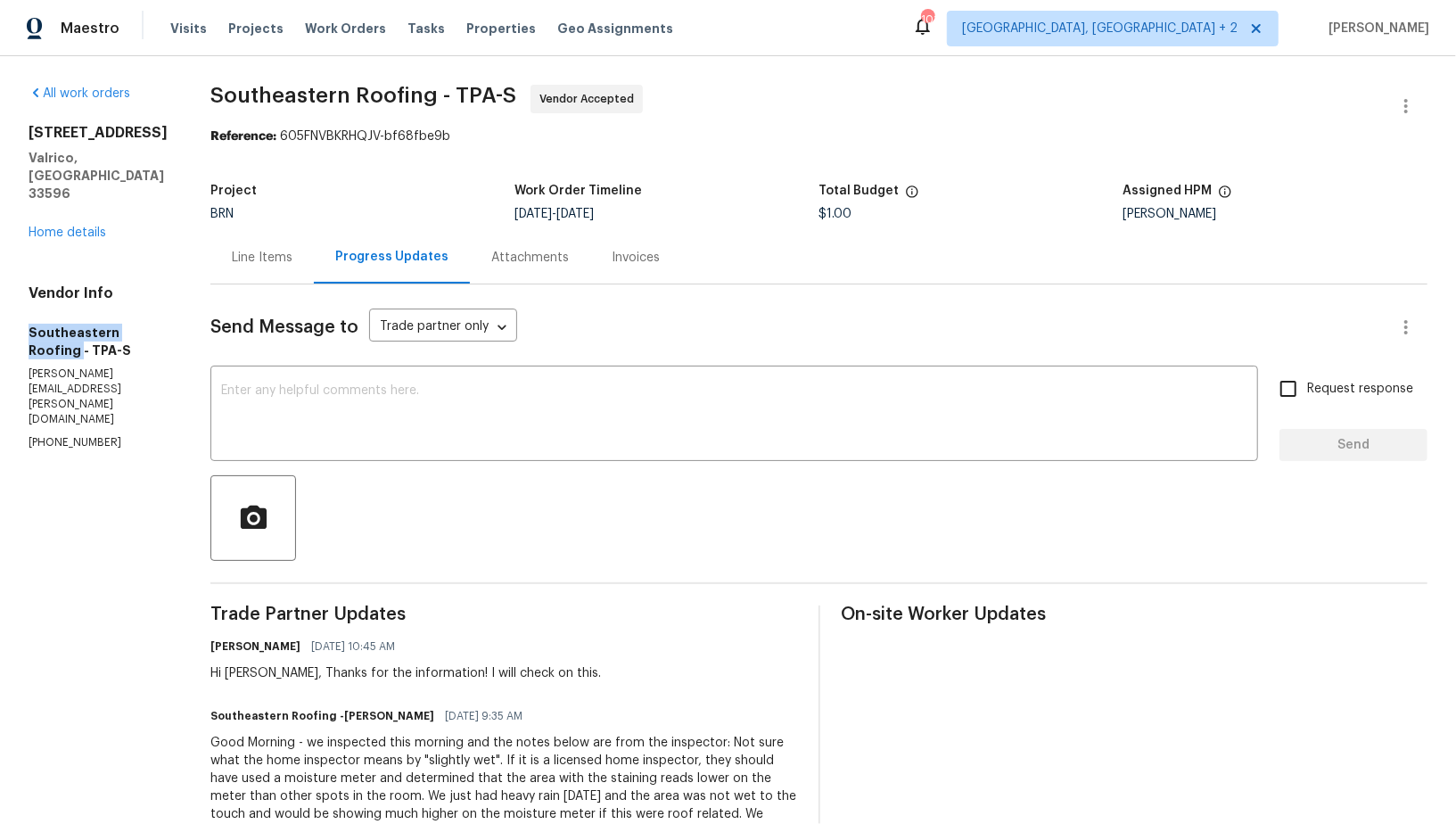
drag, startPoint x: 10, startPoint y: 338, endPoint x: 77, endPoint y: 364, distance: 71.9
click at [77, 364] on div "All work orders 2715 Golf Heights Cir Valrico, FL 33596 Home details Vendor Inf…" at bounding box center [728, 613] width 1456 height 1115
copy h5 "Southeastern Roofing"
click at [238, 262] on div "Line Items" at bounding box center [262, 258] width 61 height 18
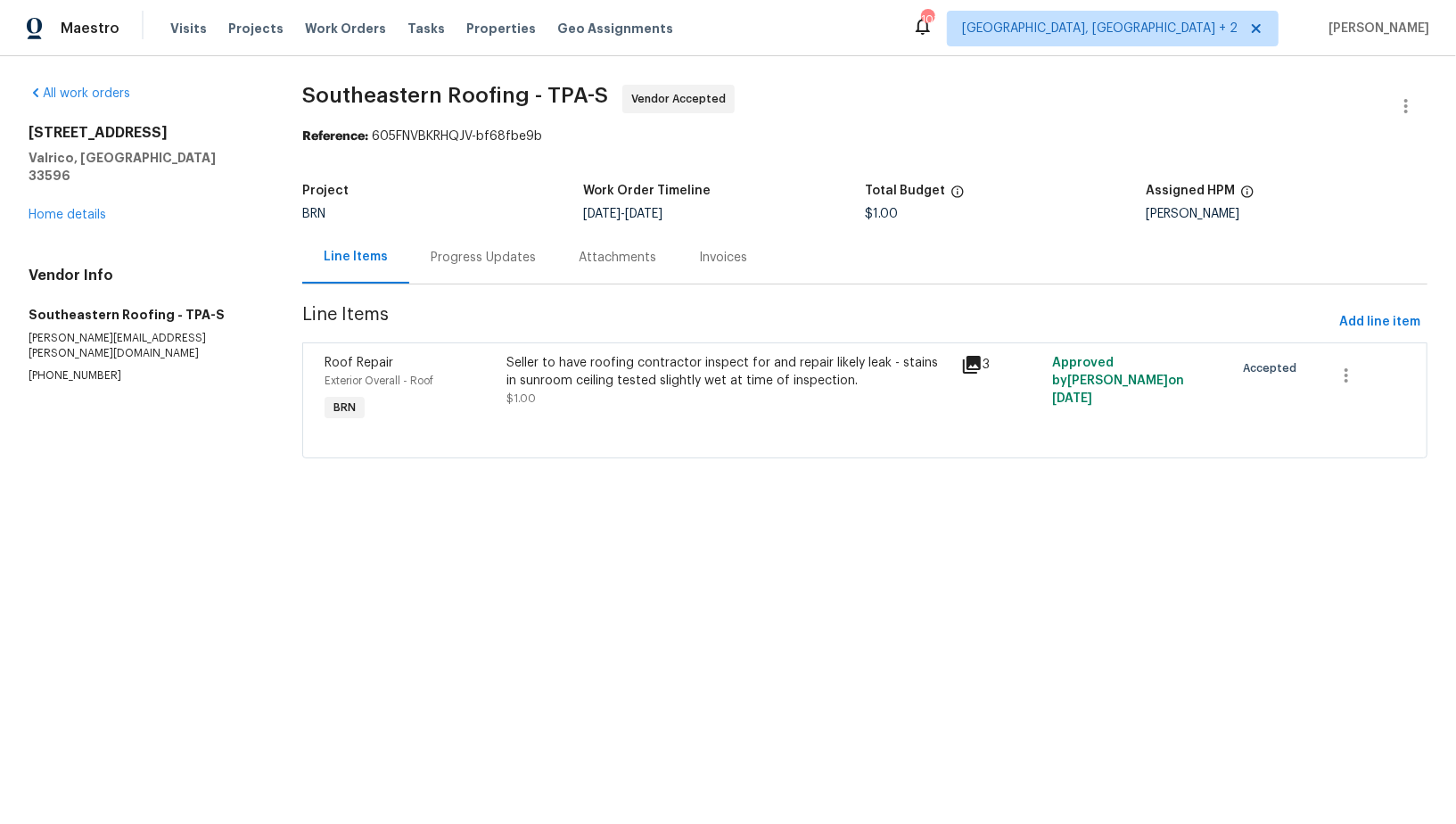
click at [603, 336] on span "Line Items" at bounding box center [817, 321] width 1030 height 33
click at [612, 407] on div "Seller to have roofing contractor inspect for and repair likely leak - stains i…" at bounding box center [728, 381] width 444 height 54
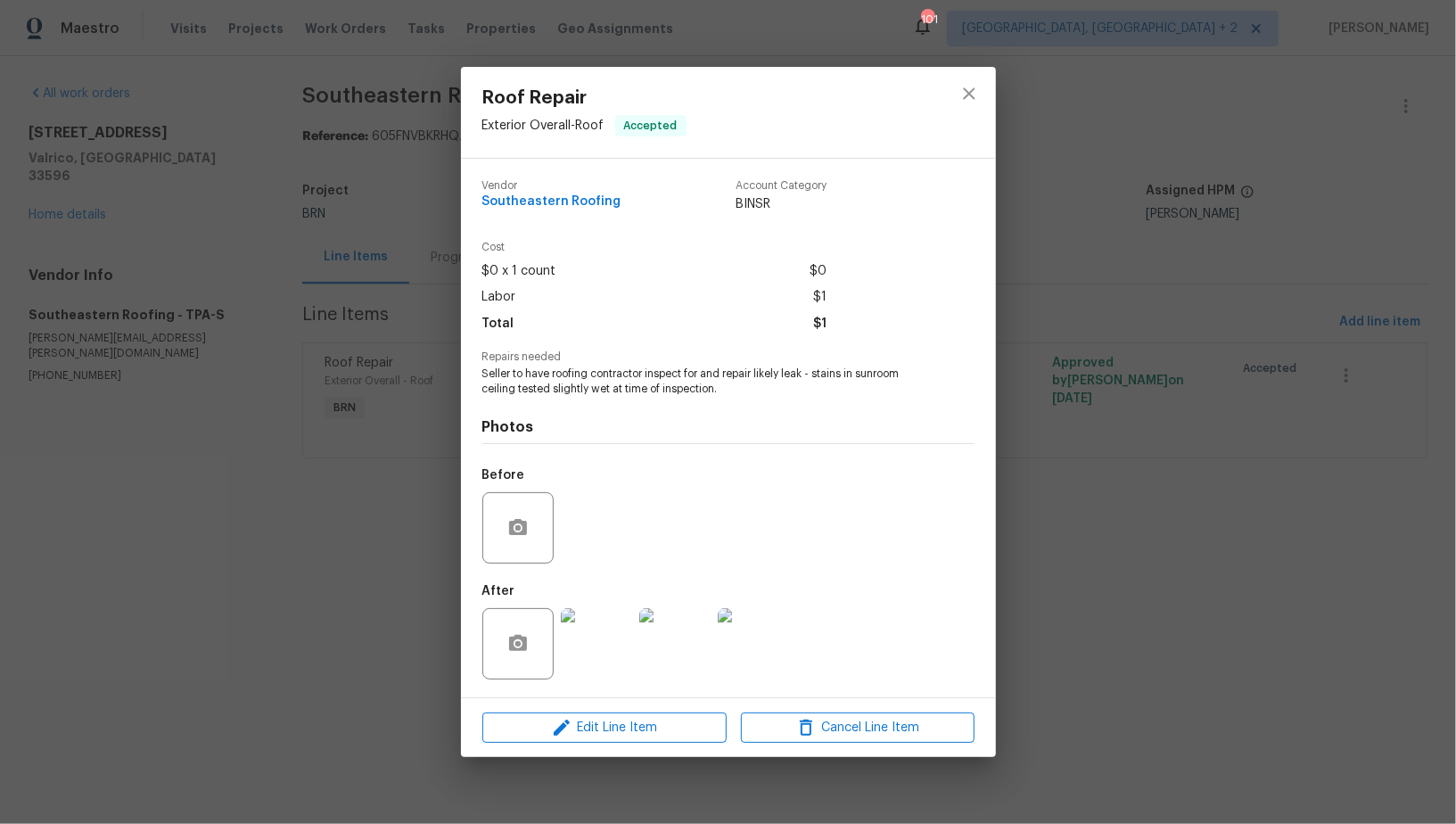
click at [584, 658] on img at bounding box center [596, 644] width 72 height 72
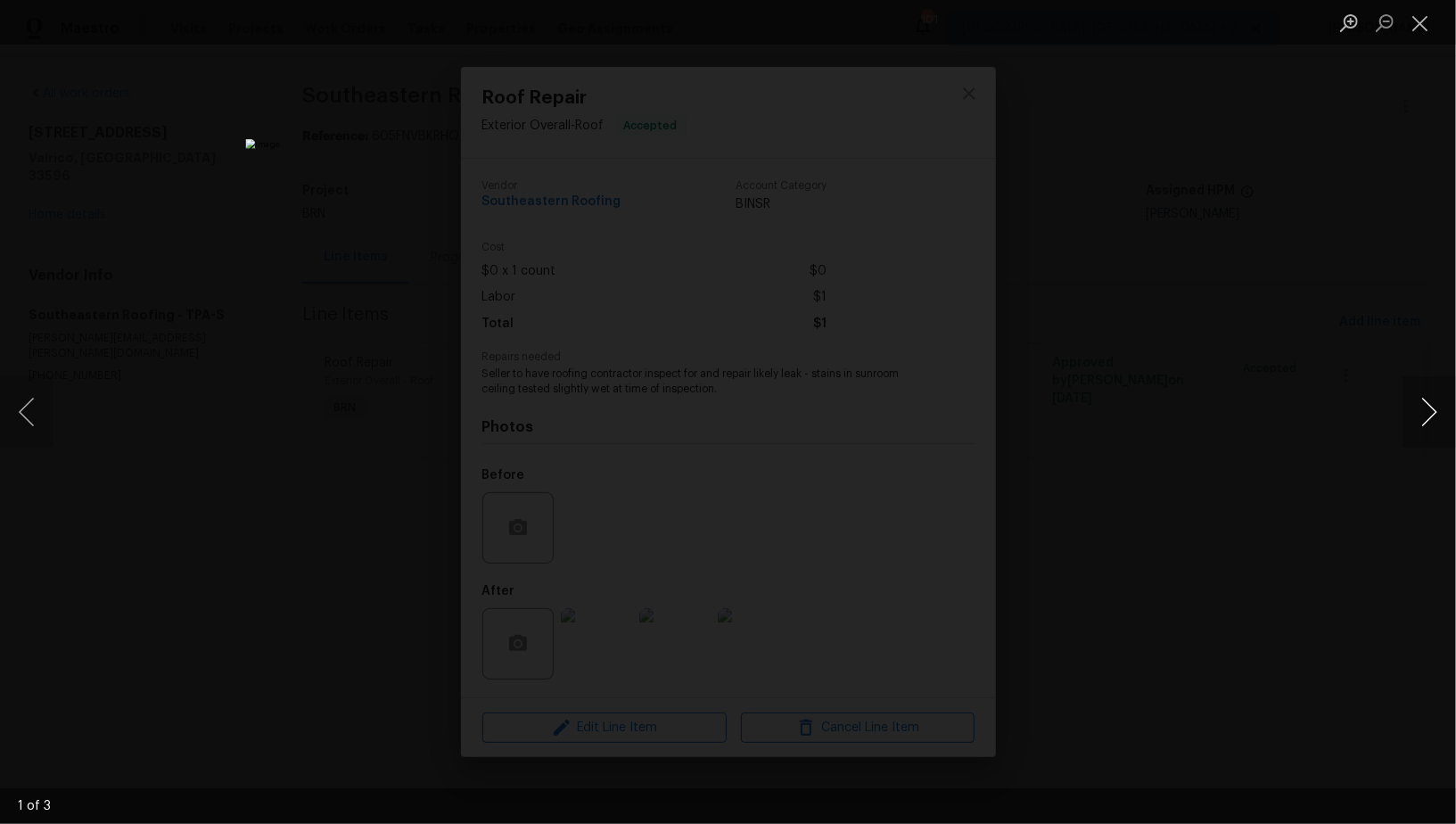
click at [1424, 419] on button "Next image" at bounding box center [1429, 412] width 54 height 72
click at [1431, 435] on button "Next image" at bounding box center [1429, 412] width 54 height 72
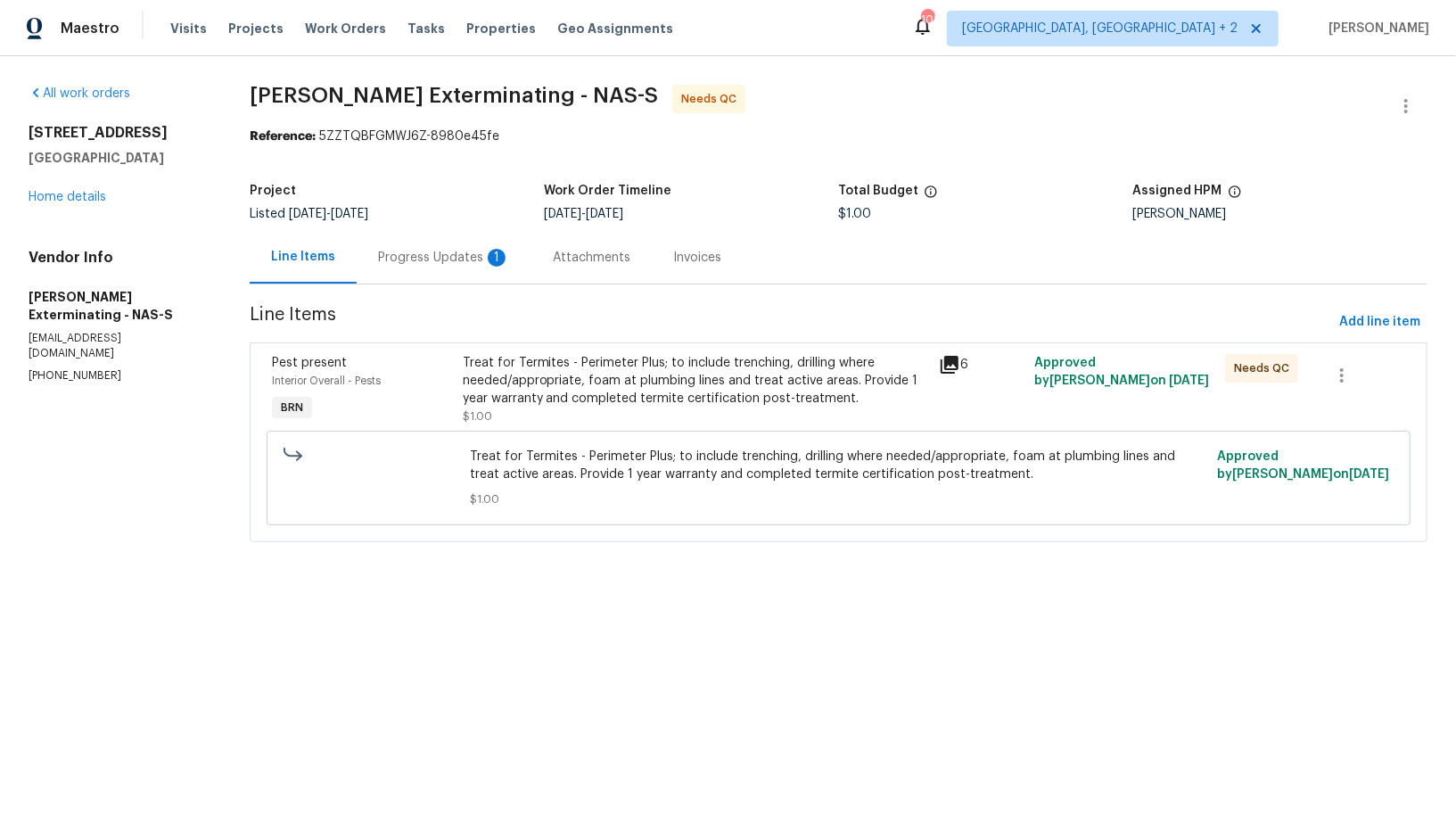
click at [467, 266] on div "Progress Updates 1" at bounding box center [444, 257] width 175 height 53
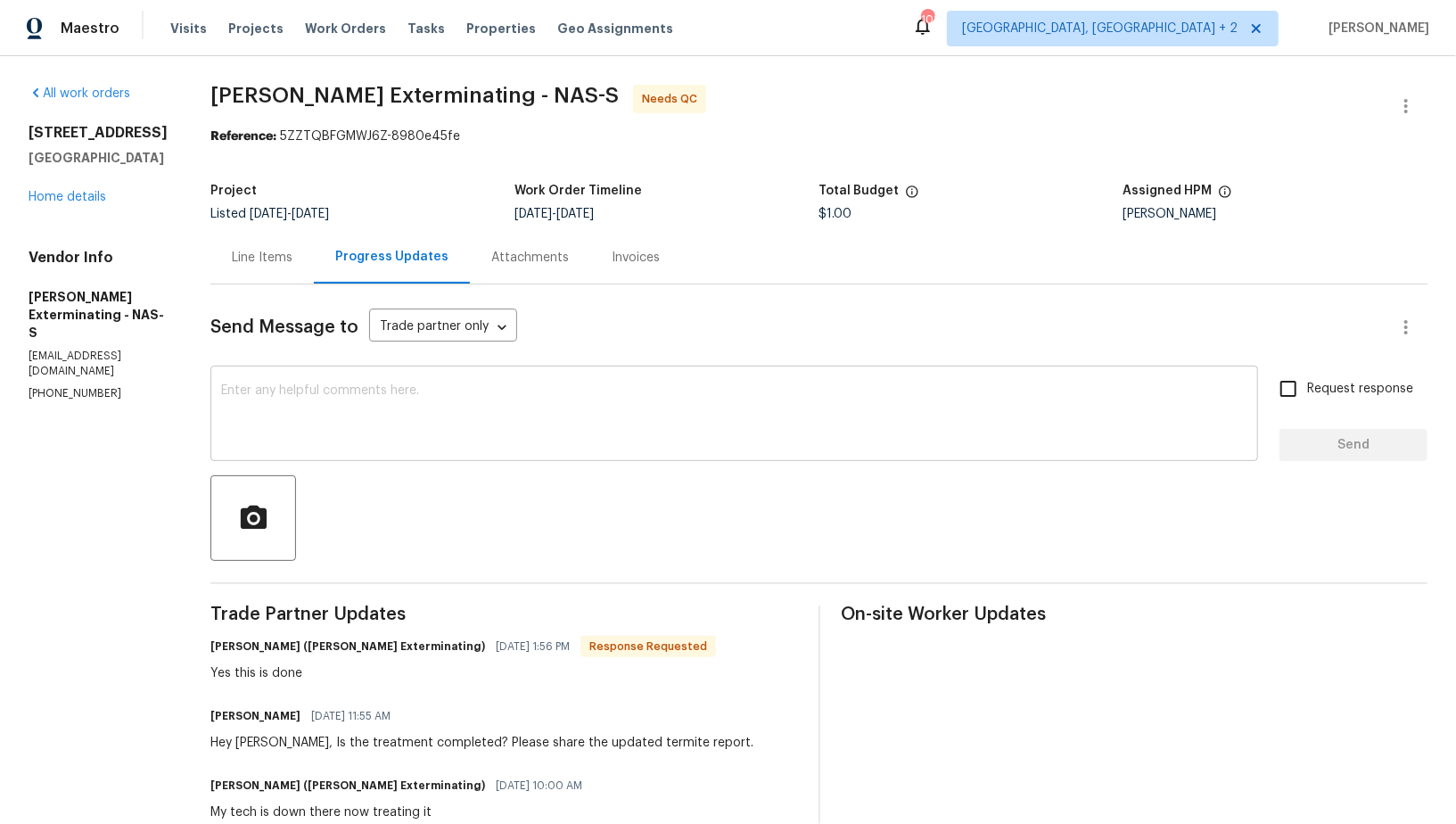
scroll to position [12, 0]
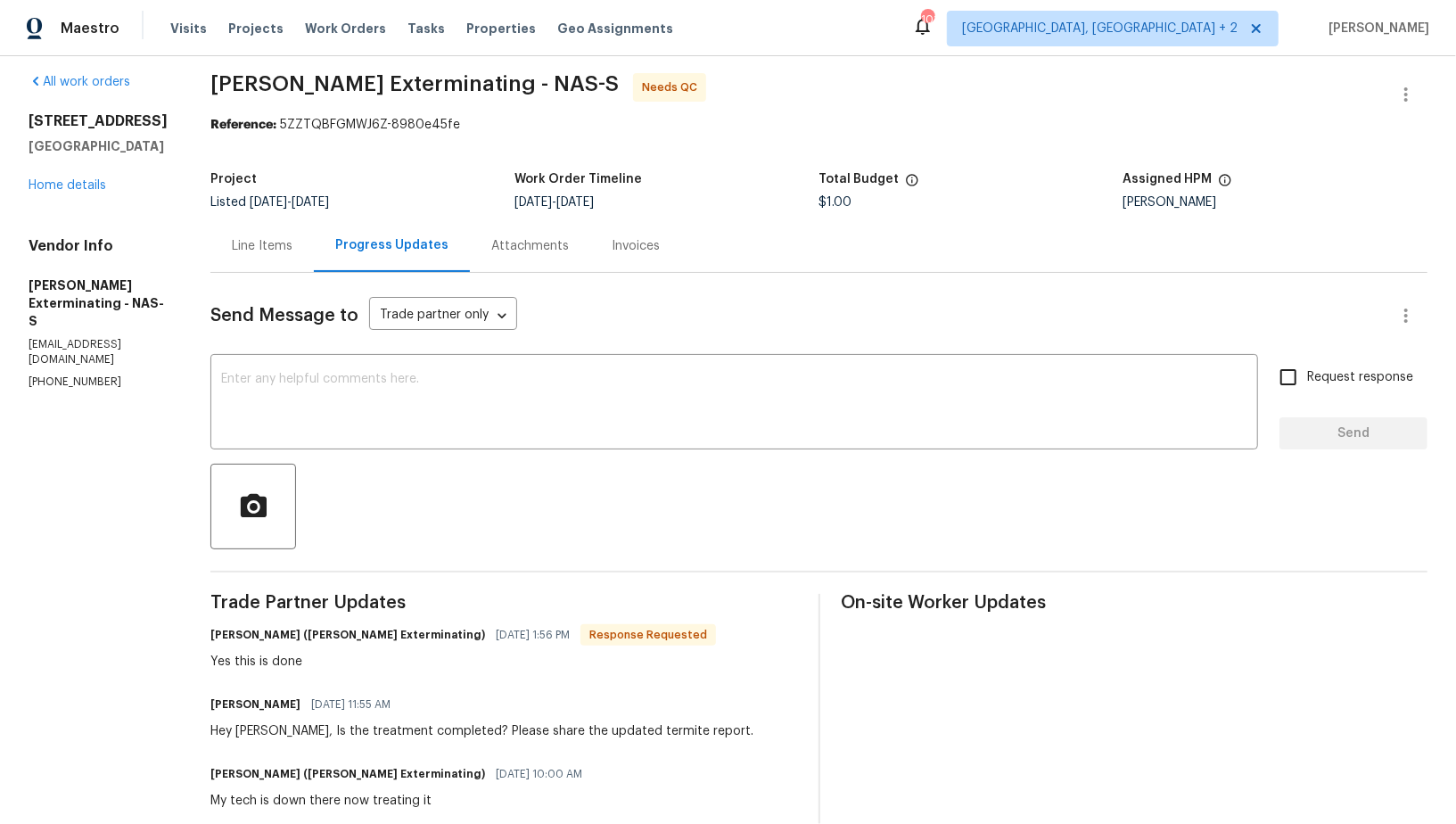
click at [282, 259] on div "Line Items" at bounding box center [262, 245] width 104 height 53
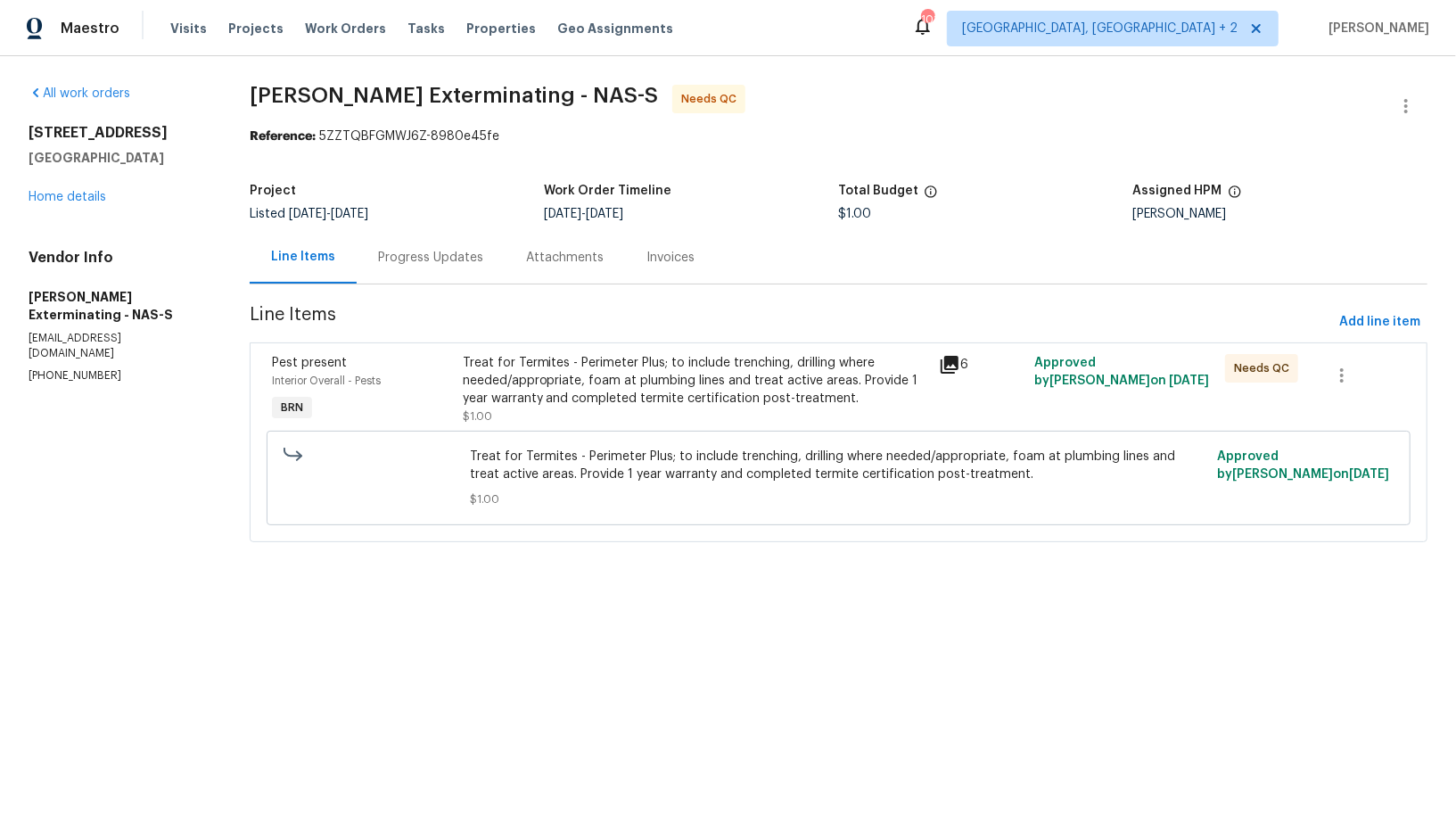
click at [555, 351] on div "Treat for Termites - Perimeter Plus; to include trenching, drilling where neede…" at bounding box center [696, 389] width 477 height 82
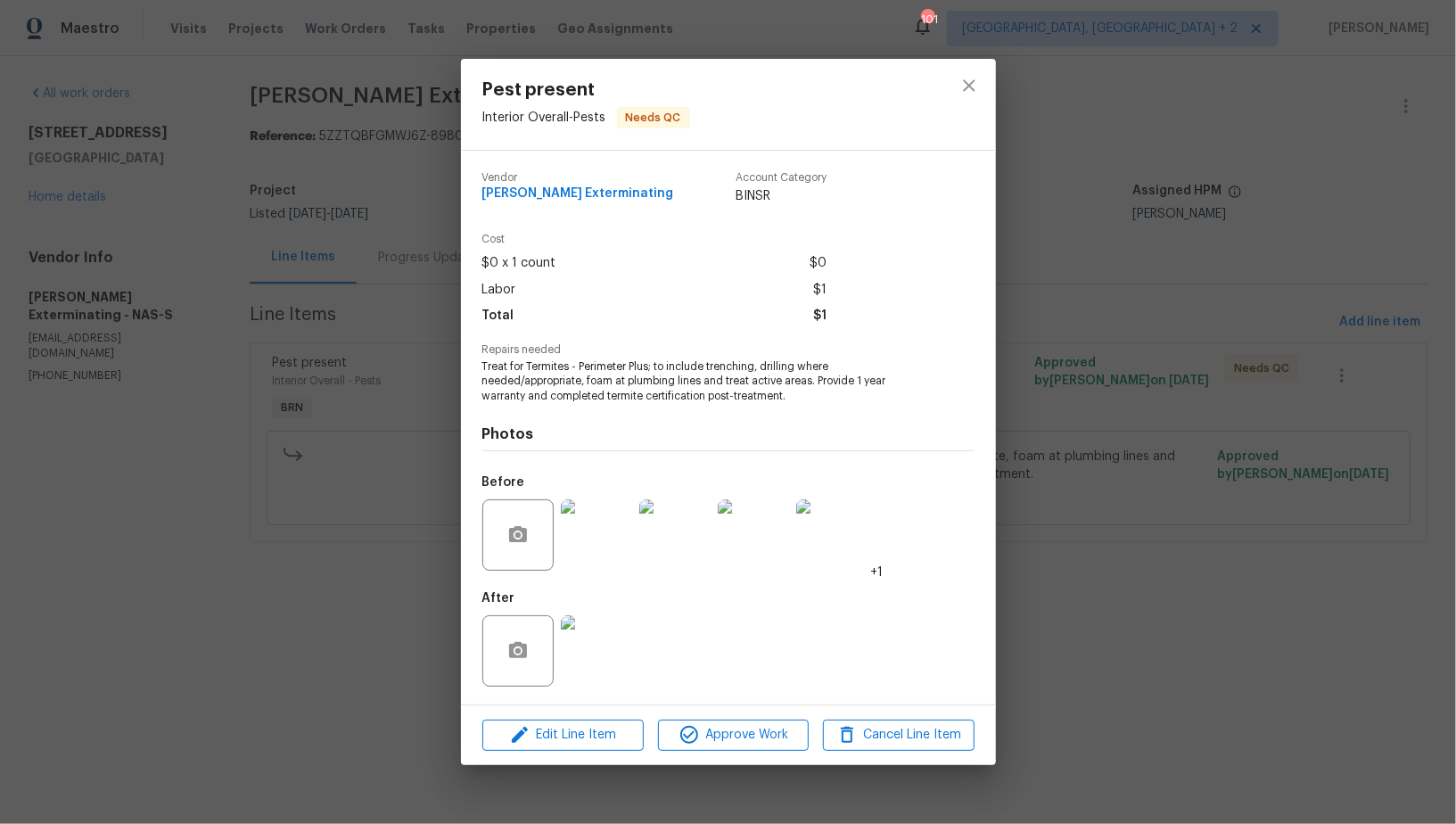
click at [763, 542] on img at bounding box center [753, 535] width 72 height 72
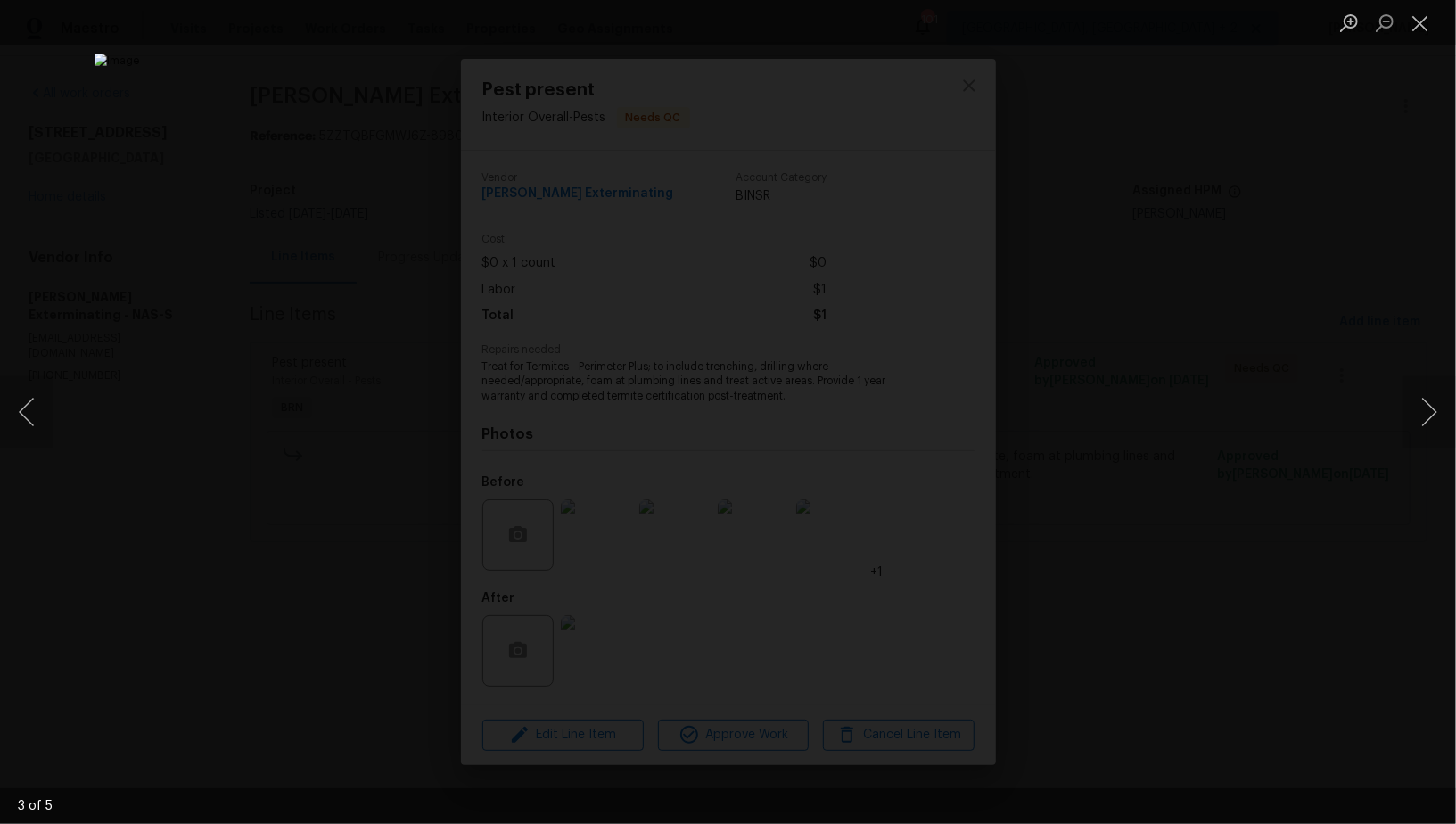
click at [1206, 529] on div "Lightbox" at bounding box center [728, 412] width 1456 height 824
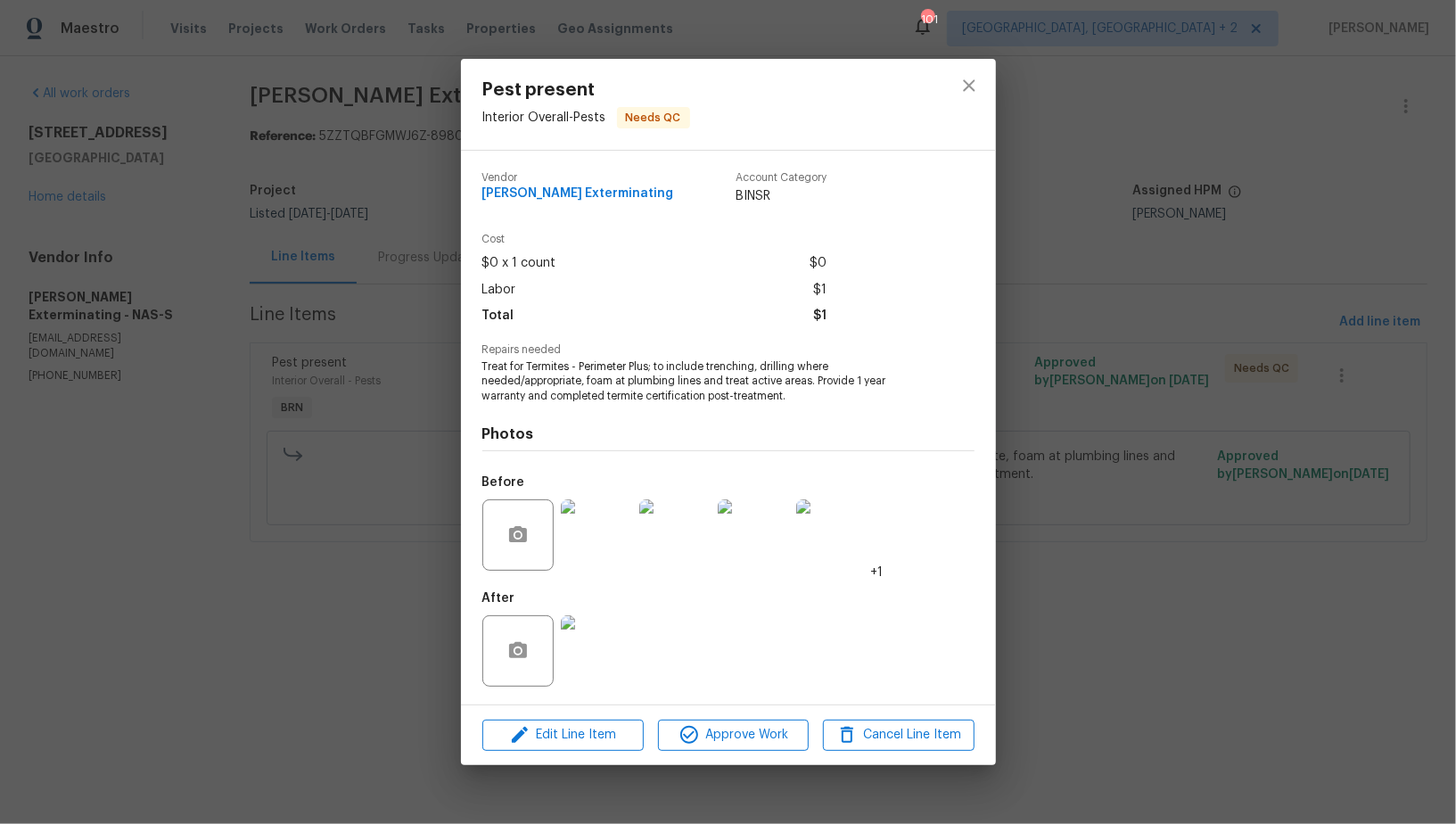
click at [602, 666] on img at bounding box center [596, 651] width 72 height 72
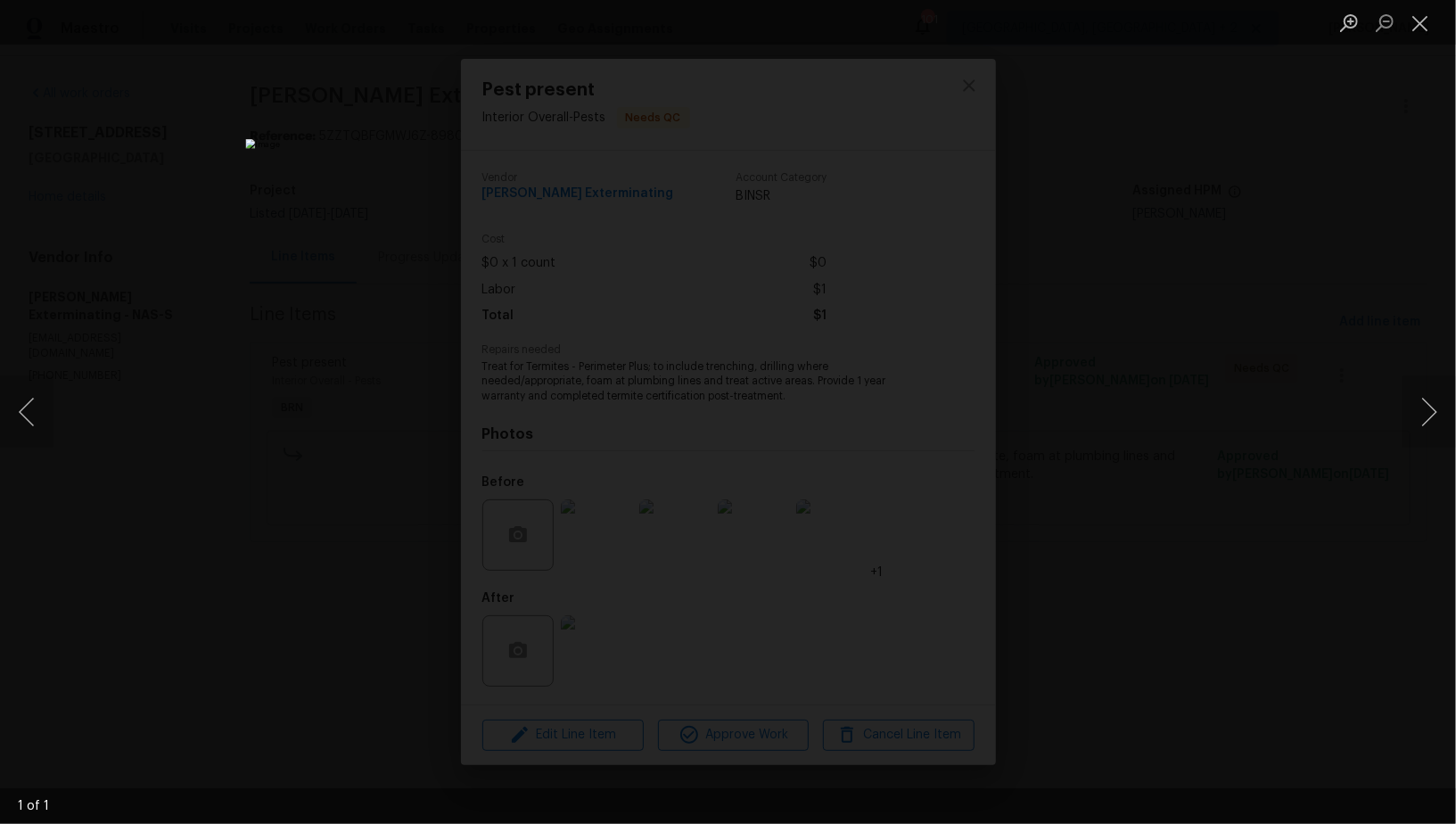
click at [1183, 532] on div "Lightbox" at bounding box center [728, 412] width 1456 height 824
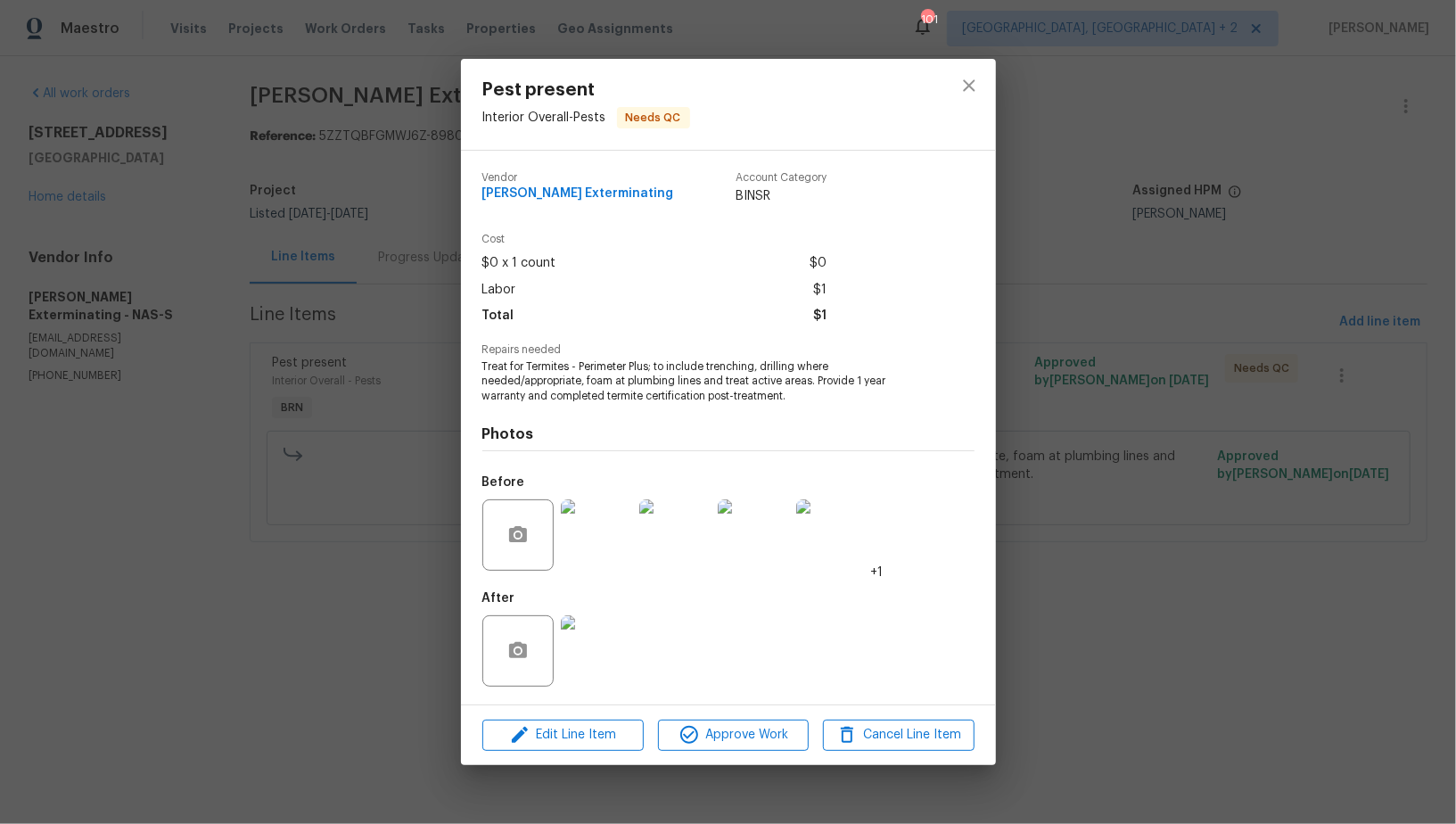
click at [1182, 532] on div "Pest present Interior Overall - Pests Needs QC Vendor Belle Meade Exterminating…" at bounding box center [728, 412] width 1456 height 824
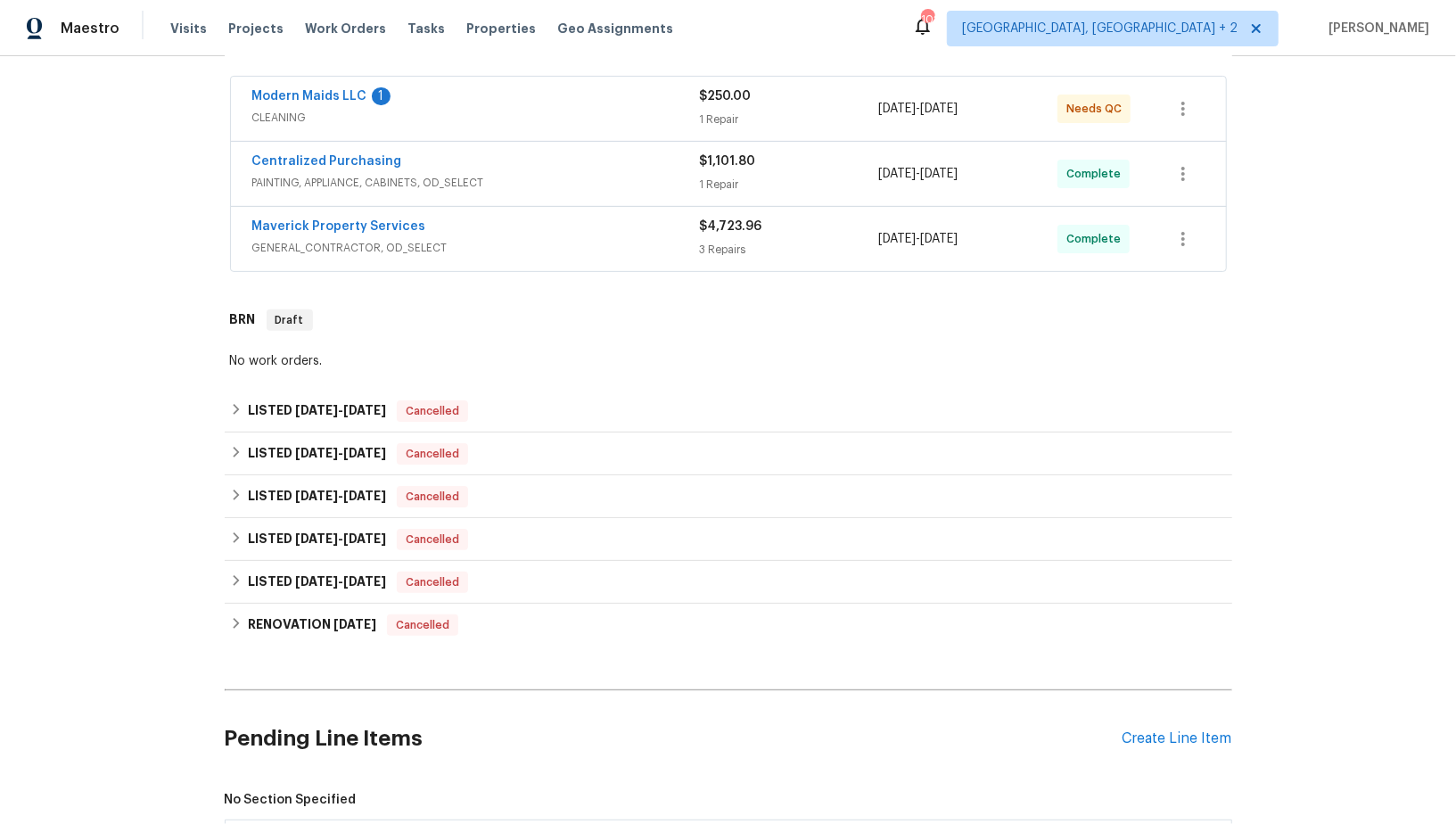
scroll to position [805, 0]
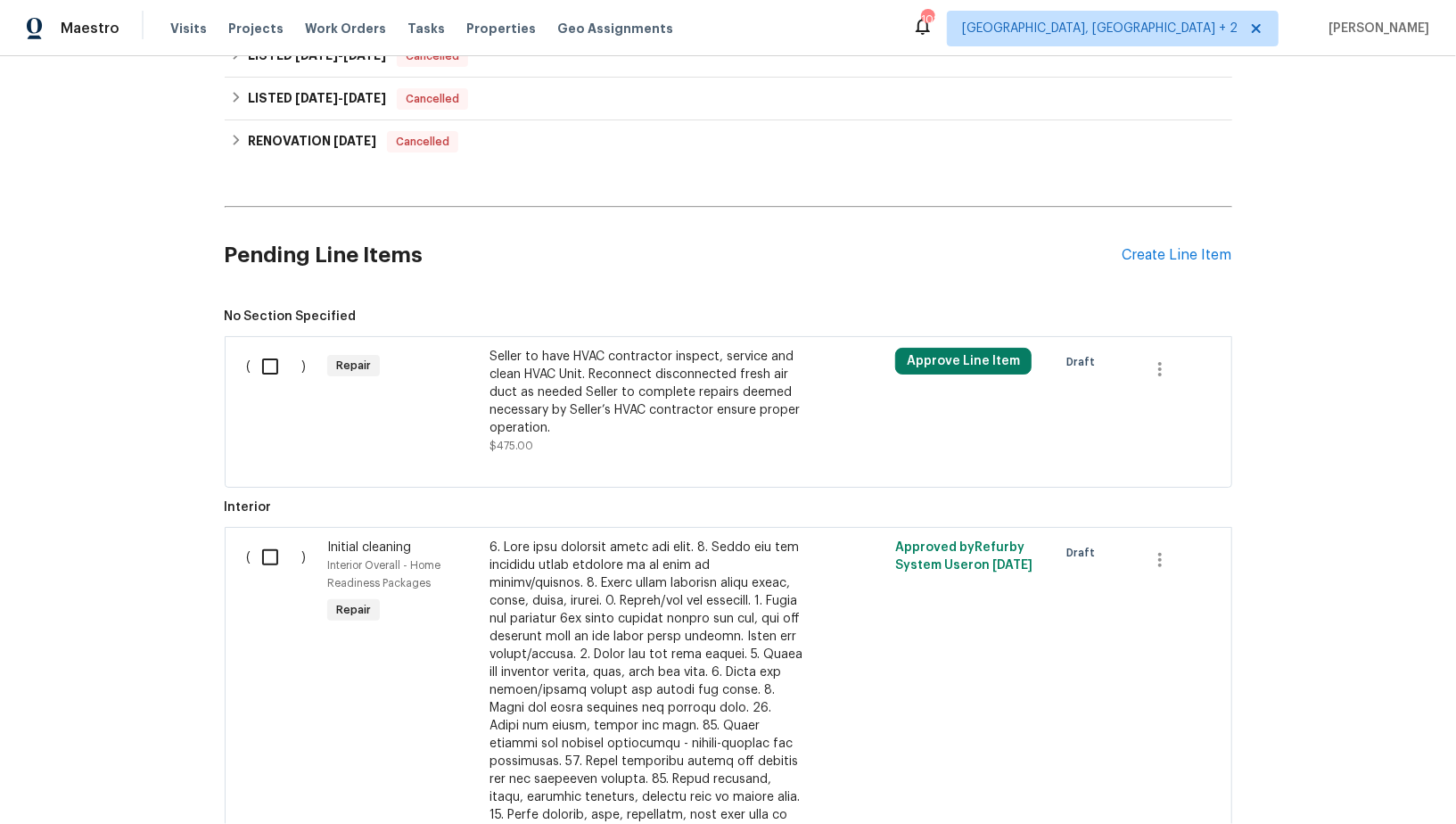
click at [570, 379] on div "Seller to have HVAC contractor inspect, service and clean HVAC Unit. Reconnect …" at bounding box center [646, 392] width 313 height 90
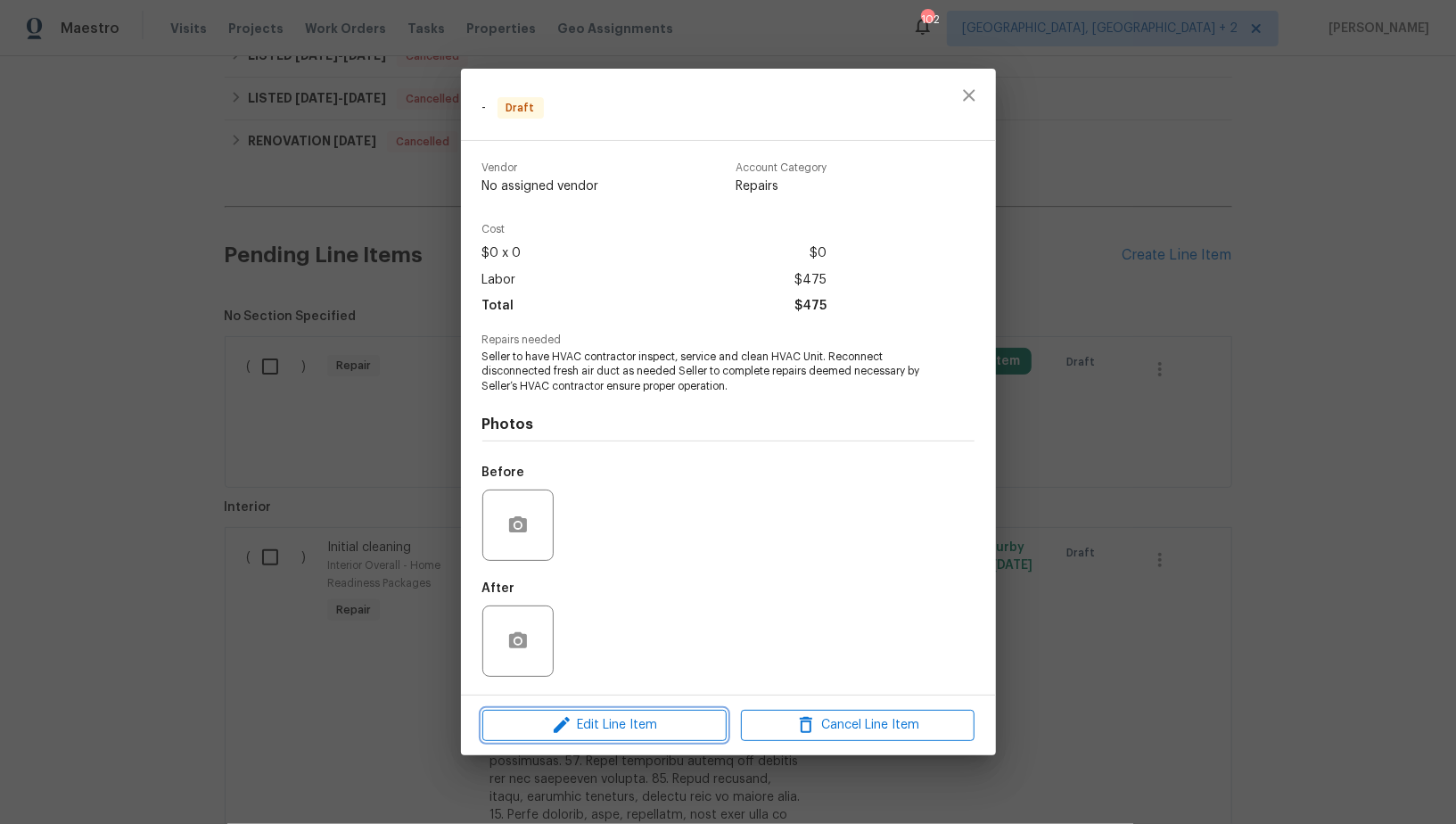
click at [639, 726] on span "Edit Line Item" at bounding box center [604, 725] width 234 height 22
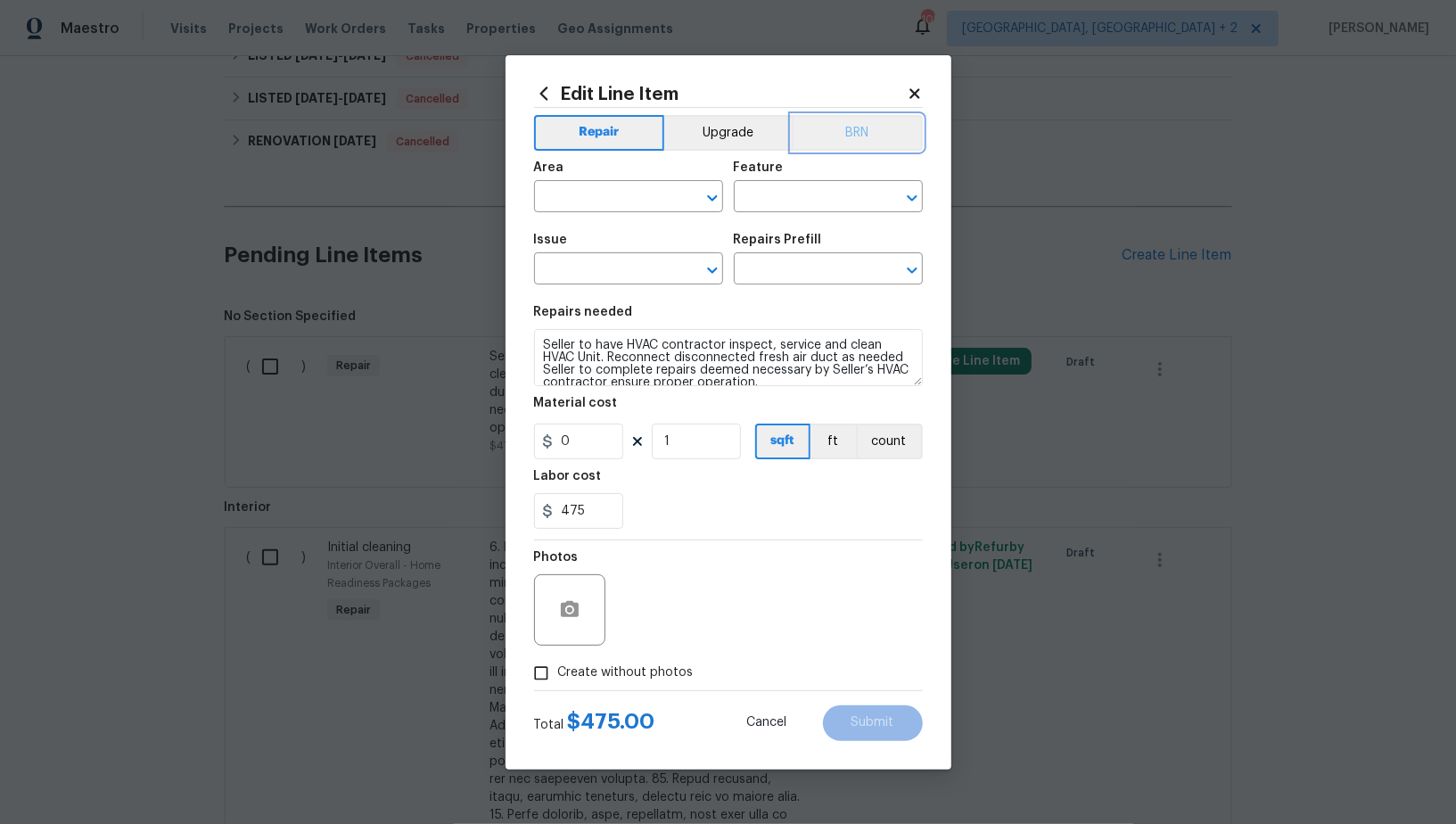
click at [841, 134] on button "BRN" at bounding box center [858, 133] width 131 height 36
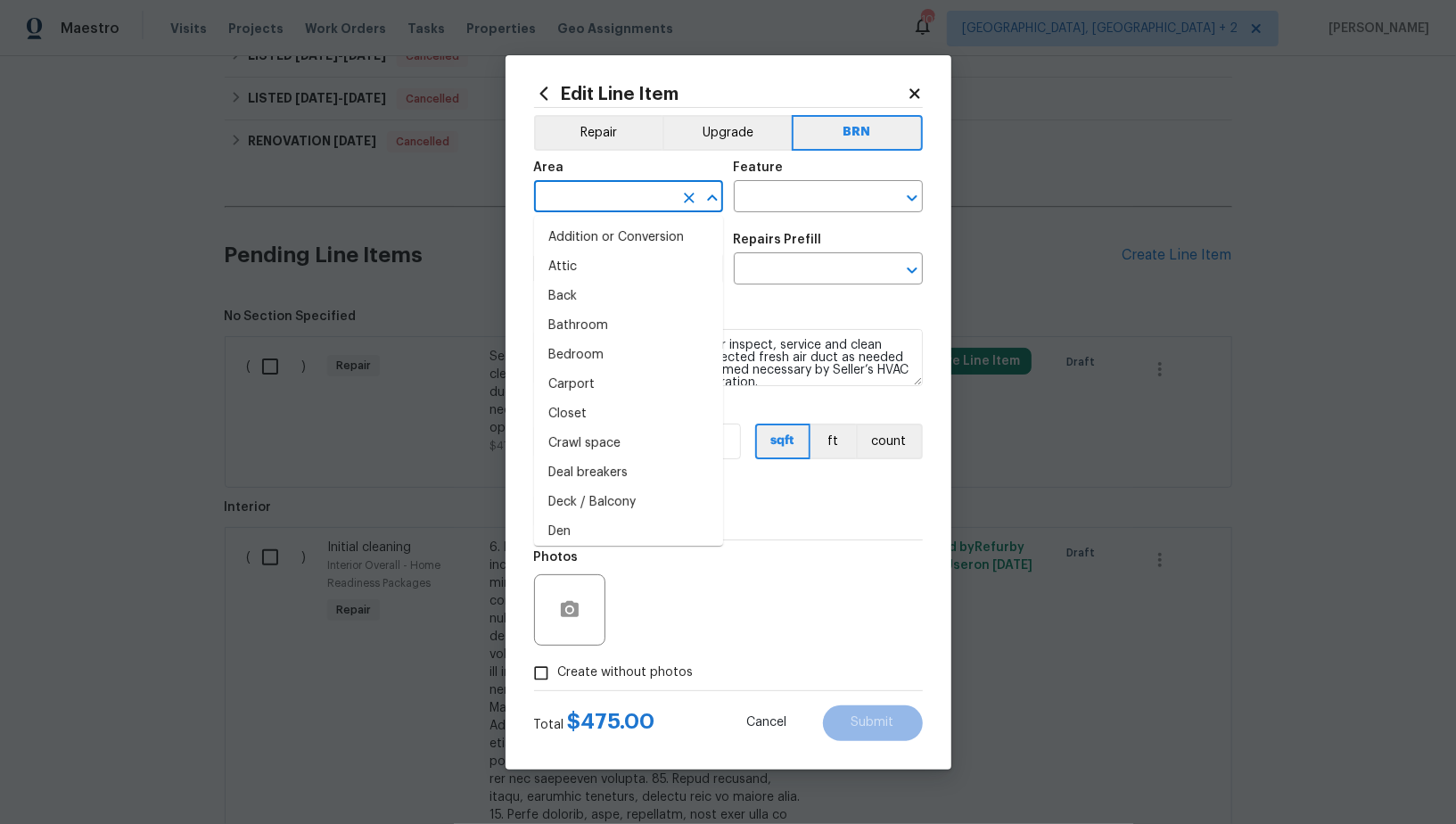
click at [633, 193] on input "text" at bounding box center [604, 198] width 139 height 28
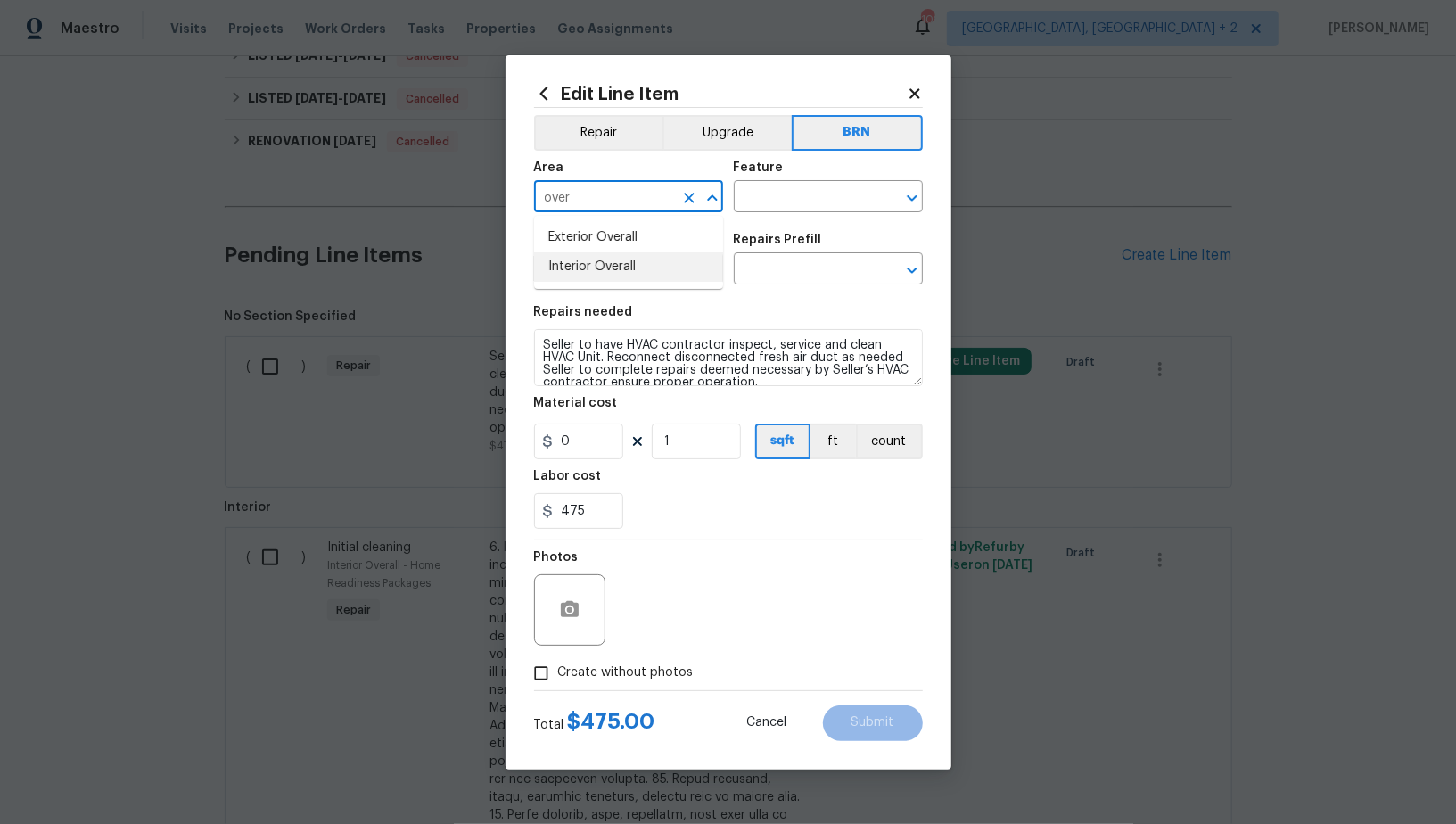
click at [638, 261] on li "Interior Overall" at bounding box center [629, 268] width 189 height 30
type input "Interior Overall"
click at [772, 195] on input "text" at bounding box center [803, 198] width 139 height 28
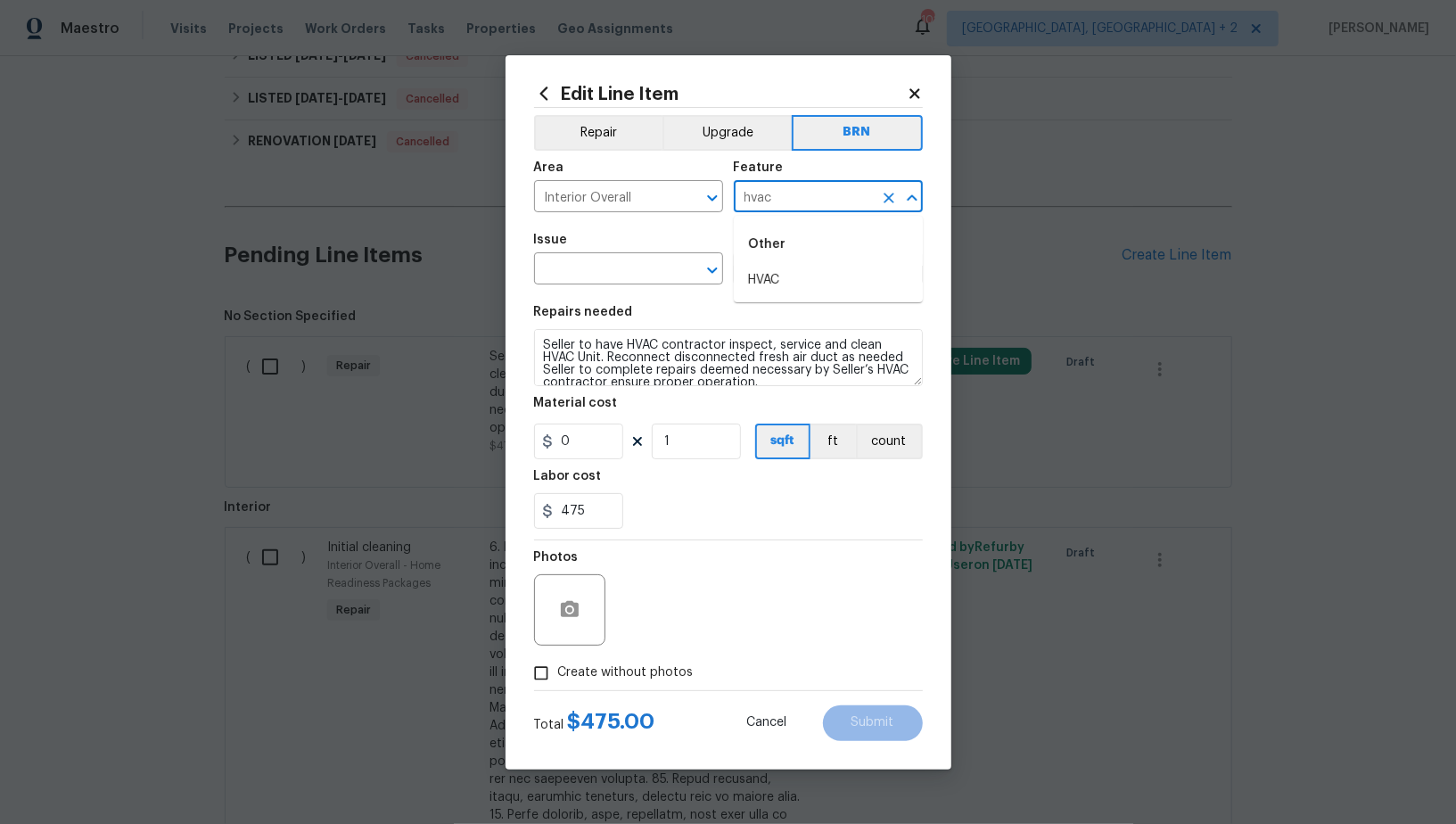
click at [747, 252] on div "Other" at bounding box center [828, 244] width 189 height 43
click at [755, 275] on li "HVAC" at bounding box center [828, 281] width 189 height 30
type input "HVAC"
click at [562, 289] on span "Issue ​" at bounding box center [629, 259] width 189 height 73
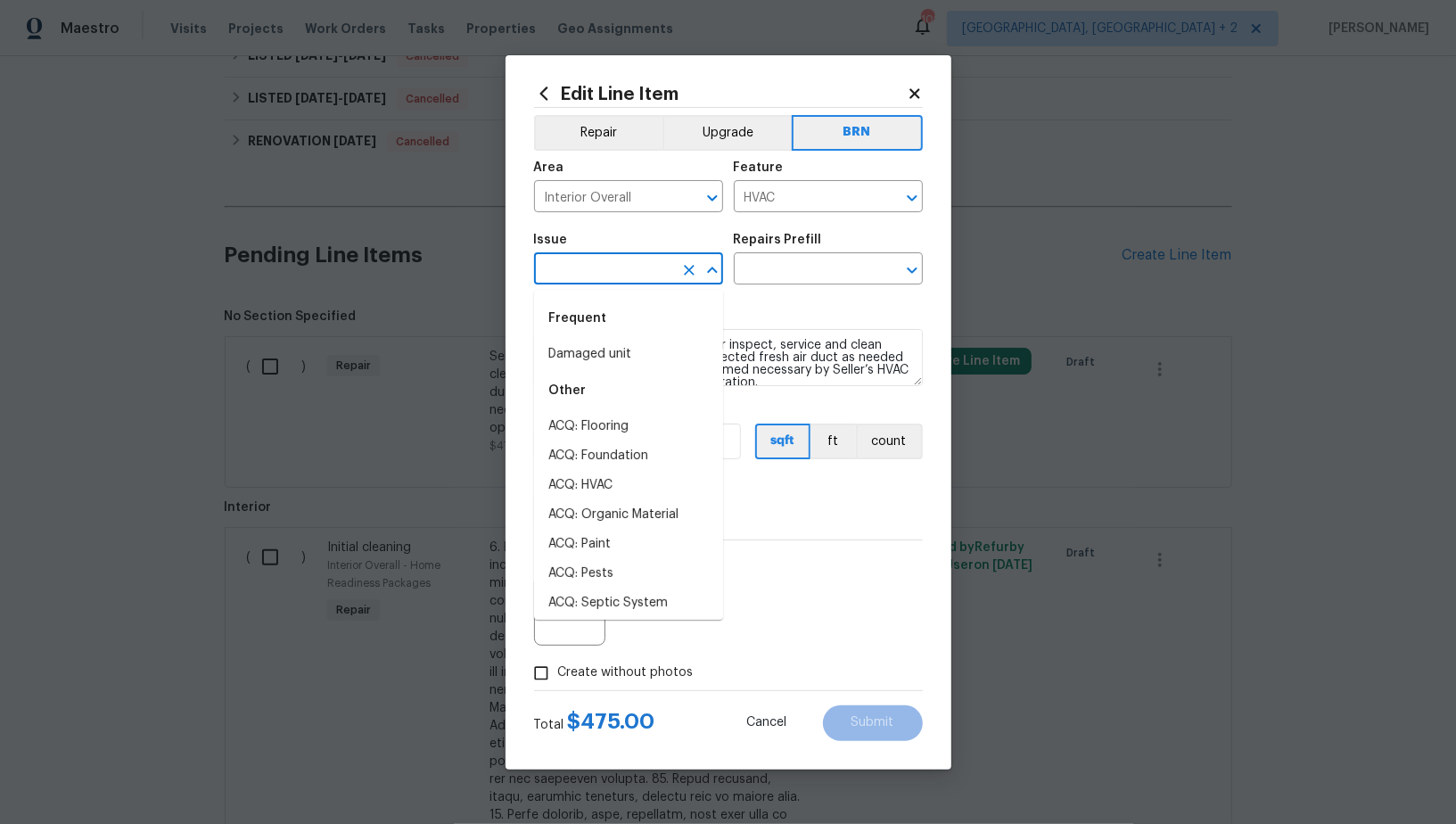
click at [560, 274] on input "text" at bounding box center [604, 271] width 139 height 28
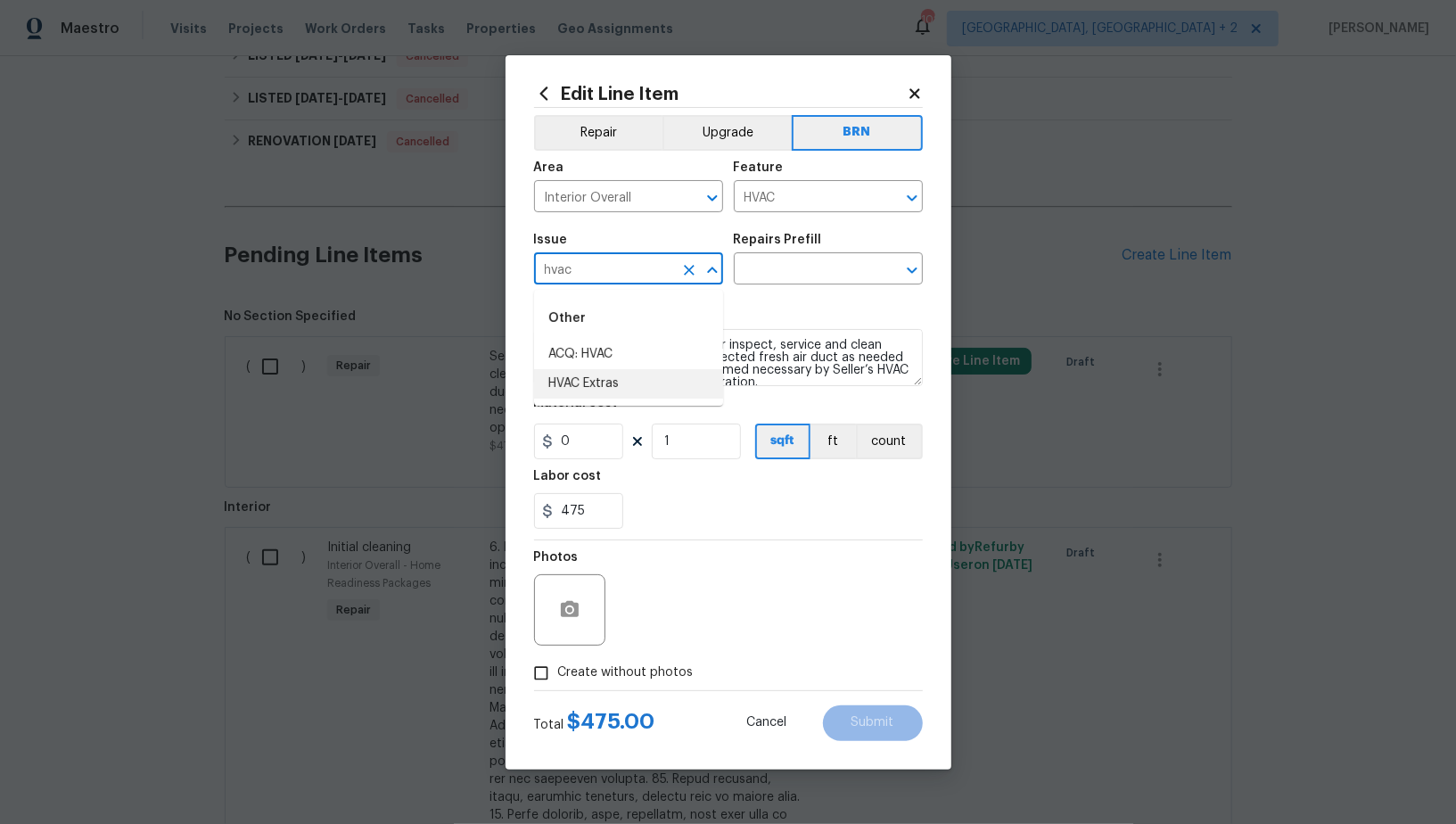
click at [599, 387] on li "HVAC Extras" at bounding box center [629, 384] width 189 height 30
type input "HVAC Extras"
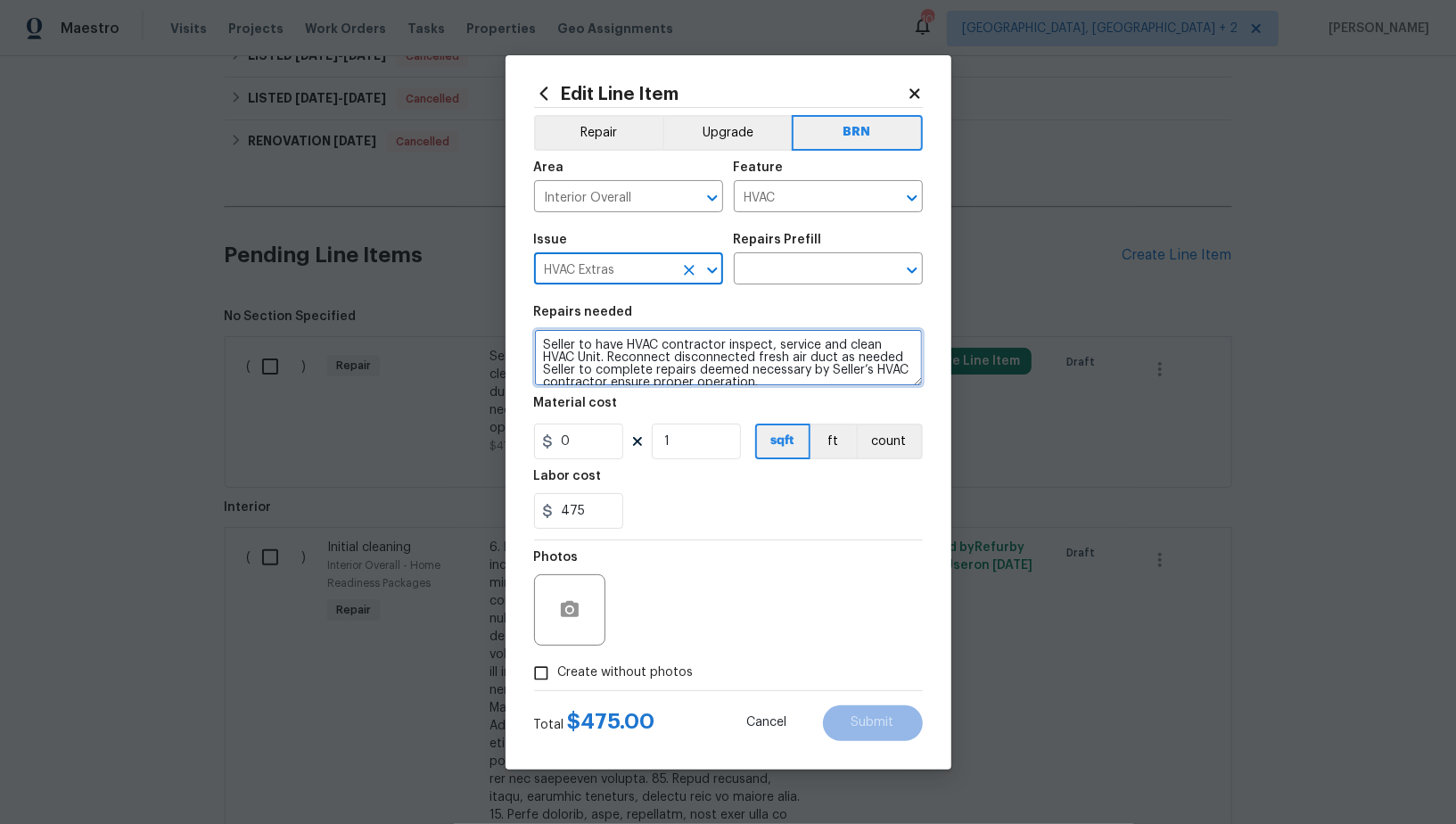
click at [674, 363] on textarea "Seller to have HVAC contractor inspect, service and clean HVAC Unit. Reconnect …" at bounding box center [728, 357] width 389 height 57
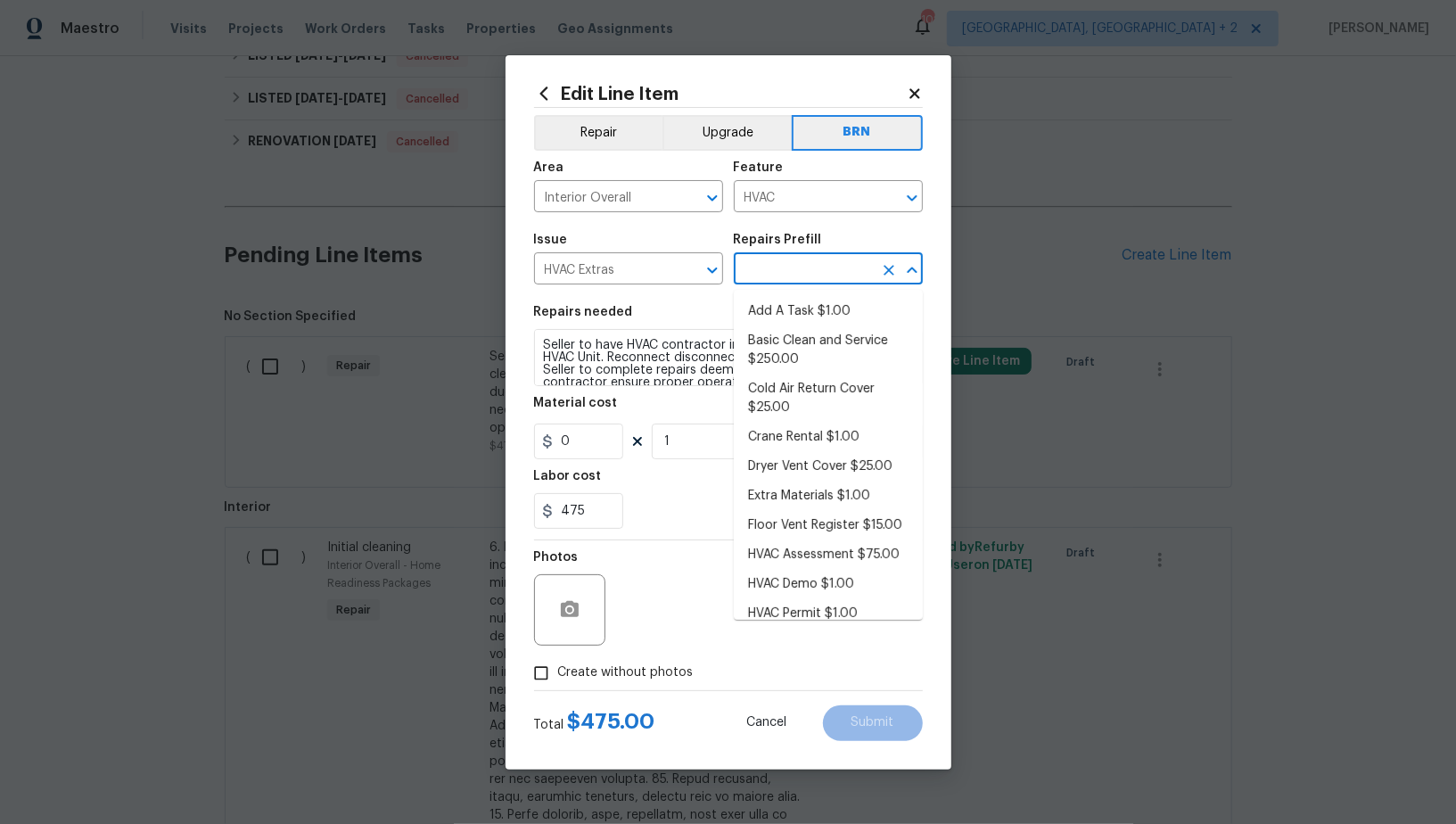
click at [802, 277] on input "text" at bounding box center [803, 271] width 139 height 28
click at [801, 346] on li "Basic Clean and Service $250.00" at bounding box center [828, 350] width 189 height 48
type input "Basic Clean and Service $250.00"
type textarea "General Service HVAC system including: cleaning condenser and evaporator coils,…"
type input "250"
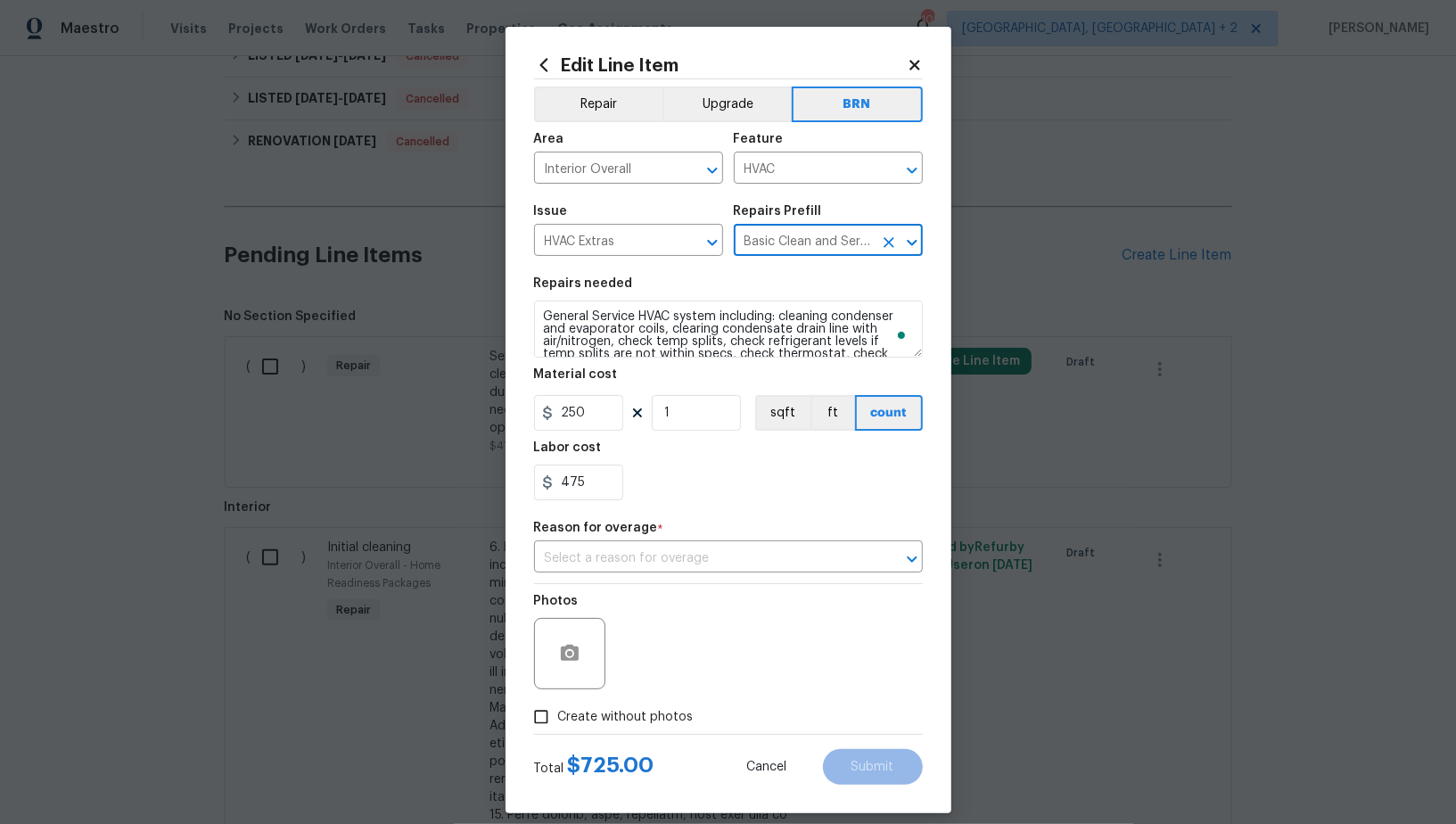
click at [740, 374] on div "Material cost" at bounding box center [728, 379] width 389 height 23
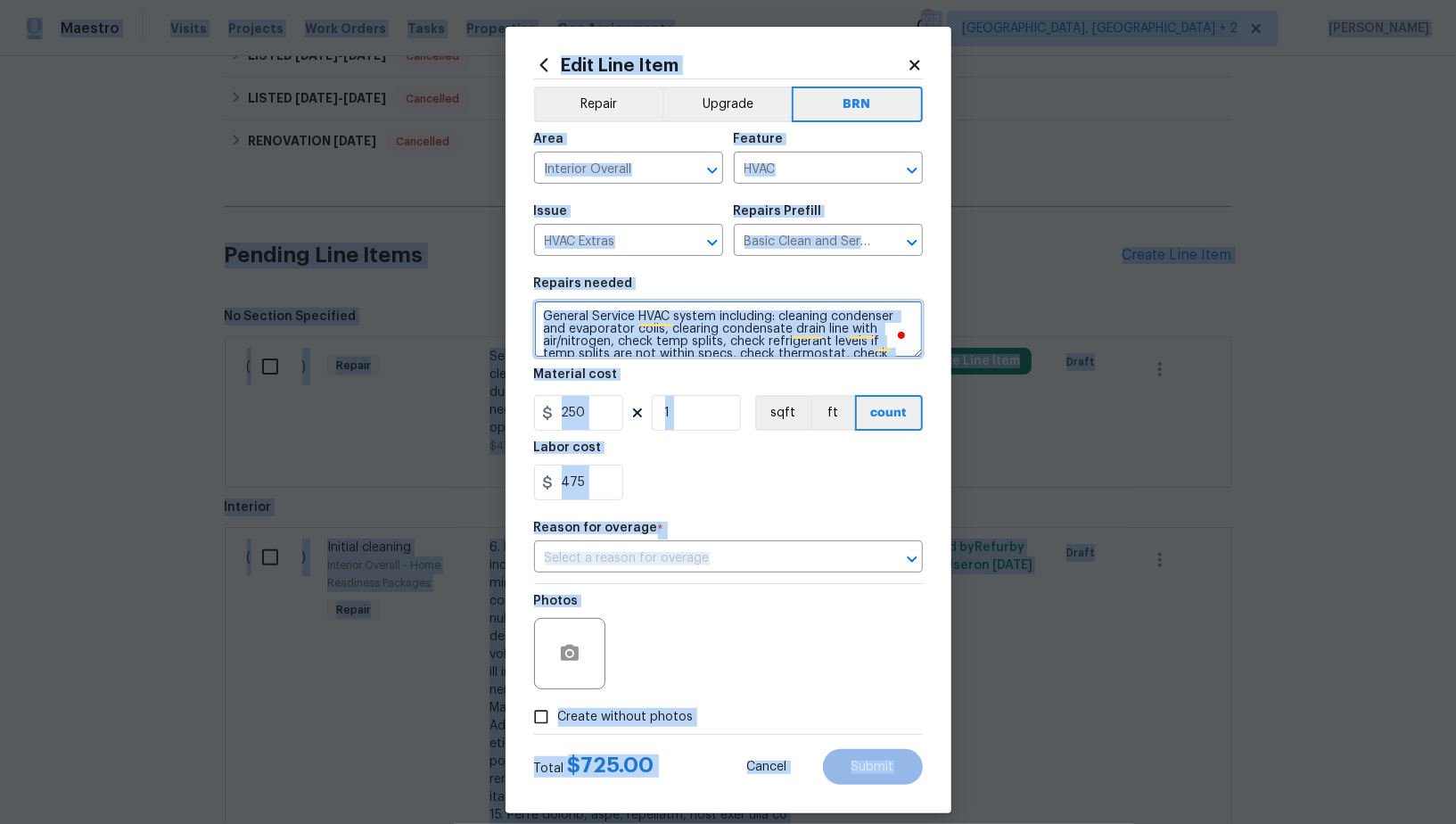
click at [714, 338] on textarea "General Service HVAC system including: cleaning condenser and evaporator coils,…" at bounding box center [728, 328] width 389 height 57
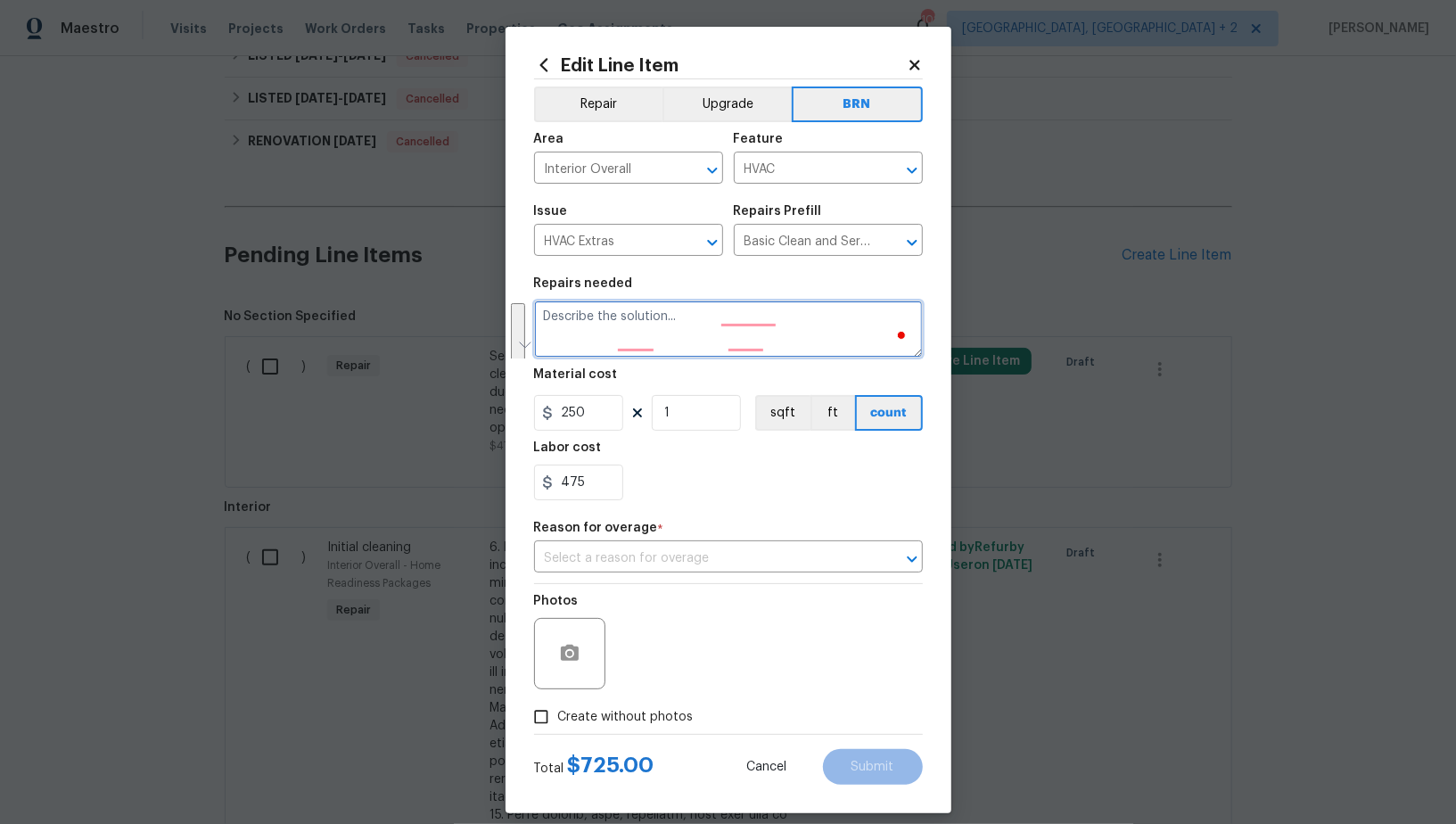
paste textarea "Seller to have HVAC contractor inspect, service and clean HVAC Unit. Reconnect …"
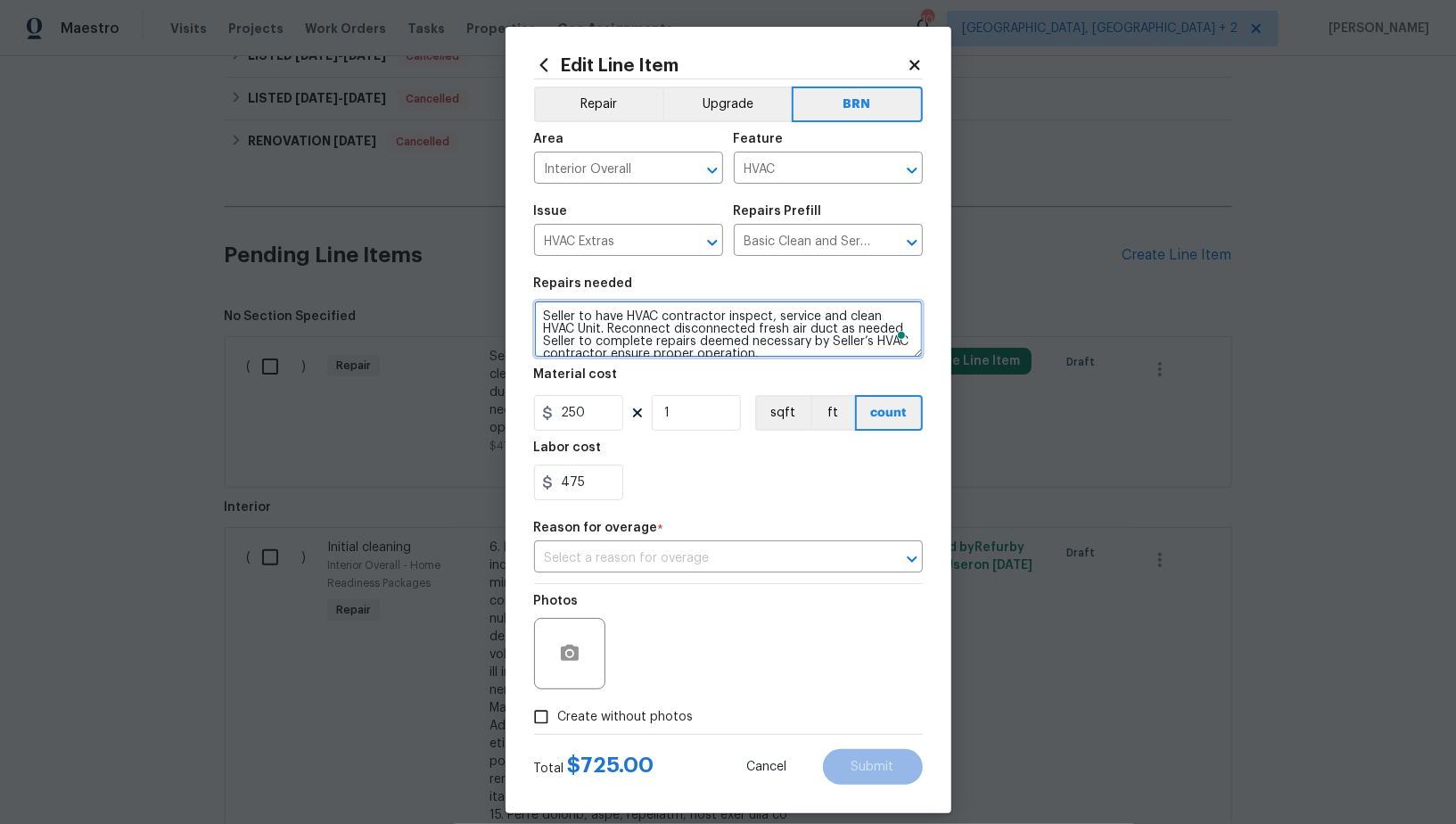
scroll to position [4, 0]
type textarea "Seller to have HVAC contractor inspect, service and clean HVAC Unit. Reconnect …"
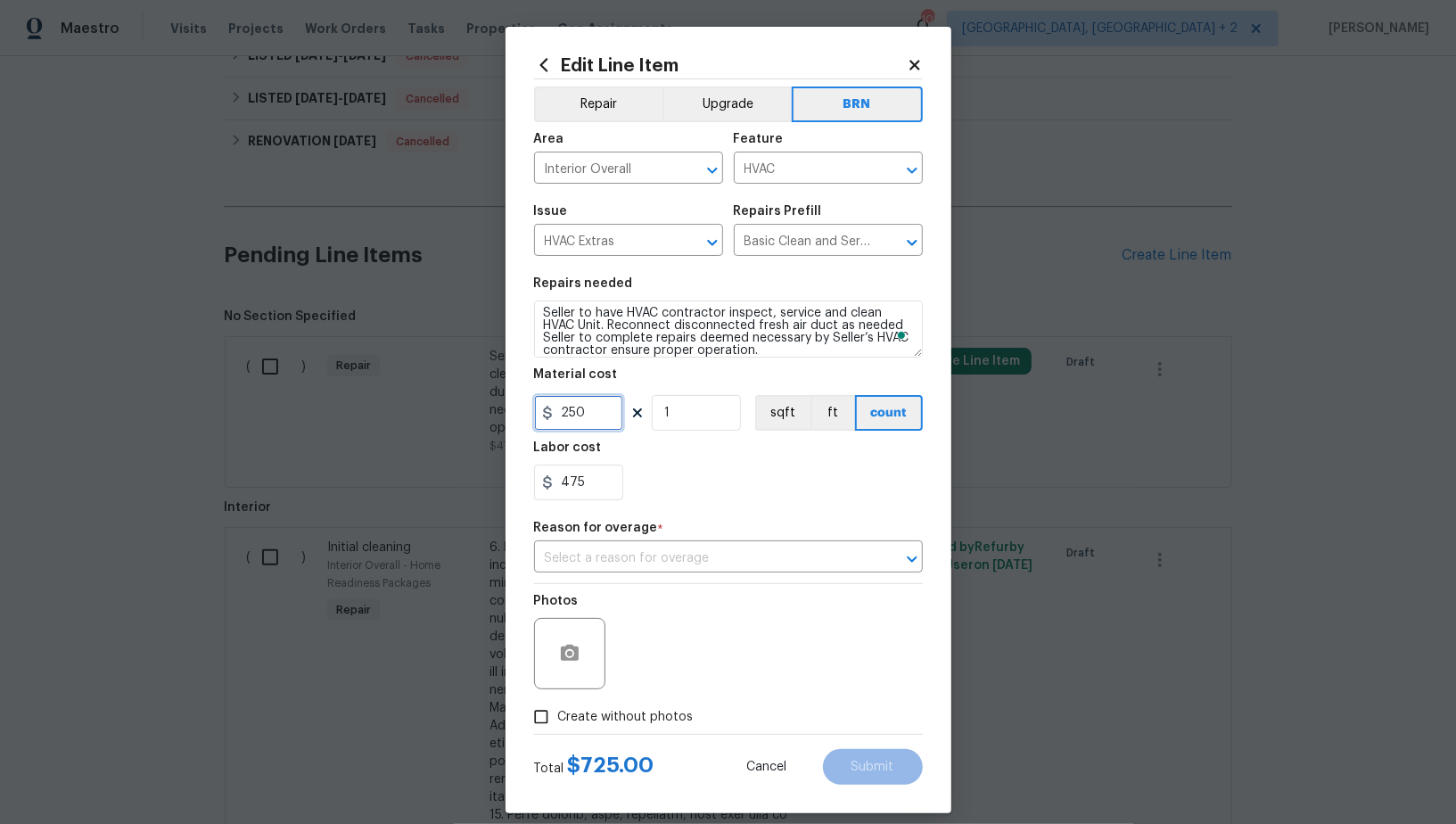
drag, startPoint x: 587, startPoint y: 400, endPoint x: 593, endPoint y: 388, distance: 13.4
click at [587, 400] on input "250" at bounding box center [579, 413] width 90 height 36
type input "0"
click at [637, 550] on input "text" at bounding box center [704, 558] width 338 height 28
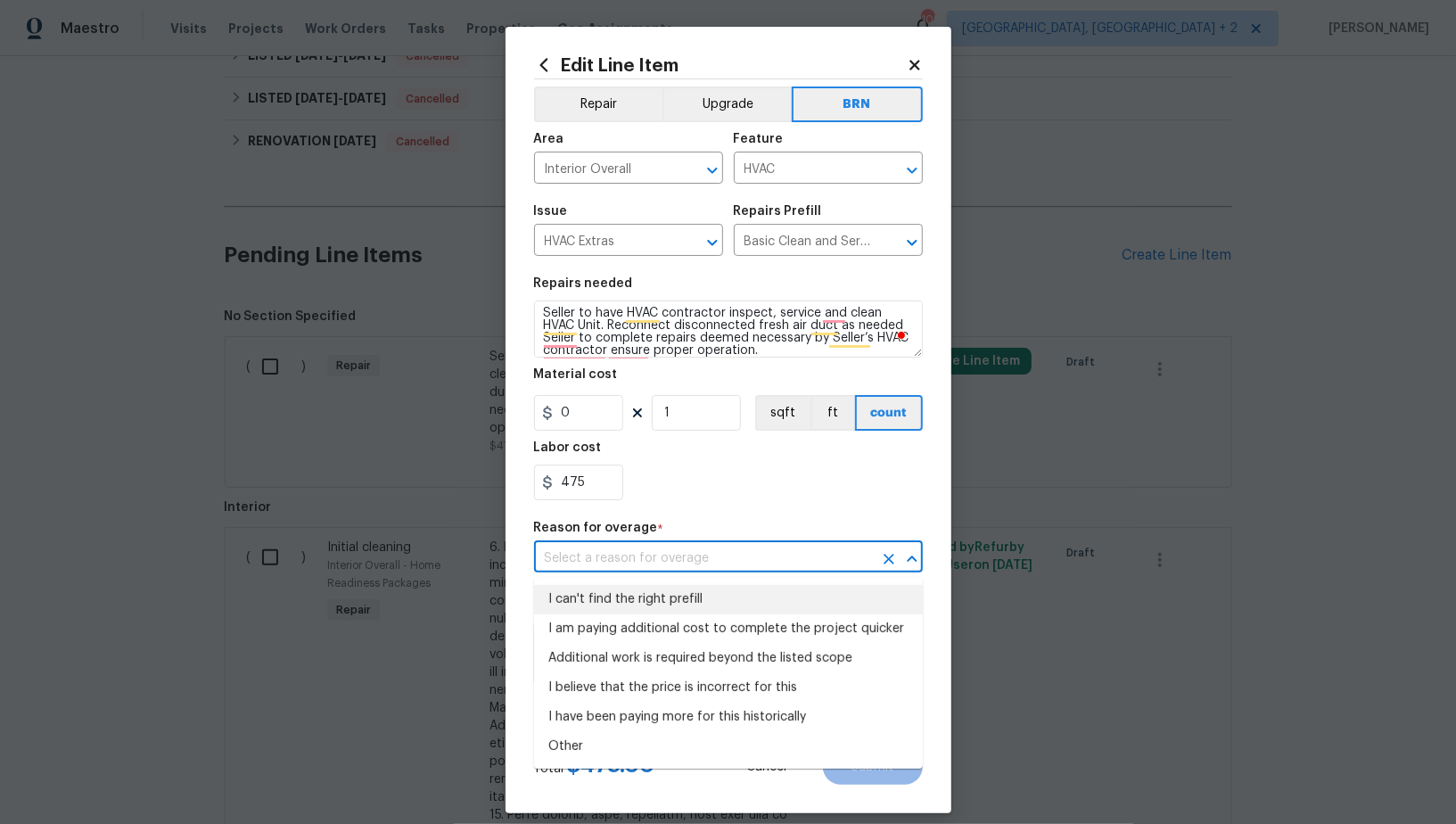
click at [638, 594] on li "I can't find the right prefill" at bounding box center [728, 600] width 389 height 30
type input "I can't find the right prefill"
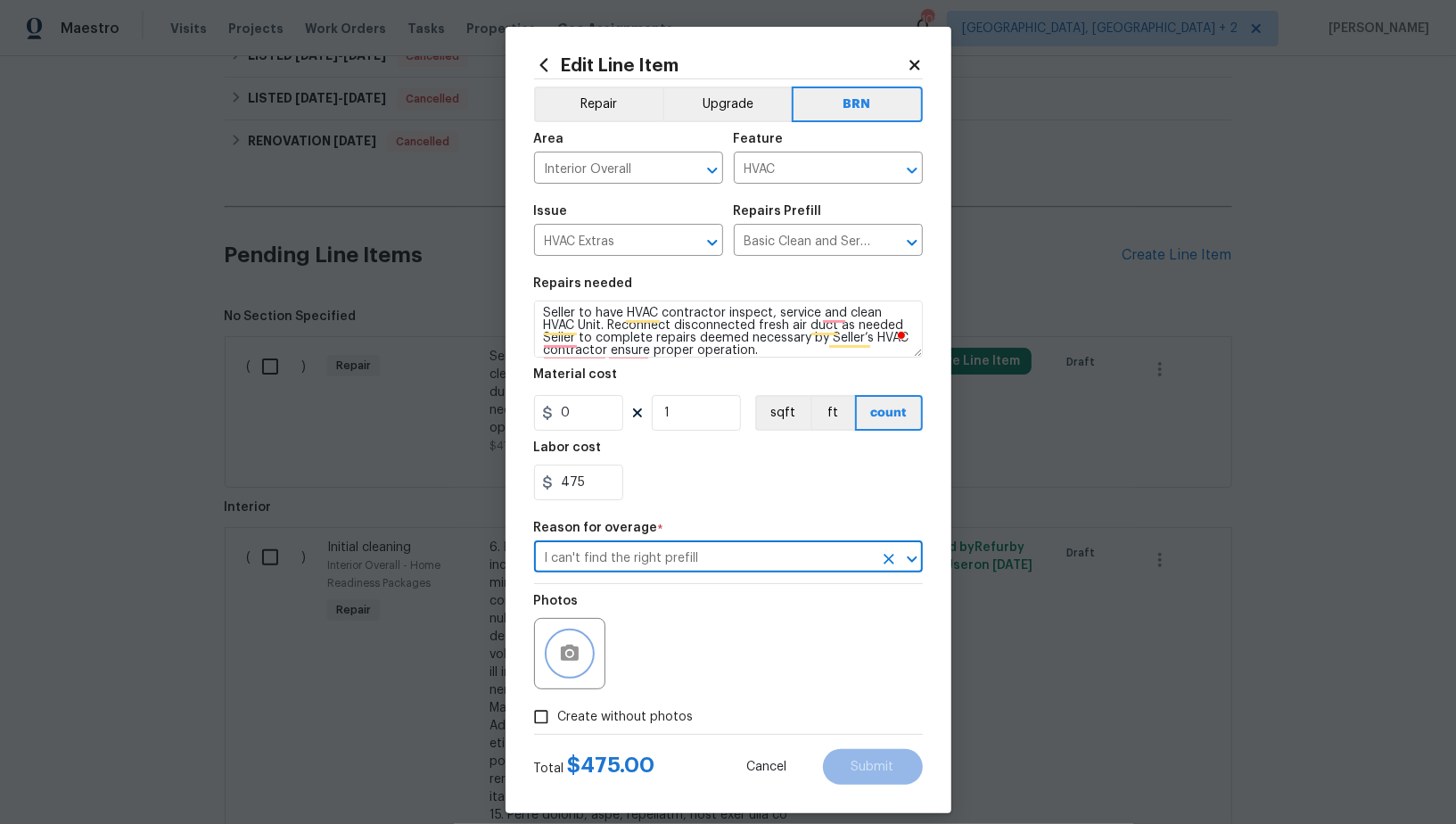
click at [568, 663] on icon "button" at bounding box center [570, 654] width 22 height 22
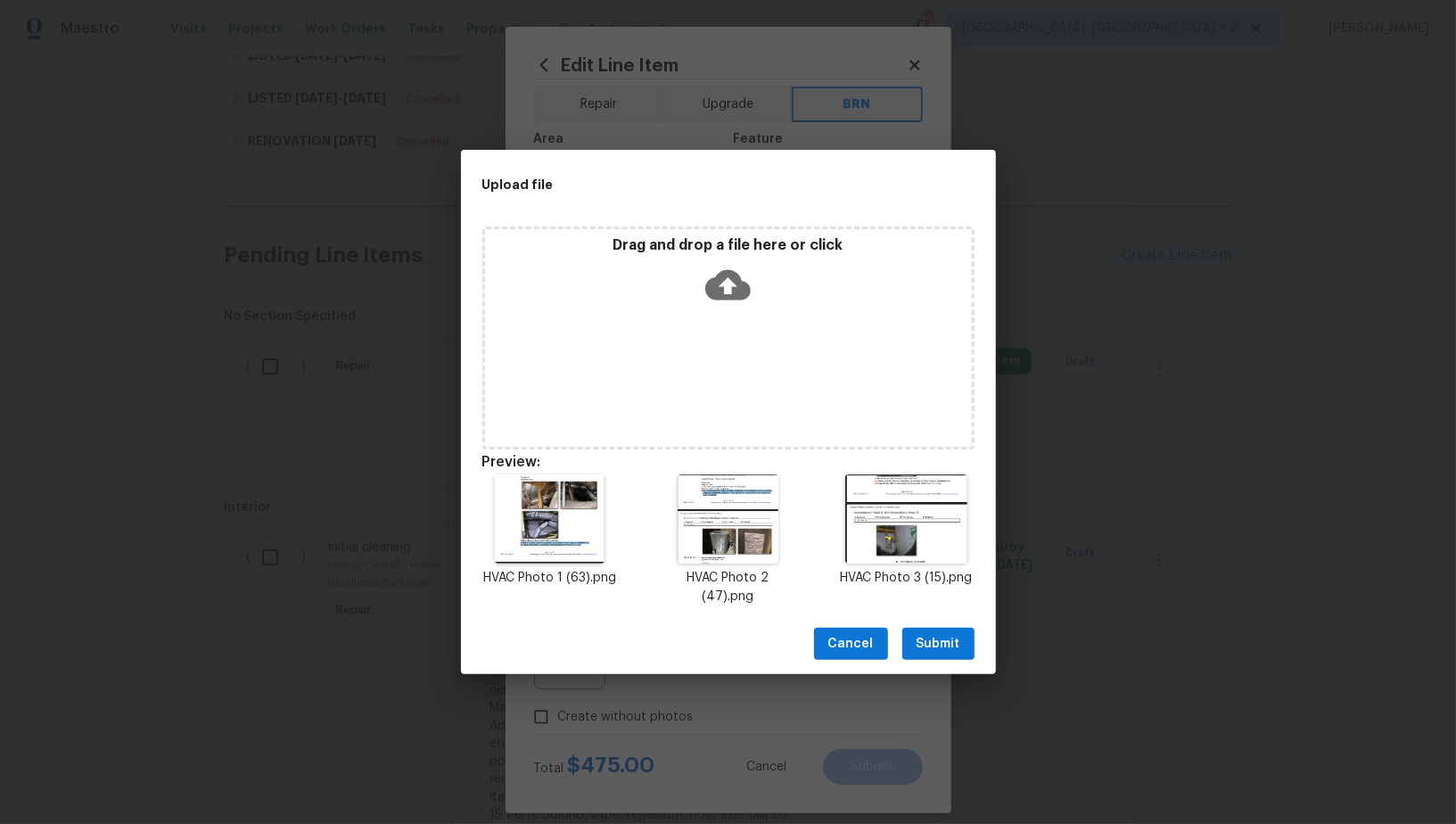
click at [938, 638] on span "Submit" at bounding box center [938, 644] width 44 height 22
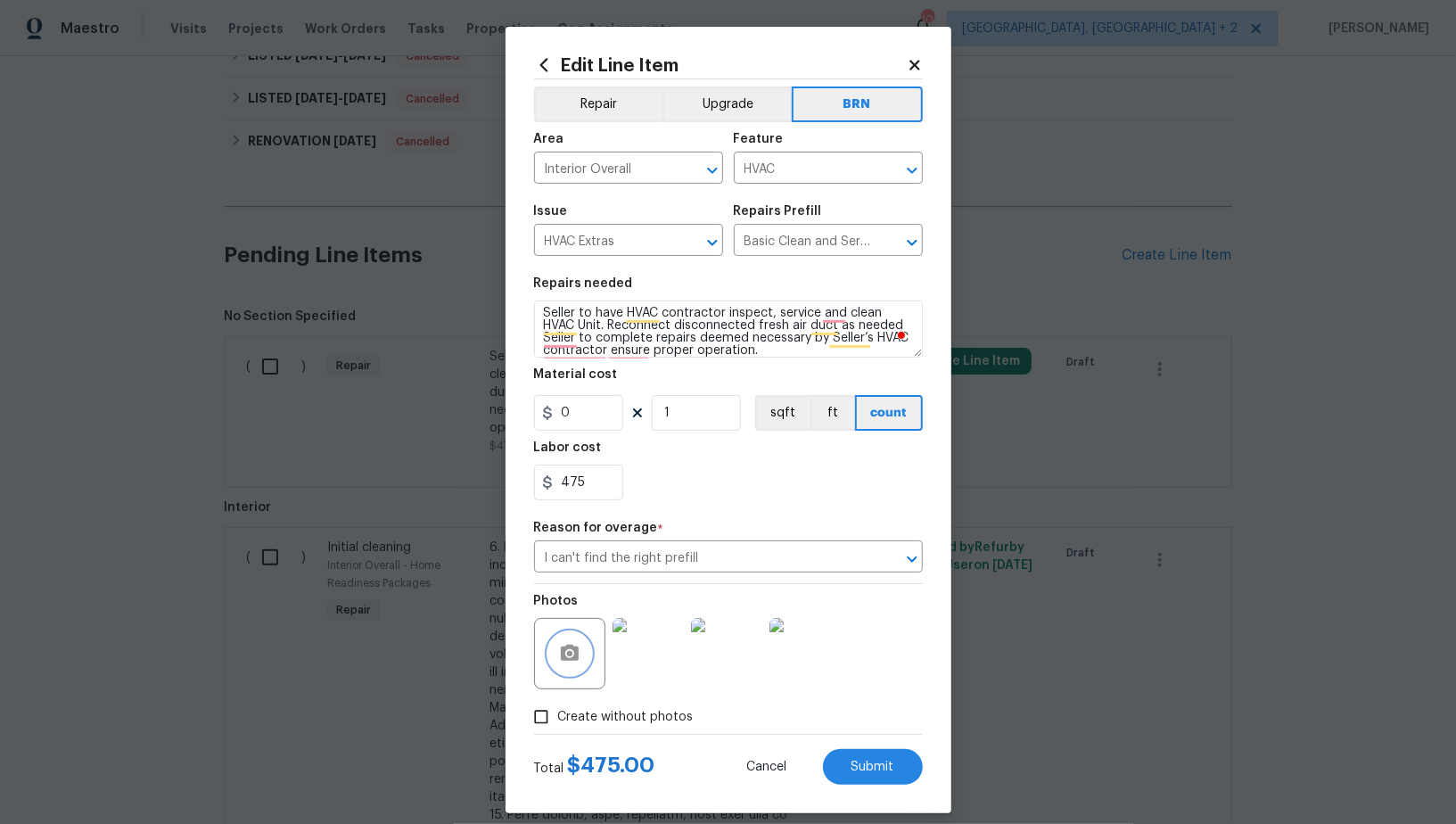
scroll to position [16, 0]
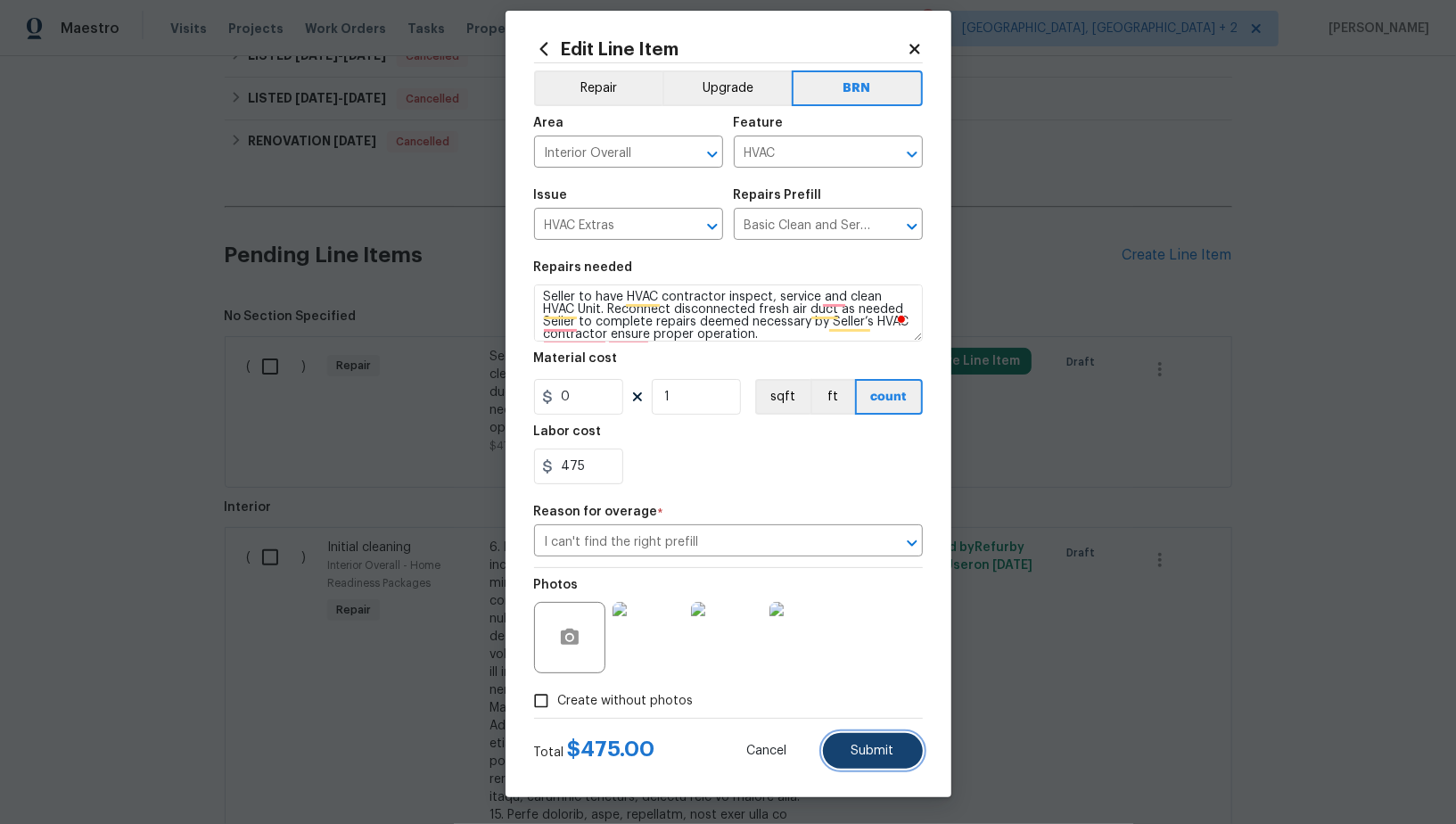
click at [877, 760] on button "Submit" at bounding box center [873, 750] width 100 height 36
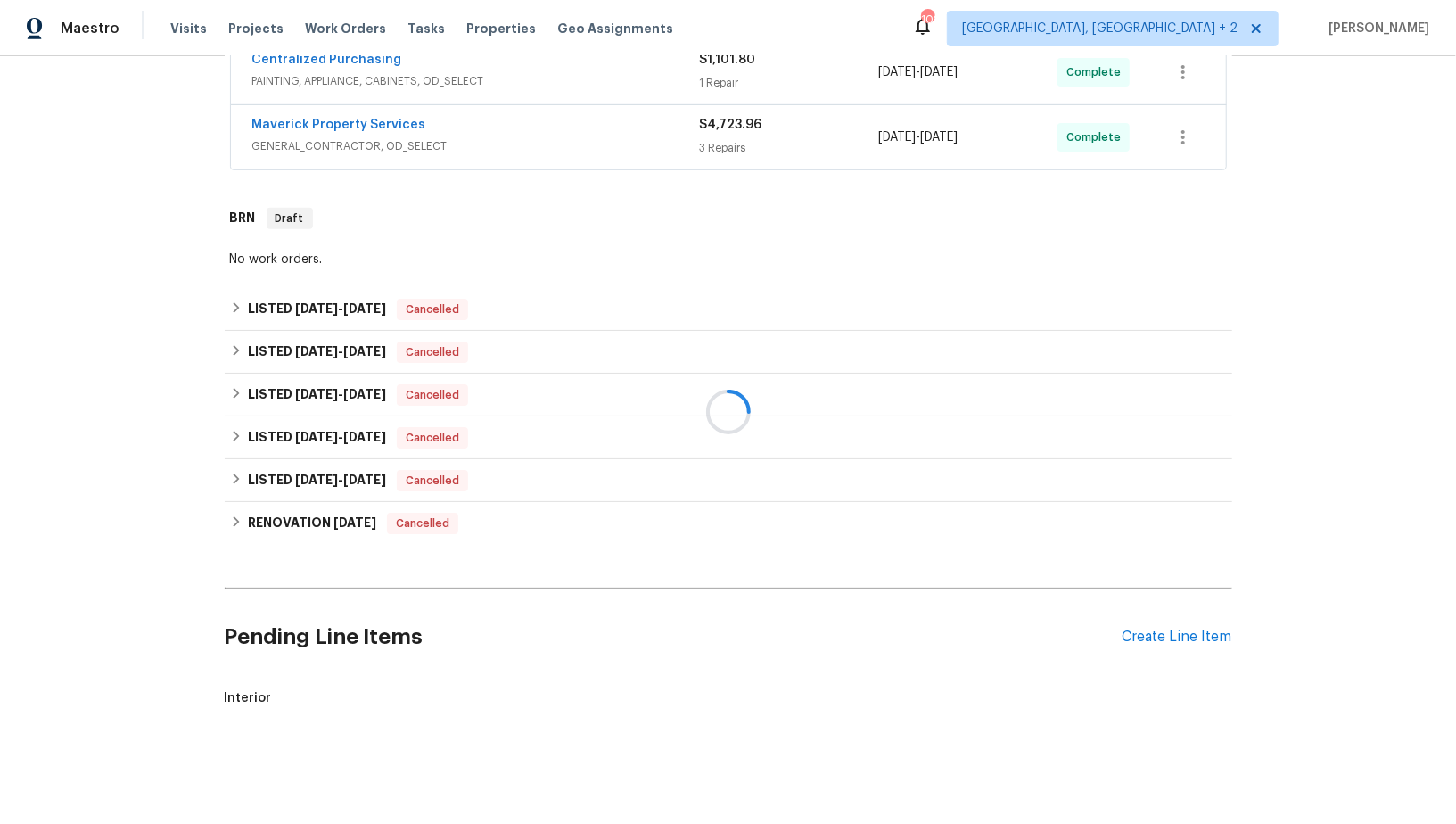
scroll to position [805, 0]
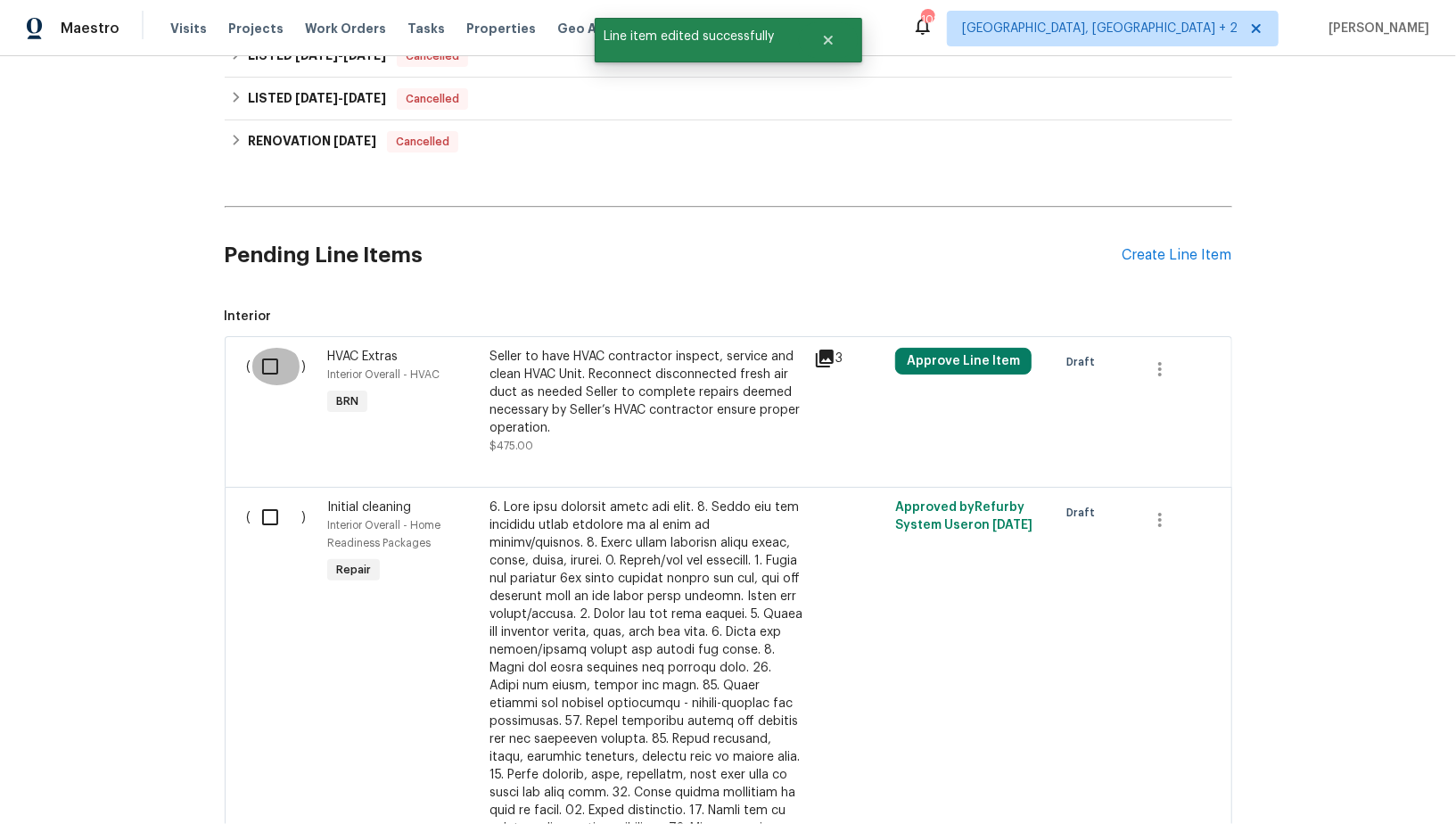
click at [272, 366] on input "checkbox" at bounding box center [277, 366] width 51 height 38
checkbox input "true"
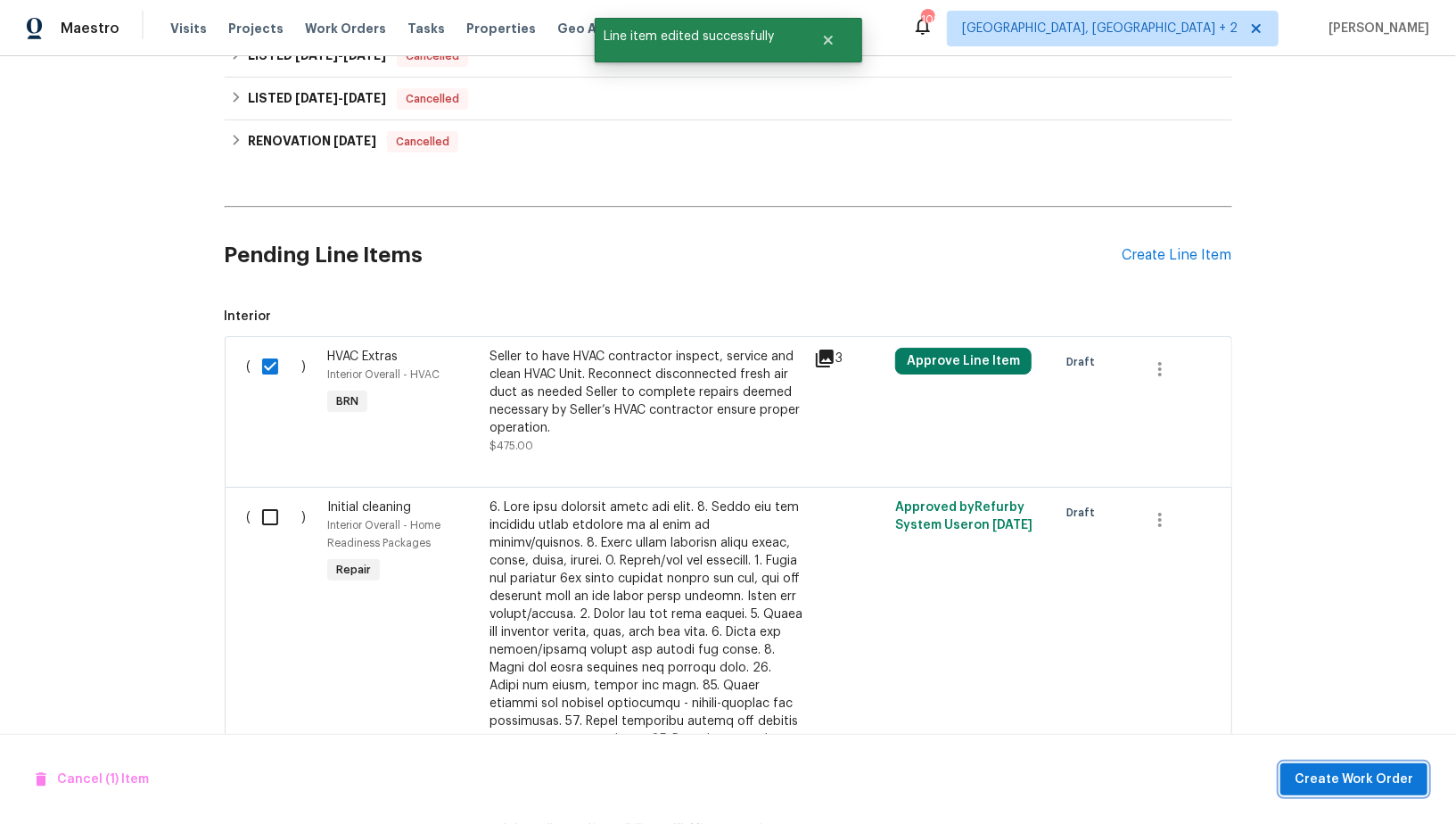
click at [1330, 771] on span "Create Work Order" at bounding box center [1353, 779] width 118 height 22
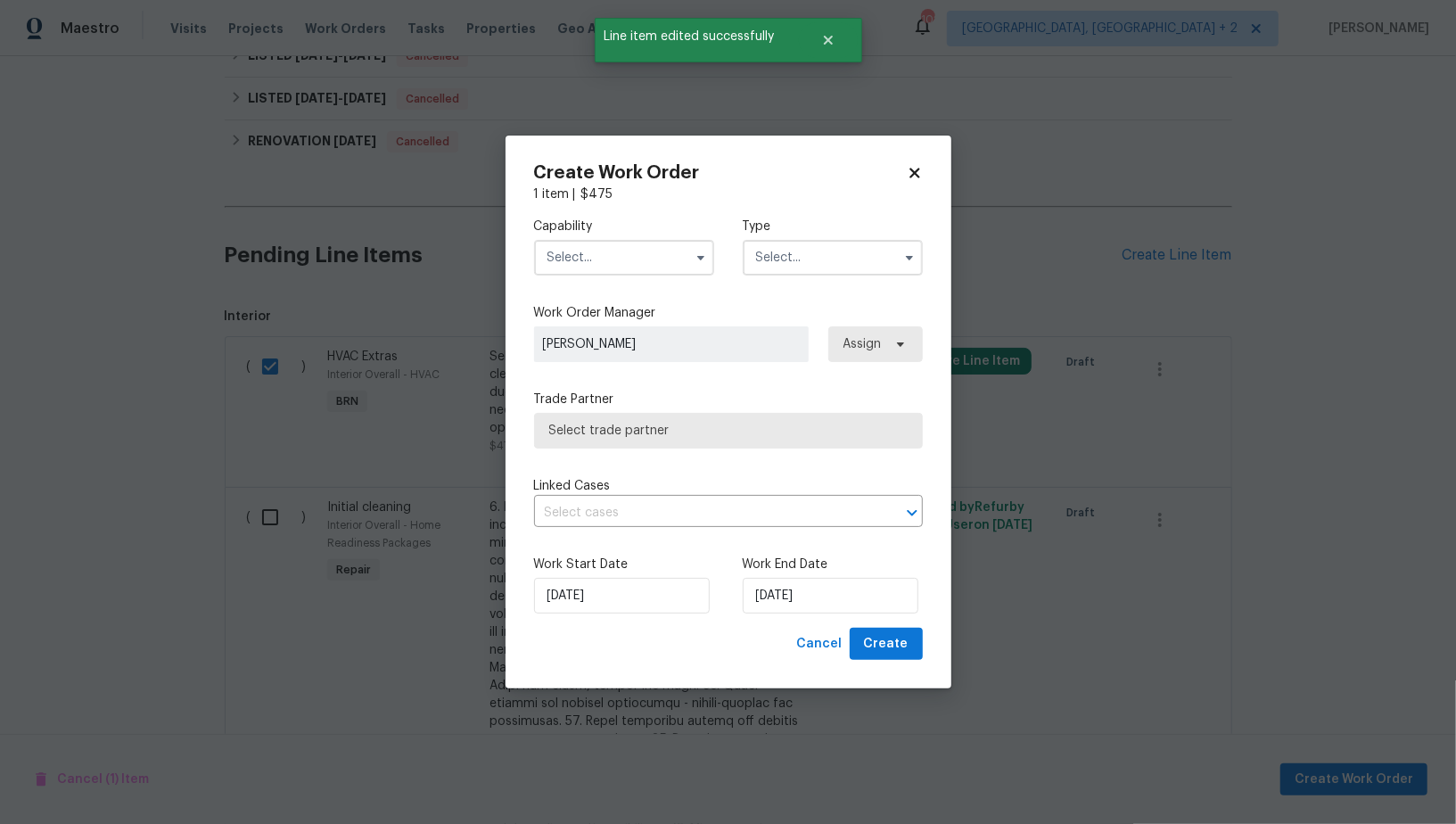
click at [622, 277] on div "Capability Type" at bounding box center [728, 246] width 389 height 87
click at [621, 270] on input "text" at bounding box center [624, 258] width 180 height 36
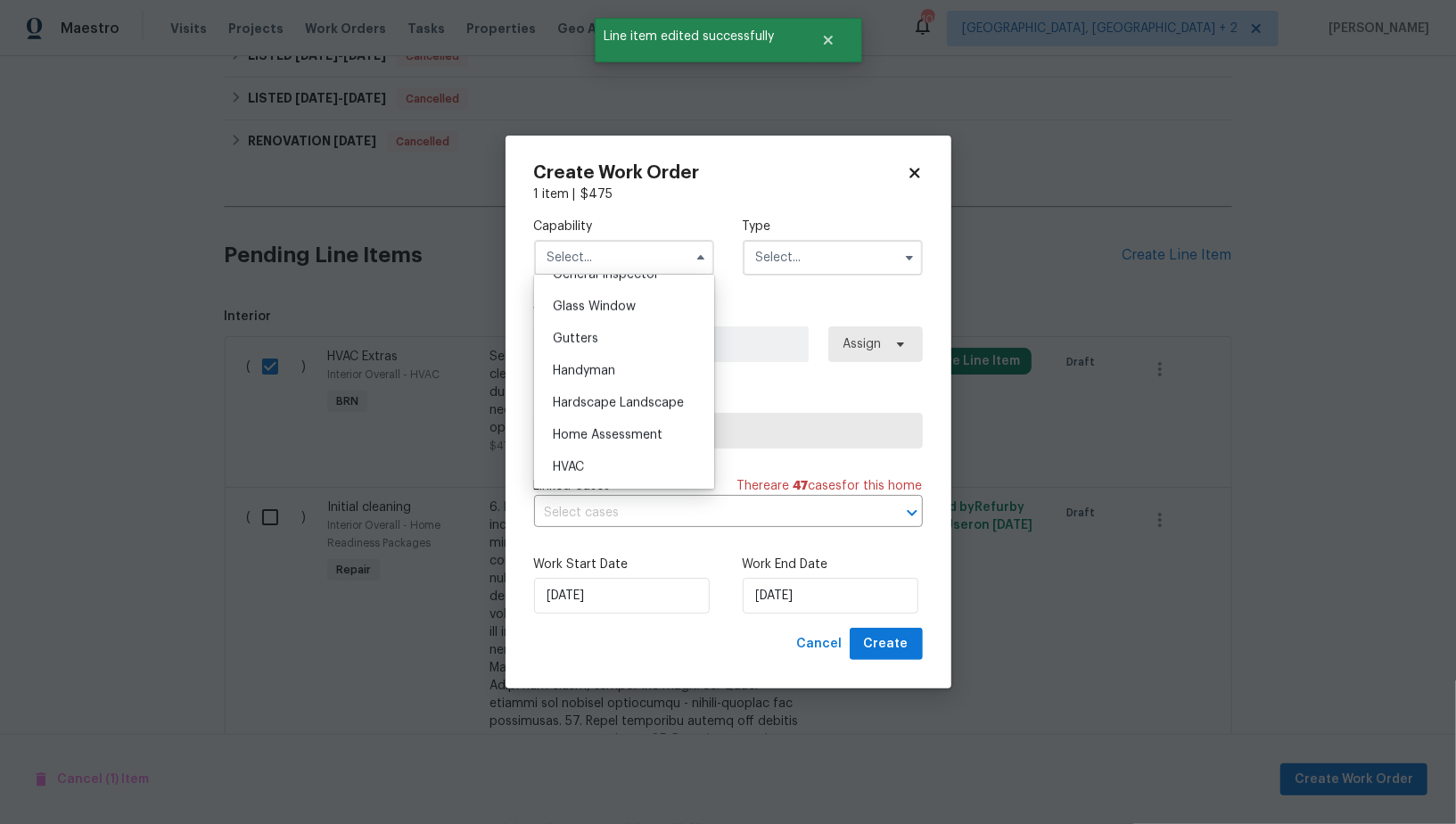
scroll to position [917, 0]
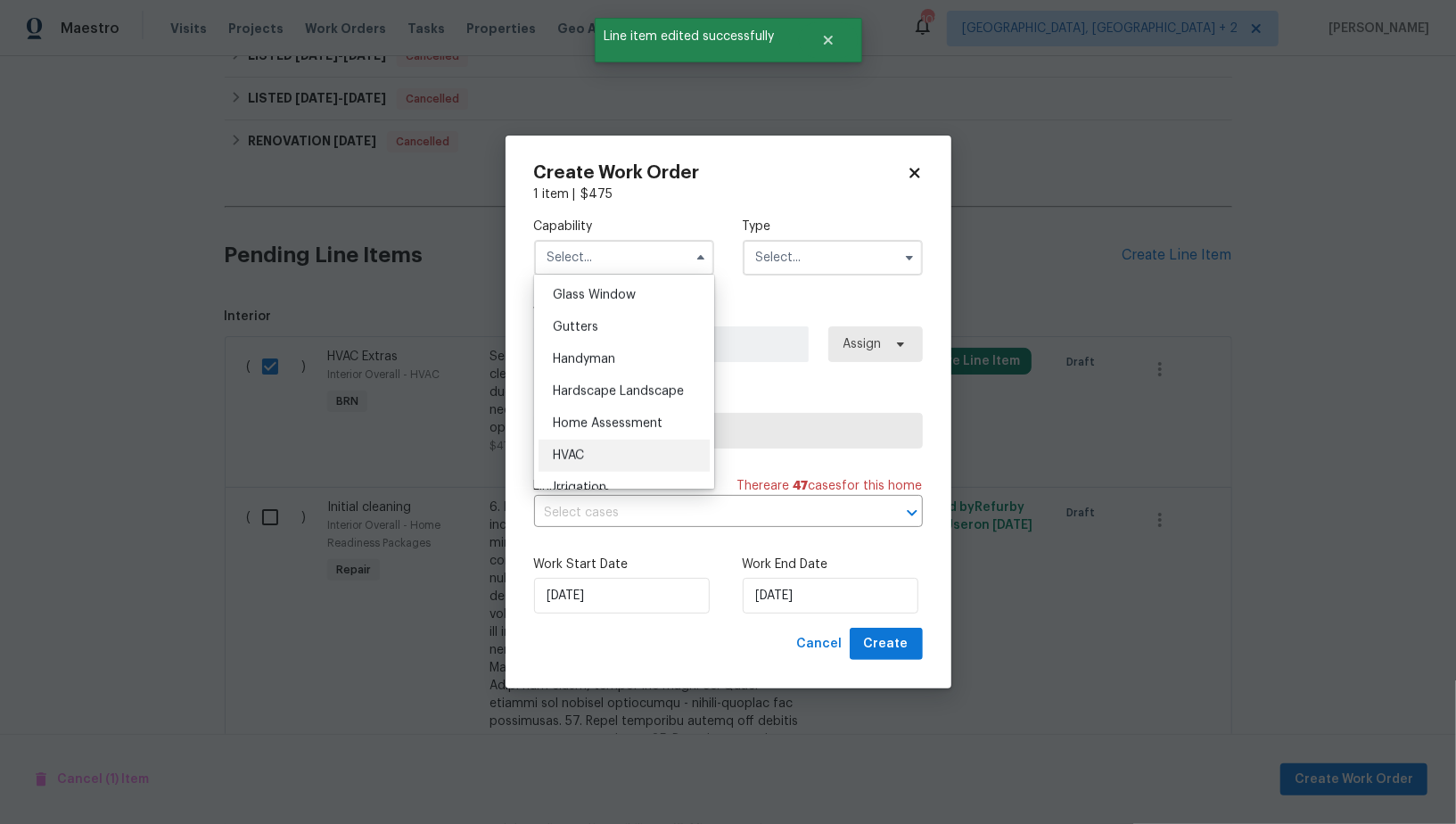
click at [602, 440] on div "HVAC" at bounding box center [624, 456] width 171 height 32
type input "HVAC"
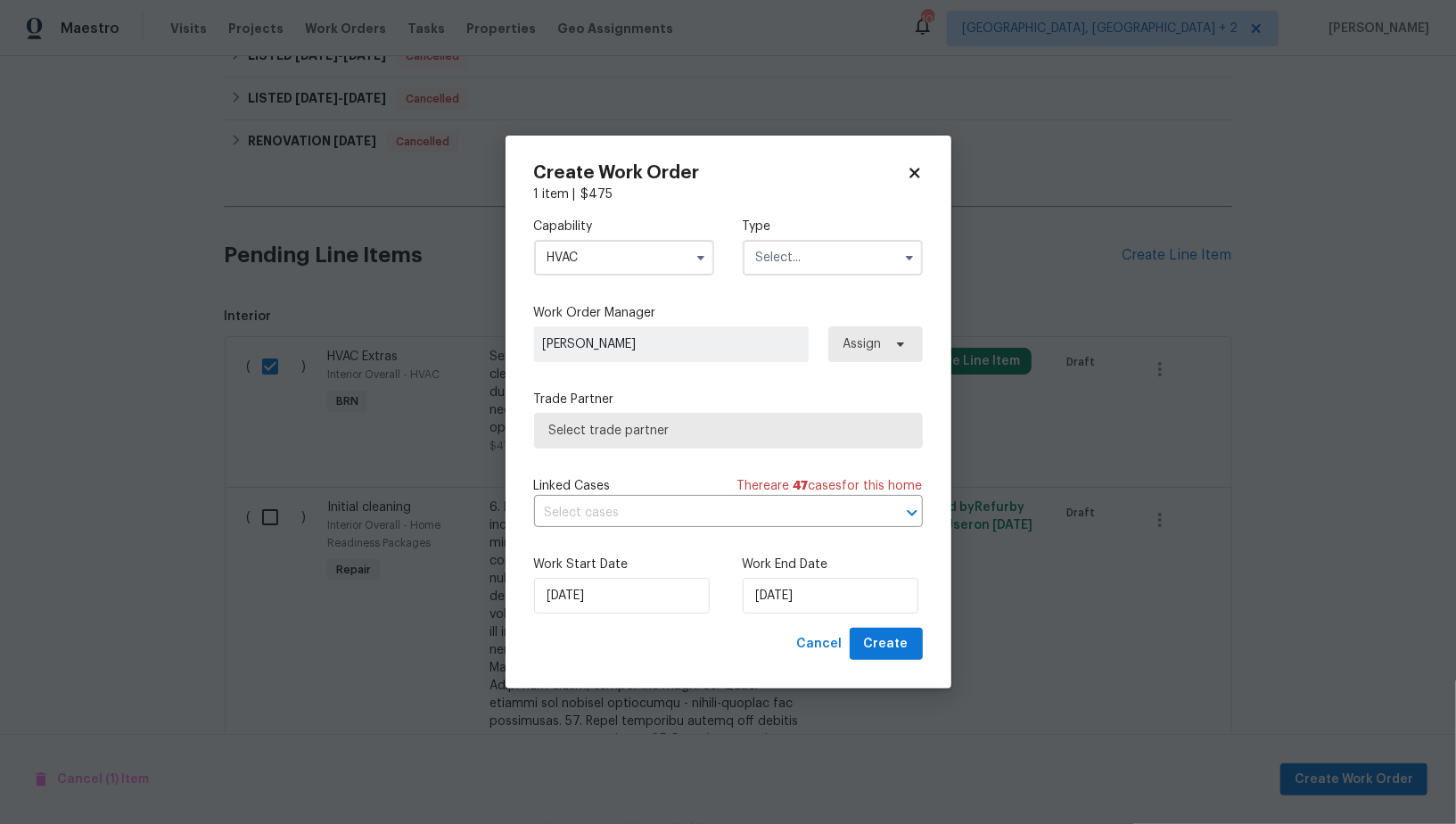
click at [845, 216] on div "Capability HVAC Type" at bounding box center [728, 246] width 389 height 87
click at [809, 263] on input "text" at bounding box center [832, 258] width 180 height 36
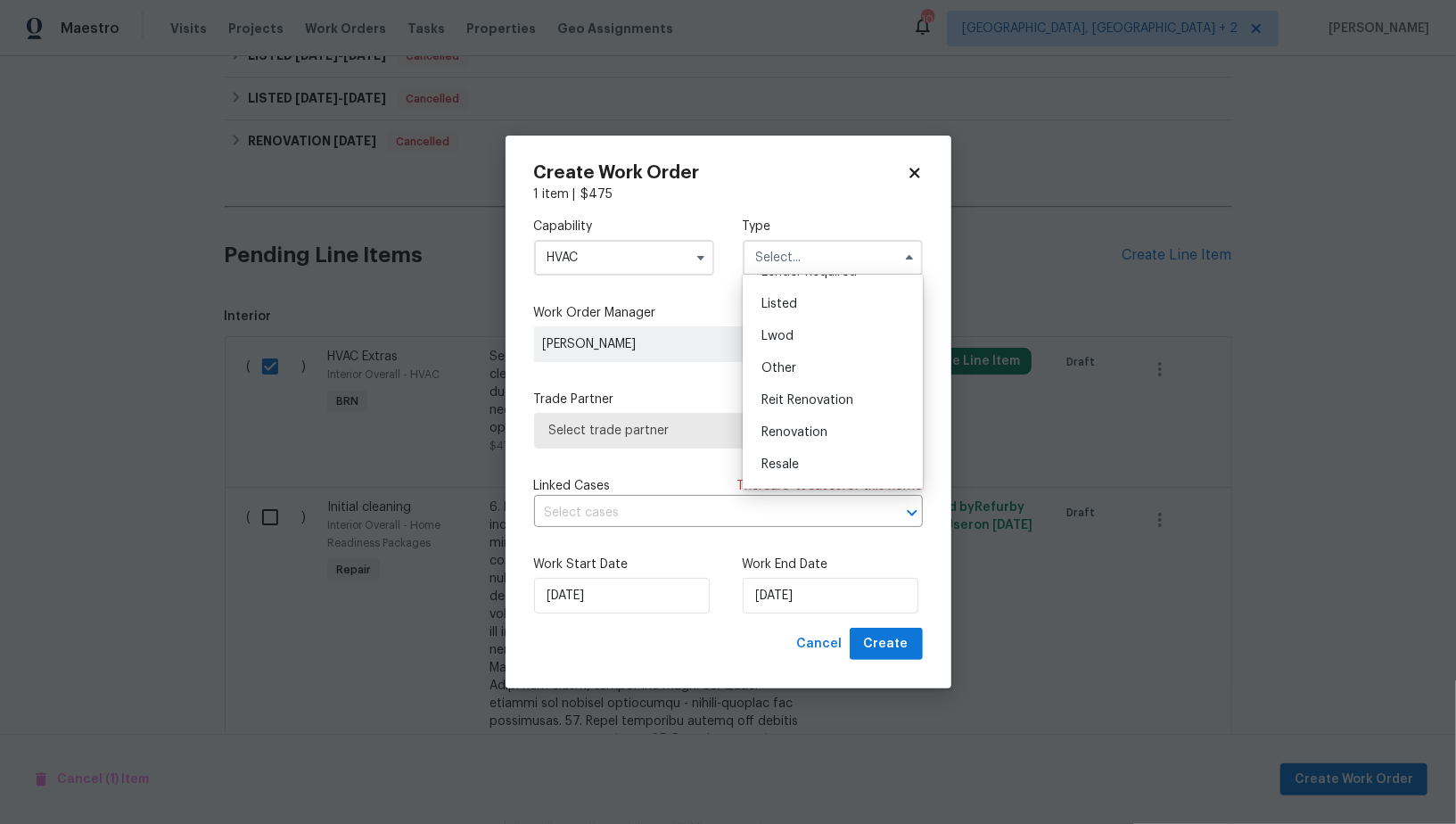
scroll to position [211, 0]
click at [792, 389] on div "Resale" at bounding box center [833, 405] width 171 height 32
type input "Resale"
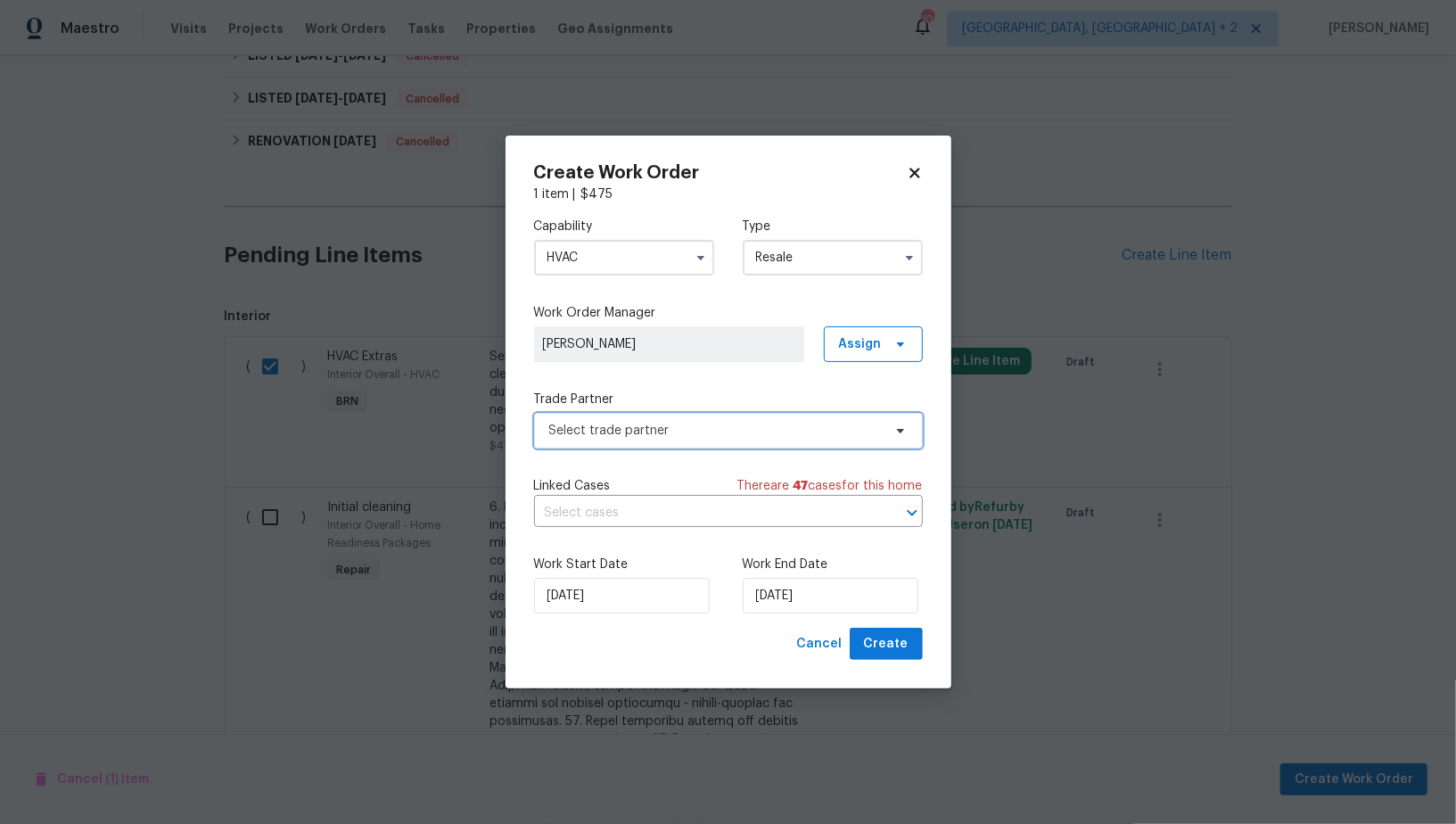
click at [753, 426] on span "Select trade partner" at bounding box center [716, 431] width 332 height 18
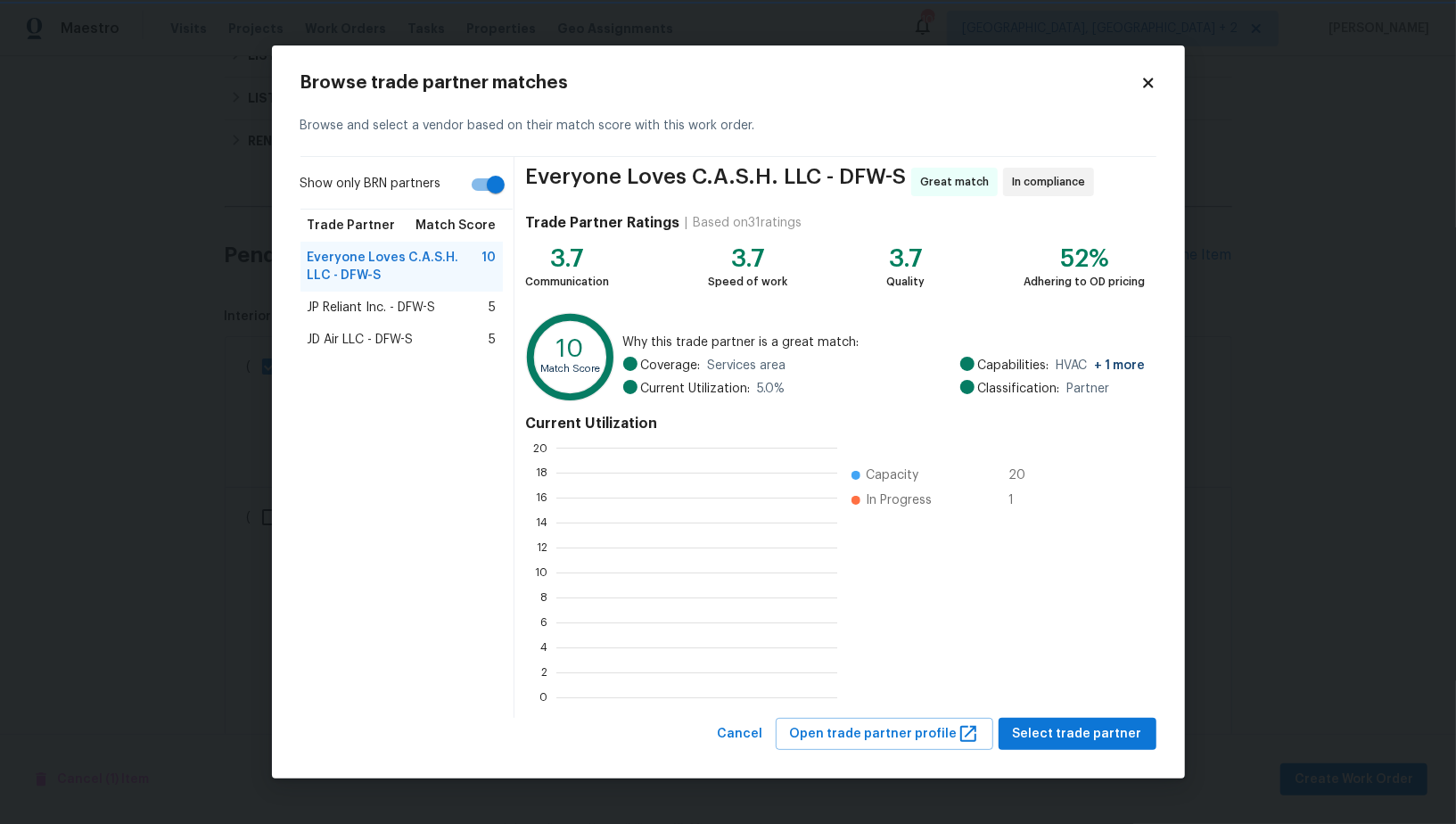
scroll to position [2, 2]
click at [409, 343] on span "JD Air LLC - DFW-S" at bounding box center [360, 339] width 106 height 18
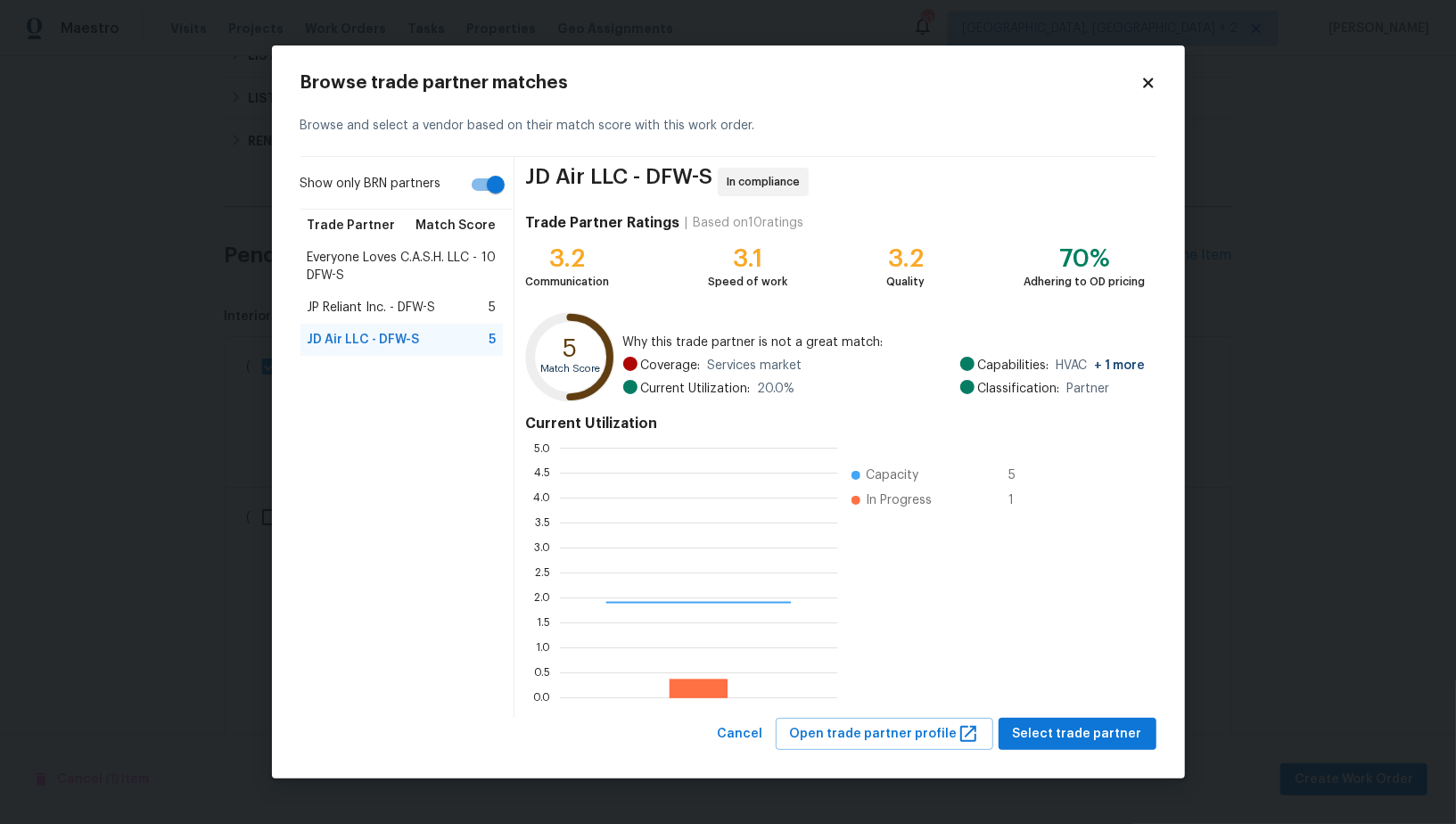
scroll to position [250, 278]
click at [1074, 744] on button "Select trade partner" at bounding box center [1077, 733] width 158 height 33
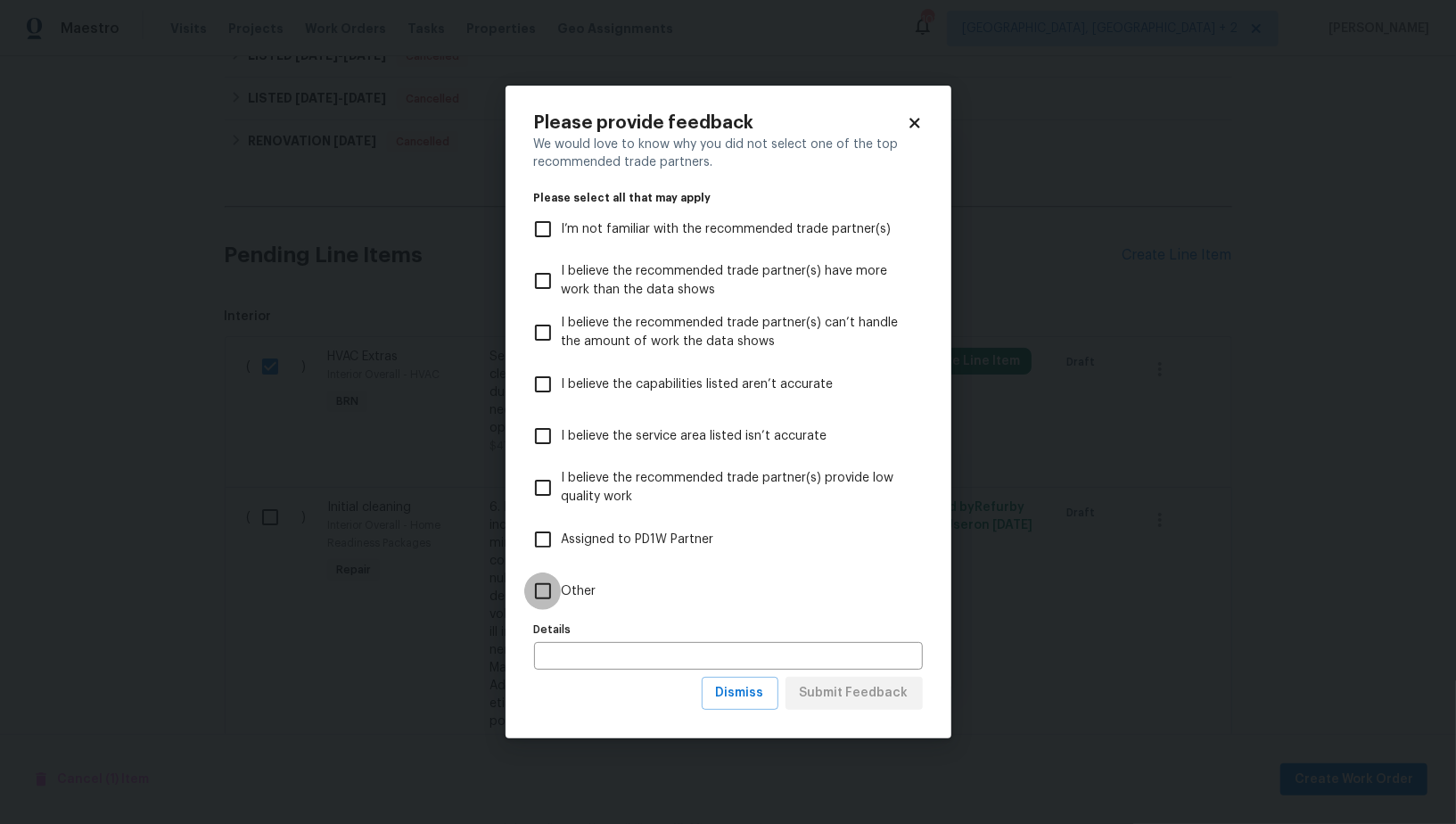
click at [545, 589] on input "Other" at bounding box center [543, 591] width 38 height 38
checkbox input "true"
click at [843, 692] on span "Submit Feedback" at bounding box center [854, 693] width 108 height 22
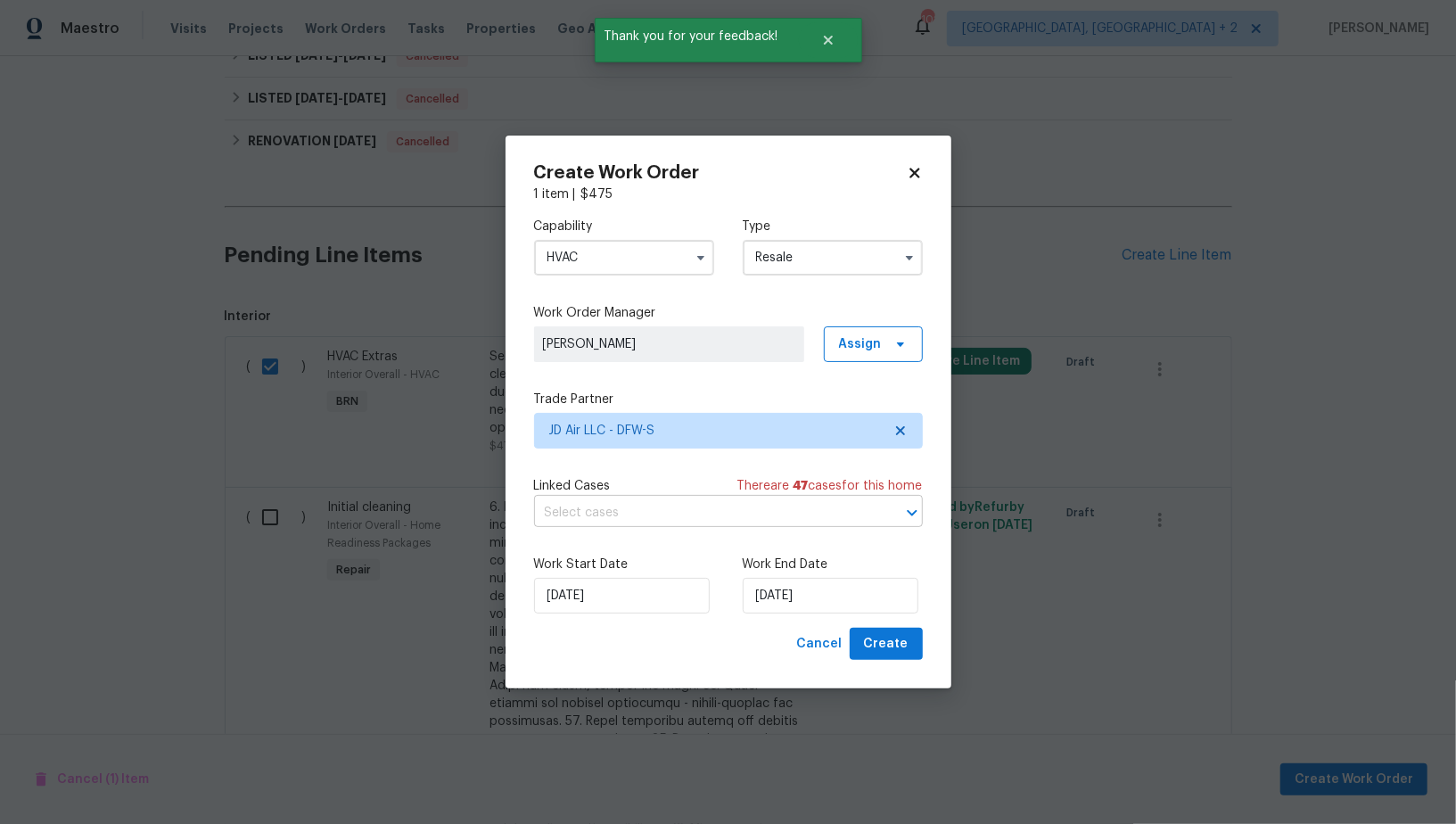
click at [675, 510] on input "text" at bounding box center [704, 514] width 338 height 28
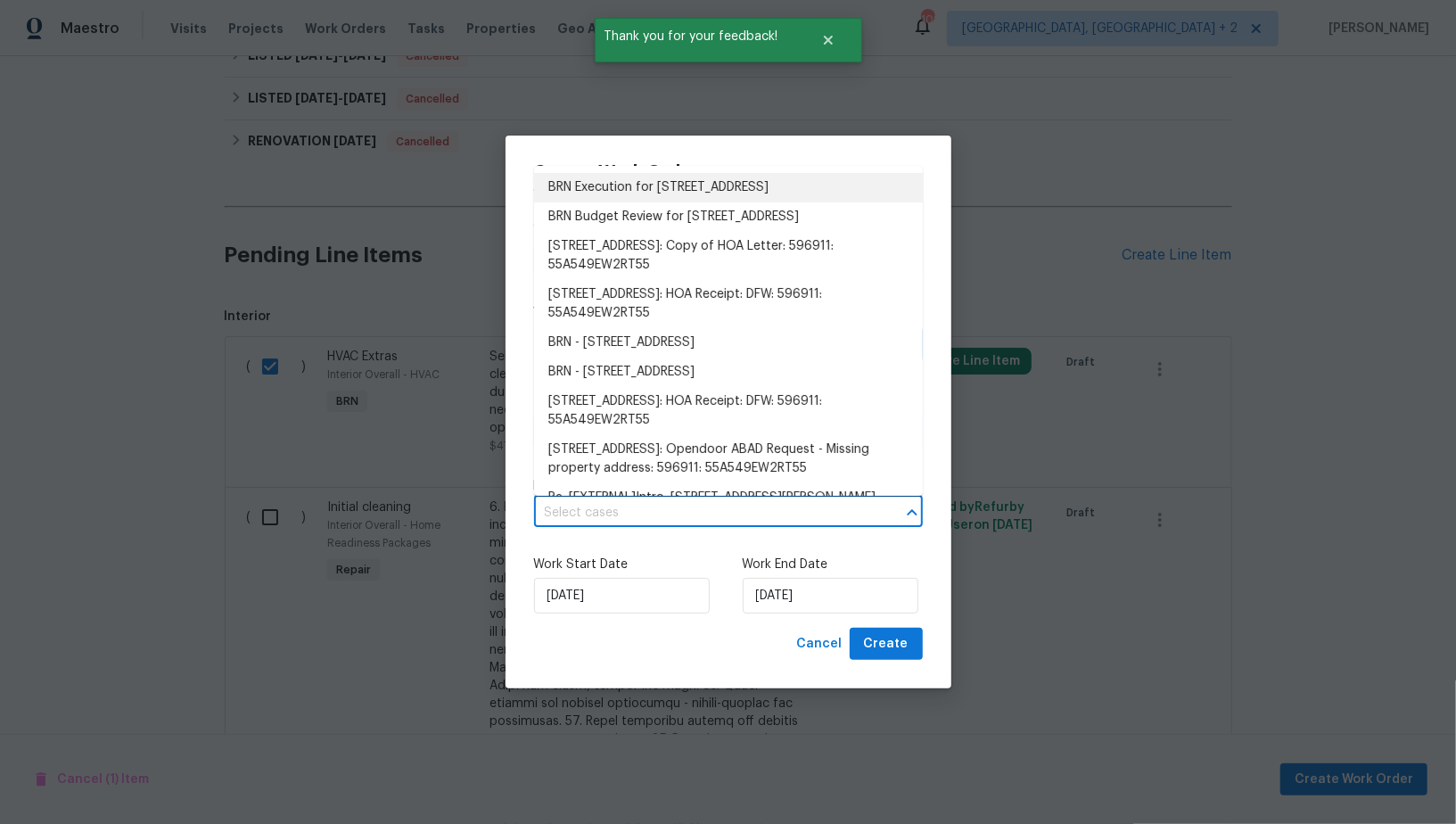
click at [633, 198] on li "BRN Execution for 16409 Stillhouse Hollow Ct, Prosper, TX 75078" at bounding box center [728, 188] width 389 height 30
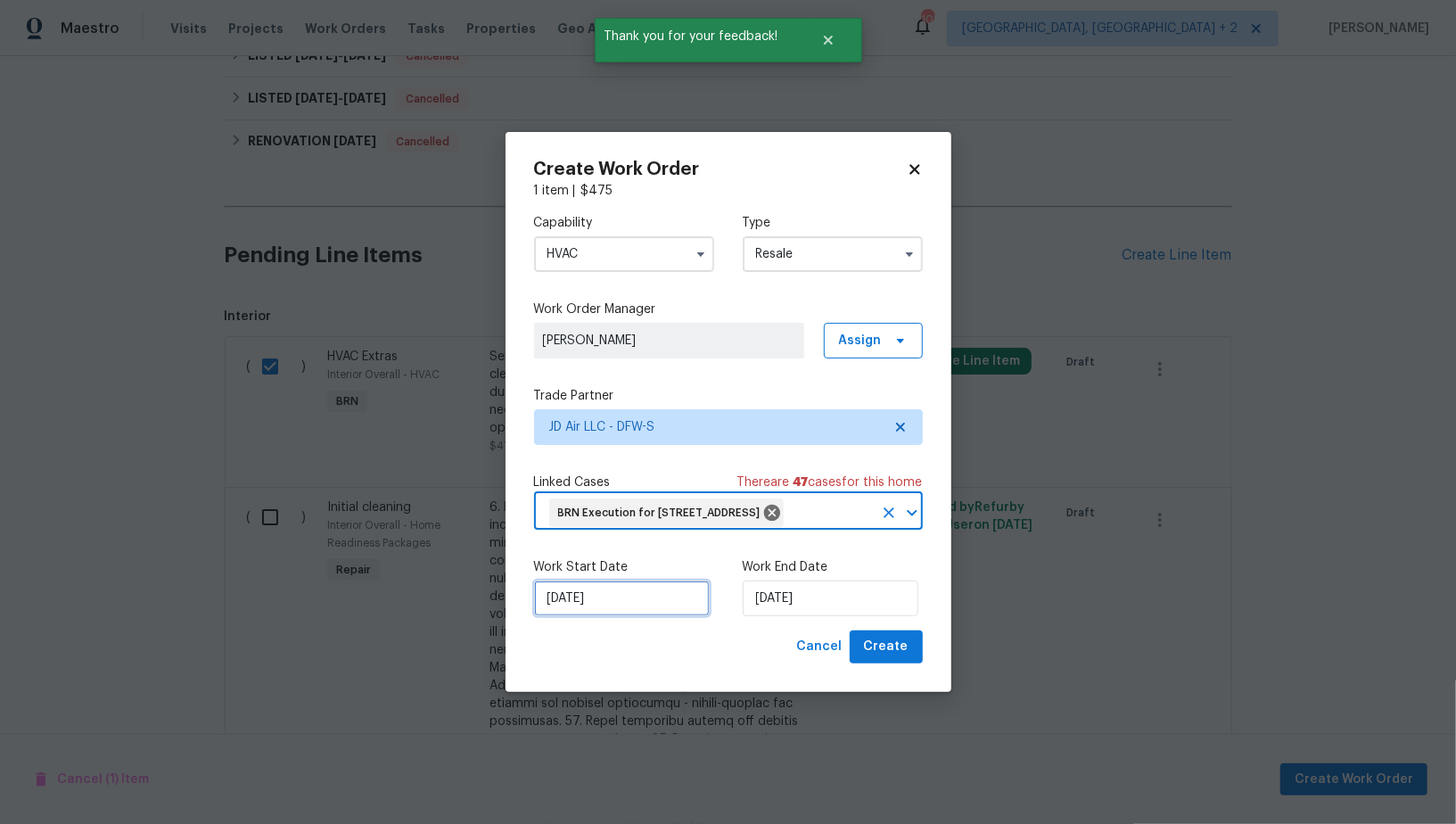
click at [573, 616] on input "03/10/2025" at bounding box center [622, 598] width 175 height 36
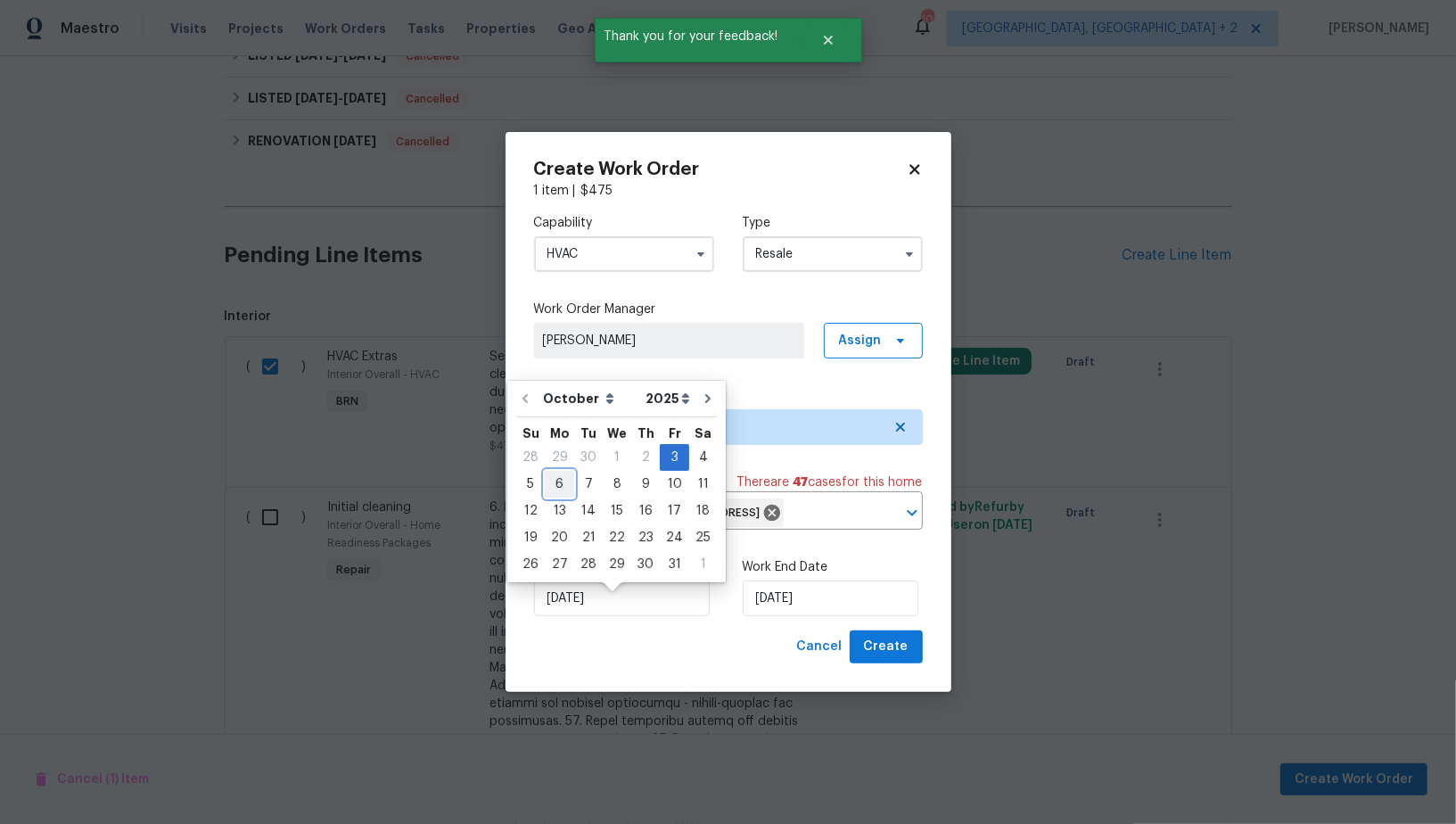
click at [556, 484] on div "6" at bounding box center [559, 484] width 30 height 25
type input "06/10/2025"
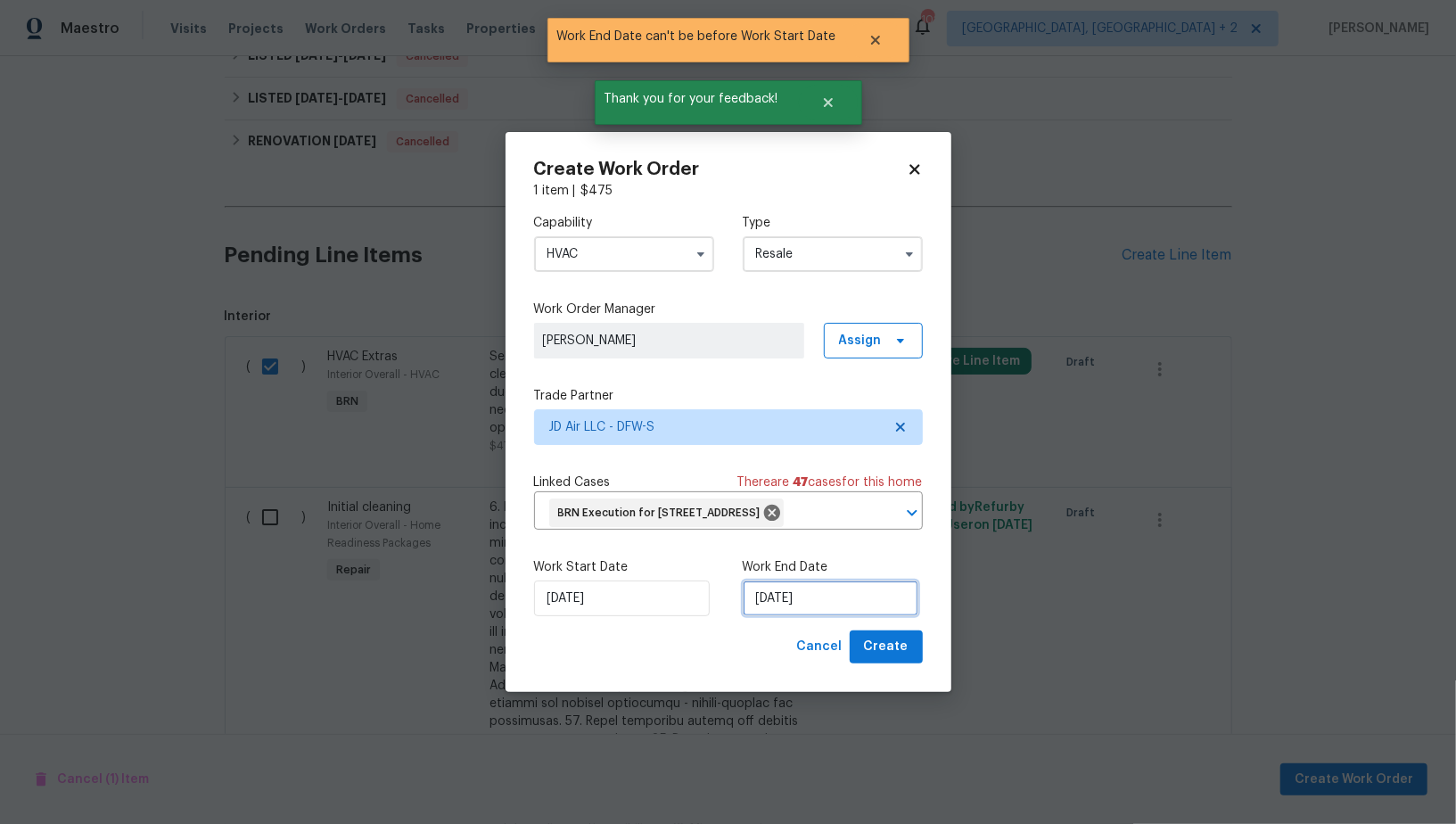
click at [778, 602] on input "06/10/2025" at bounding box center [830, 598] width 175 height 36
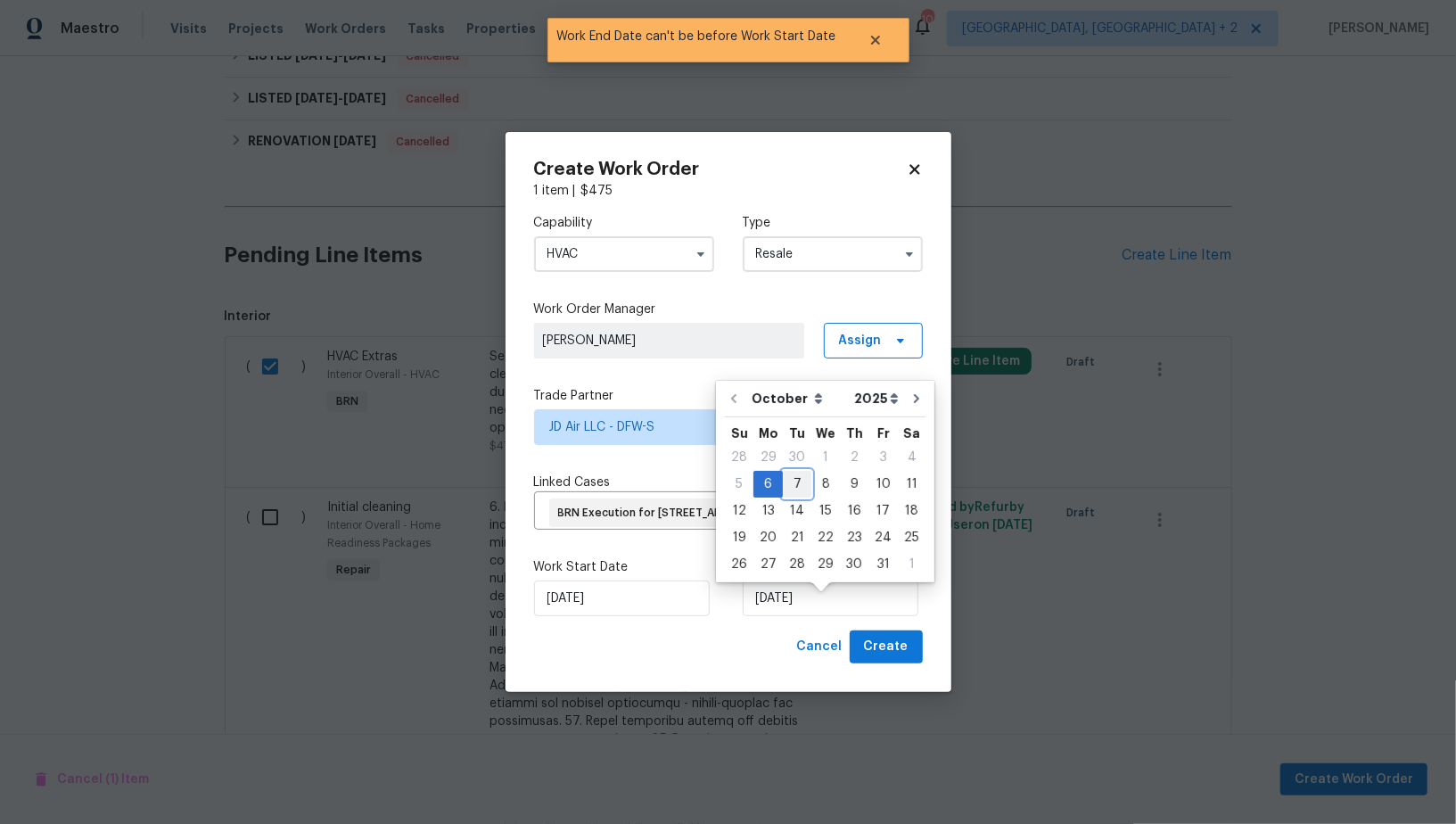
click at [791, 476] on div "7" at bounding box center [797, 484] width 29 height 25
type input "07/10/2025"
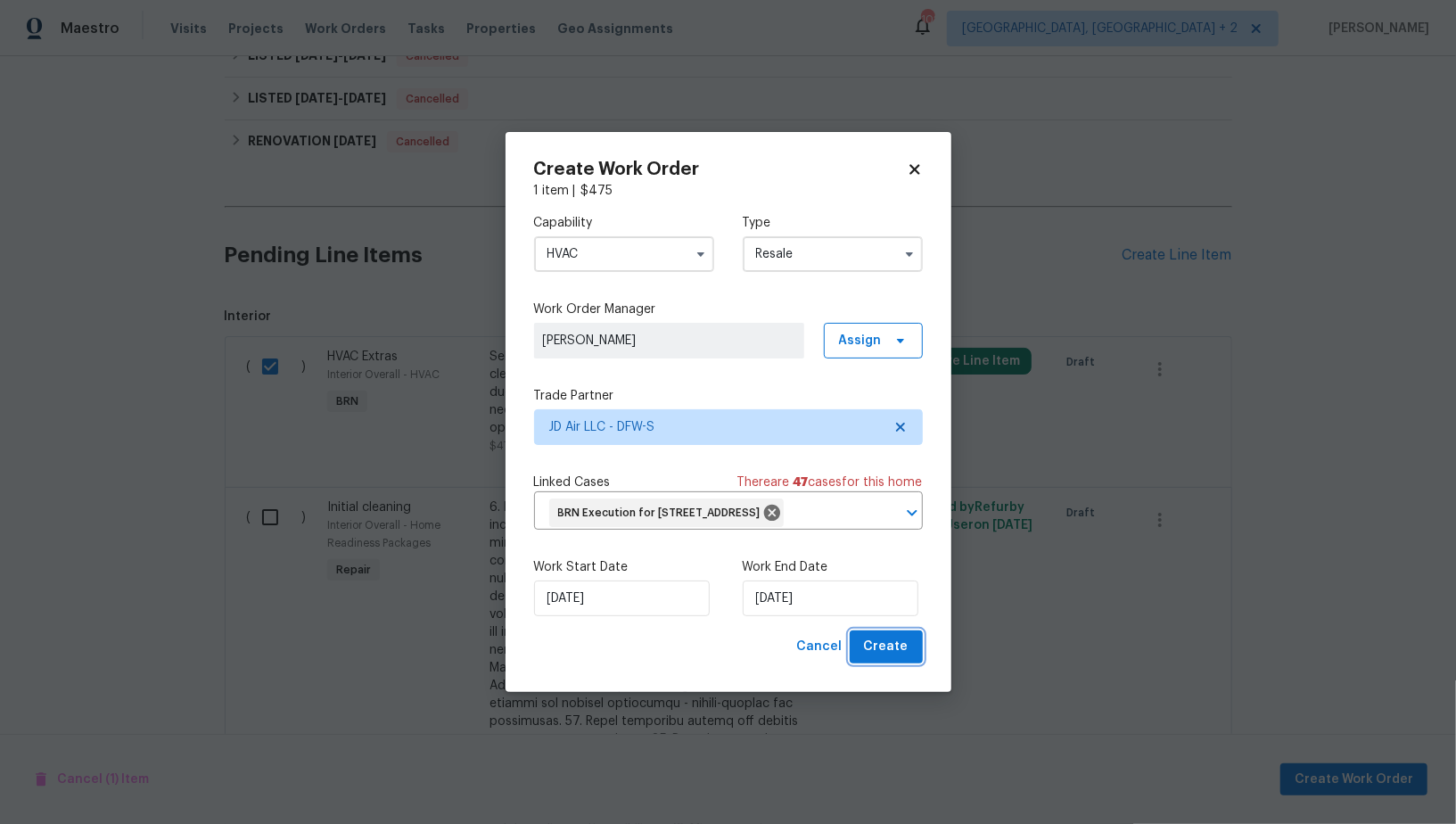
click at [895, 649] on button "Create" at bounding box center [886, 646] width 73 height 33
checkbox input "false"
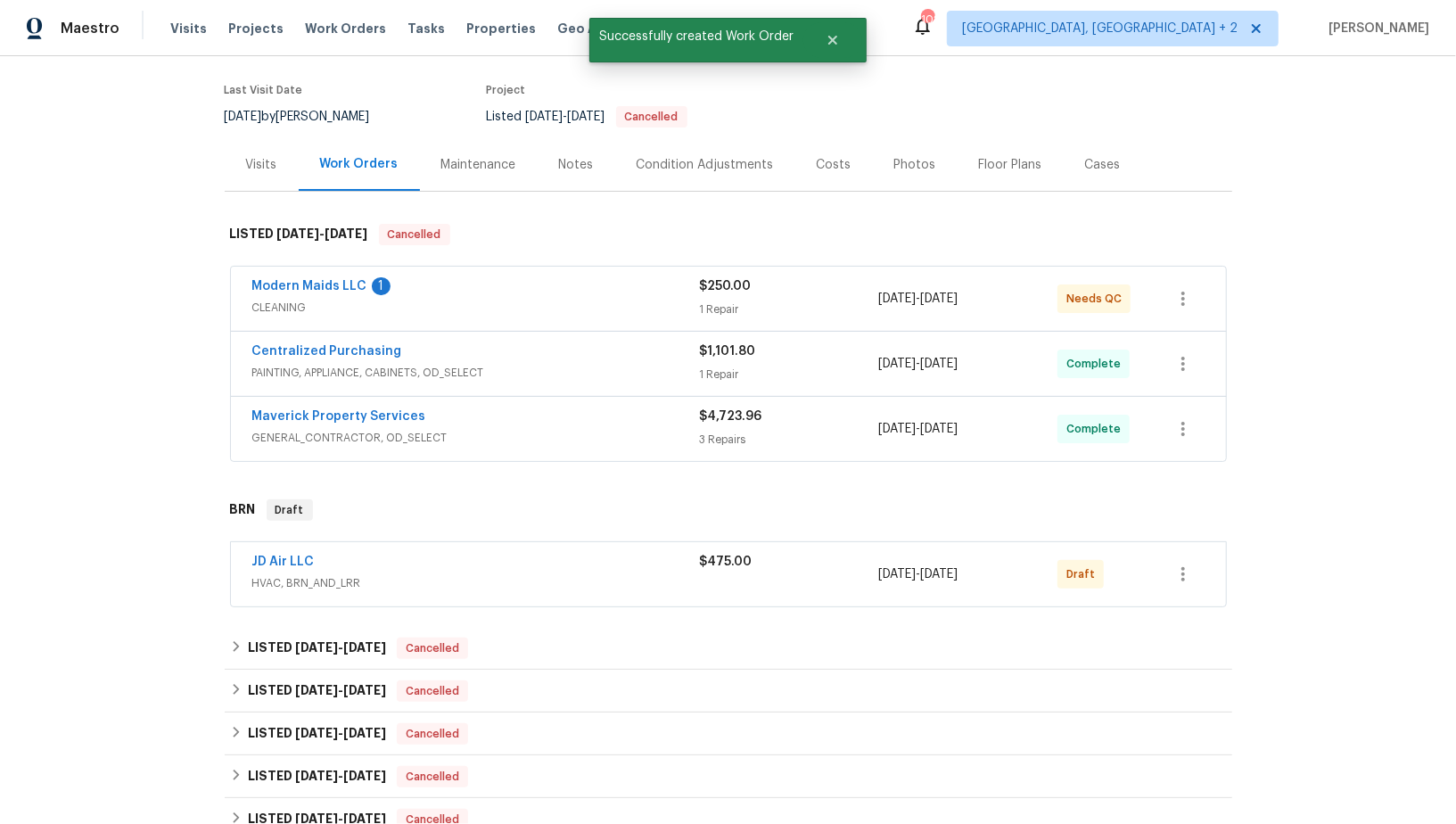
scroll to position [47, 0]
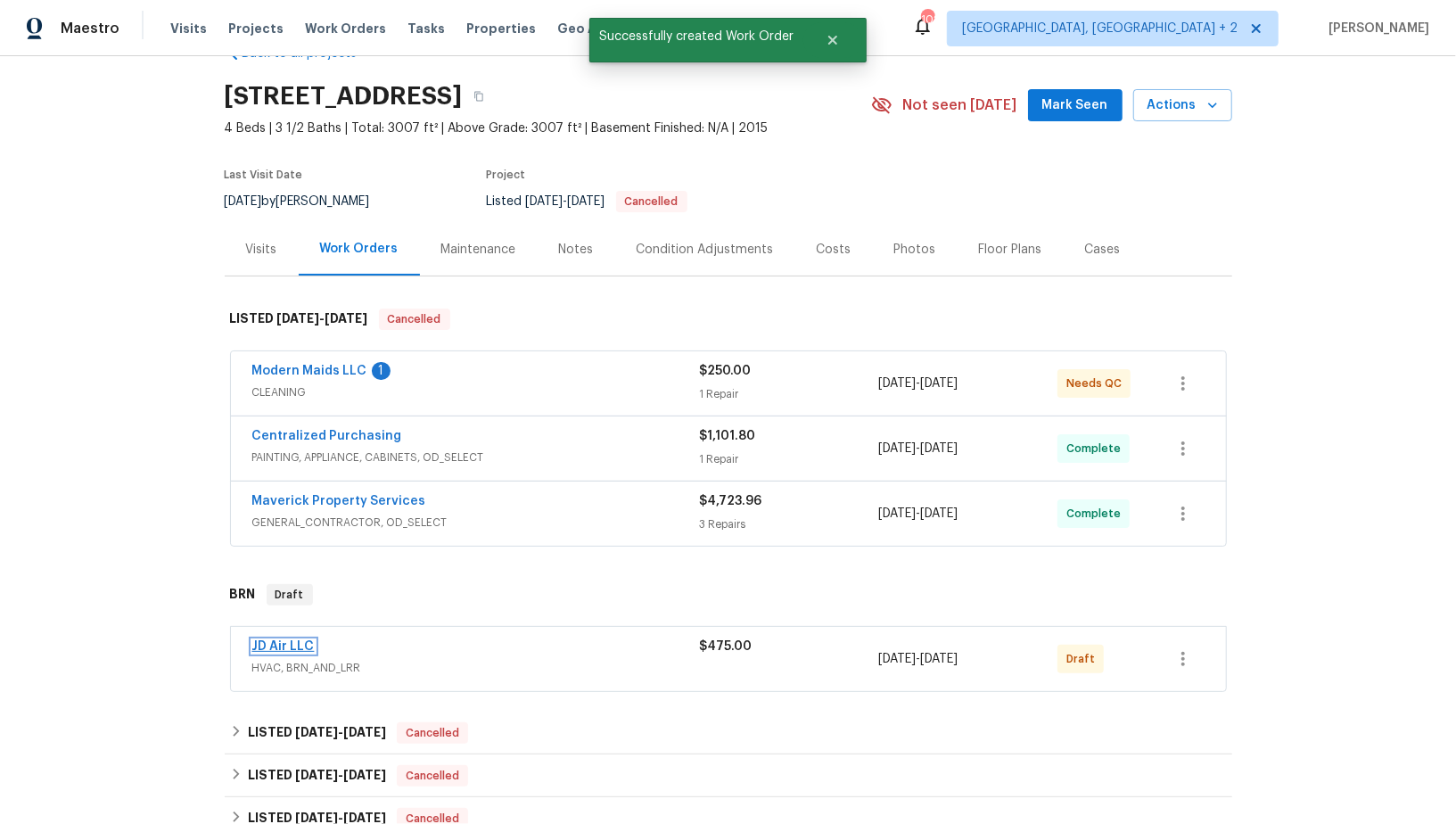
click at [296, 644] on link "JD Air LLC" at bounding box center [284, 646] width 63 height 13
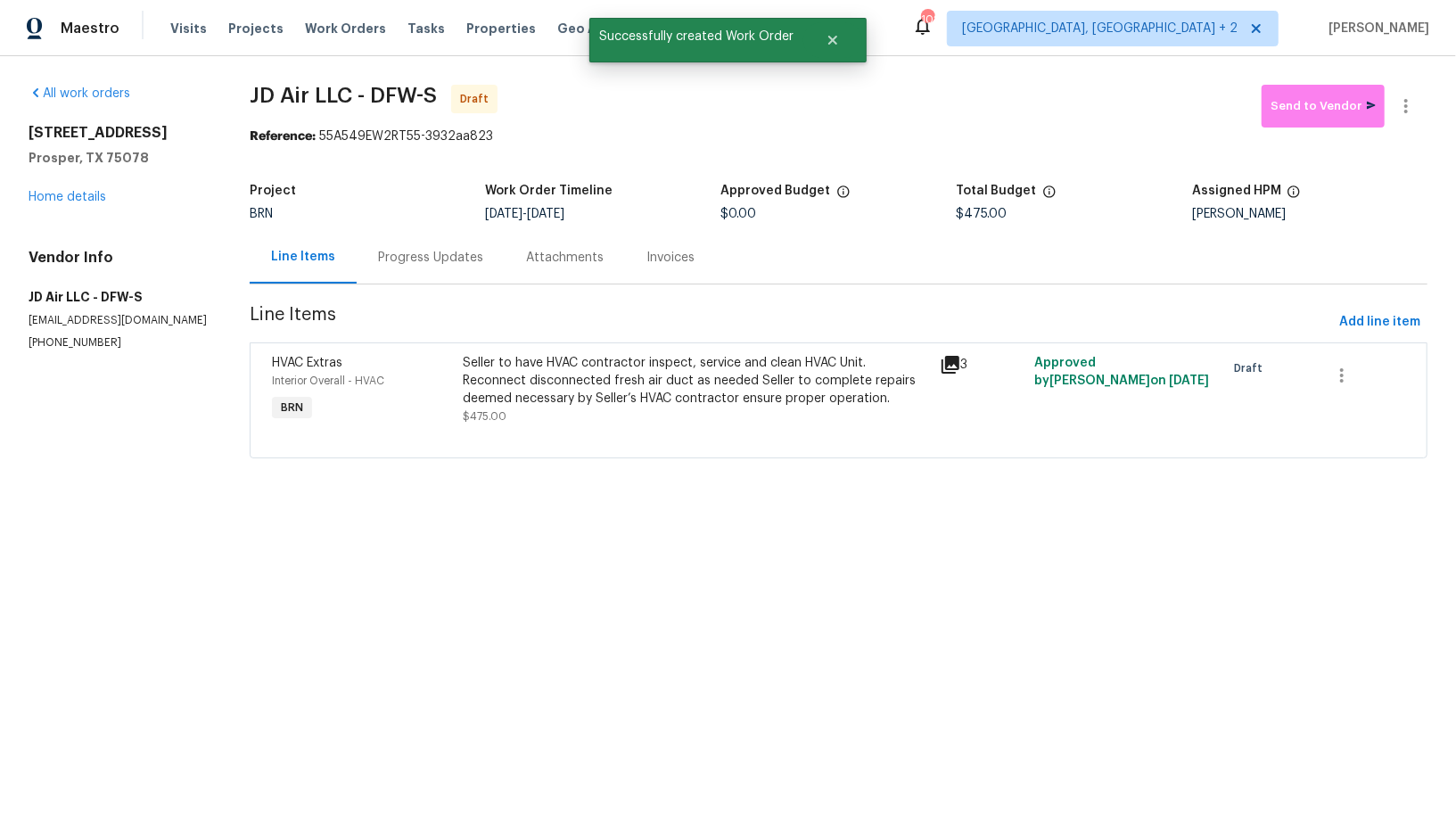
click at [435, 249] on div "Progress Updates" at bounding box center [431, 258] width 105 height 18
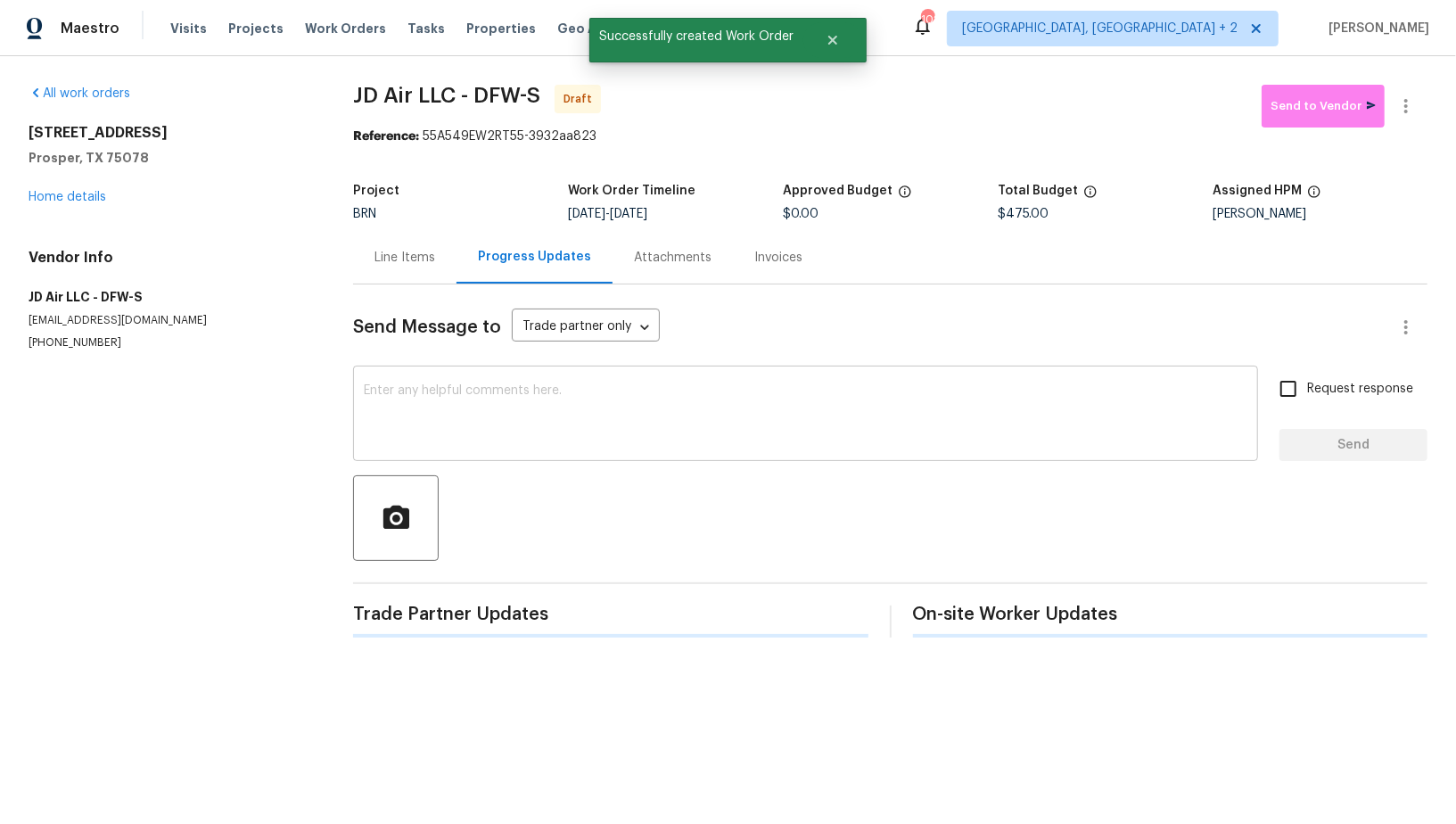
click at [651, 433] on textarea at bounding box center [806, 415] width 884 height 63
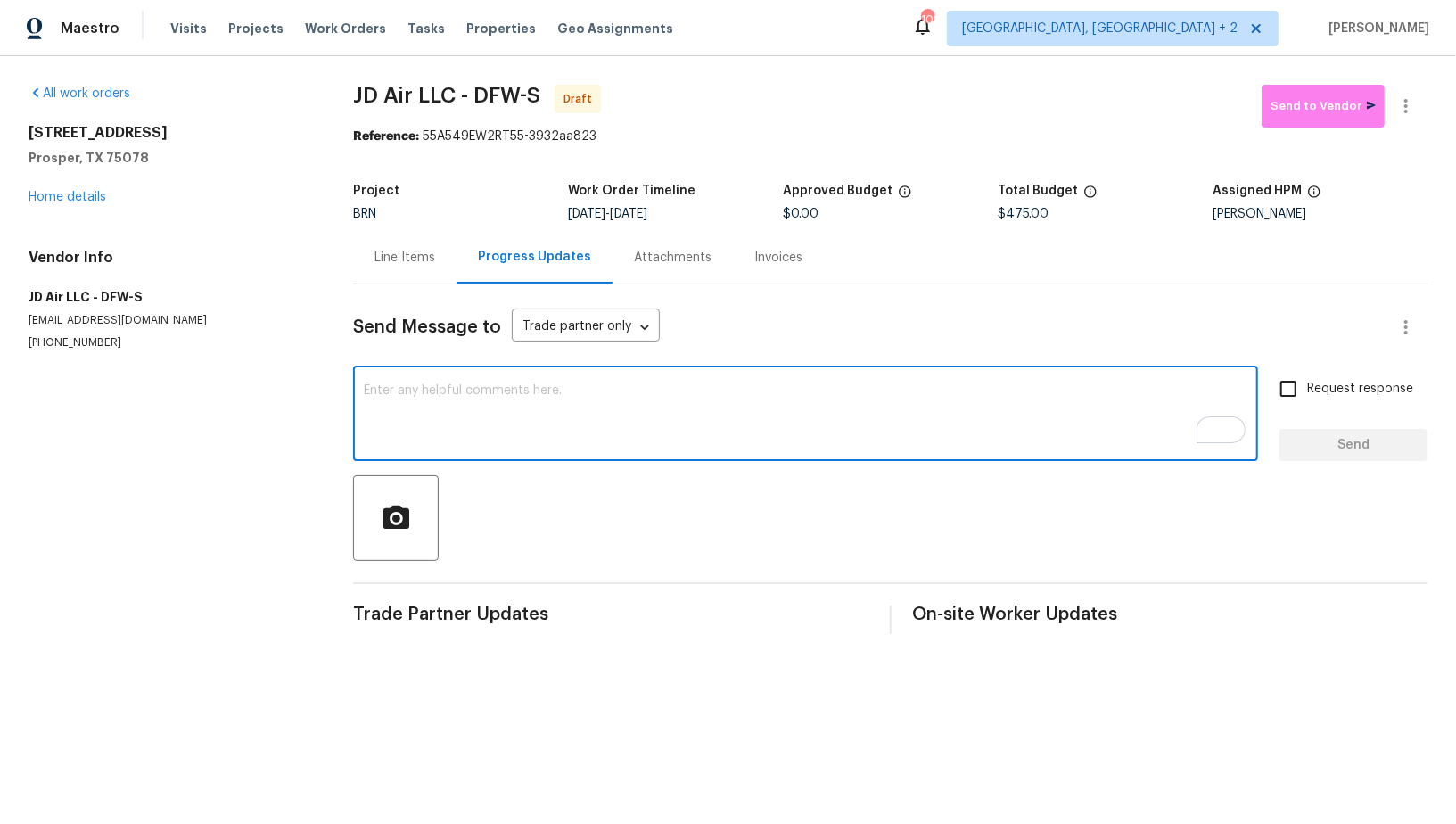
click at [535, 444] on textarea "To enrich screen reader interactions, please activate Accessibility in Grammarl…" at bounding box center [806, 415] width 884 height 63
paste textarea "Hi, I'm Padmapriya from Opendoor. Just wanted to check if you received the WO f…"
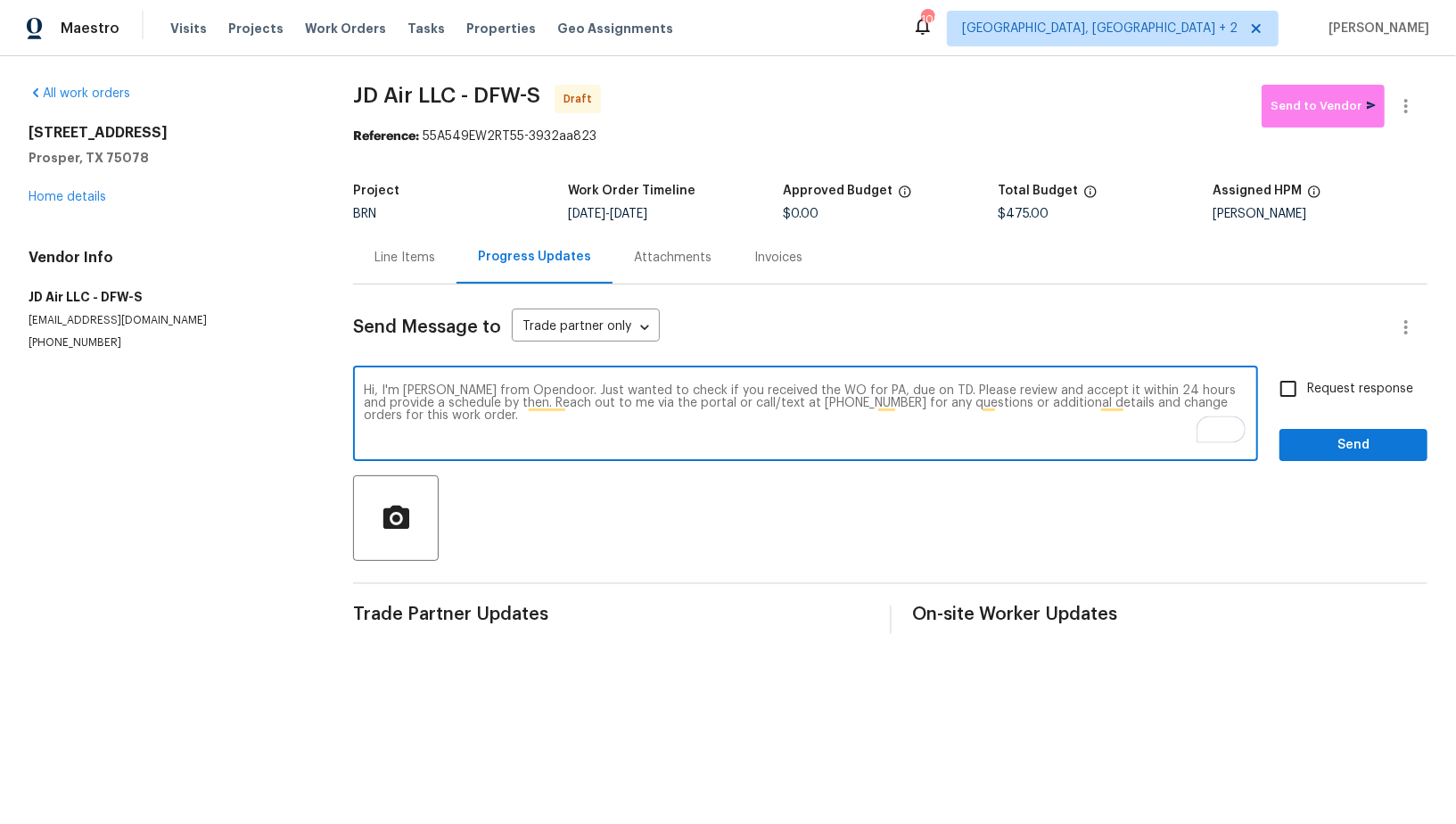
click at [867, 389] on textarea "Hi, I'm Padmapriya from Opendoor. Just wanted to check if you received the WO f…" at bounding box center [806, 415] width 884 height 63
paste textarea "16409 Stillhouse Hollow Ct, Prosper, TX 75078"
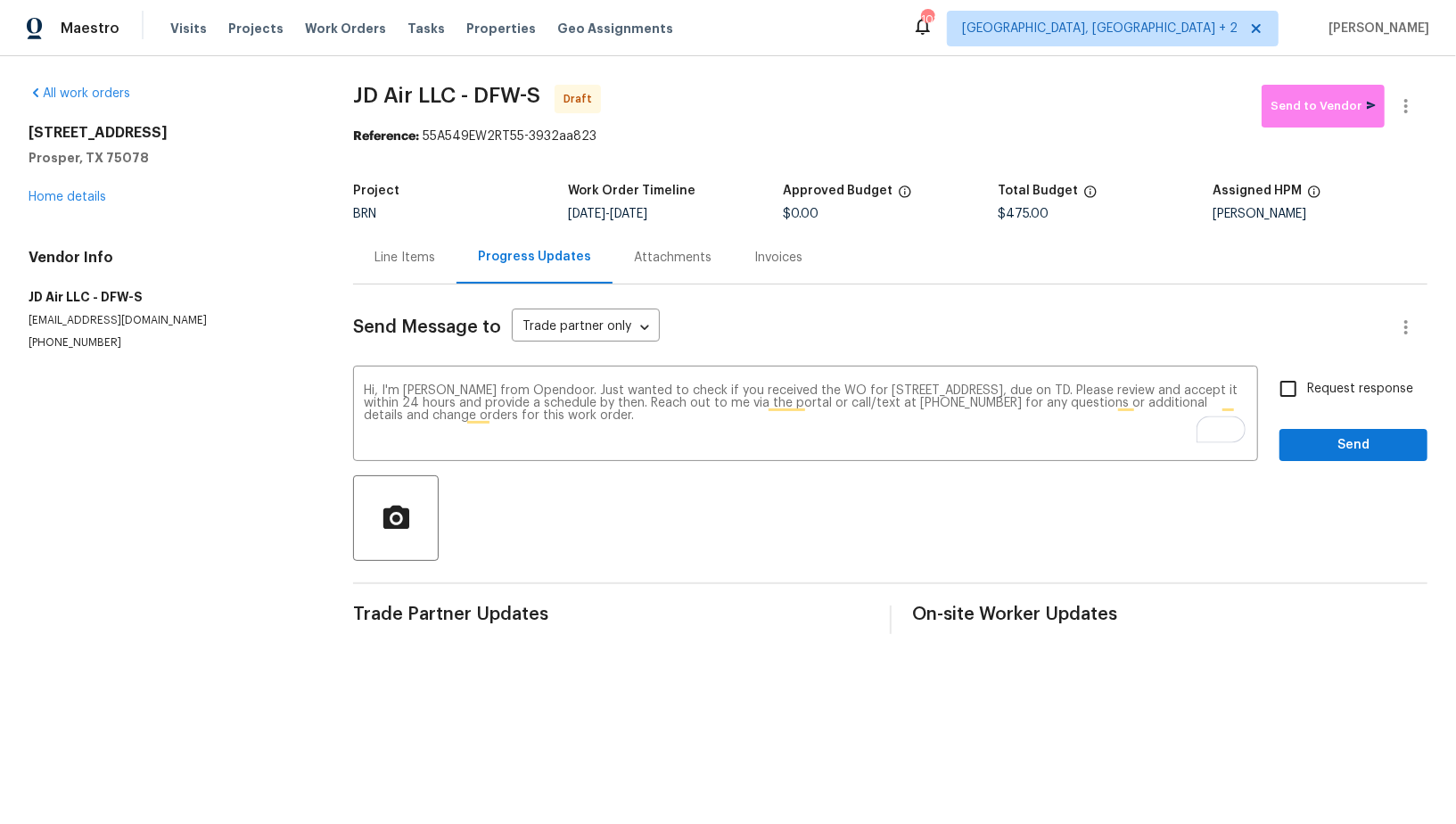
drag, startPoint x: 639, startPoint y: 209, endPoint x: 705, endPoint y: 209, distance: 66.0
click at [705, 209] on div "10/6/2025 - 10/7/2025" at bounding box center [676, 214] width 215 height 13
copy span "10/7/2025"
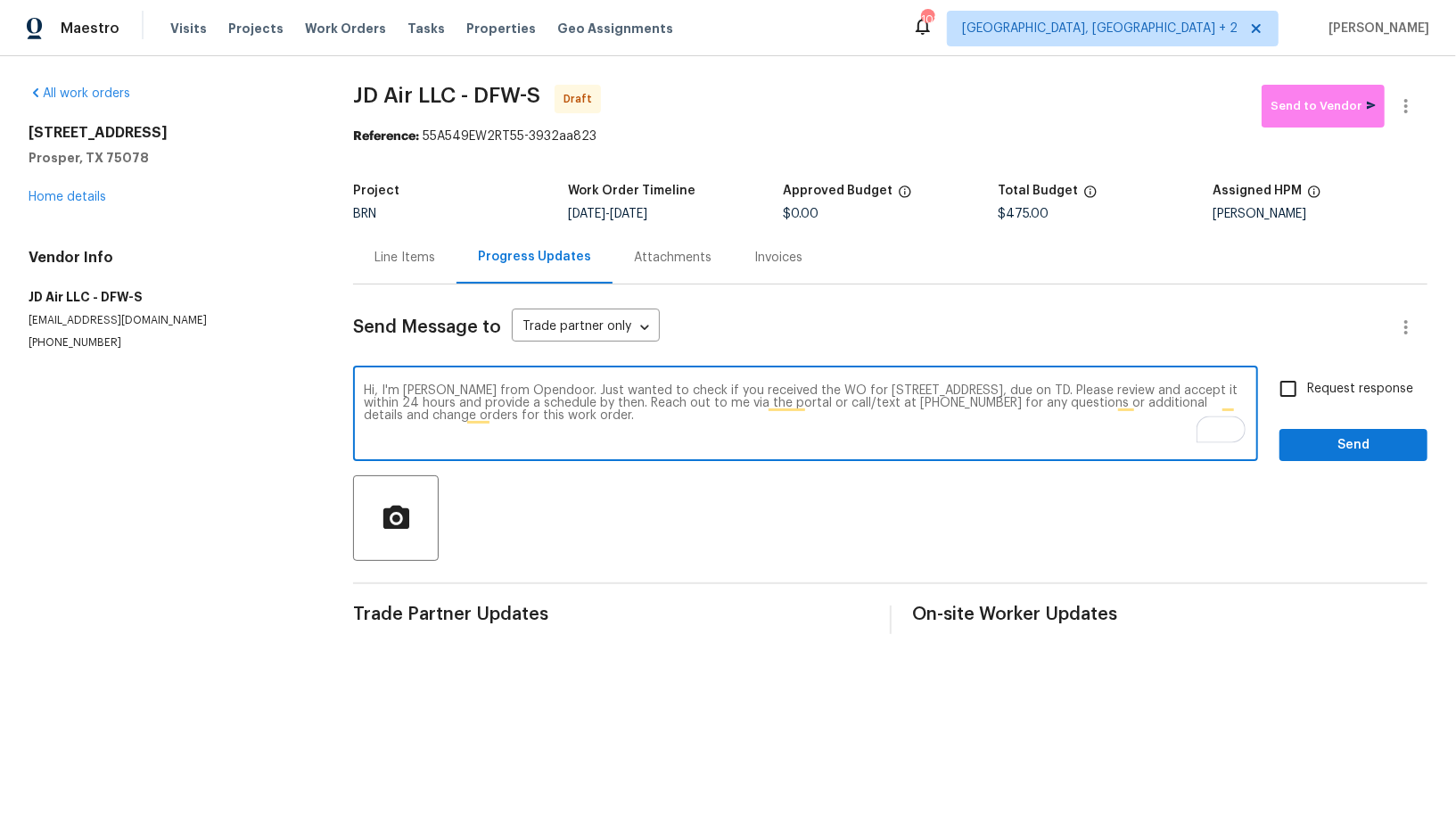
click at [1188, 392] on textarea "Hi, I'm Padmapriya from Opendoor. Just wanted to check if you received the WO f…" at bounding box center [806, 415] width 884 height 63
paste textarea "10/7/2025"
type textarea "Hi, I'm Padmapriya from Opendoor. Just wanted to check if you received the WO f…"
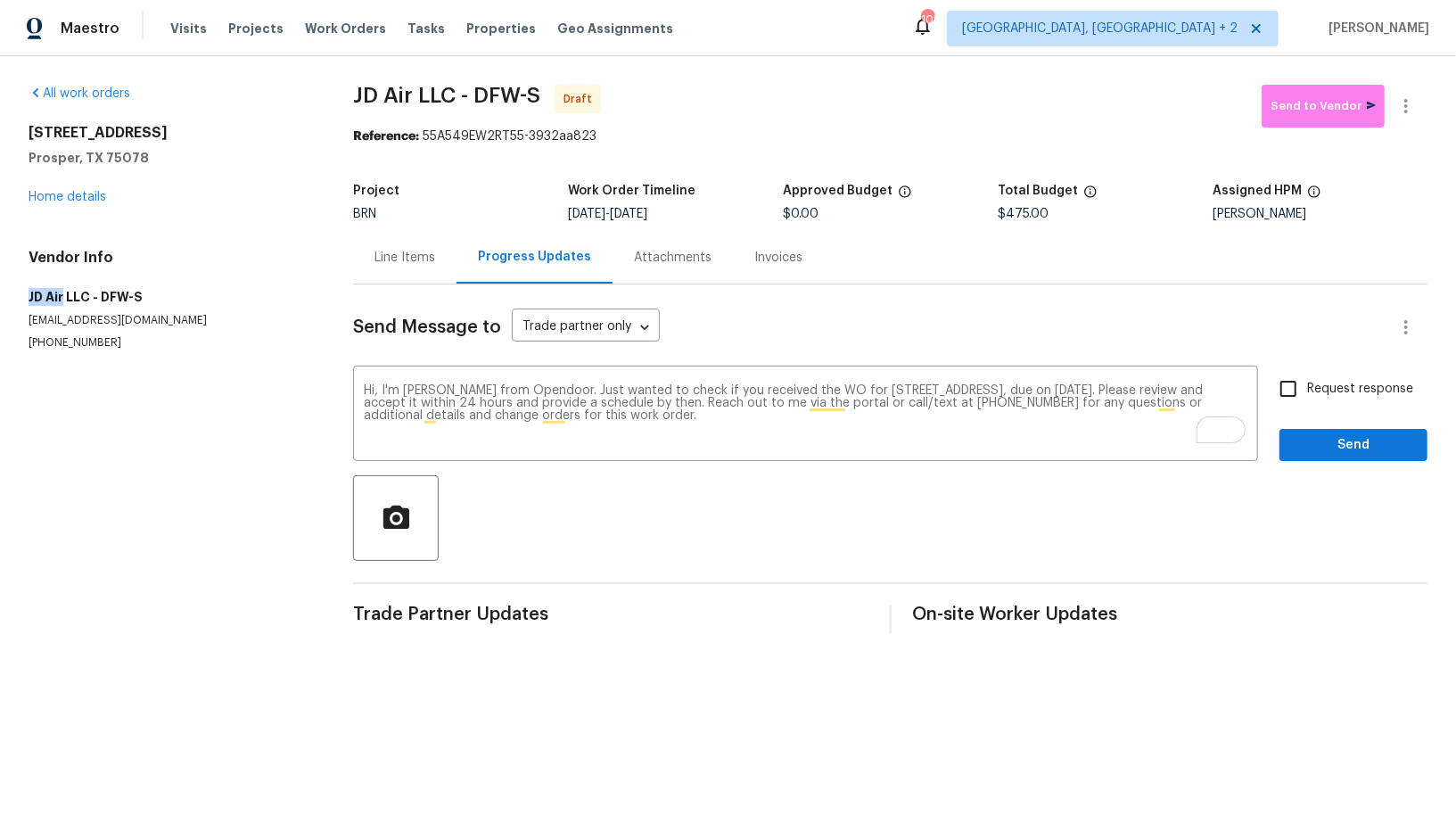
drag, startPoint x: 2, startPoint y: 287, endPoint x: 63, endPoint y: 293, distance: 61.3
click at [62, 293] on div "All work orders 16409 Stillhouse Hollow Ct Prosper, TX 75078 Home details Vendo…" at bounding box center [728, 358] width 1456 height 606
click at [63, 293] on h5 "JD Air LLC - DFW-S" at bounding box center [169, 297] width 282 height 18
drag, startPoint x: 12, startPoint y: 292, endPoint x: 66, endPoint y: 292, distance: 54.0
click at [66, 292] on div "All work orders 16409 Stillhouse Hollow Ct Prosper, TX 75078 Home details Vendo…" at bounding box center [728, 358] width 1456 height 606
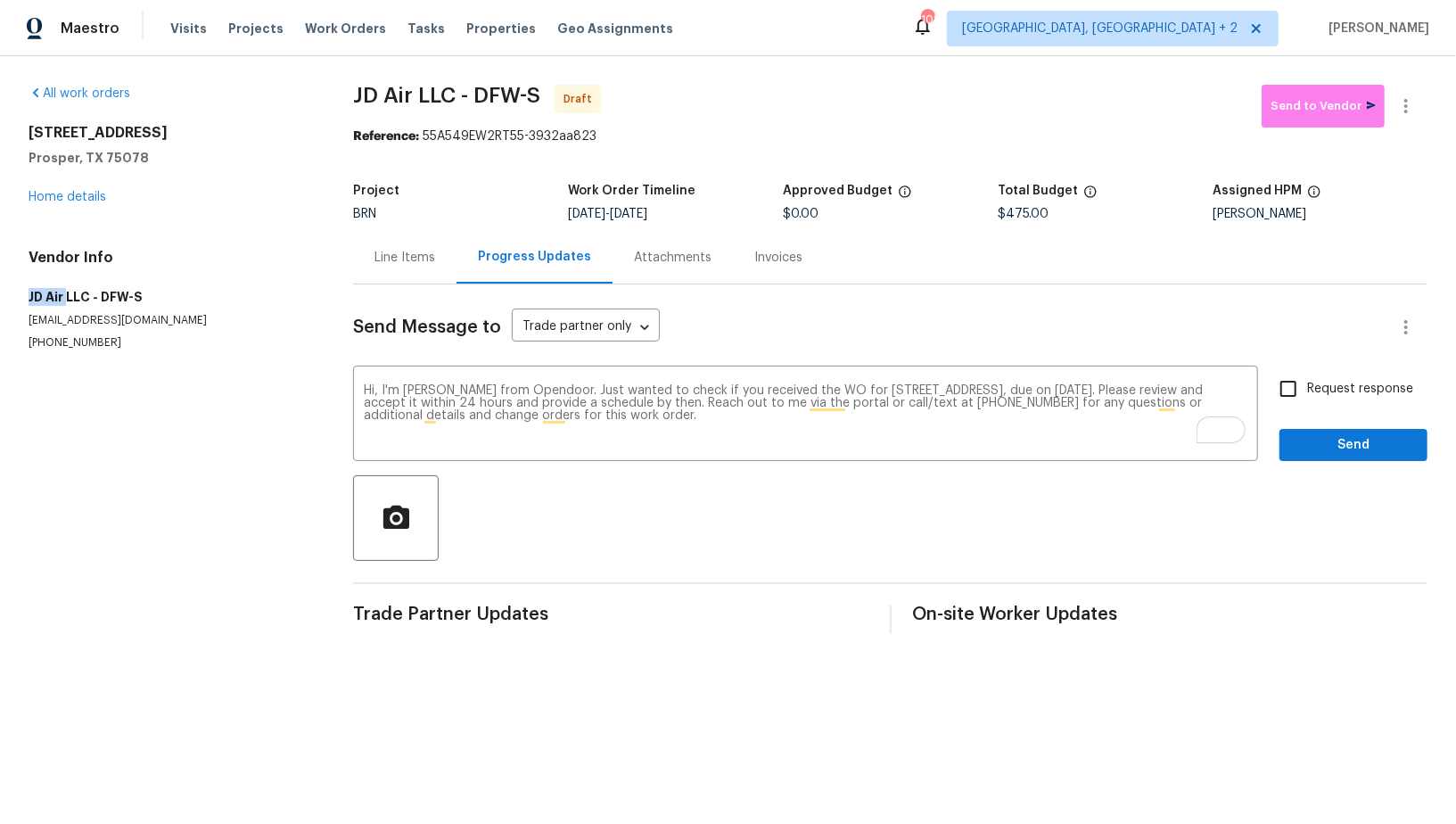
copy h5 "JD Air"
click at [1283, 387] on input "Request response" at bounding box center [1289, 389] width 38 height 38
checkbox input "true"
click at [1304, 434] on span "Send" at bounding box center [1353, 445] width 119 height 22
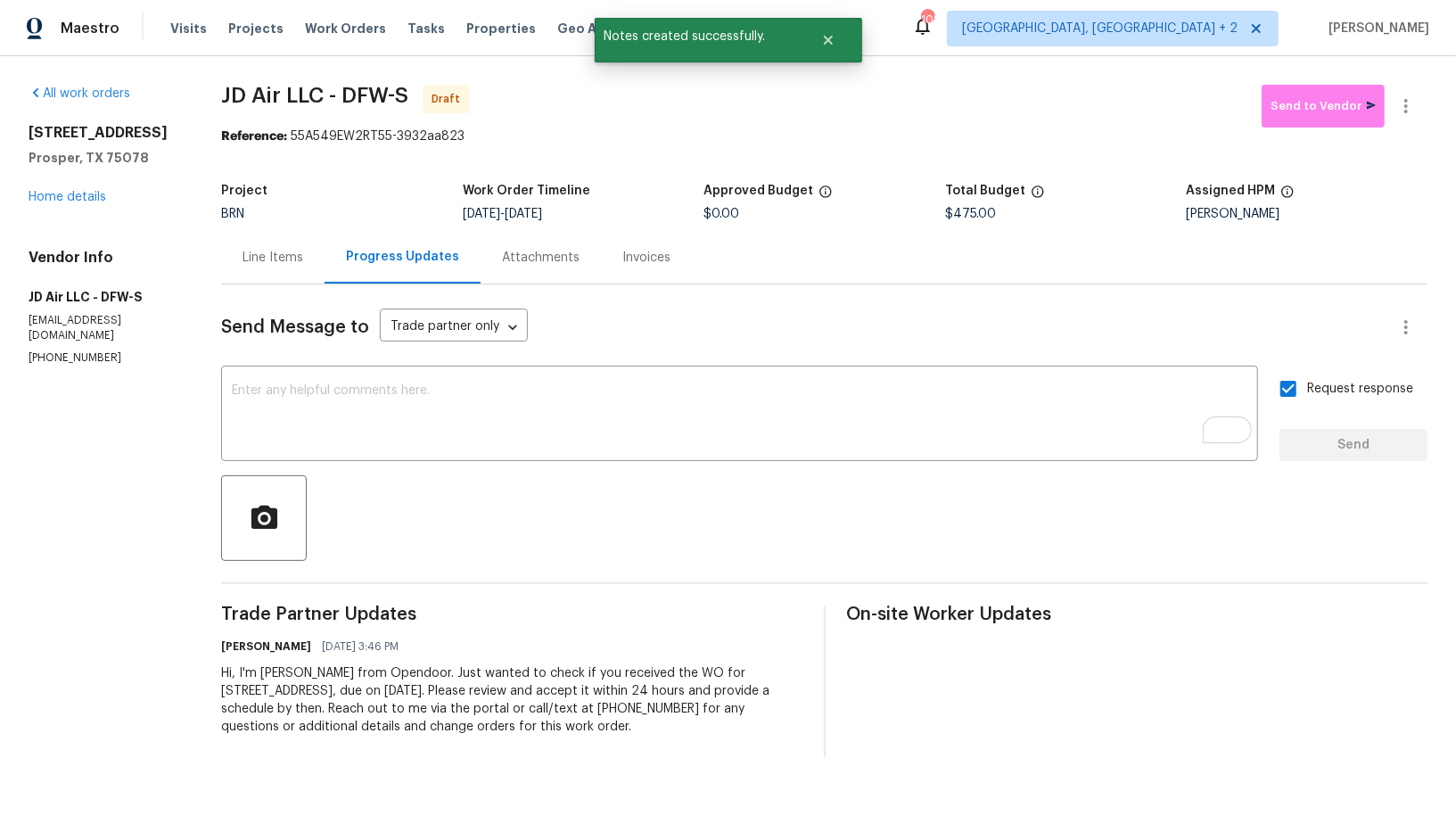
click at [269, 252] on div "Line Items" at bounding box center [273, 258] width 61 height 18
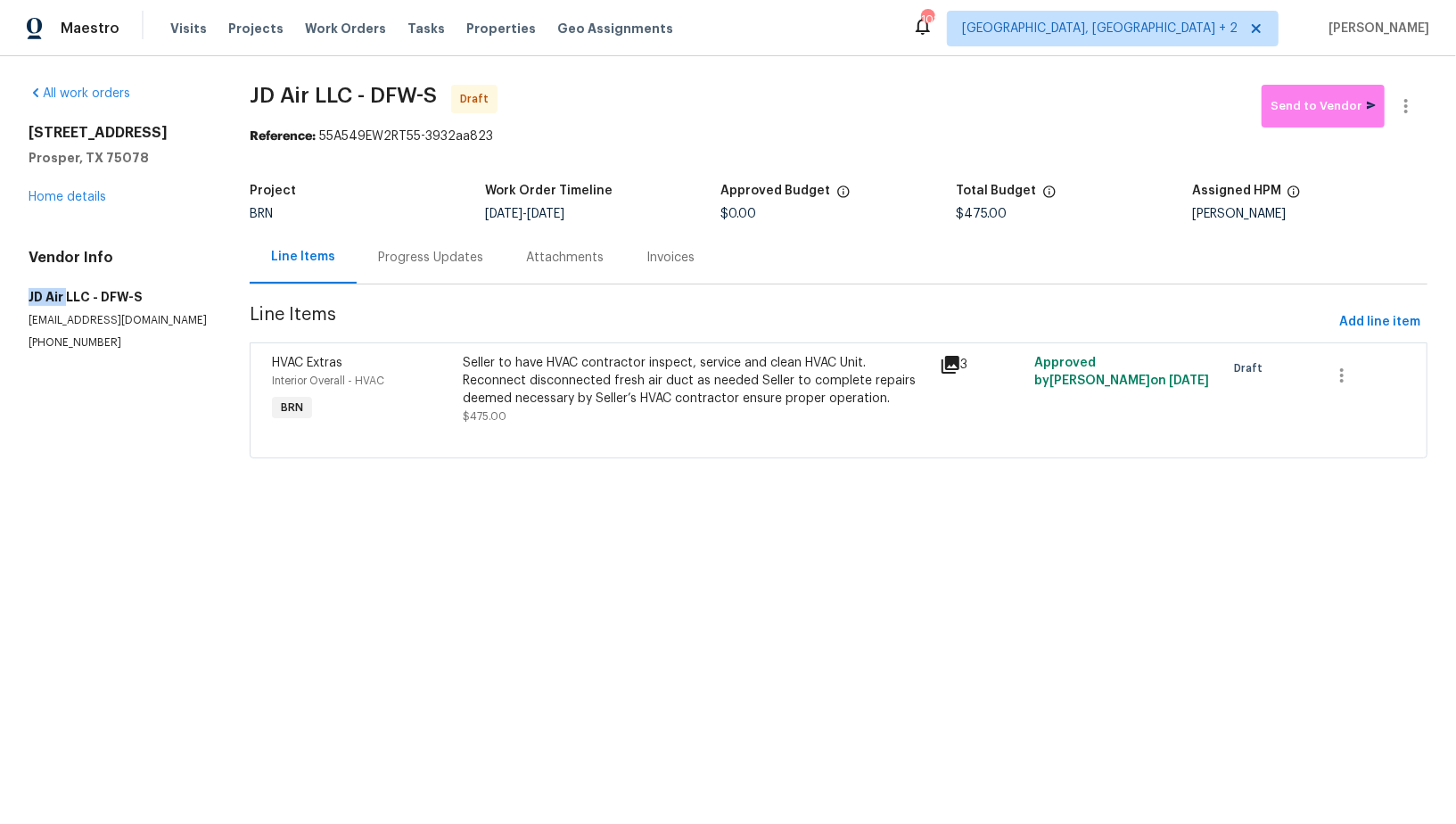
drag, startPoint x: 0, startPoint y: 294, endPoint x: 65, endPoint y: 309, distance: 66.7
click at [65, 310] on div "All work orders 16409 Stillhouse Hollow Ct Prosper, TX 75078 Home details Vendo…" at bounding box center [728, 282] width 1456 height 452
copy h5 "JD Air"
click at [1418, 107] on button "button" at bounding box center [1405, 105] width 43 height 43
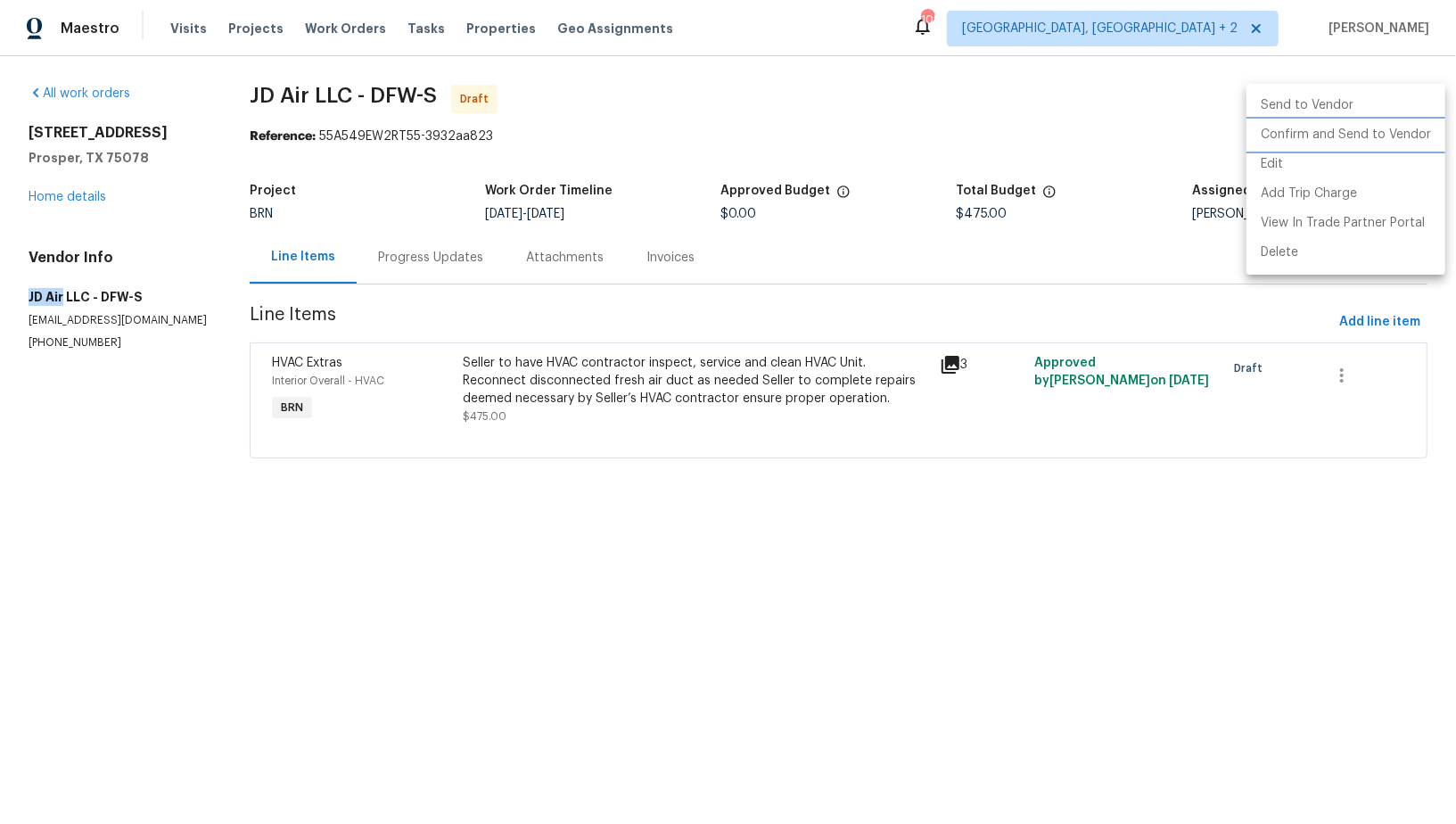
click at [1386, 127] on li "Confirm and Send to Vendor" at bounding box center [1346, 135] width 199 height 30
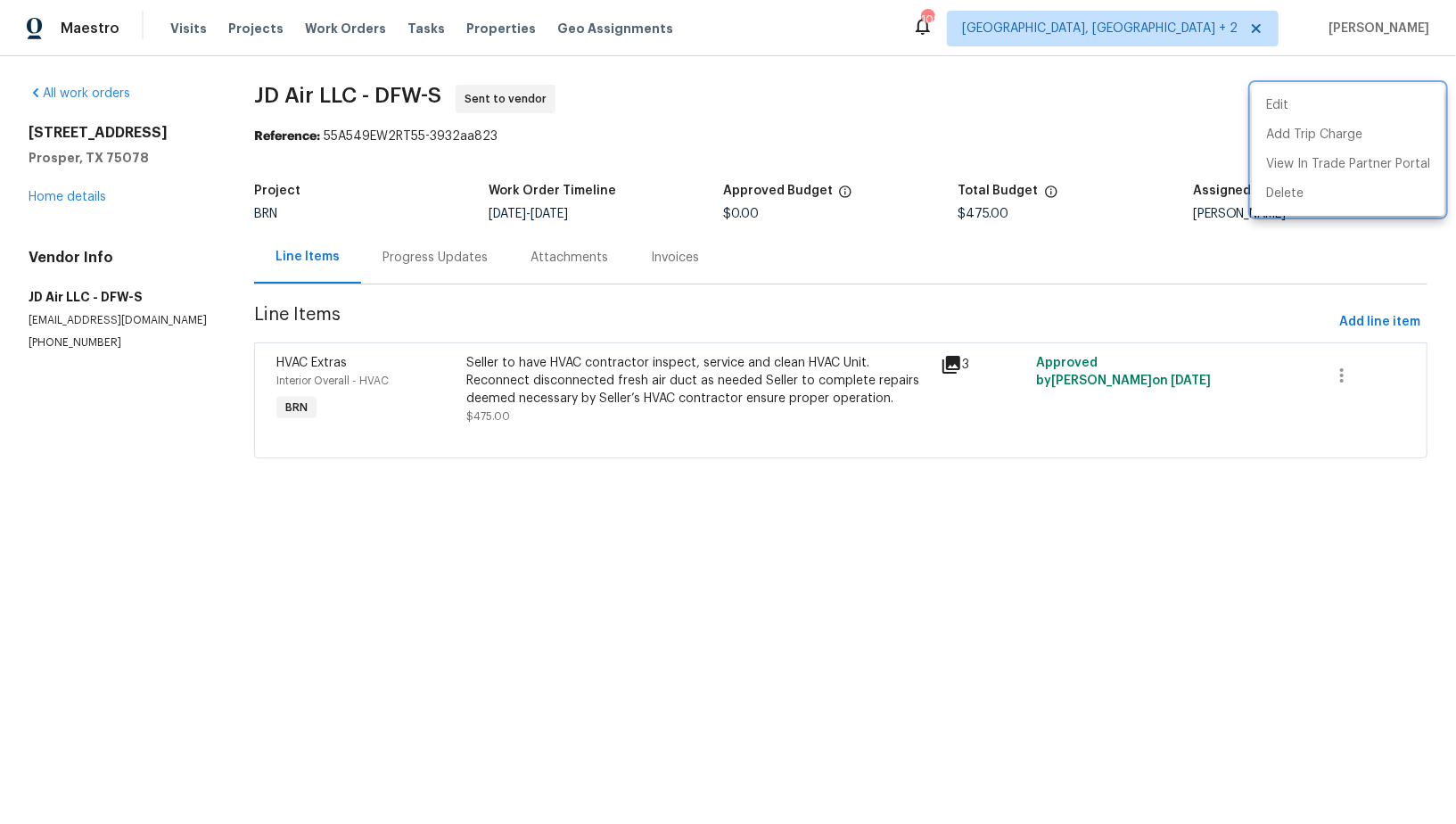
click at [96, 216] on div at bounding box center [728, 412] width 1456 height 824
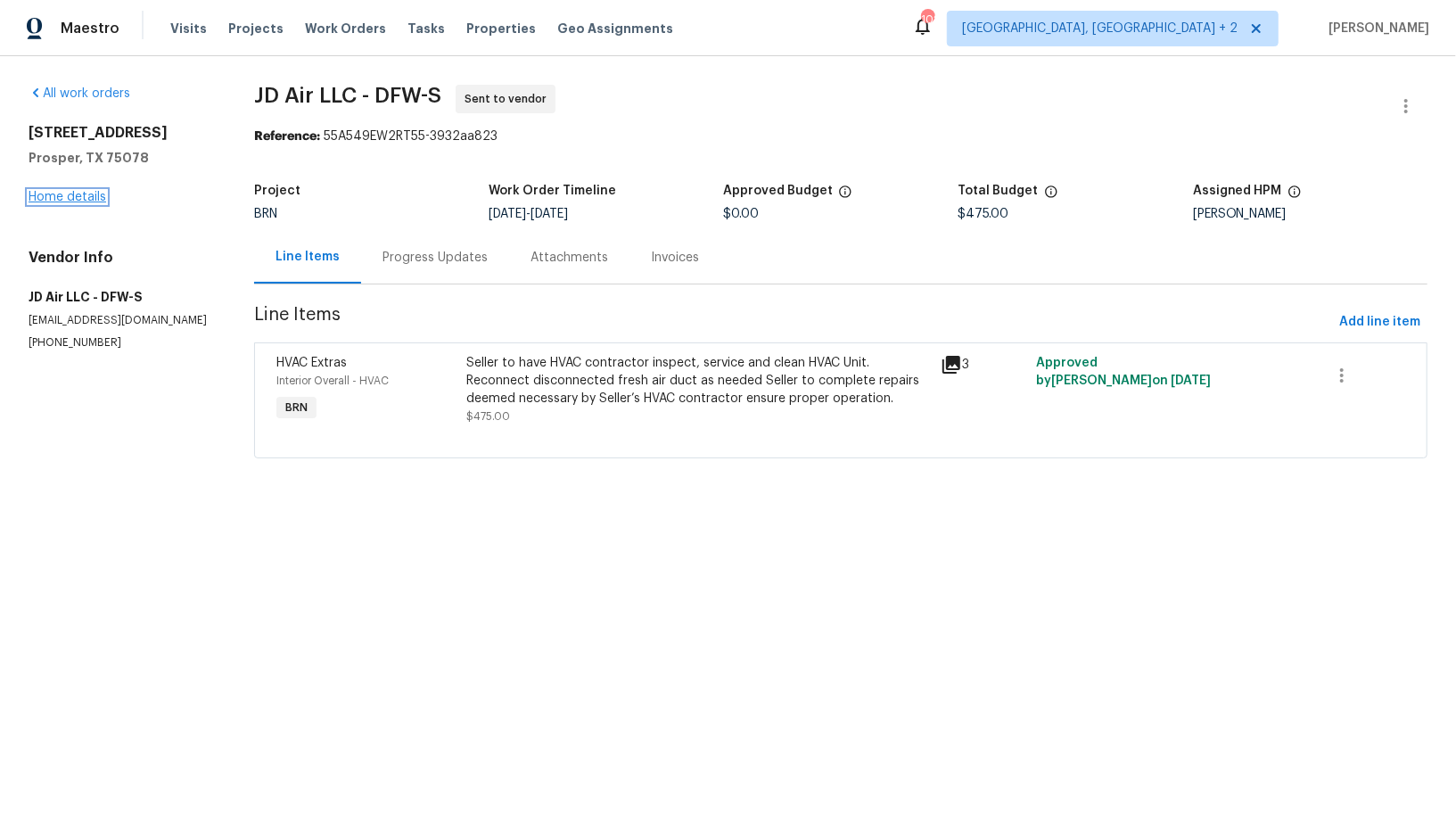
click at [90, 203] on link "Home details" at bounding box center [68, 197] width 78 height 13
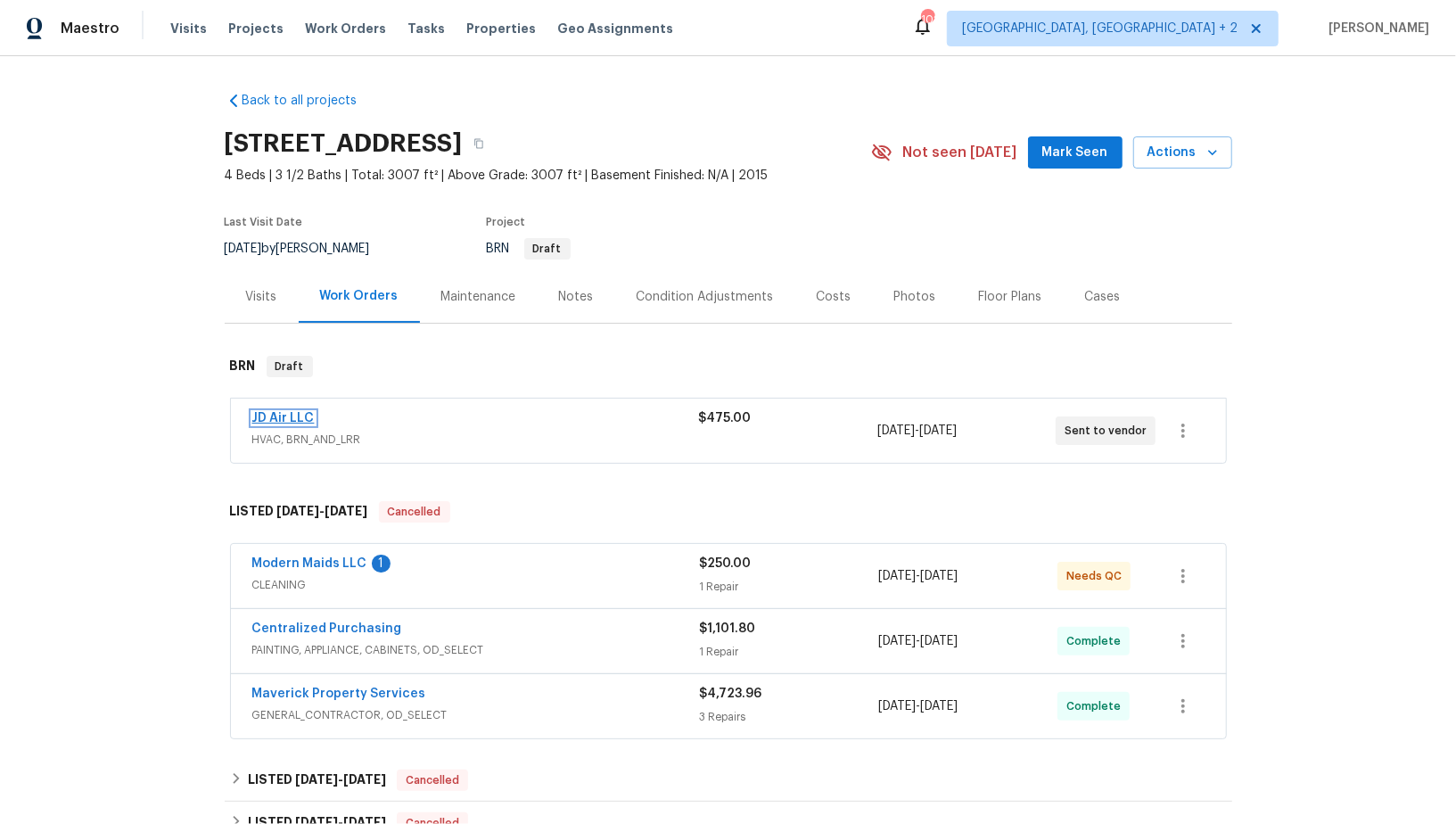
click at [296, 419] on link "JD Air LLC" at bounding box center [284, 418] width 63 height 13
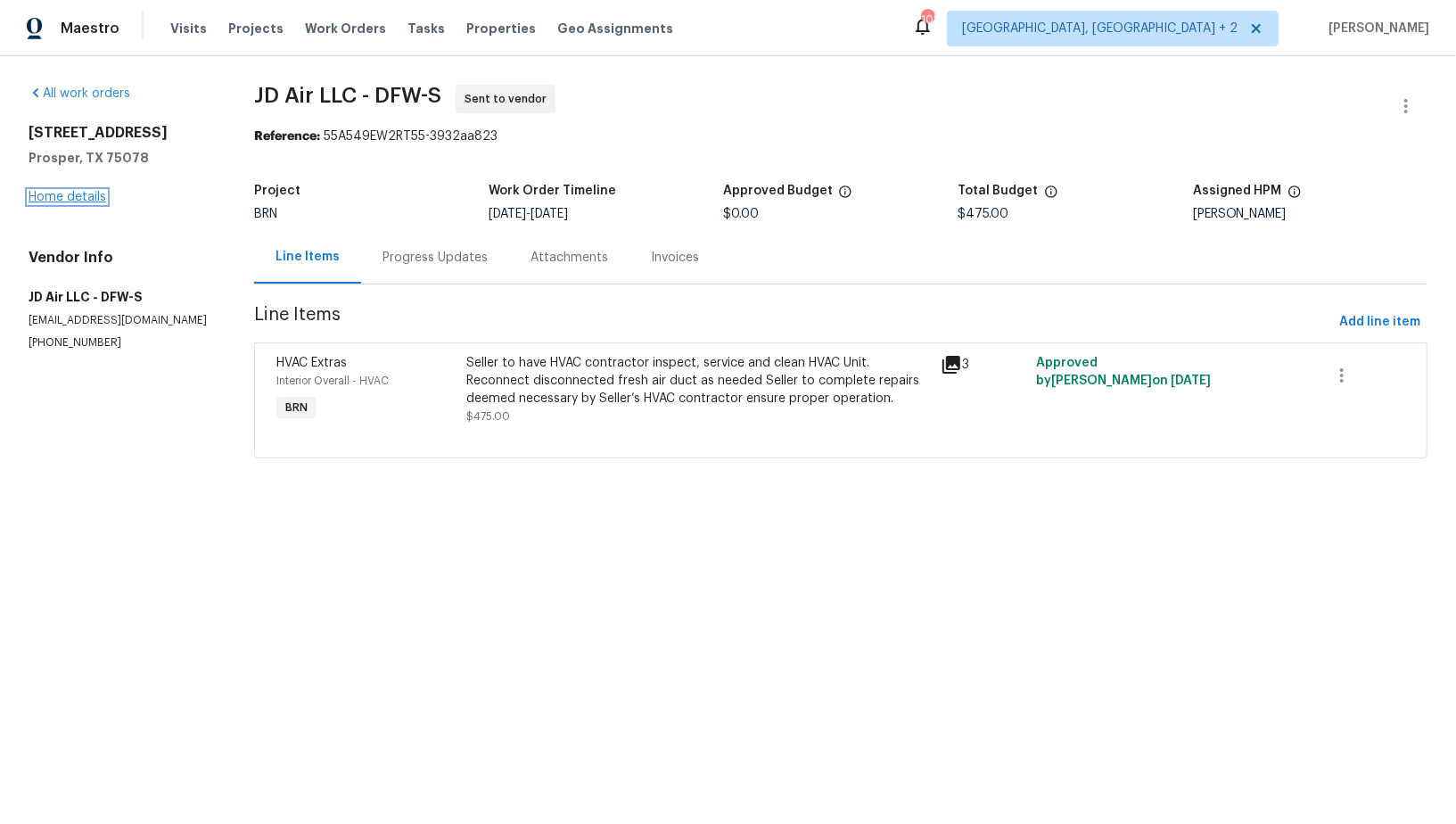
click at [82, 203] on link "Home details" at bounding box center [68, 197] width 78 height 13
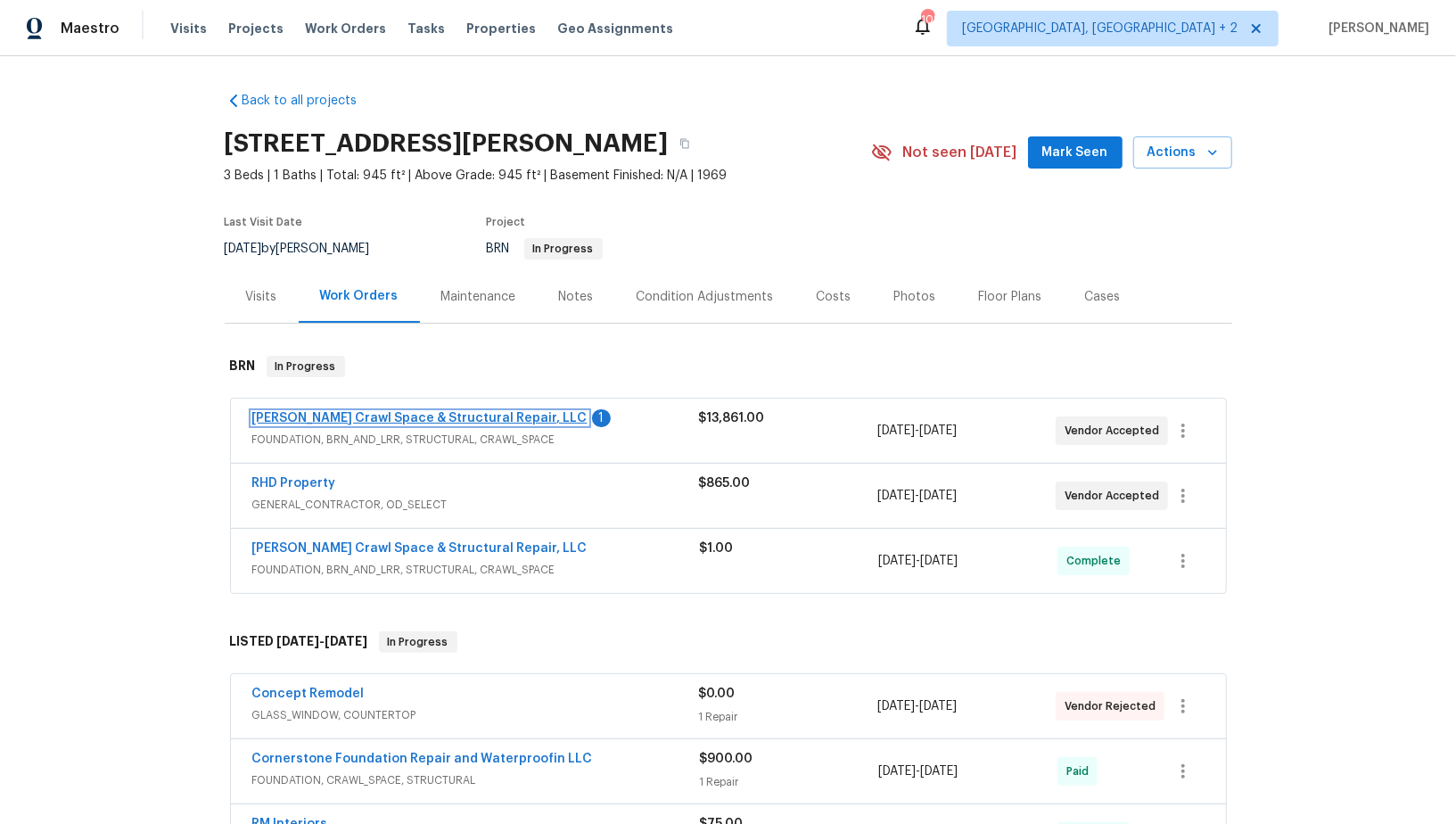
click at [351, 414] on link "[PERSON_NAME] Crawl Space & Structural Repair, LLC" at bounding box center [420, 418] width 335 height 13
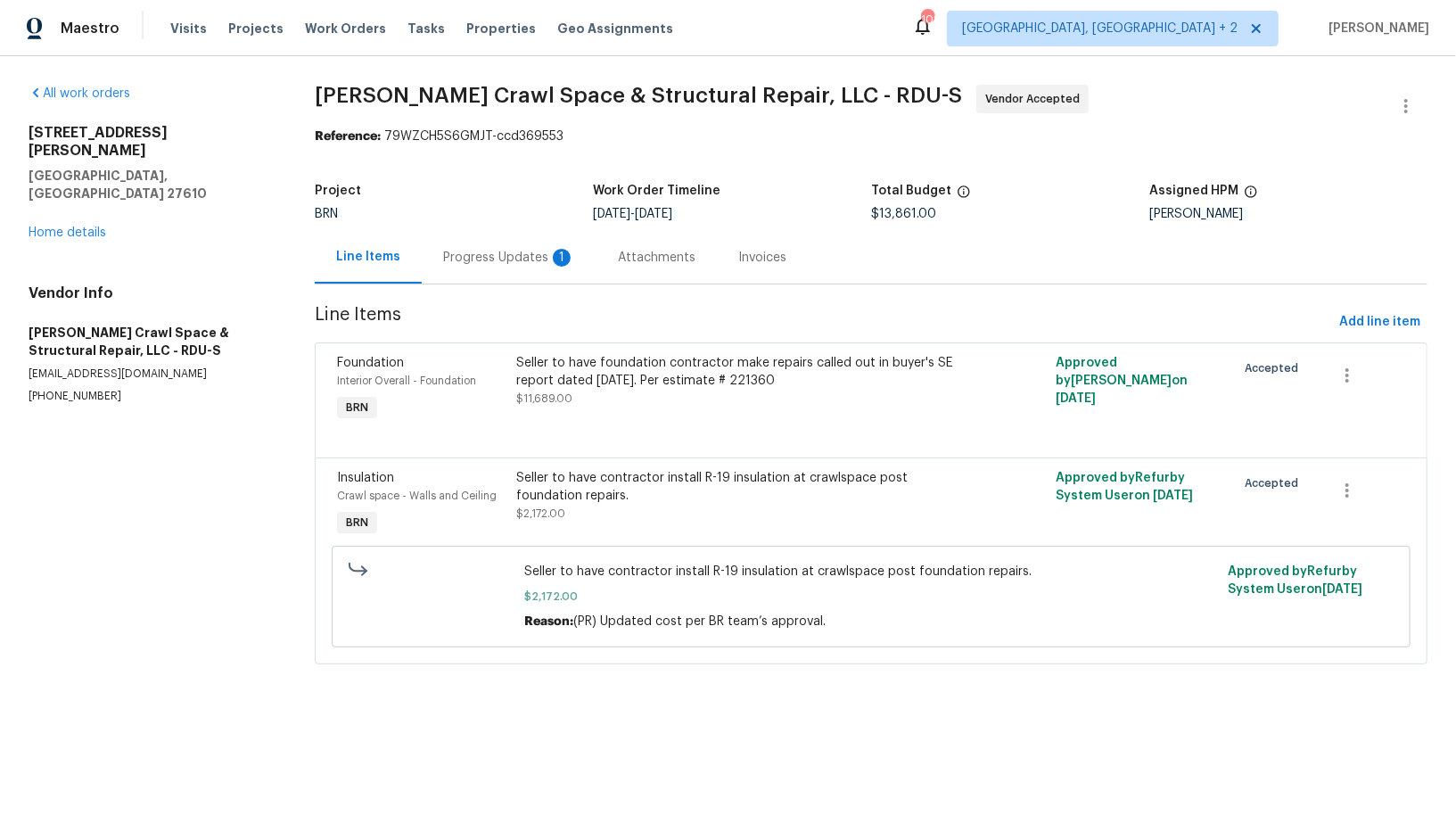
click at [450, 263] on div "Progress Updates 1" at bounding box center [509, 258] width 132 height 18
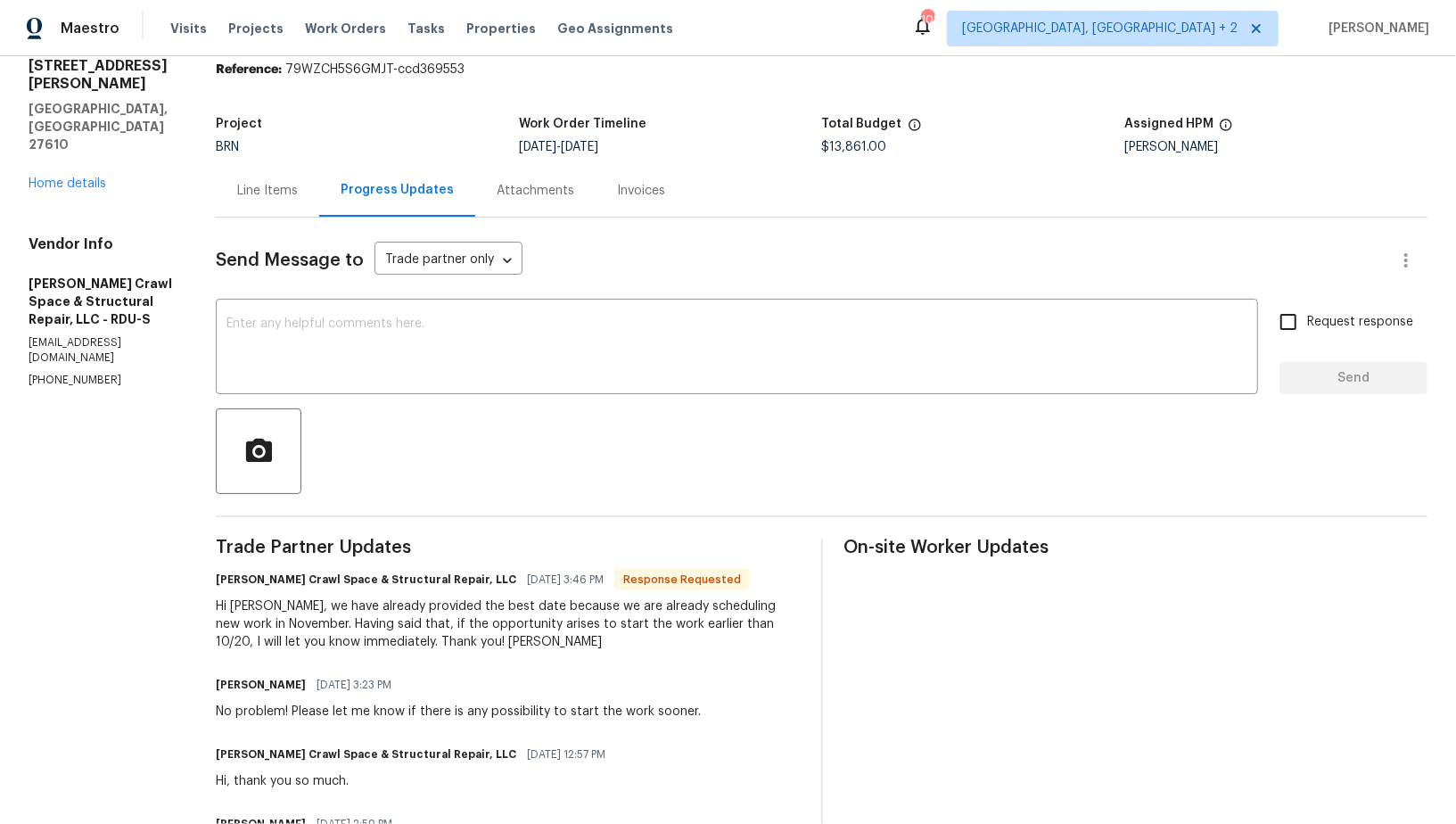
scroll to position [76, 0]
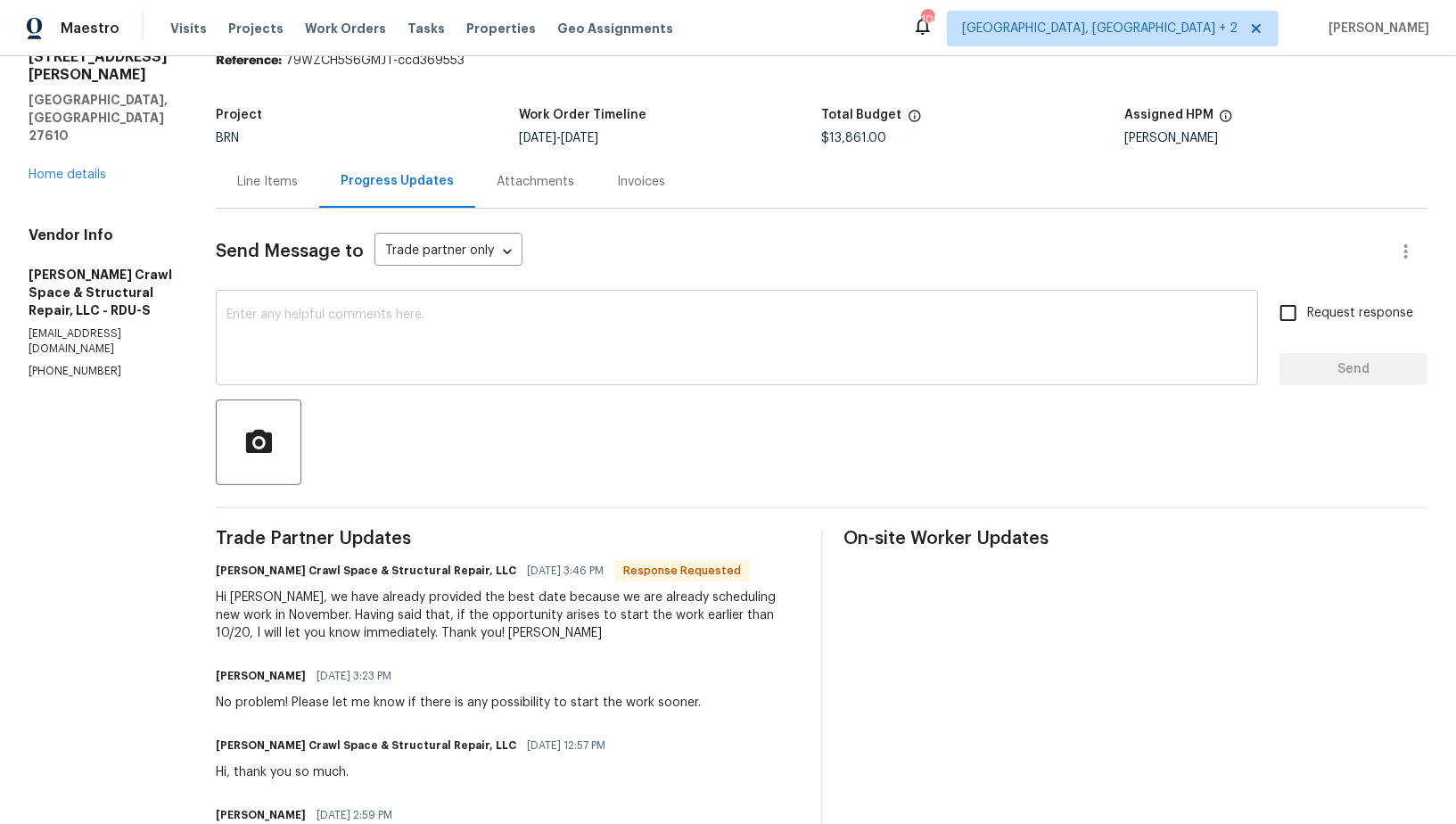
click at [408, 381] on div "x ​" at bounding box center [736, 339] width 1042 height 91
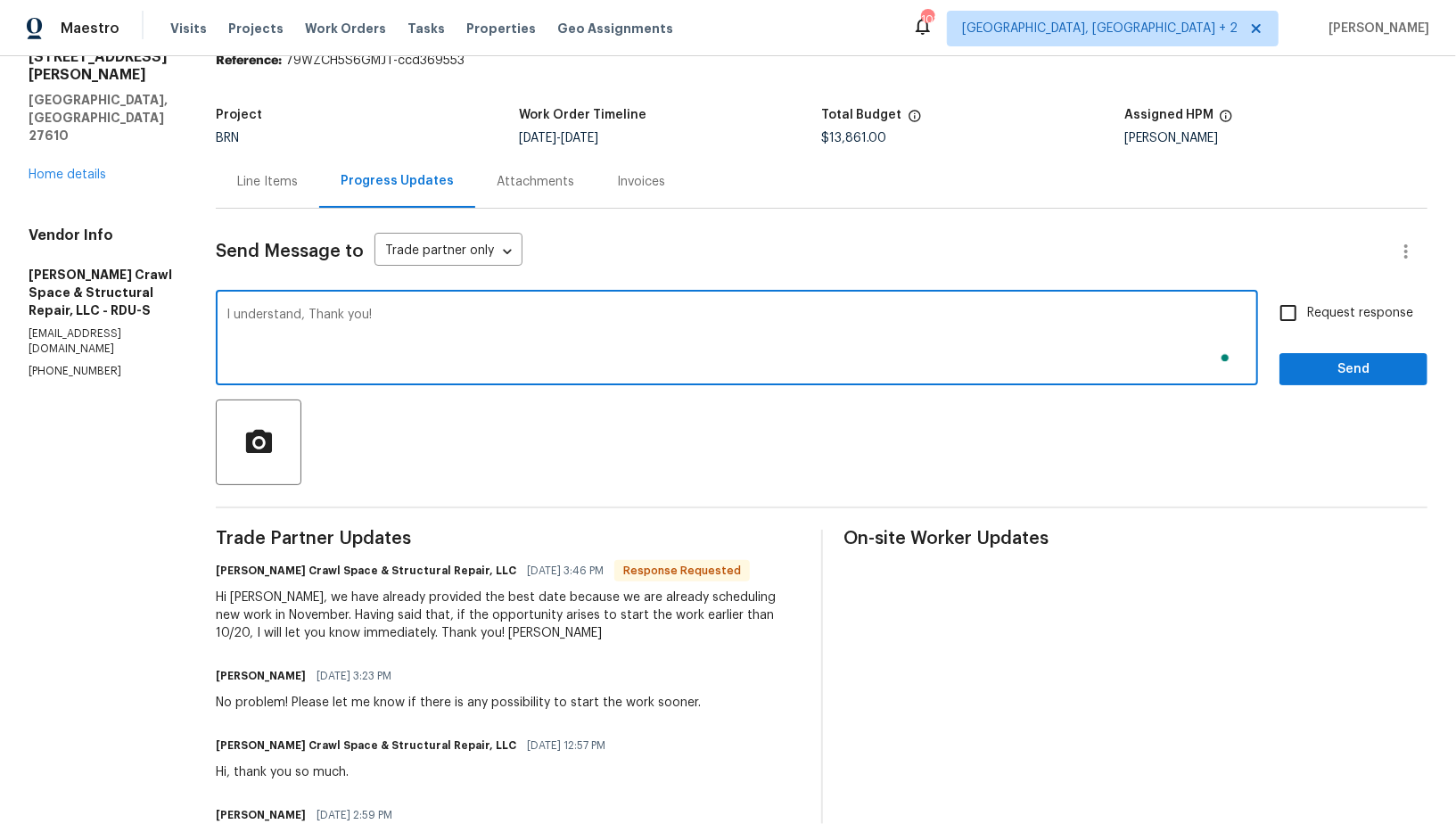
type textarea "I understand, Thank you!"
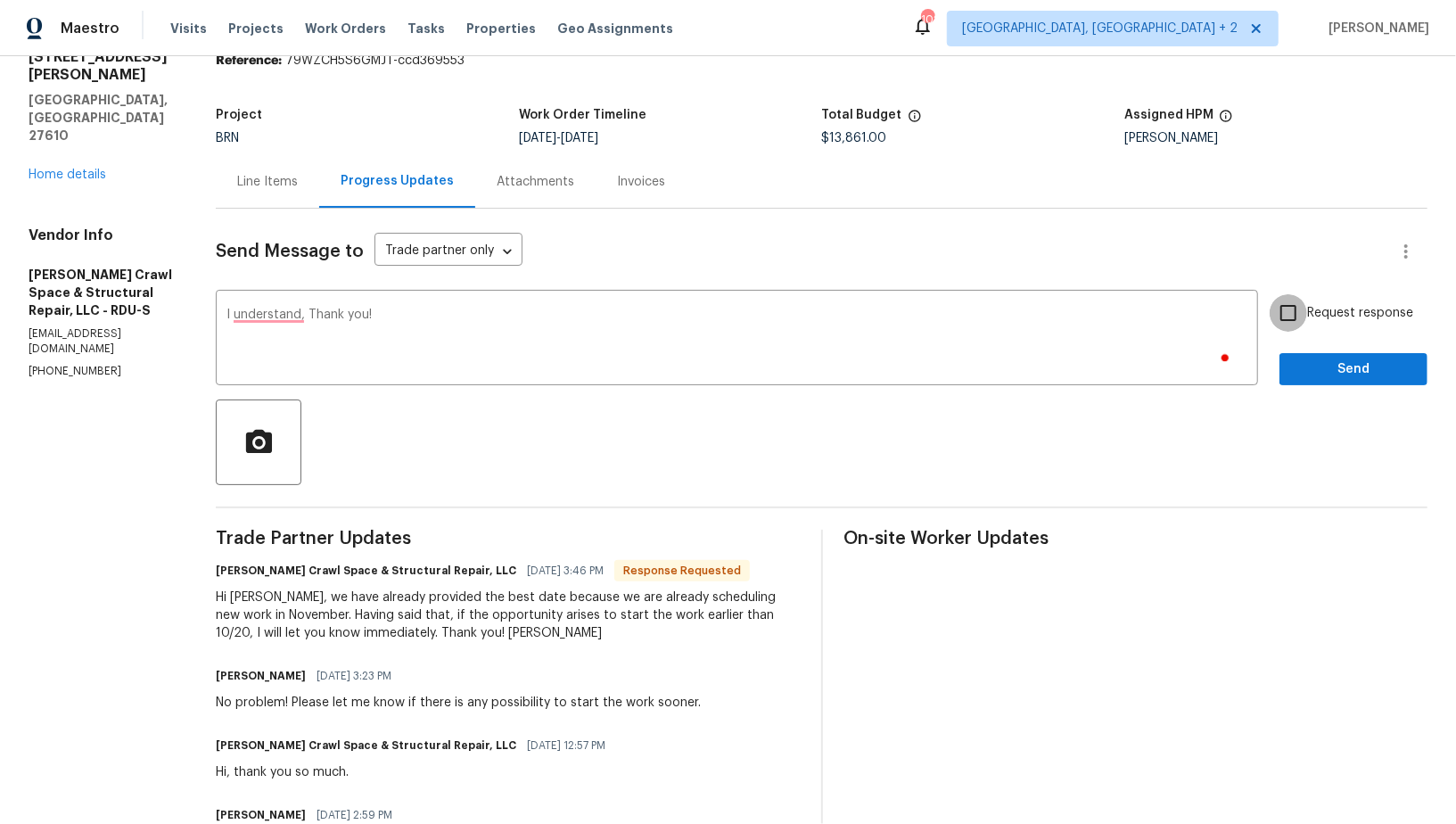
click at [1293, 311] on input "Request response" at bounding box center [1289, 313] width 38 height 38
checkbox input "true"
click at [1334, 368] on span "Send" at bounding box center [1353, 369] width 119 height 22
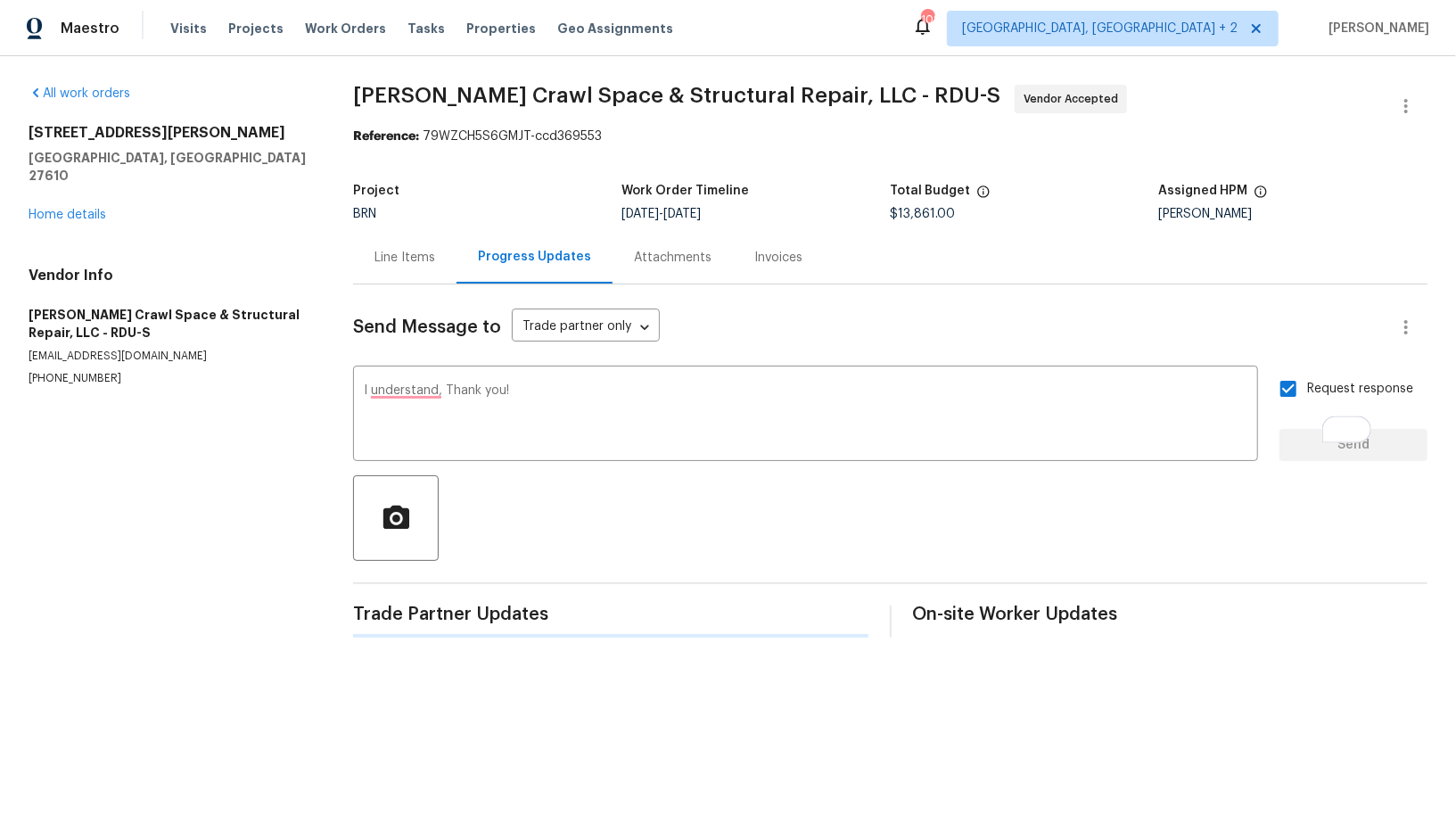
scroll to position [0, 0]
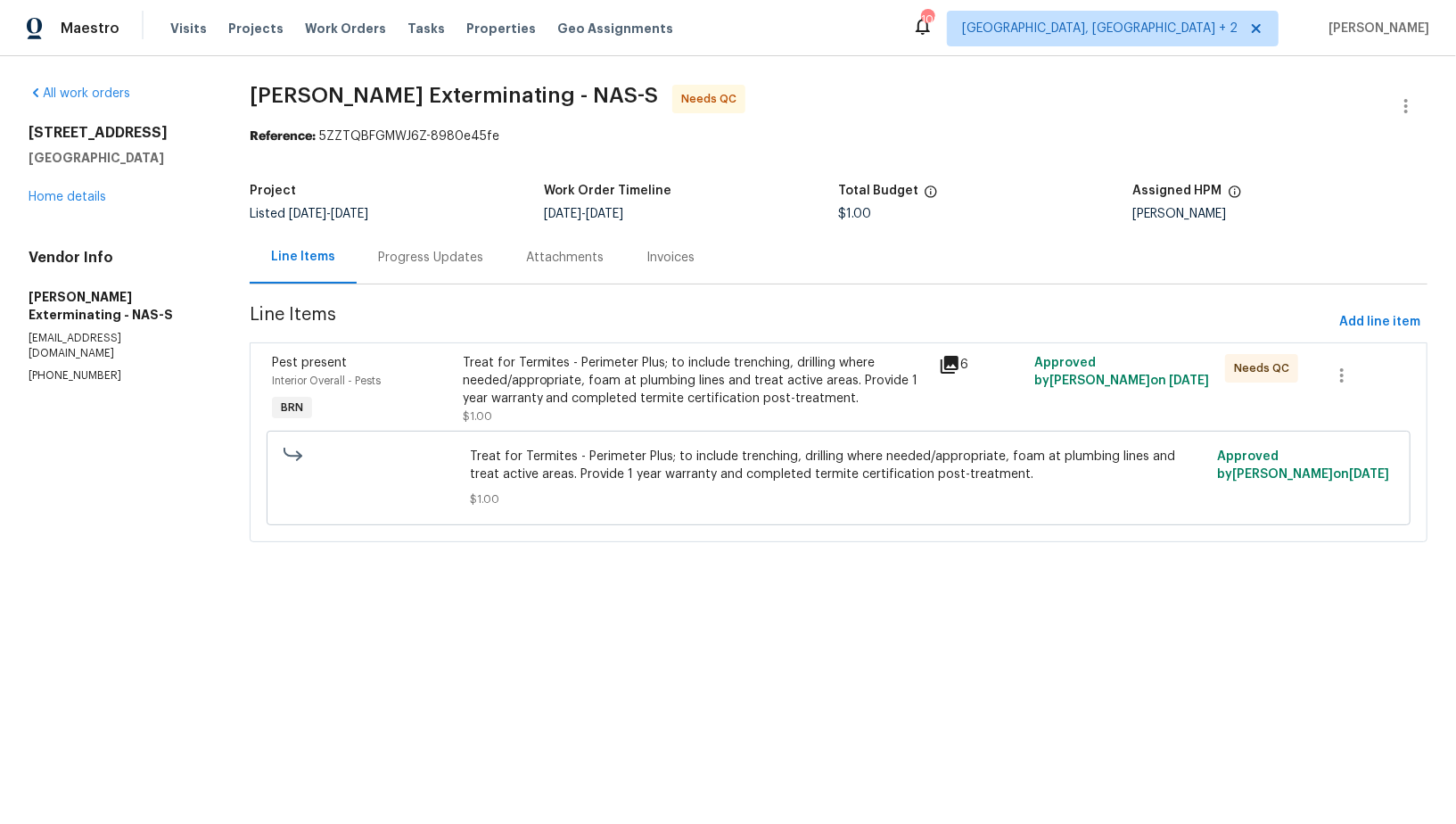
click at [460, 285] on section "Belle [PERSON_NAME] Exterminating - NAS-S Needs QC Reference: 5ZZTQBFGMWJ6Z-898…" at bounding box center [838, 323] width 1177 height 479
click at [441, 282] on div "Progress Updates" at bounding box center [430, 257] width 148 height 53
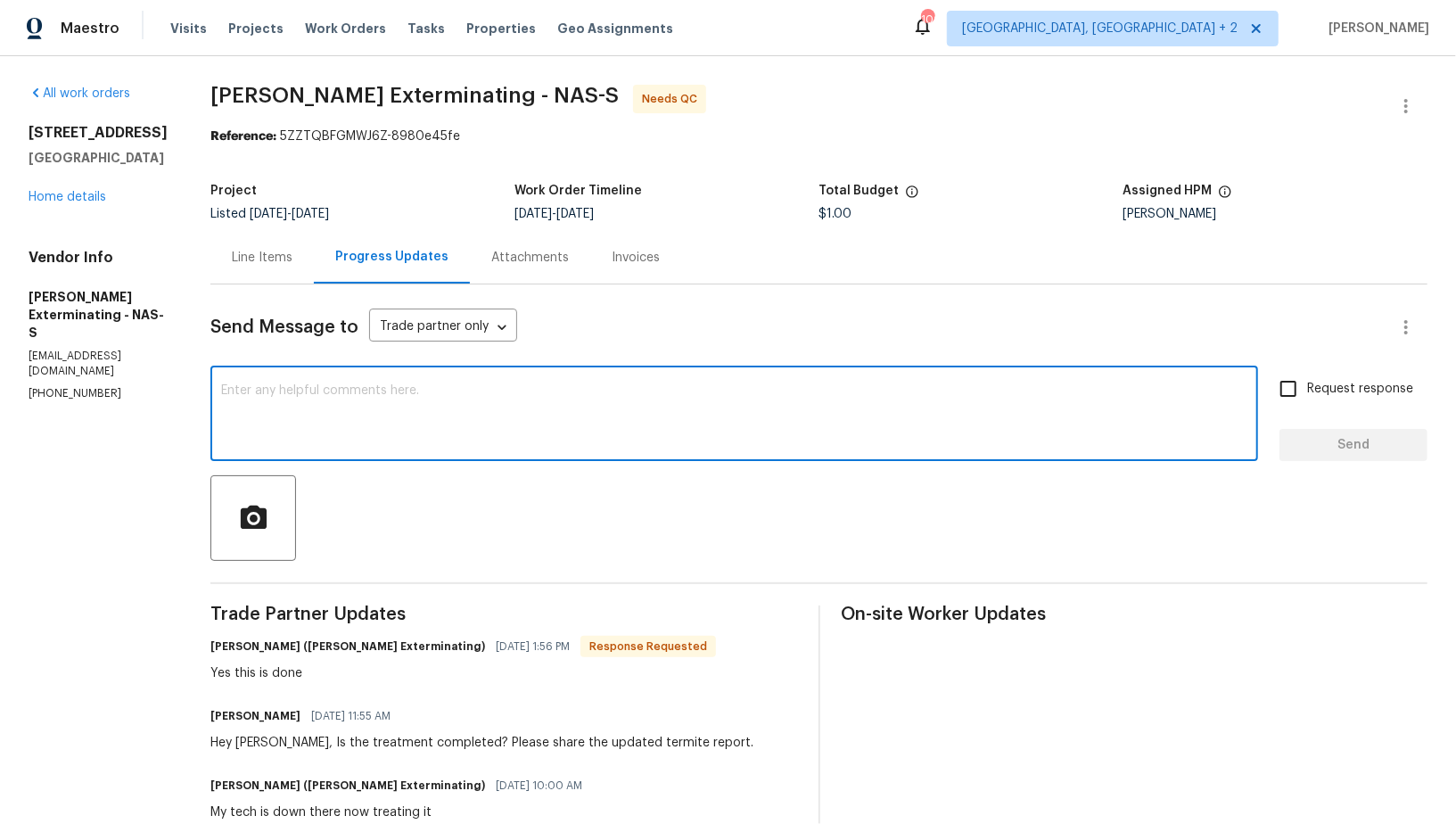
click at [413, 409] on textarea at bounding box center [733, 415] width 1026 height 63
paste textarea "we will need at least someting showing the retreatment for buyer since it was t…"
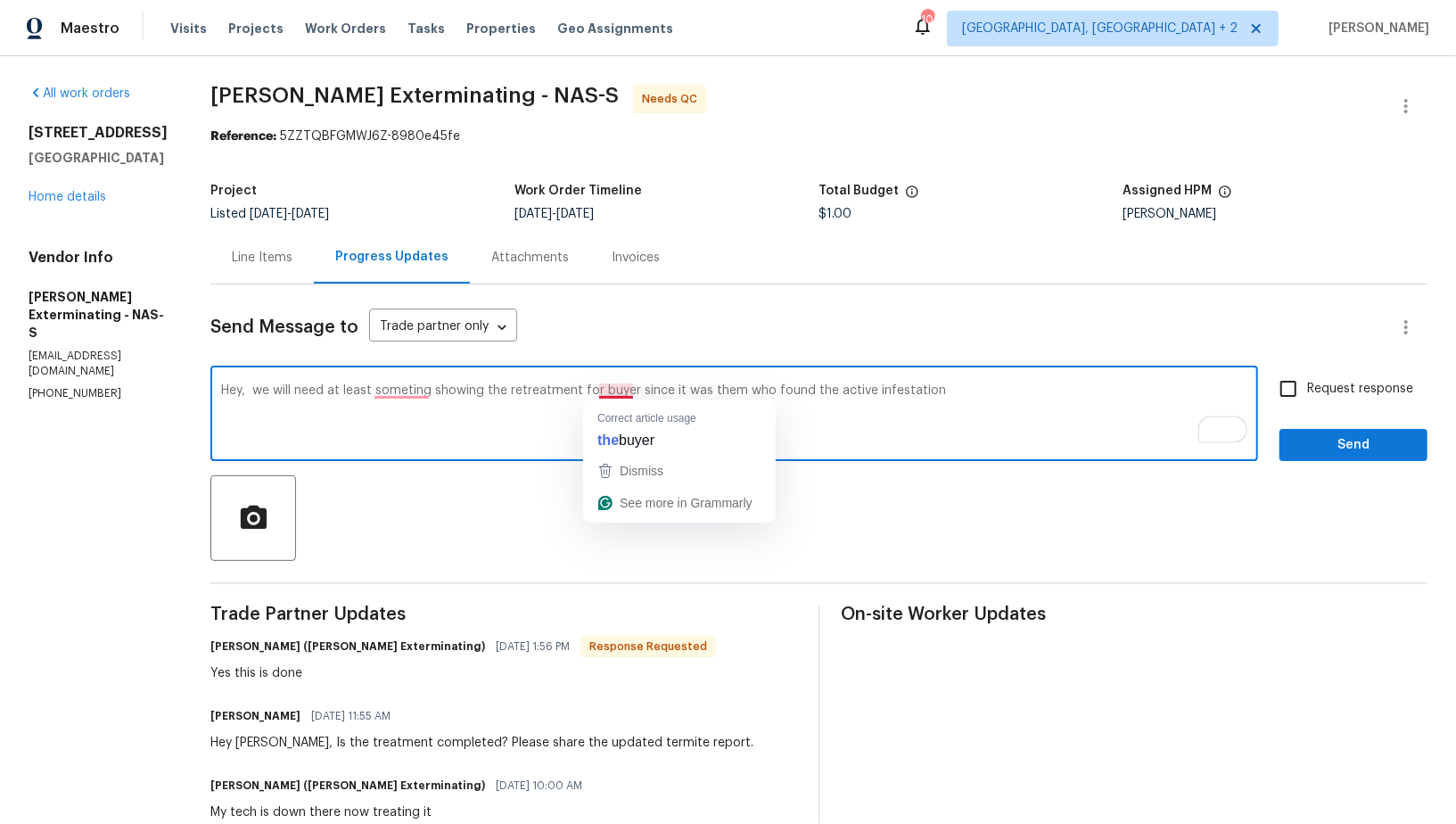
click at [614, 389] on textarea "Hey, we will need at least someting showing the retreatment for buyer since it …" at bounding box center [733, 415] width 1026 height 63
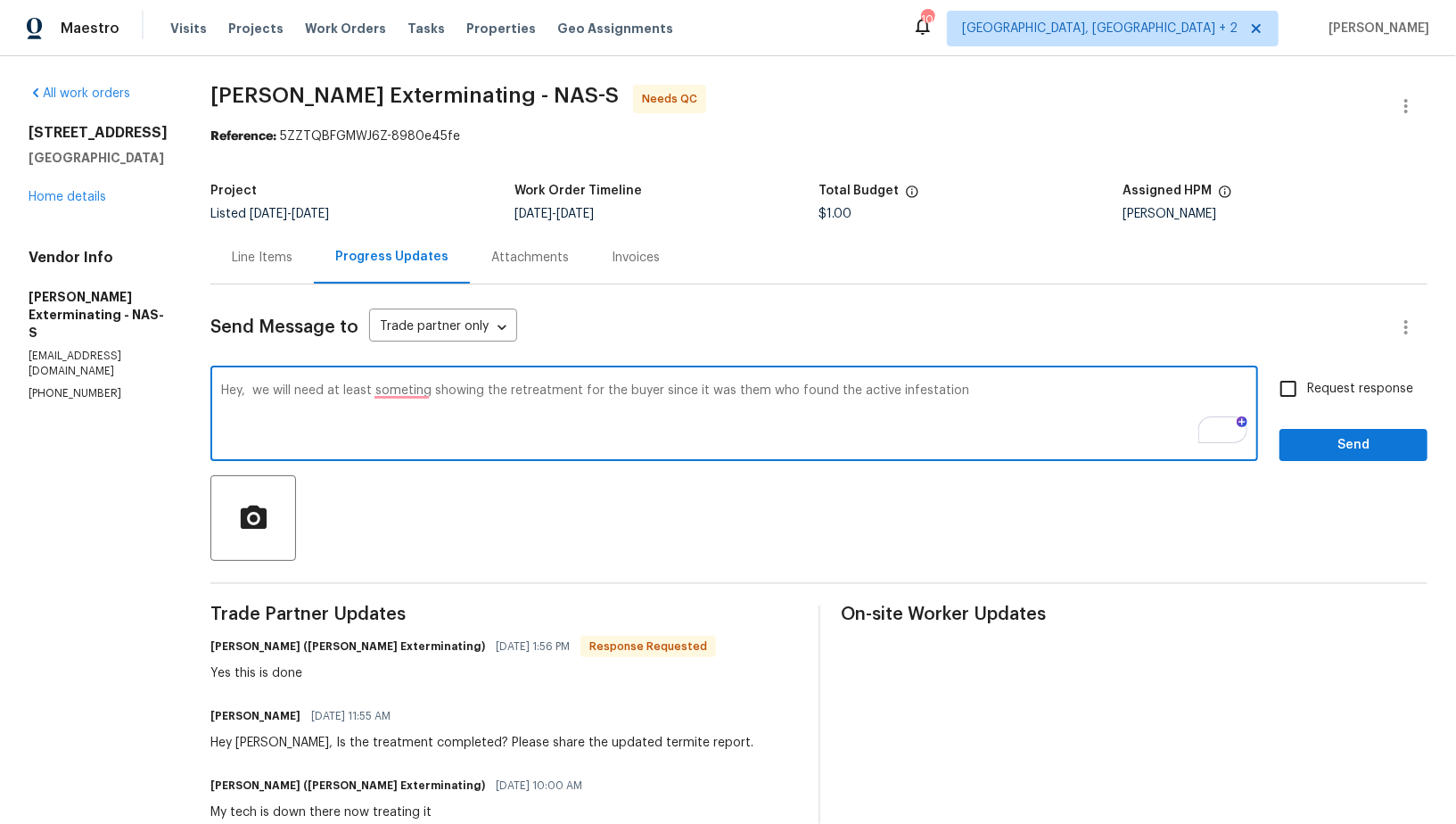
click at [951, 387] on textarea "Hey, we will need at least someting showing the retreatment for the buyer since…" at bounding box center [733, 415] width 1026 height 63
click at [735, 392] on textarea "Hey, we will need at least someting showing the retreatment for the buyer since…" at bounding box center [733, 415] width 1026 height 63
click at [389, 390] on textarea "Hey, we will need at least someting showing the retreatment for the buyer since…" at bounding box center [733, 415] width 1026 height 63
drag, startPoint x: 253, startPoint y: 393, endPoint x: 1211, endPoint y: 402, distance: 958.0
click at [1211, 402] on textarea "Hey, we will need at least something showing the retreatment for the buyer sinc…" at bounding box center [733, 415] width 1026 height 63
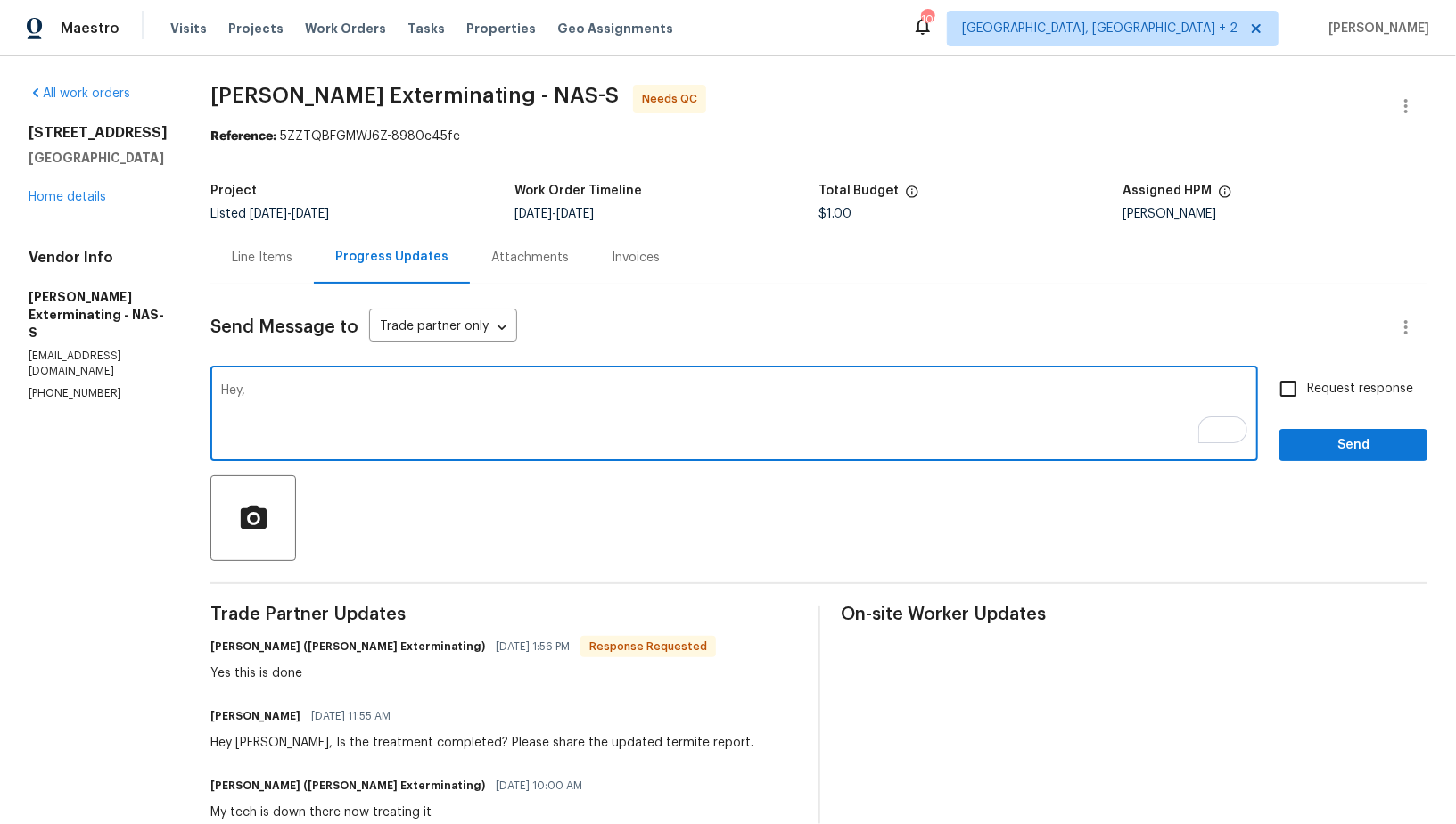
paste textarea "We will need documentation showing the retreatment for the buyer, since they we…"
type textarea "Hey, We will need documentation showing the retreatment for the buyer, since th…"
click at [1285, 408] on div "Request response Send" at bounding box center [1353, 415] width 148 height 91
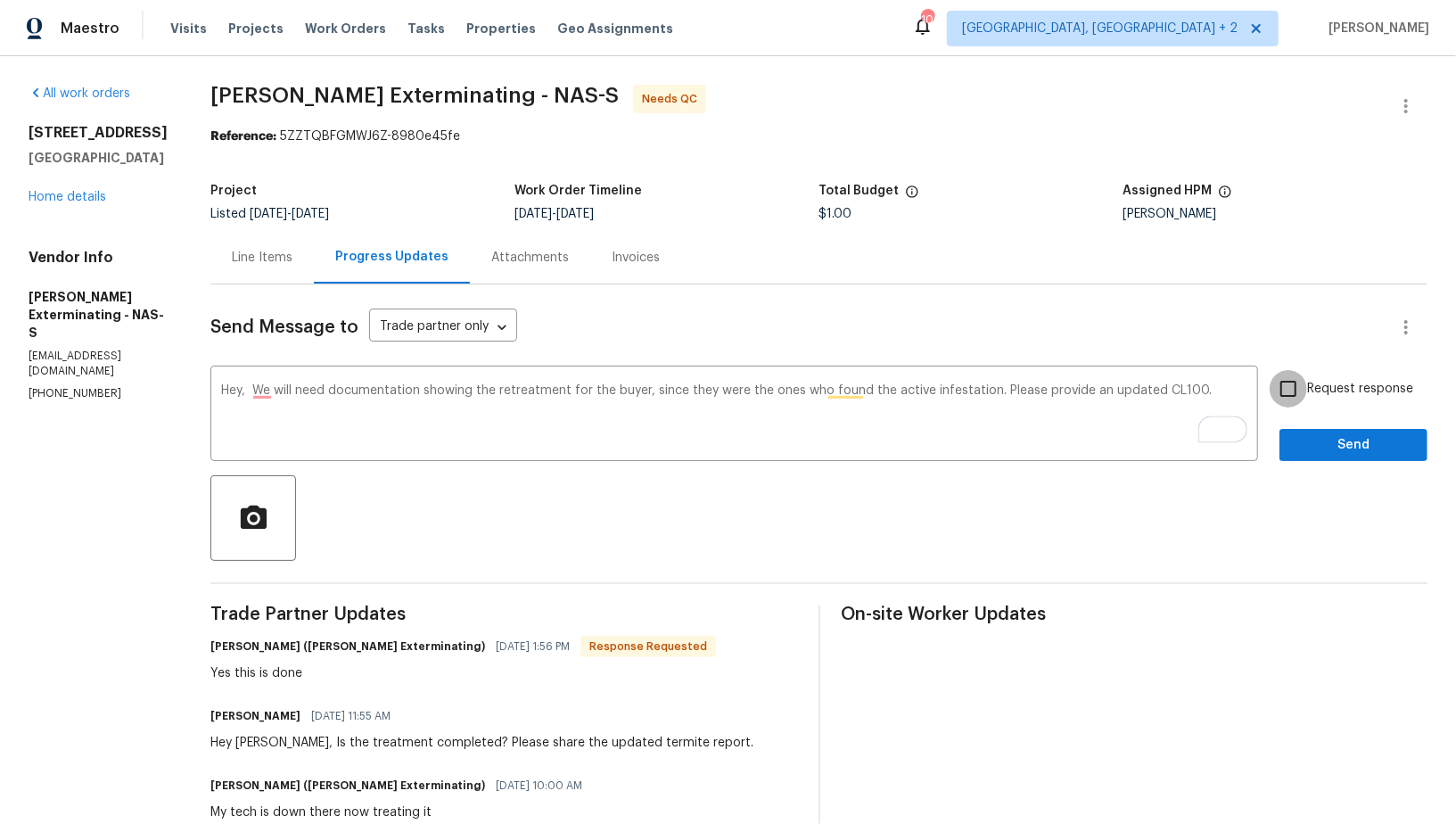
click at [1288, 396] on input "Request response" at bounding box center [1289, 389] width 38 height 38
checkbox input "true"
